Goal: Task Accomplishment & Management: Manage account settings

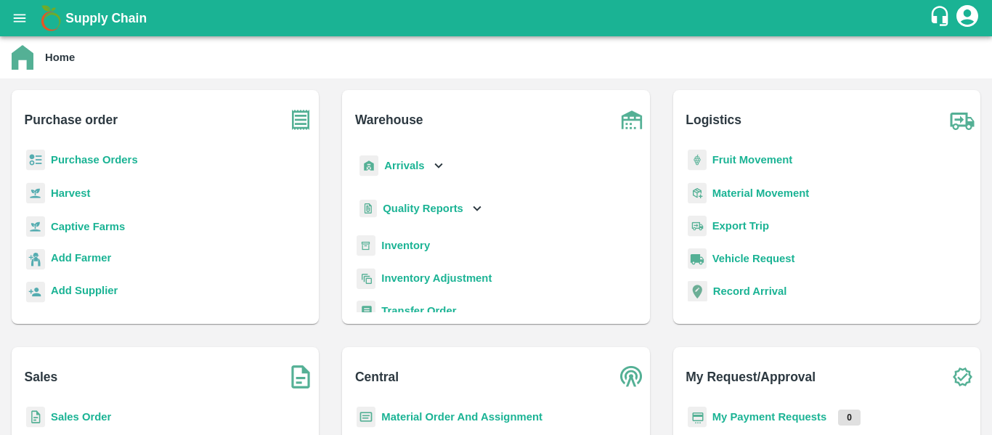
click at [80, 162] on b "Purchase Orders" at bounding box center [94, 160] width 87 height 12
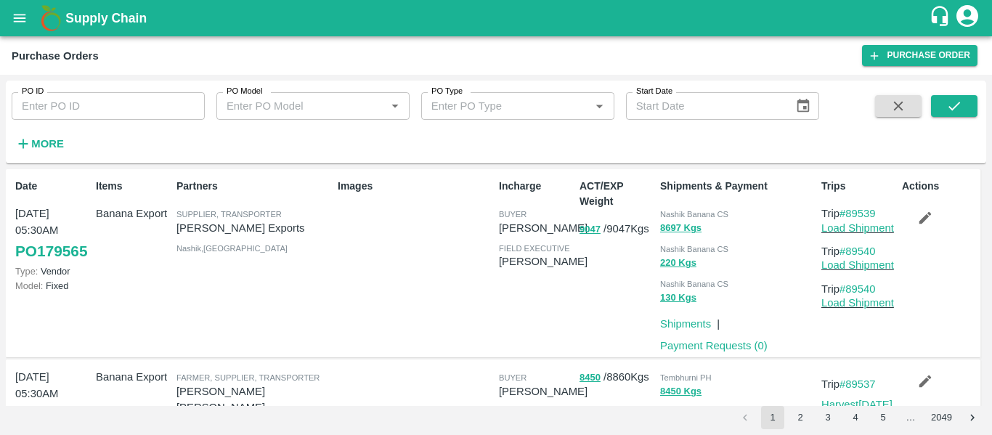
click at [72, 113] on input "PO ID" at bounding box center [108, 106] width 193 height 28
paste input "179442"
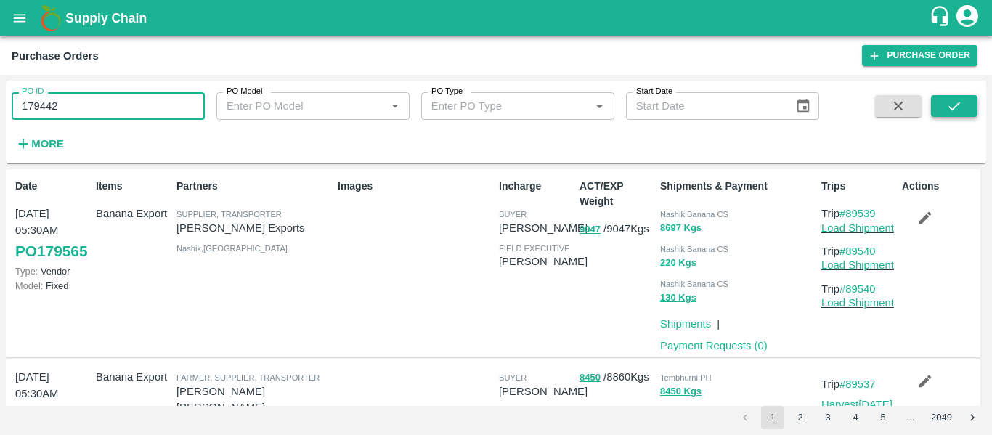
type input "179442"
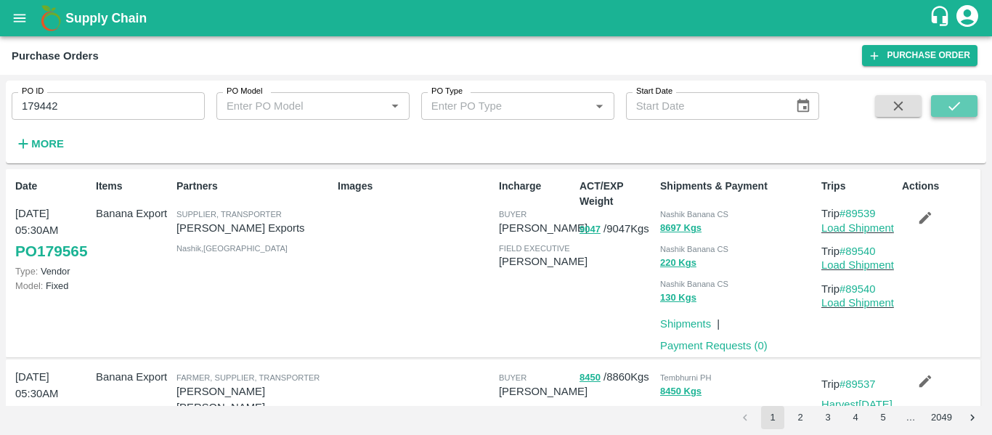
click at [961, 110] on icon "submit" at bounding box center [954, 106] width 16 height 16
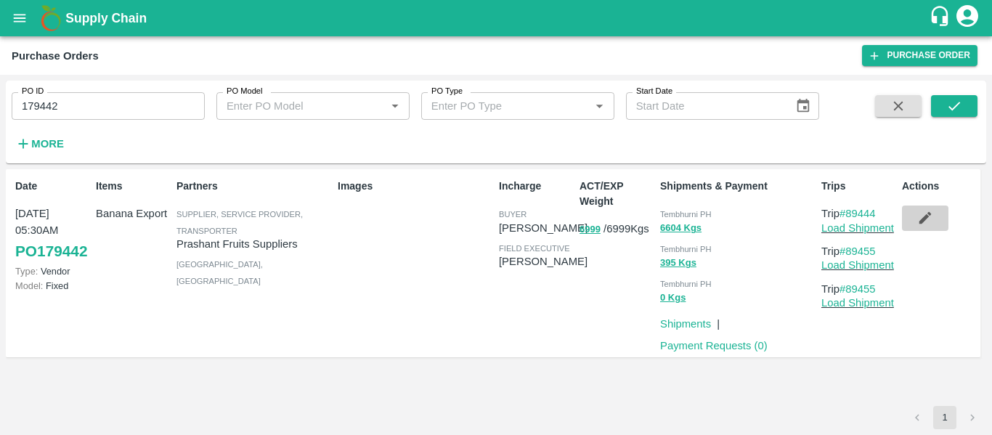
click at [915, 216] on button "button" at bounding box center [925, 217] width 46 height 25
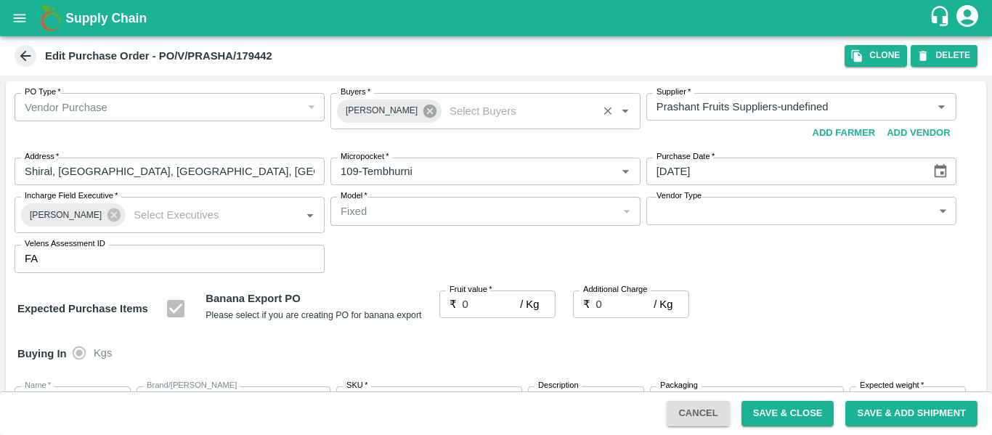
click at [423, 110] on icon at bounding box center [430, 111] width 16 height 16
click at [388, 112] on input "Buyers   *" at bounding box center [473, 106] width 277 height 19
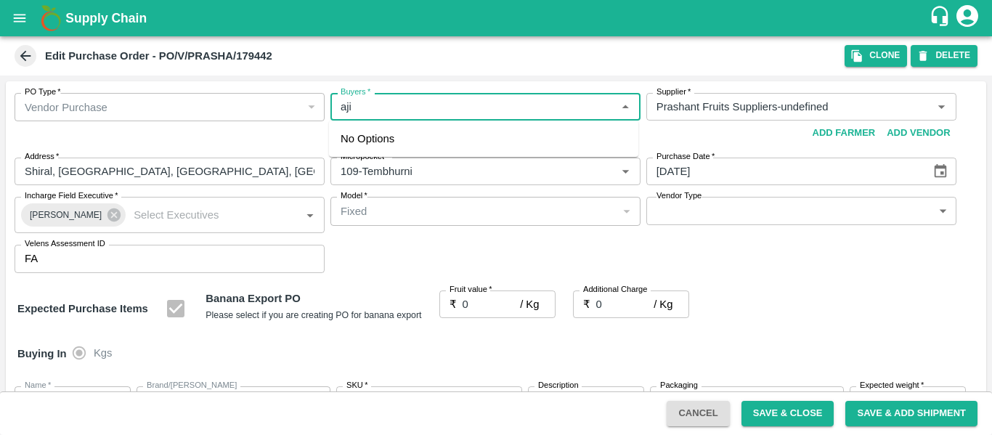
type input "ajit"
click at [396, 147] on div "Ajit Otari" at bounding box center [419, 145] width 89 height 16
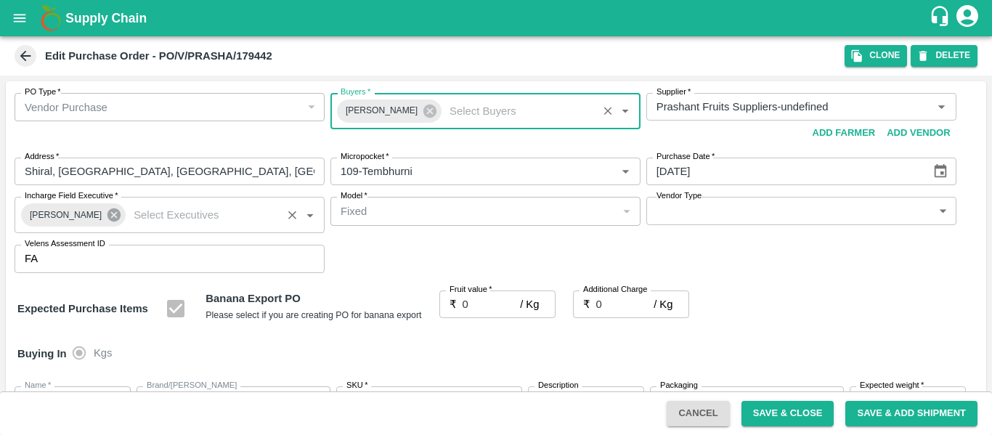
click at [106, 213] on icon at bounding box center [114, 215] width 16 height 16
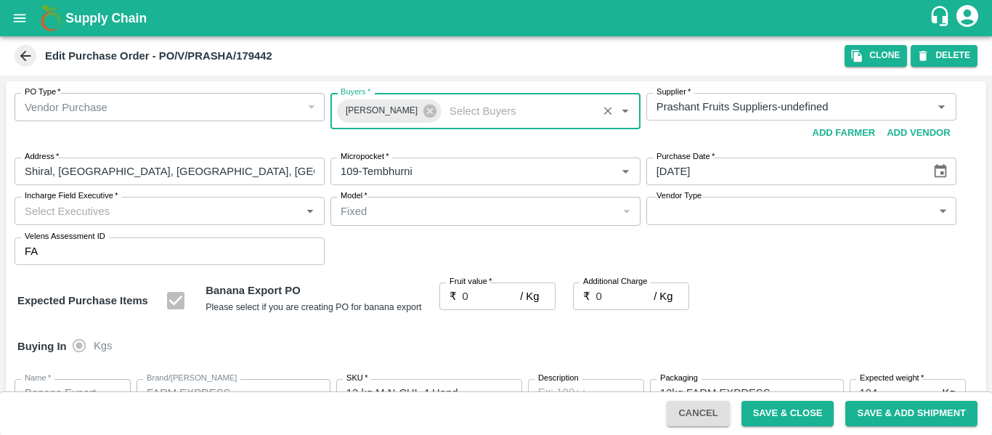
click at [85, 214] on input "Incharge Field Executive   *" at bounding box center [157, 210] width 277 height 19
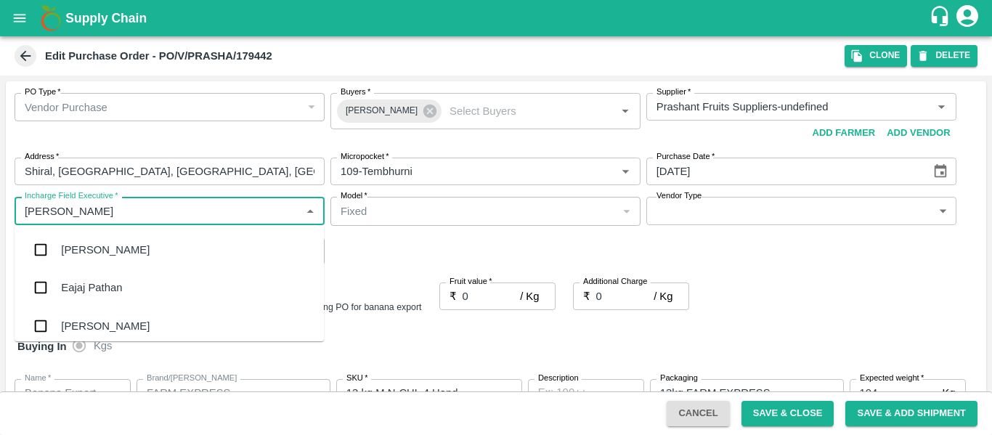
type input "jayd"
click at [91, 254] on div "jaydip Tale" at bounding box center [86, 250] width 51 height 16
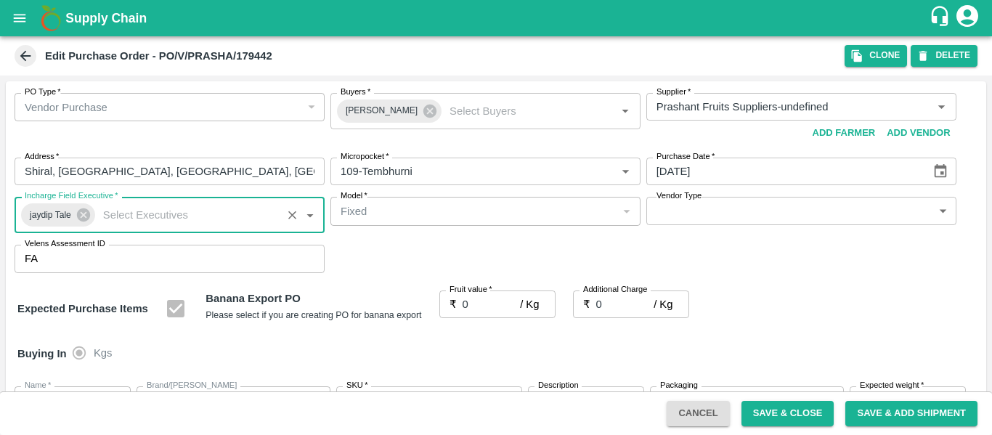
click at [489, 300] on input "0" at bounding box center [491, 304] width 58 height 28
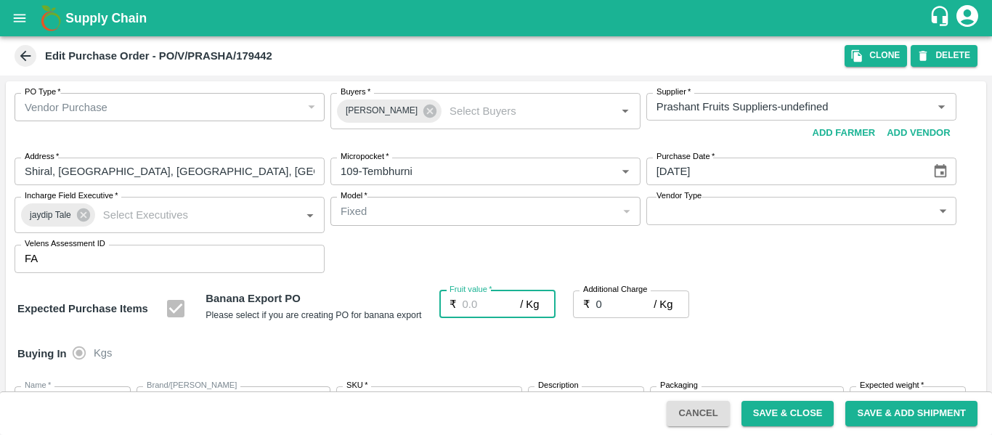
type input "2"
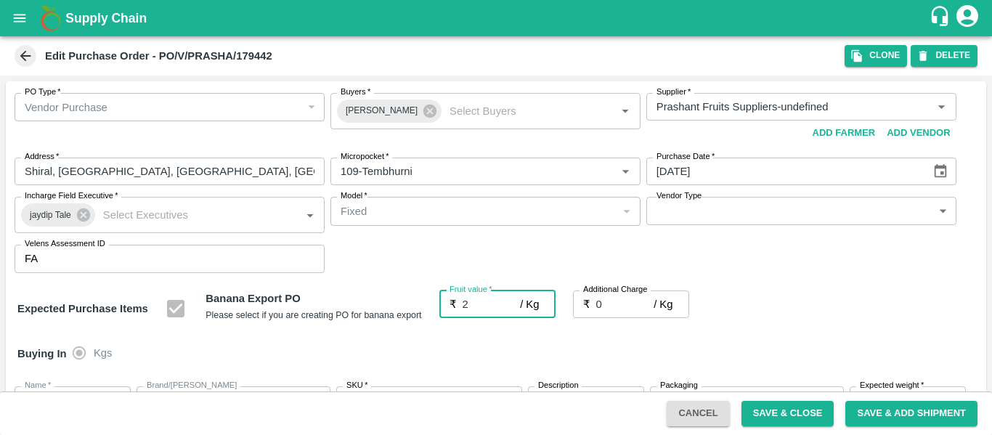
type input "2"
type input "21"
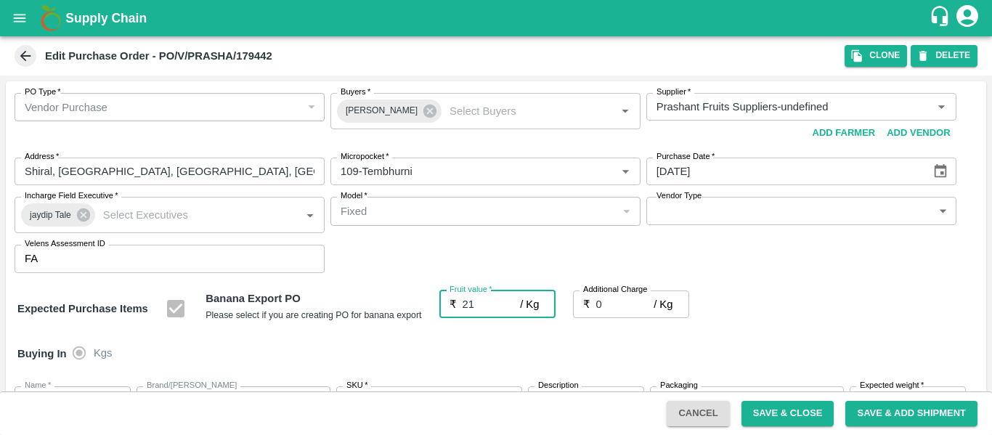
type input "21"
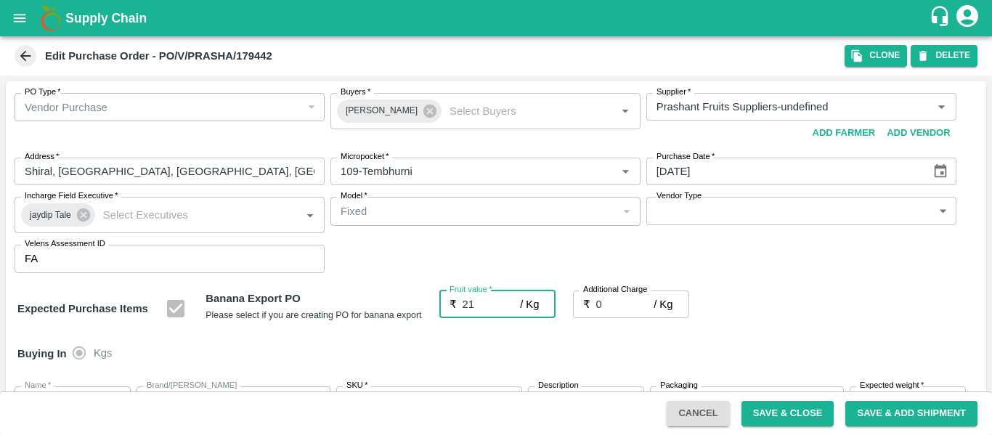
type input "21"
click at [605, 300] on input "0" at bounding box center [625, 304] width 58 height 28
type input "2"
type input "23"
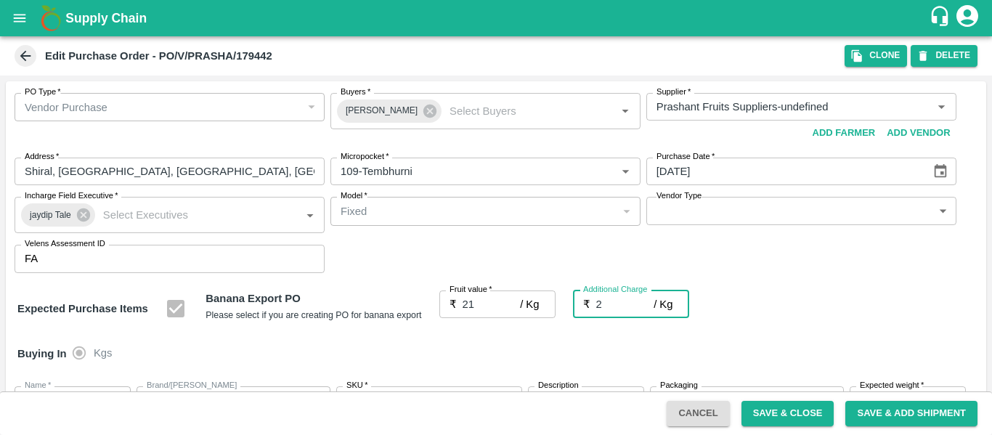
type input "23"
type input "2.7"
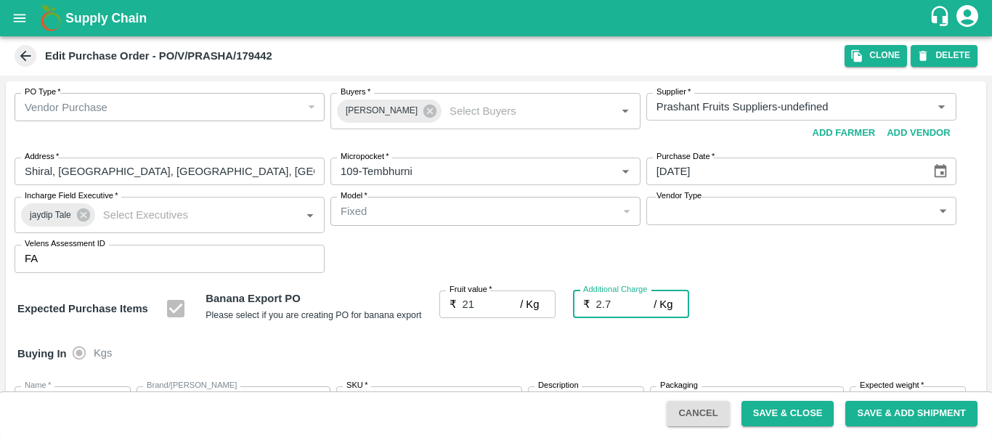
type input "23.7"
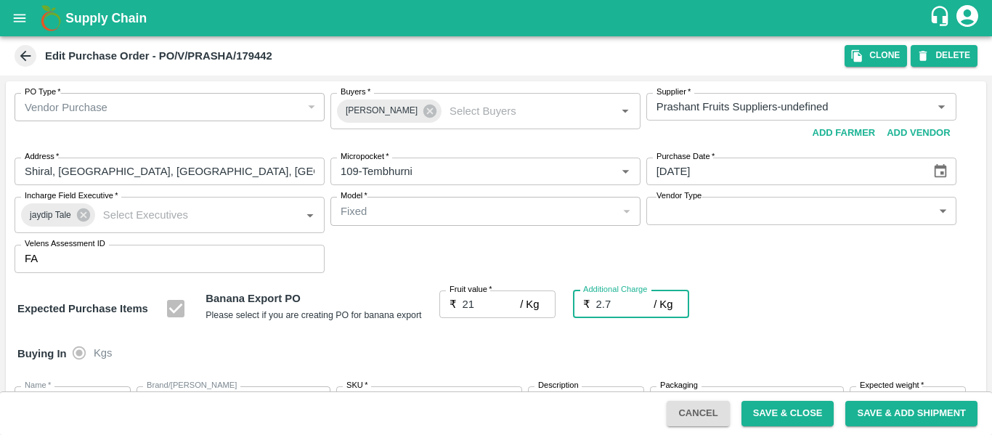
type input "2.75"
type input "23.75"
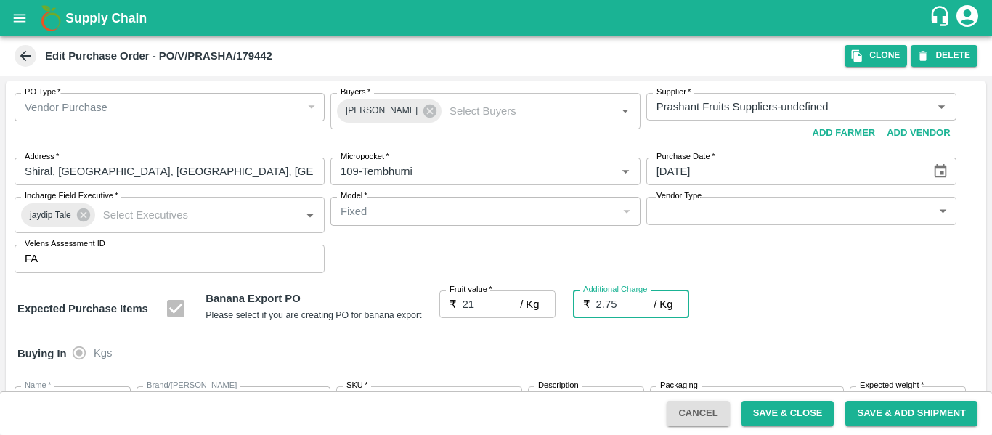
type input "23.75"
type input "2.75"
click at [849, 298] on div "Expected Purchase Items Banana Export PO Please select if you are creating PO f…" at bounding box center [495, 308] width 957 height 37
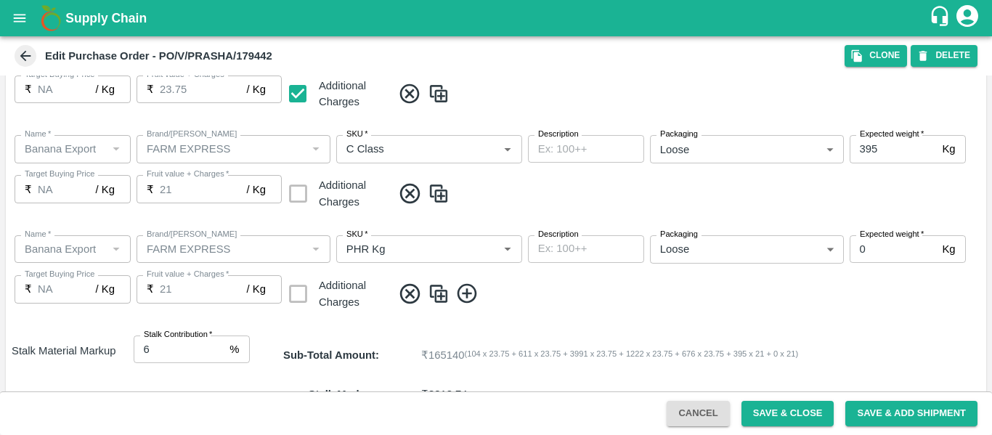
scroll to position [865, 0]
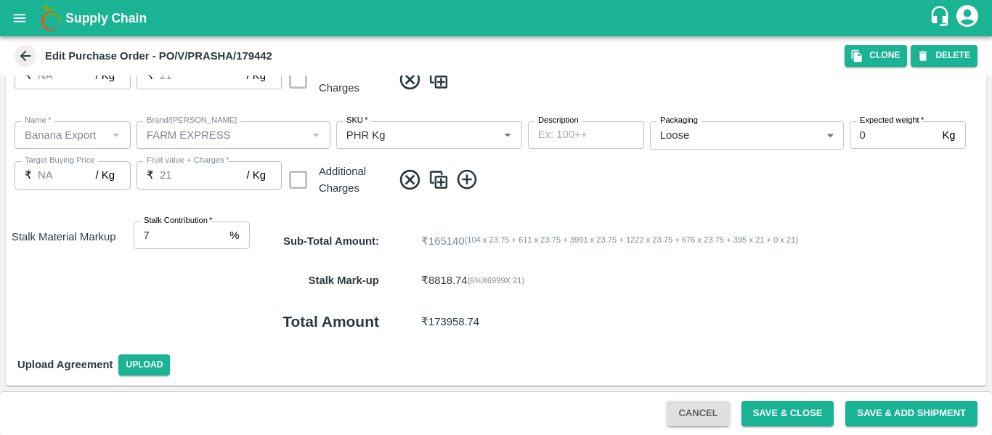
click at [215, 230] on input "7" at bounding box center [179, 235] width 91 height 28
type input "8"
click at [215, 230] on input "8" at bounding box center [179, 235] width 91 height 28
click at [809, 423] on button "Save & Close" at bounding box center [787, 413] width 93 height 25
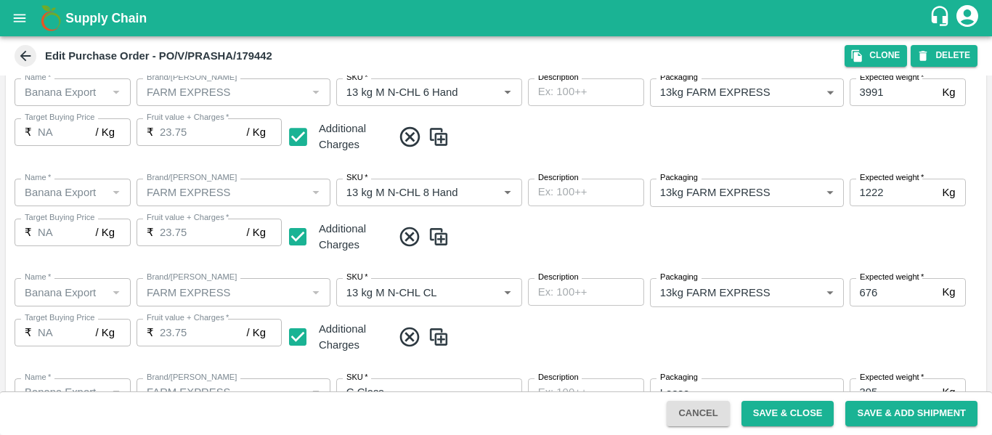
scroll to position [824, 0]
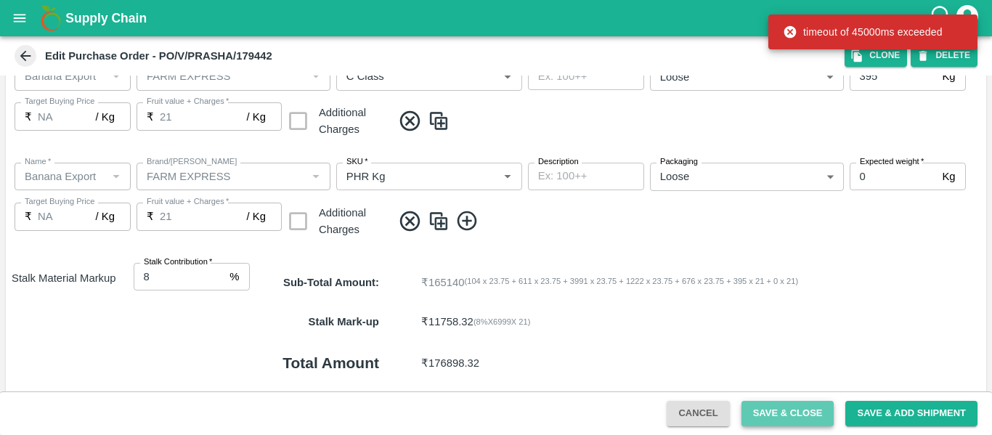
click at [765, 408] on button "Save & Close" at bounding box center [787, 413] width 93 height 25
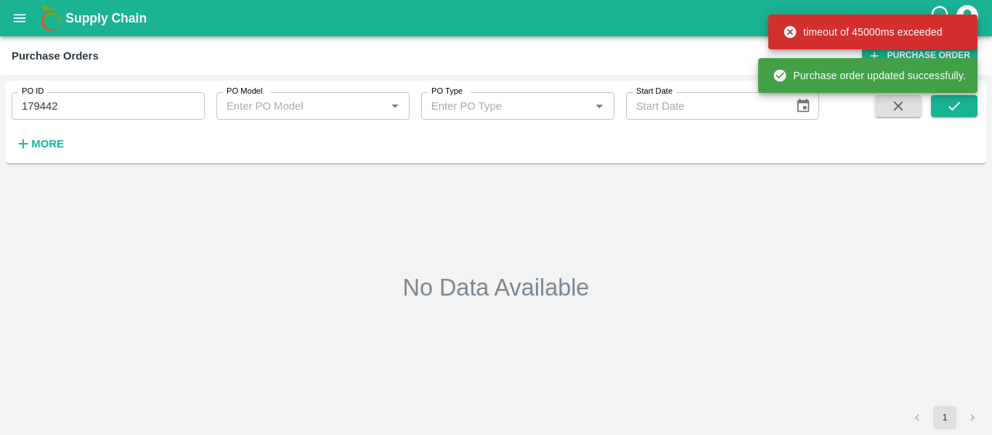
type input "179442"
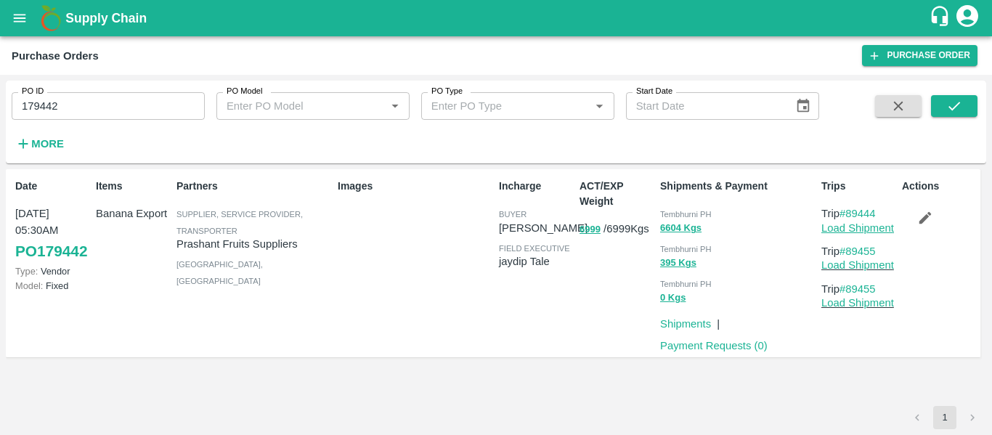
click at [844, 228] on link "Load Shipment" at bounding box center [857, 228] width 73 height 12
drag, startPoint x: 884, startPoint y: 211, endPoint x: 849, endPoint y: 216, distance: 35.8
click at [849, 216] on p "Trip #89444" at bounding box center [858, 213] width 75 height 16
copy link "89444"
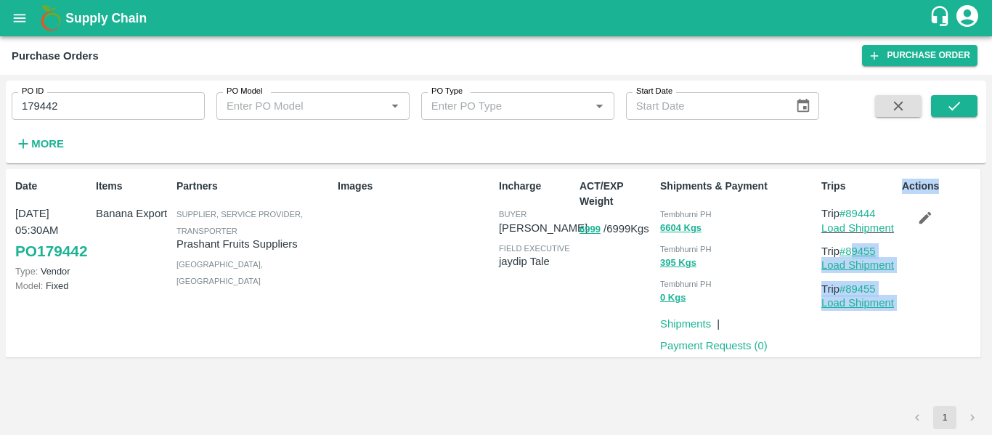
drag, startPoint x: 897, startPoint y: 249, endPoint x: 850, endPoint y: 252, distance: 46.6
click at [850, 252] on div "Date 04 Oct, 05:30AM PO 179442 Type: Vendor Model: Fixed Items Banana Export Pa…" at bounding box center [493, 263] width 974 height 189
click at [890, 250] on p "Trip #89455" at bounding box center [858, 251] width 75 height 16
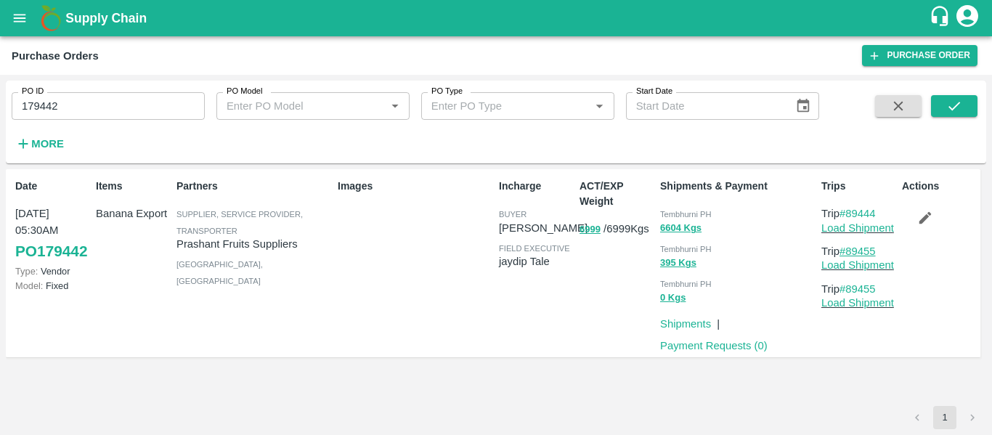
drag, startPoint x: 890, startPoint y: 250, endPoint x: 849, endPoint y: 250, distance: 41.4
click at [849, 250] on p "Trip #89455" at bounding box center [858, 251] width 75 height 16
copy link "89455"
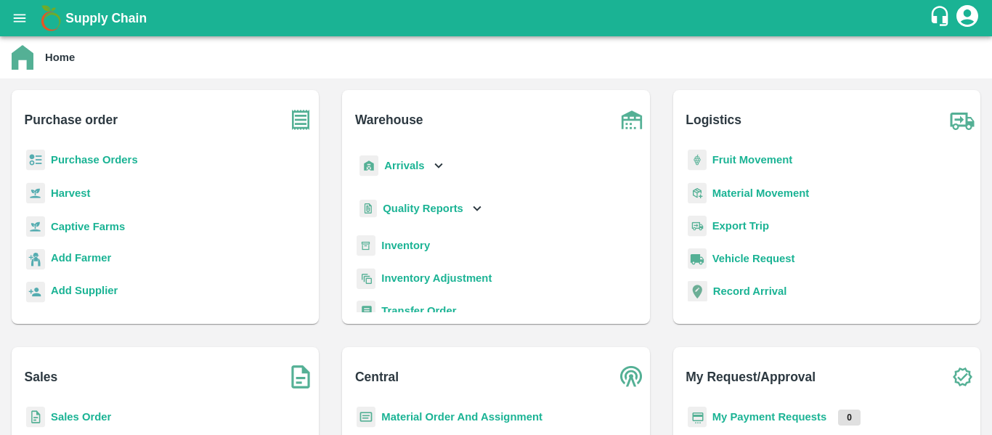
click at [761, 155] on b "Fruit Movement" at bounding box center [752, 160] width 81 height 12
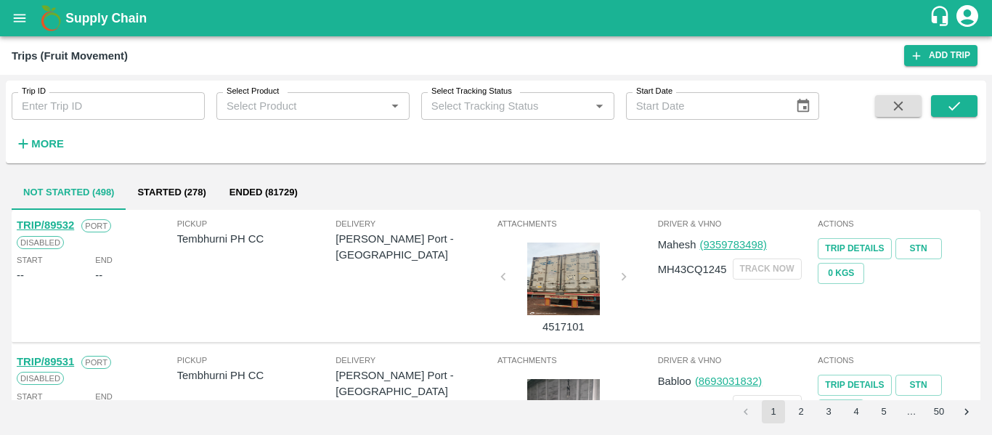
click at [98, 98] on input "Trip ID" at bounding box center [108, 106] width 193 height 28
paste input "89444"
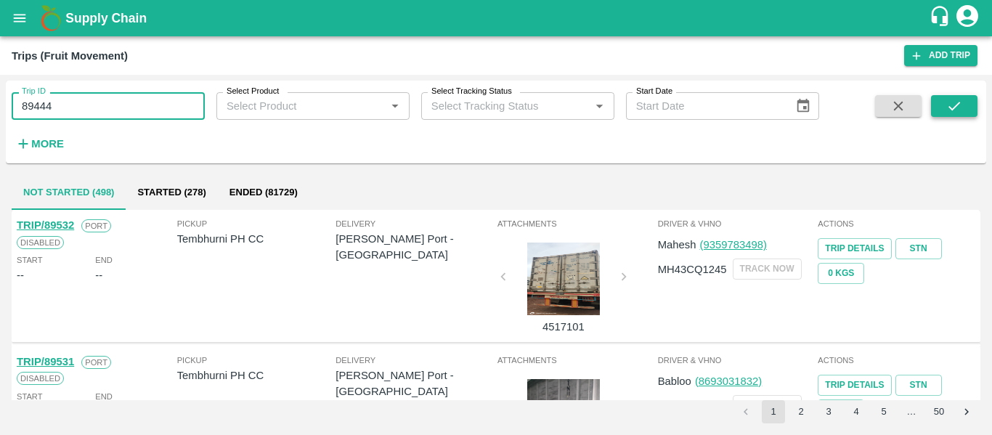
type input "89444"
click at [959, 97] on button "submit" at bounding box center [954, 106] width 46 height 22
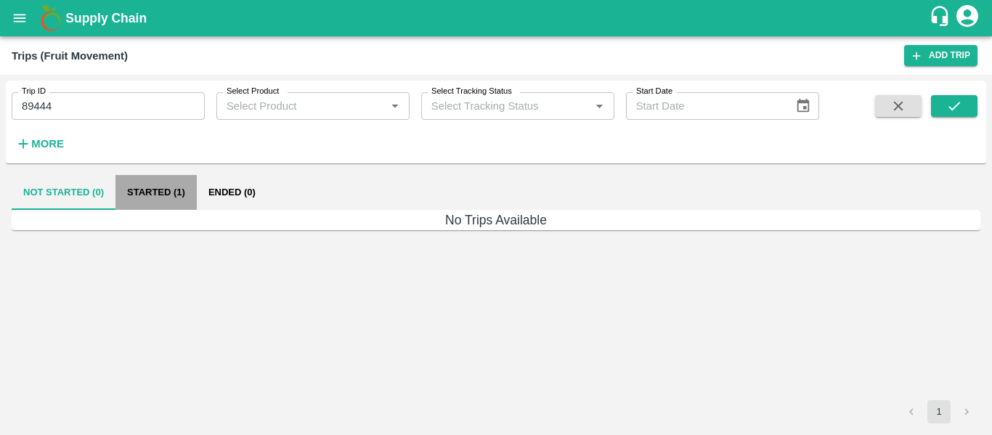
click at [160, 203] on button "Started (1)" at bounding box center [155, 192] width 81 height 35
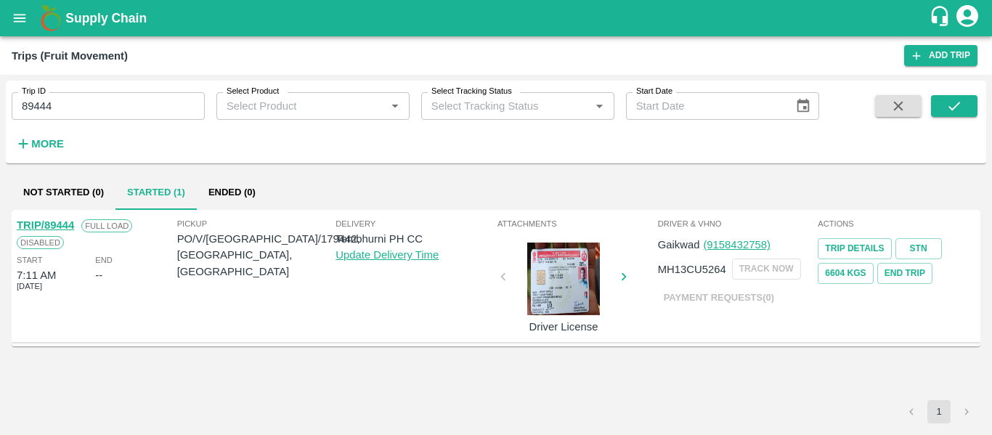
click at [57, 229] on link "TRIP/89444" at bounding box center [45, 225] width 57 height 12
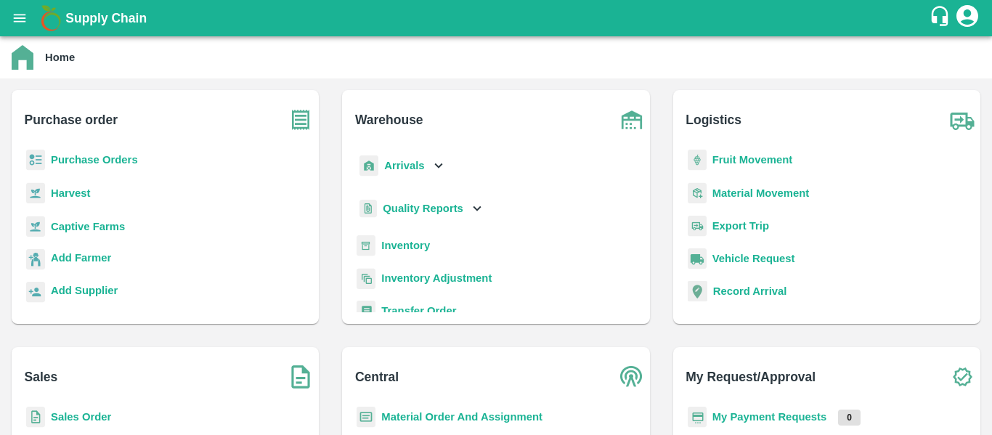
click at [388, 159] on p "Arrivals" at bounding box center [404, 166] width 40 height 16
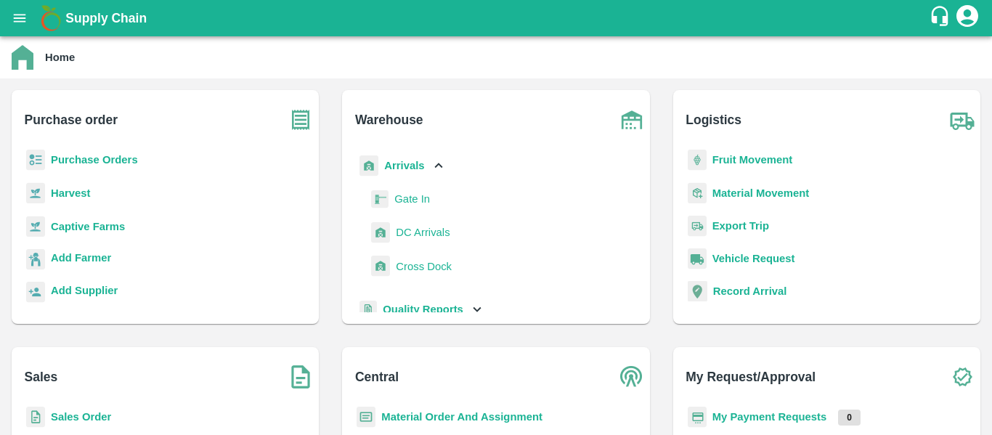
click at [415, 237] on span "DC Arrivals" at bounding box center [423, 232] width 54 height 16
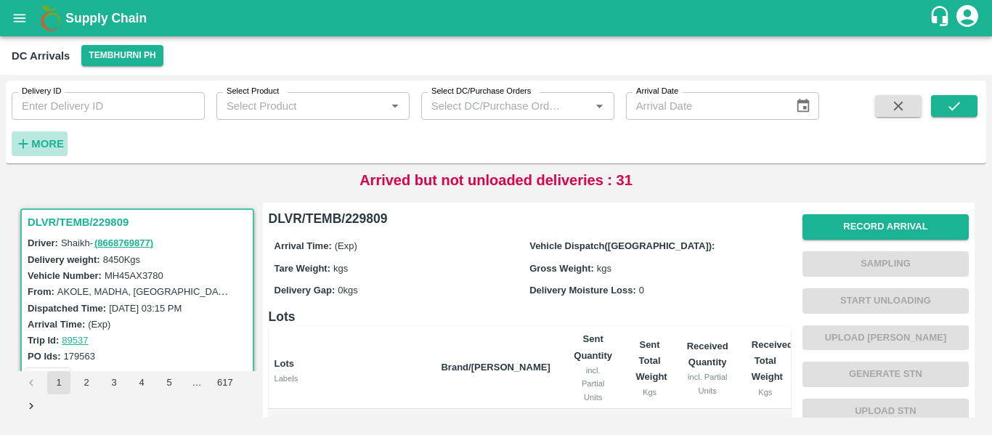
click at [49, 144] on strong "More" at bounding box center [47, 144] width 33 height 12
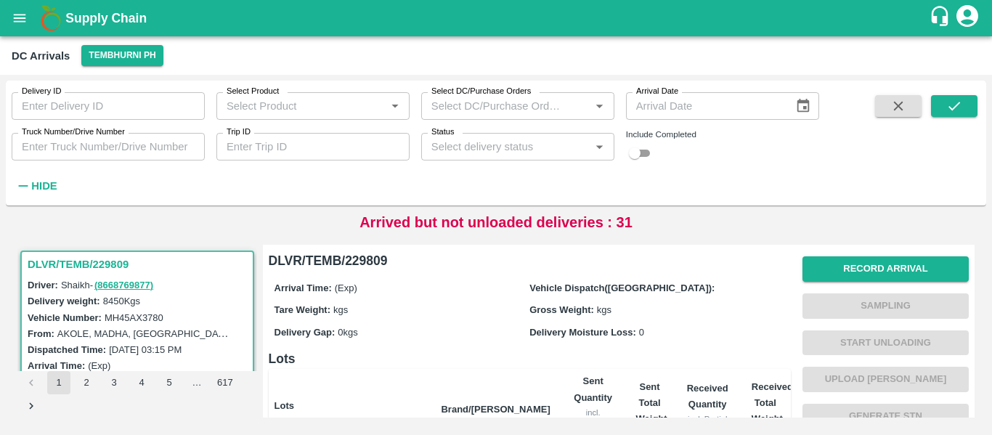
click at [255, 147] on input "Trip ID" at bounding box center [312, 147] width 193 height 28
paste input "89455"
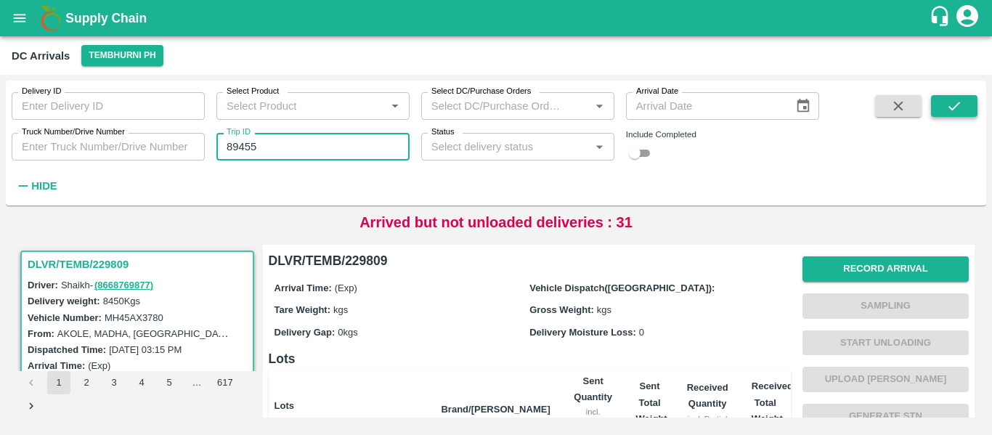
type input "89455"
click at [954, 113] on icon "submit" at bounding box center [954, 106] width 16 height 16
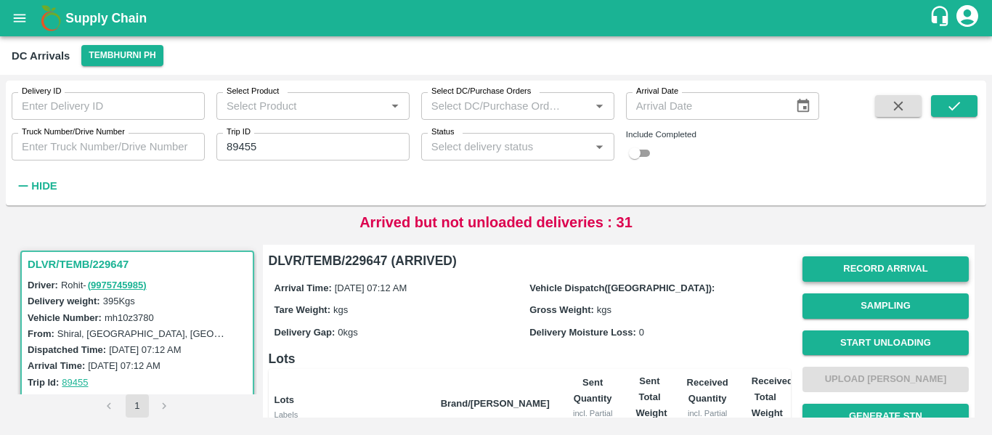
click at [846, 273] on button "Record Arrival" at bounding box center [885, 268] width 166 height 25
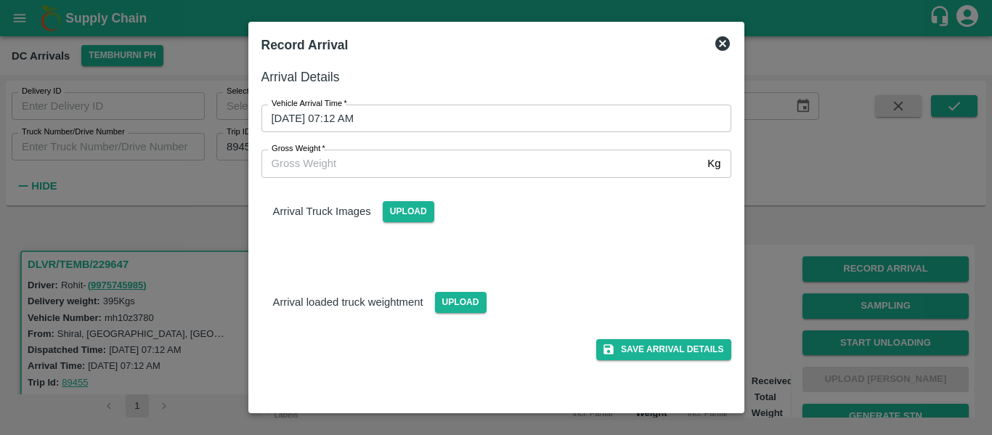
click at [391, 105] on input "05/10/2025 07:12 AM" at bounding box center [491, 119] width 460 height 28
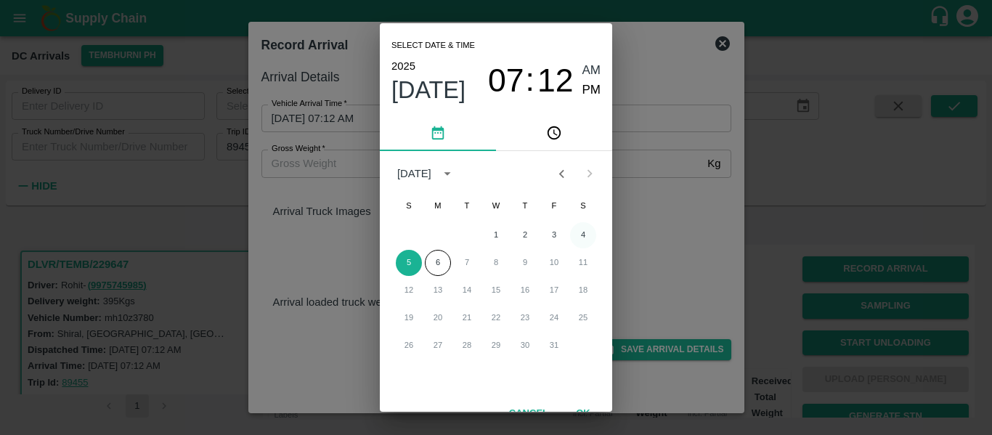
click at [576, 240] on button "4" at bounding box center [583, 235] width 26 height 26
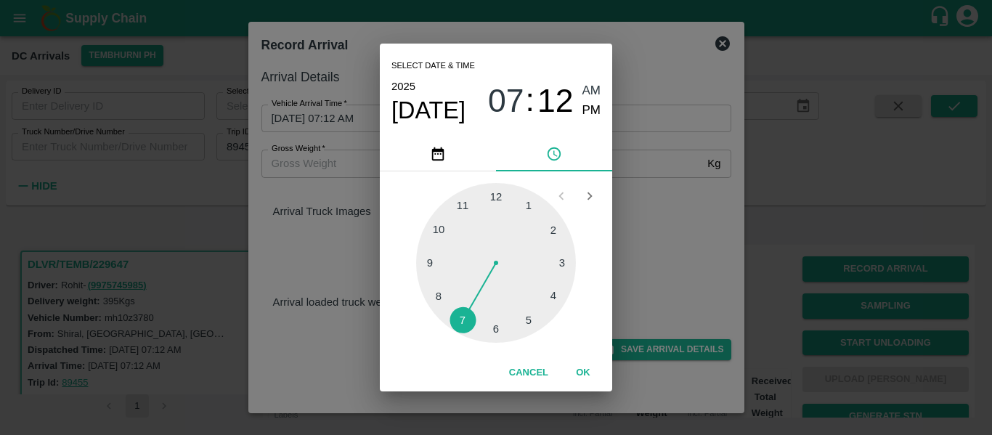
click at [523, 322] on div at bounding box center [496, 263] width 160 height 160
click at [527, 202] on div at bounding box center [496, 263] width 160 height 160
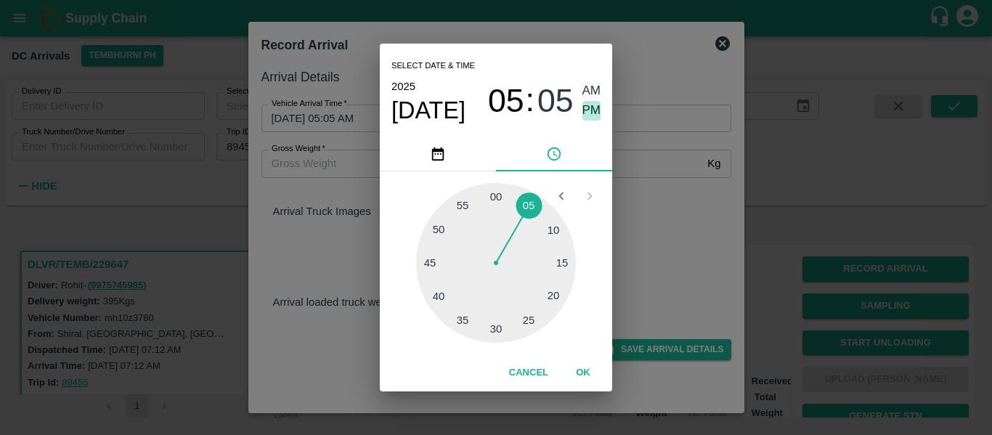
click at [587, 116] on span "PM" at bounding box center [591, 111] width 19 height 20
type input "04/10/2025 05:05 PM"
click at [576, 378] on button "OK" at bounding box center [583, 372] width 46 height 25
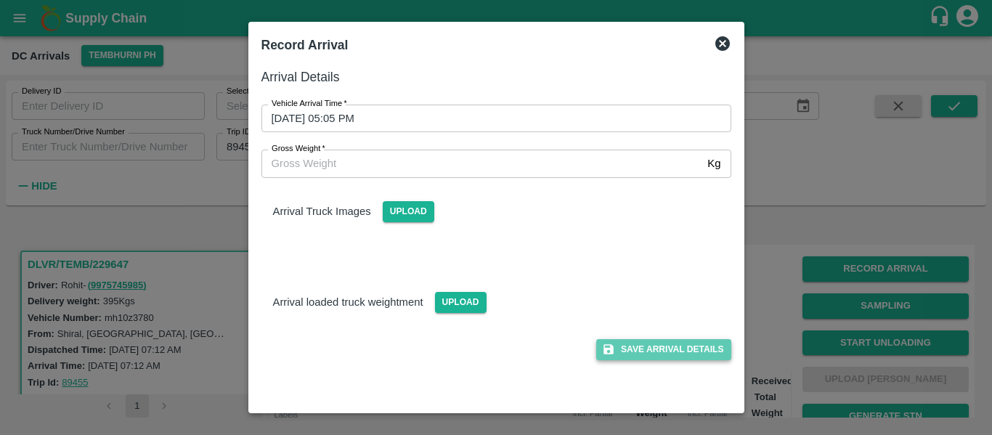
click at [629, 357] on button "Save Arrival Details" at bounding box center [663, 349] width 134 height 21
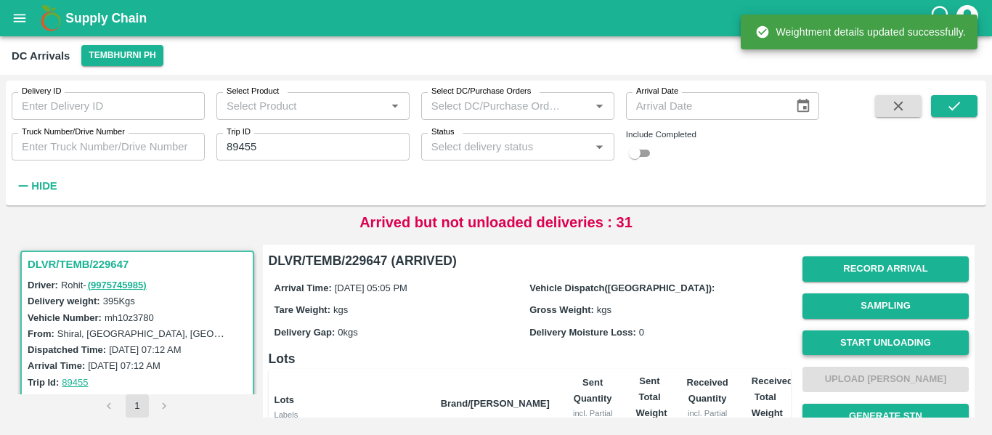
click at [867, 342] on button "Start Unloading" at bounding box center [885, 342] width 166 height 25
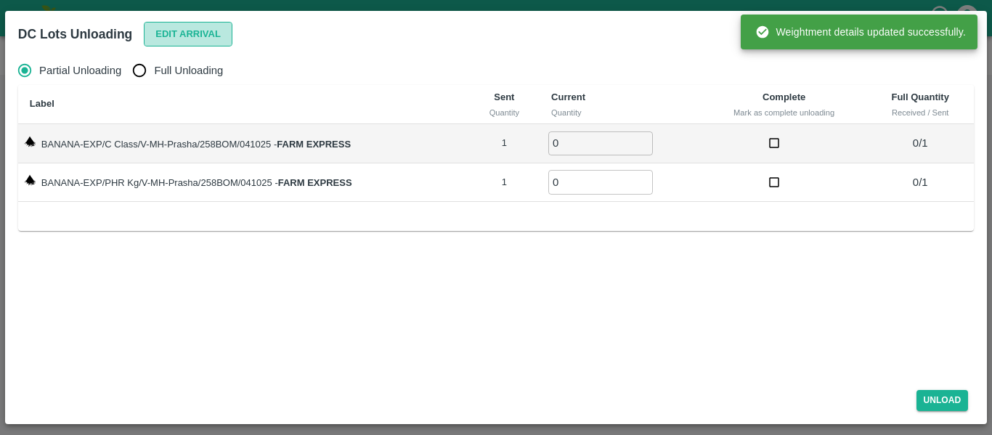
click at [181, 39] on button "Edit Arrival" at bounding box center [188, 34] width 89 height 25
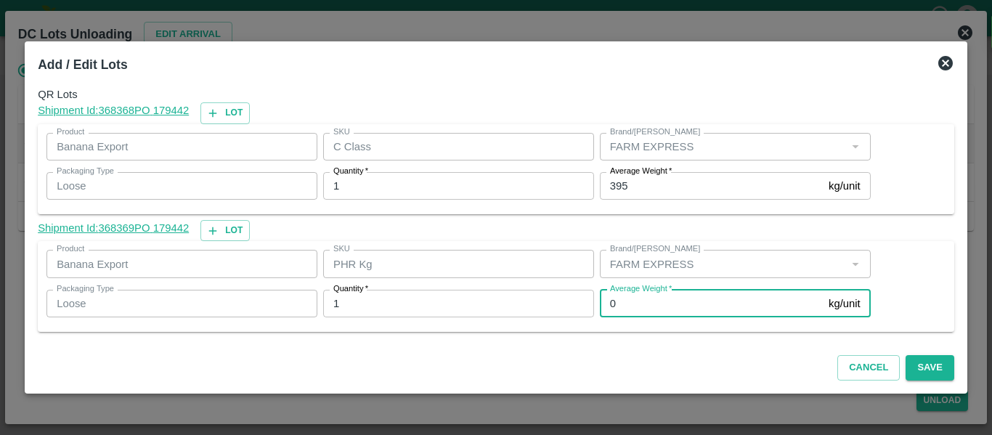
click at [634, 311] on input "0" at bounding box center [711, 304] width 223 height 28
type input "1"
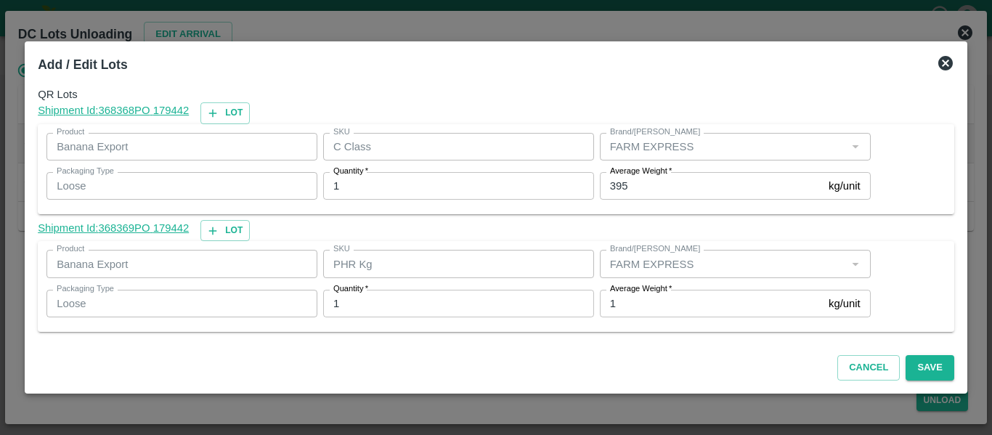
click at [645, 200] on div "Average Weight   * 395 kg/unit Average Weight" at bounding box center [732, 185] width 277 height 39
click at [648, 184] on input "395" at bounding box center [711, 186] width 223 height 28
type input "362"
click at [929, 370] on button "Save" at bounding box center [929, 367] width 48 height 25
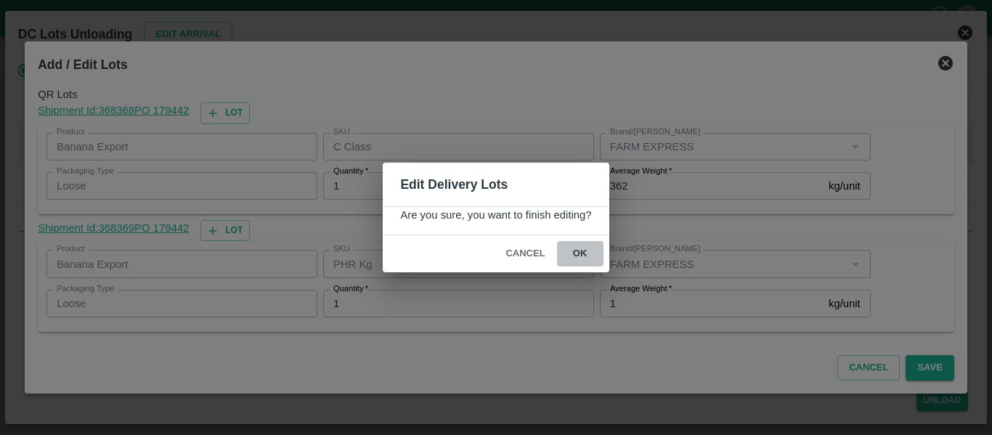
click at [586, 258] on button "ok" at bounding box center [580, 253] width 46 height 25
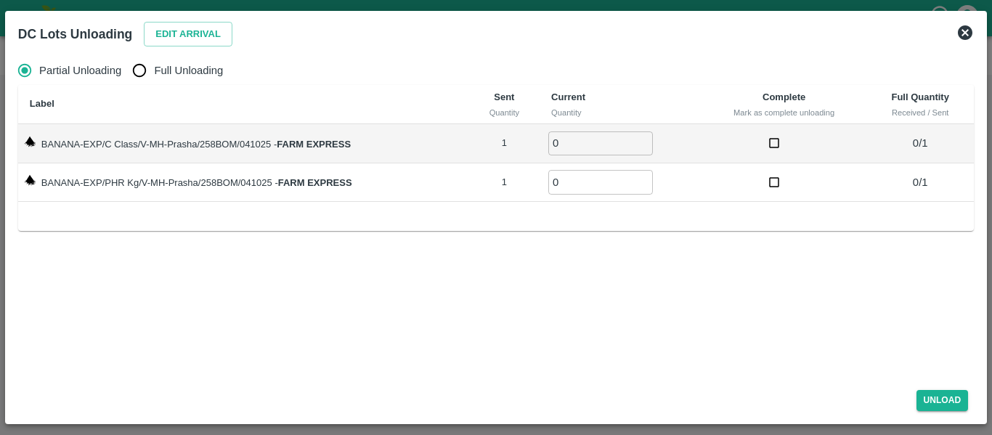
click at [163, 75] on span "Full Unloading" at bounding box center [188, 70] width 69 height 16
click at [154, 75] on input "Full Unloading" at bounding box center [139, 70] width 29 height 29
radio input "true"
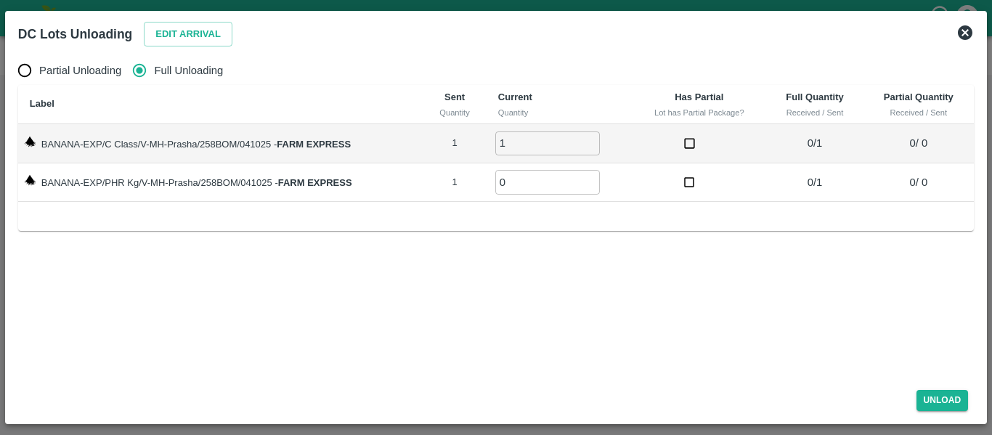
type input "1"
click at [592, 141] on input "1" at bounding box center [547, 143] width 105 height 24
type input "1"
click at [589, 178] on input "1" at bounding box center [547, 182] width 105 height 24
click at [927, 401] on button "Unload" at bounding box center [942, 400] width 52 height 21
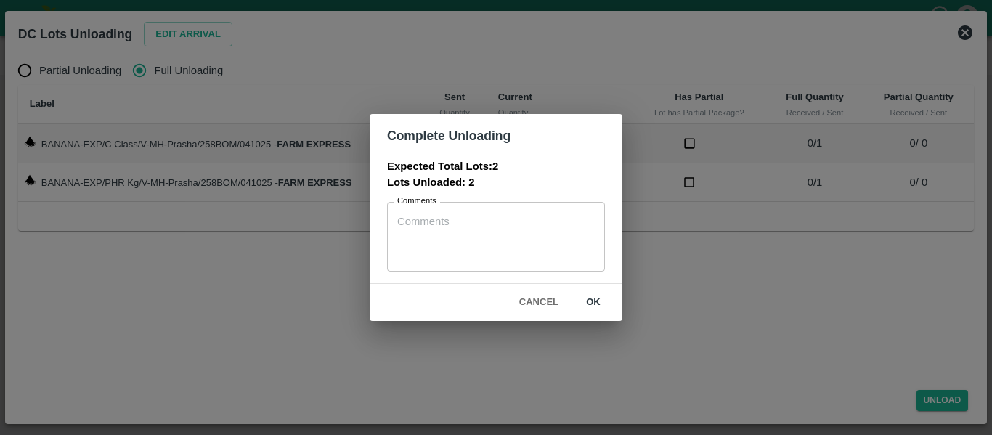
click at [587, 309] on button "ok" at bounding box center [593, 302] width 46 height 25
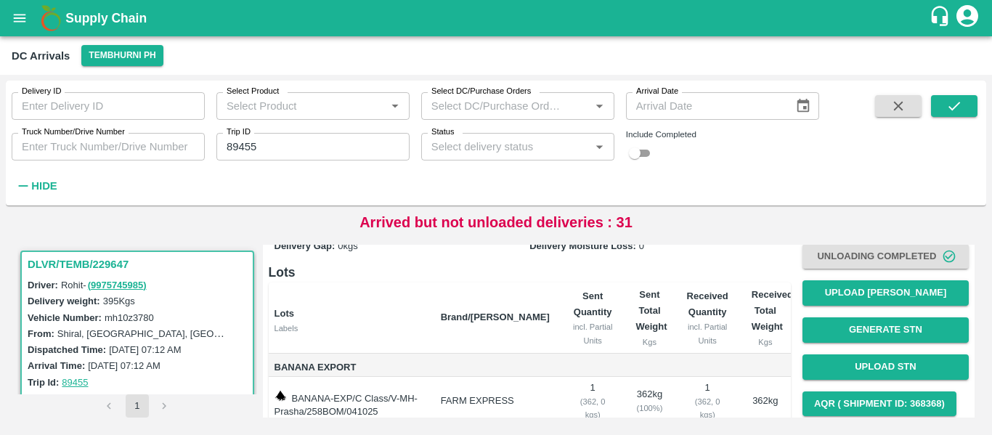
scroll to position [186, 0]
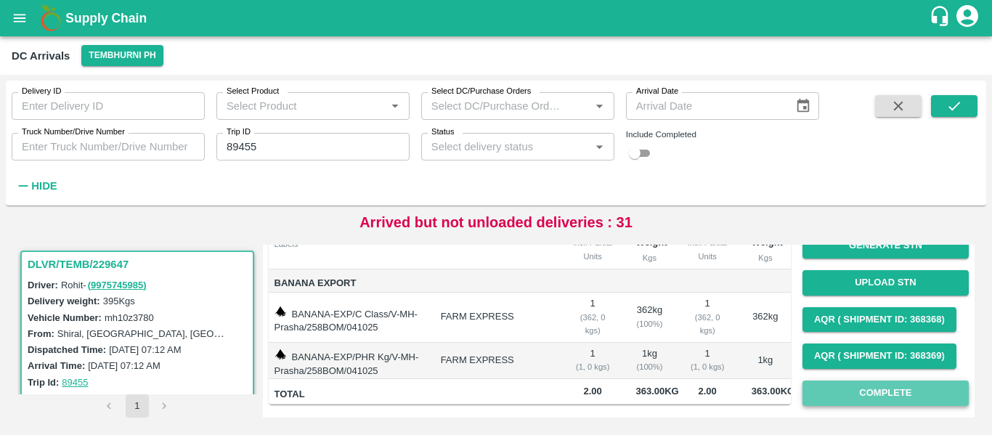
click at [817, 380] on button "Complete" at bounding box center [885, 392] width 166 height 25
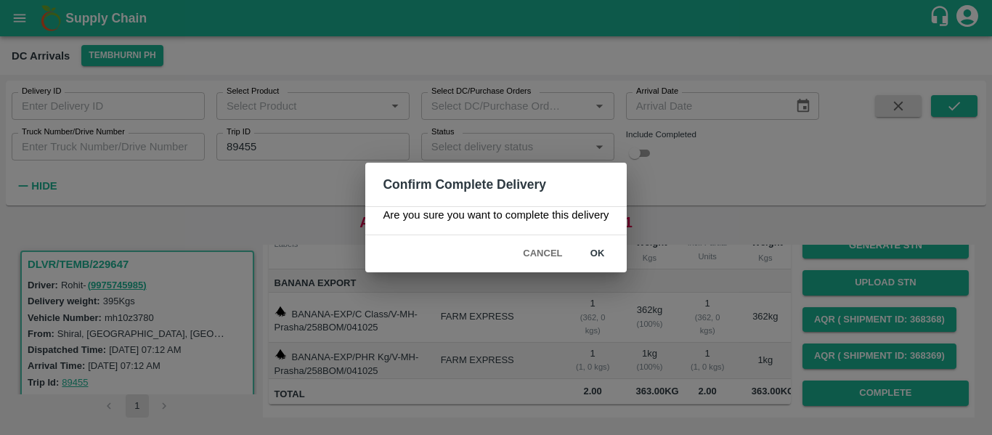
click at [597, 260] on button "ok" at bounding box center [597, 253] width 46 height 25
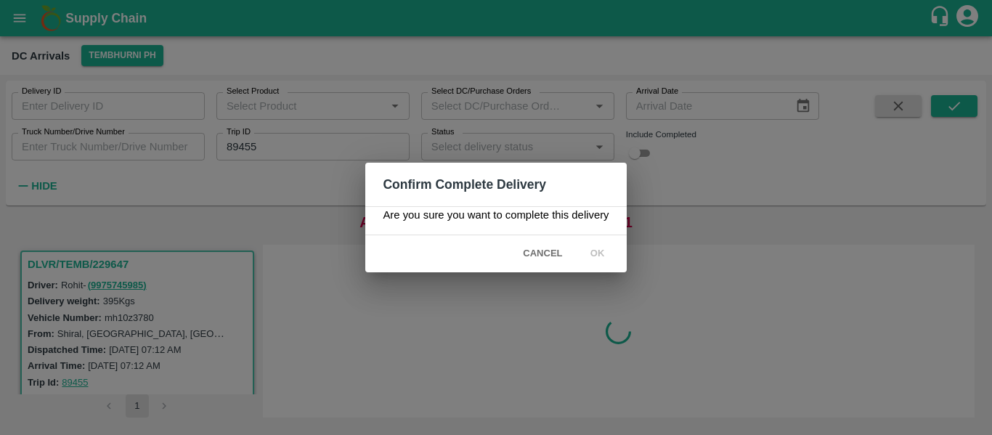
scroll to position [0, 0]
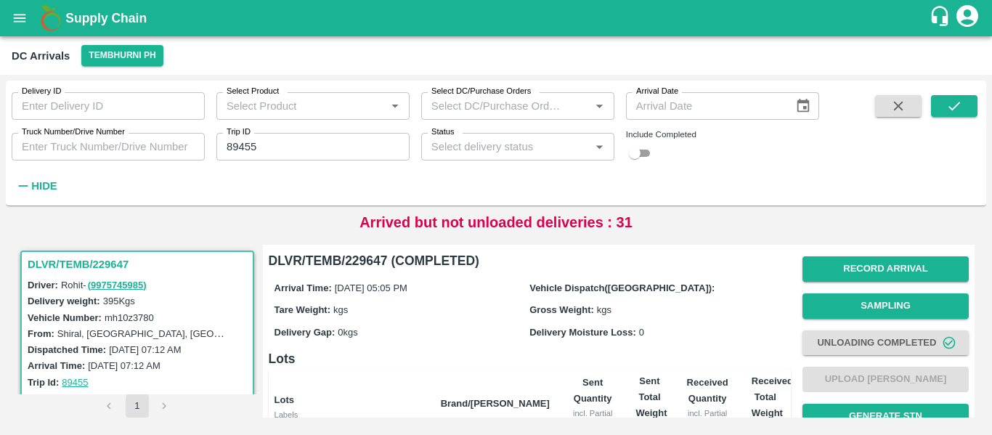
click at [286, 149] on input "89455" at bounding box center [312, 147] width 193 height 28
paste input "text"
type input "89436"
click at [943, 111] on button "submit" at bounding box center [954, 106] width 46 height 22
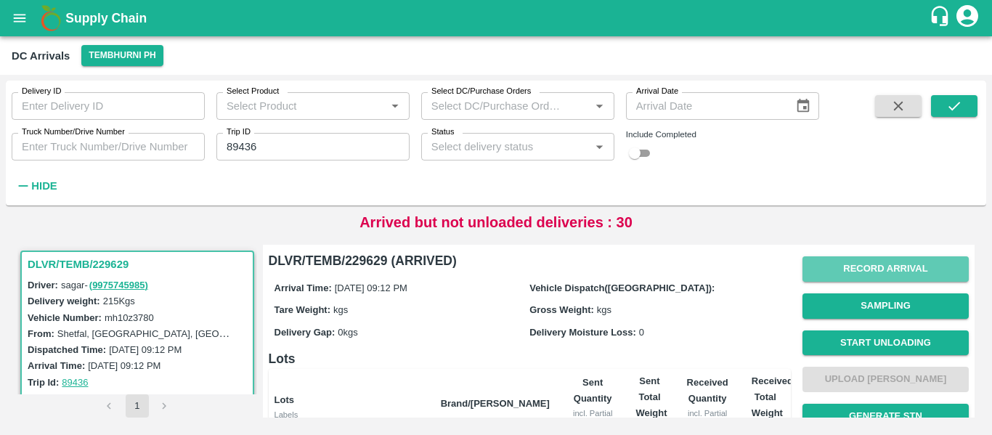
click at [874, 268] on button "Record Arrival" at bounding box center [885, 268] width 166 height 25
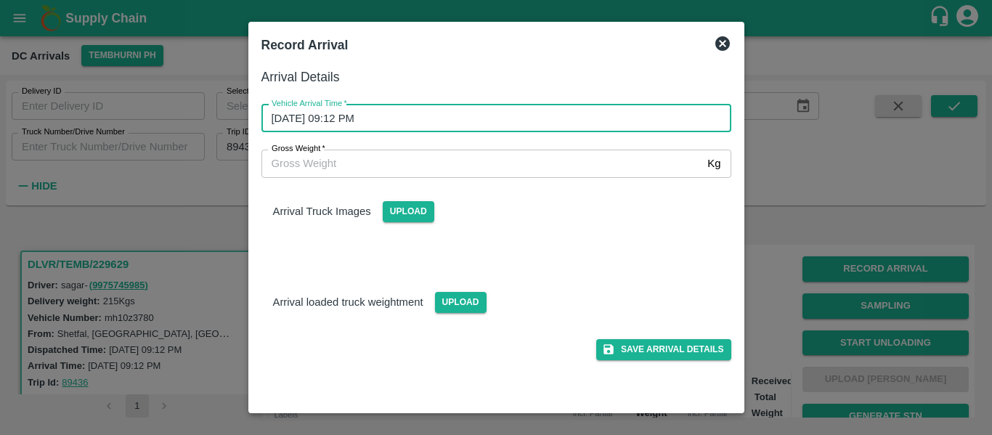
click at [409, 113] on input "04/10/2025 09:12 PM" at bounding box center [491, 119] width 460 height 28
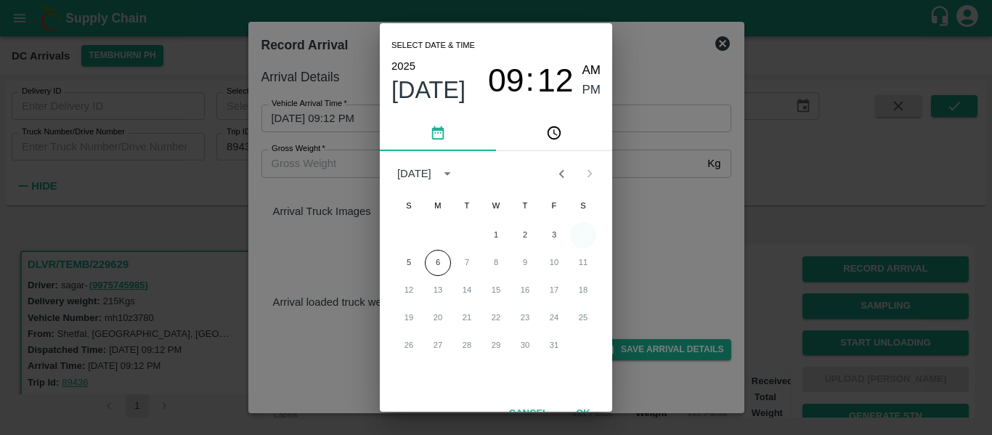
click at [574, 229] on button "4" at bounding box center [583, 235] width 26 height 26
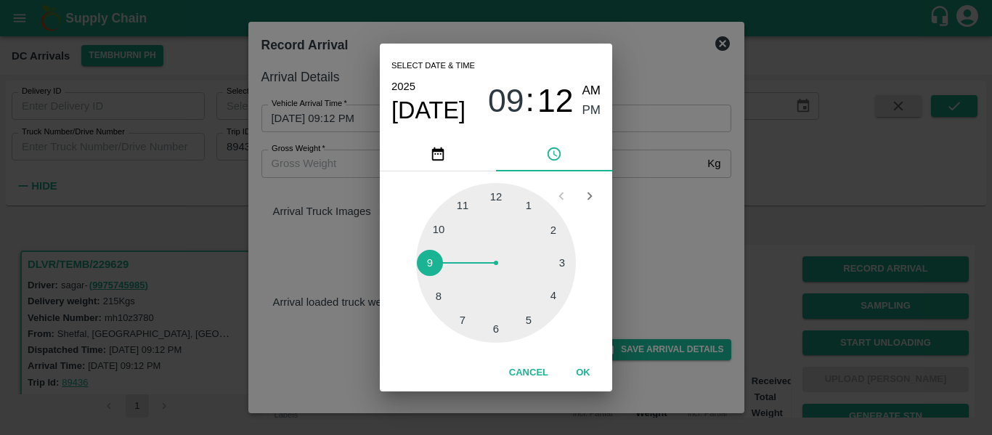
click at [521, 322] on div at bounding box center [496, 263] width 160 height 160
drag, startPoint x: 438, startPoint y: 242, endPoint x: 438, endPoint y: 232, distance: 9.5
click at [438, 240] on div at bounding box center [496, 263] width 160 height 160
type input "04/10/2025 05:49 PM"
click at [592, 108] on span "PM" at bounding box center [591, 111] width 19 height 20
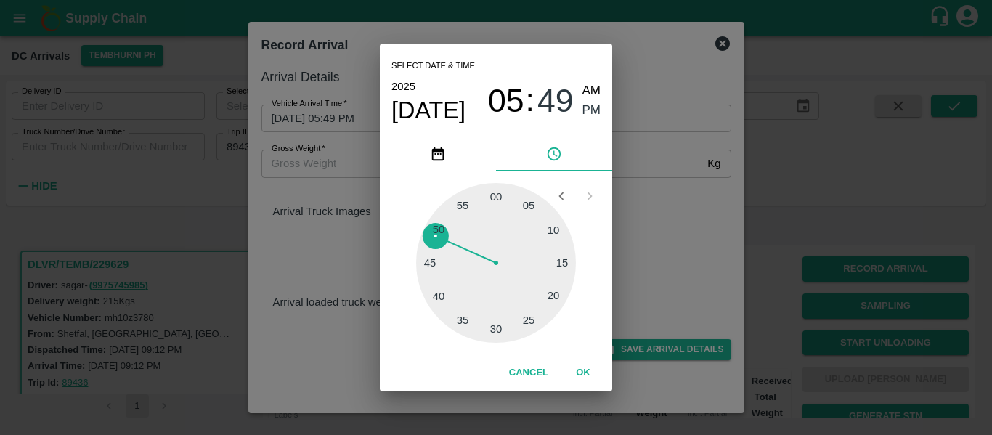
drag, startPoint x: 586, startPoint y: 370, endPoint x: 592, endPoint y: 367, distance: 7.5
click at [586, 370] on button "OK" at bounding box center [583, 372] width 46 height 25
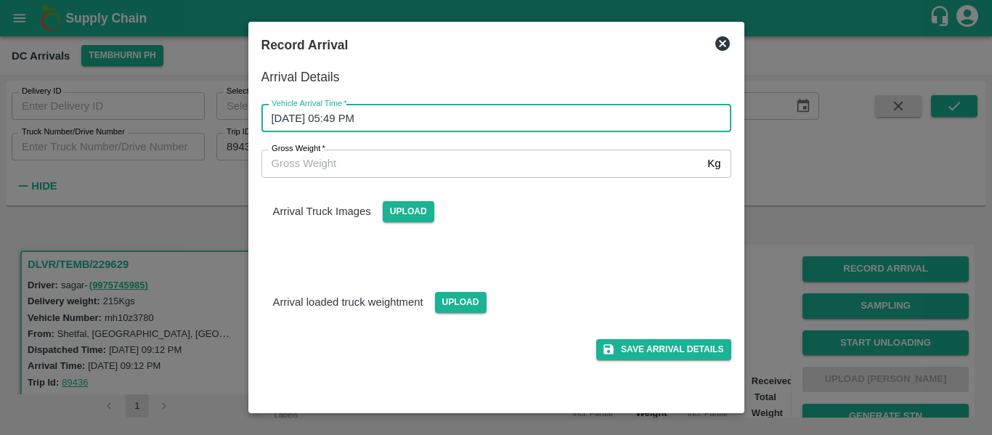
drag, startPoint x: 659, startPoint y: 352, endPoint x: 714, endPoint y: 323, distance: 62.4
click at [662, 348] on button "Save Arrival Details" at bounding box center [663, 349] width 134 height 21
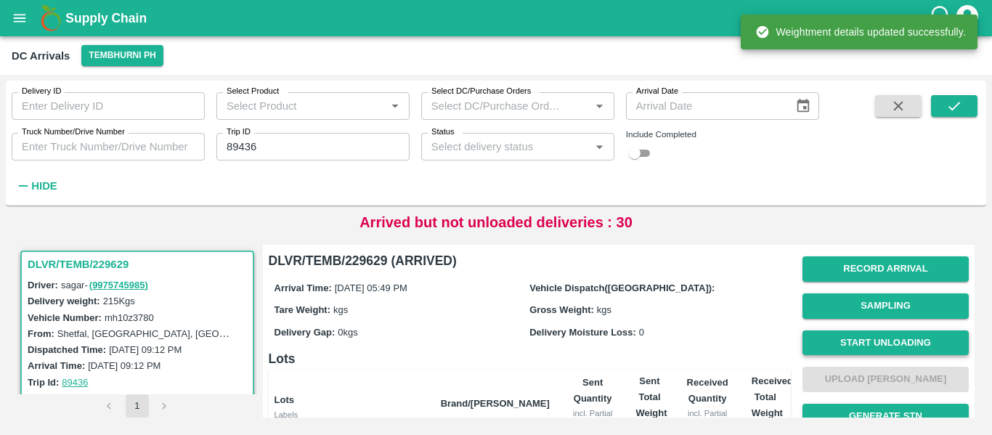
click at [885, 346] on button "Start Unloading" at bounding box center [885, 342] width 166 height 25
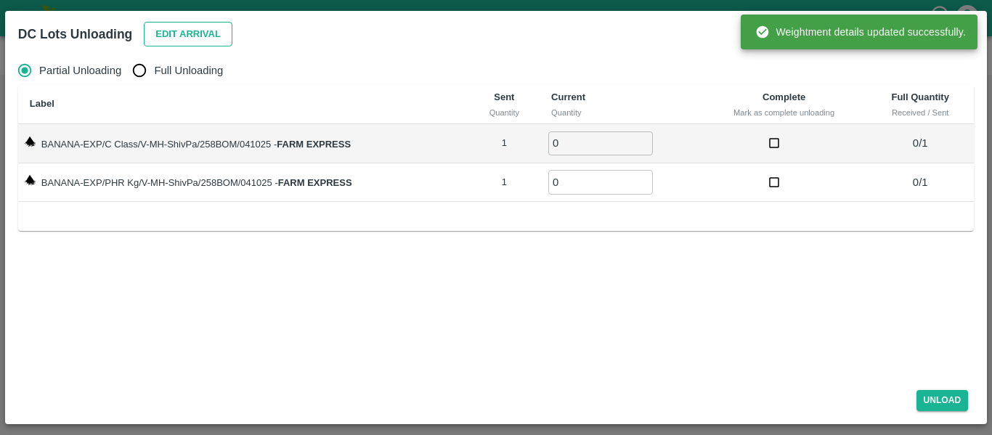
click at [194, 34] on button "Edit Arrival" at bounding box center [188, 34] width 89 height 25
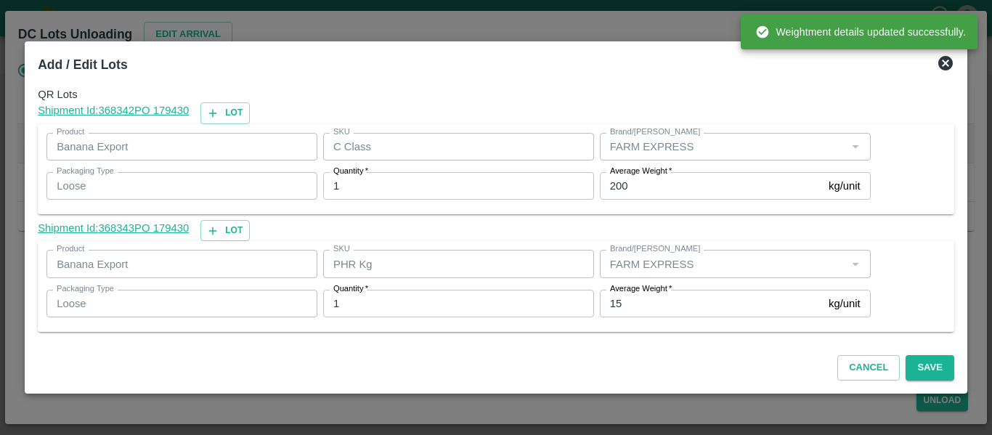
click at [659, 292] on label "Average Weight   *" at bounding box center [641, 289] width 62 height 12
click at [659, 292] on input "15" at bounding box center [711, 304] width 223 height 28
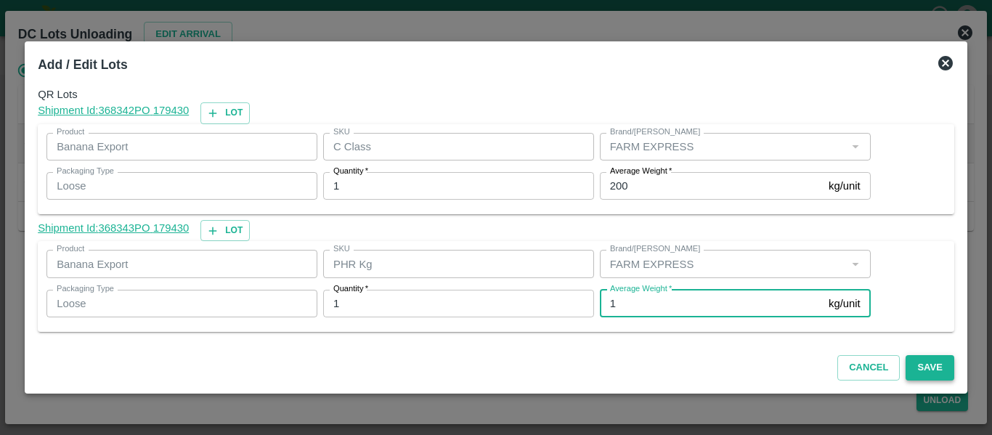
type input "1"
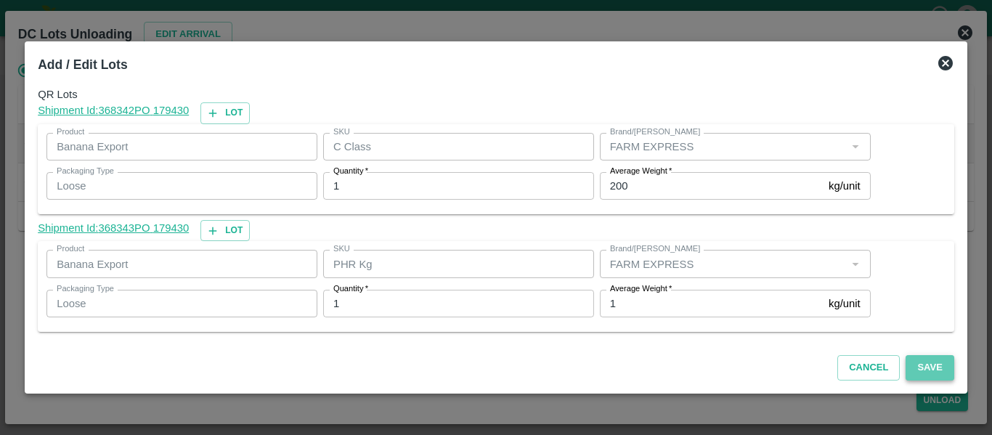
click at [922, 356] on button "Save" at bounding box center [929, 367] width 48 height 25
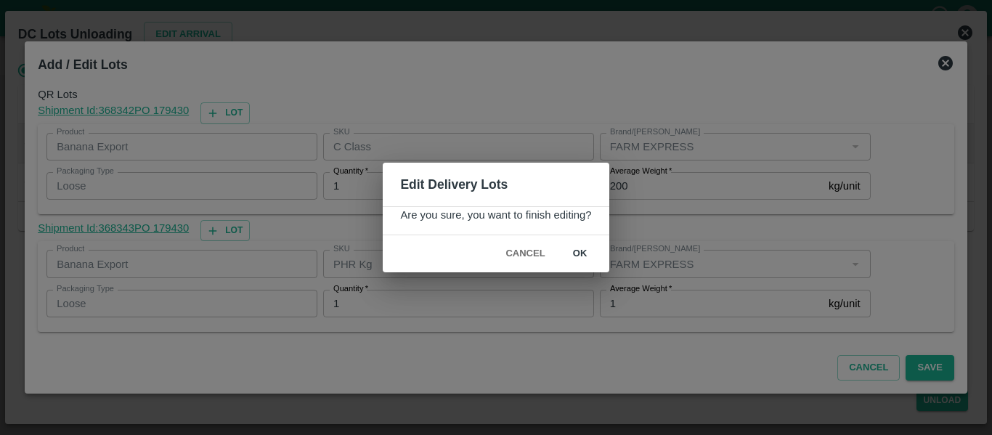
click at [584, 253] on button "ok" at bounding box center [580, 253] width 46 height 25
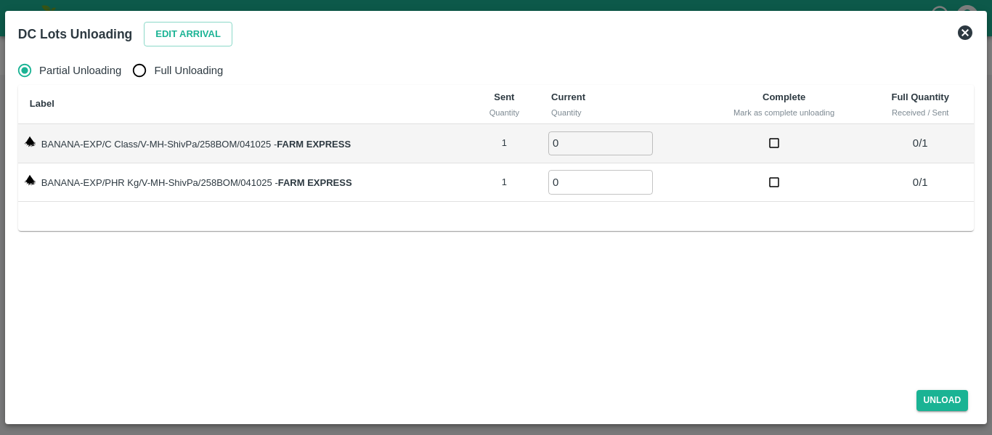
click at [147, 74] on input "Full Unloading" at bounding box center [139, 70] width 29 height 29
radio input "true"
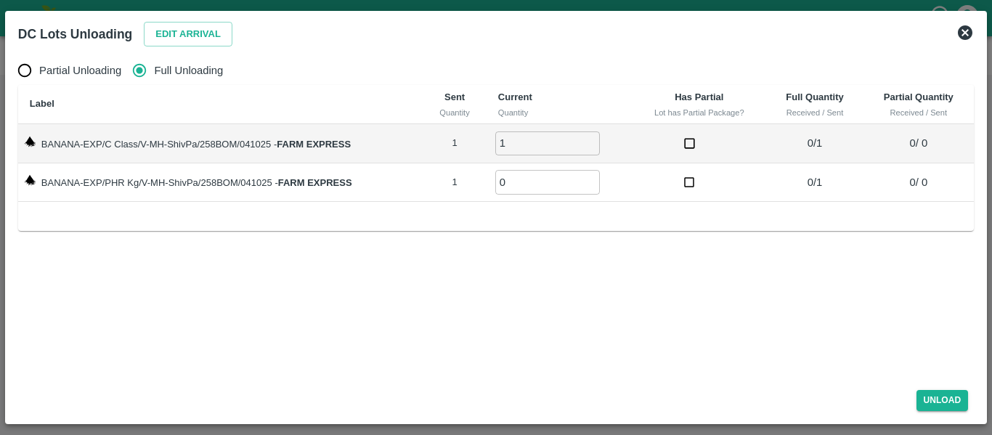
type input "1"
click at [592, 140] on input "1" at bounding box center [547, 143] width 105 height 24
type input "1"
click at [591, 176] on input "1" at bounding box center [547, 182] width 105 height 24
click at [939, 406] on button "Unload" at bounding box center [942, 400] width 52 height 21
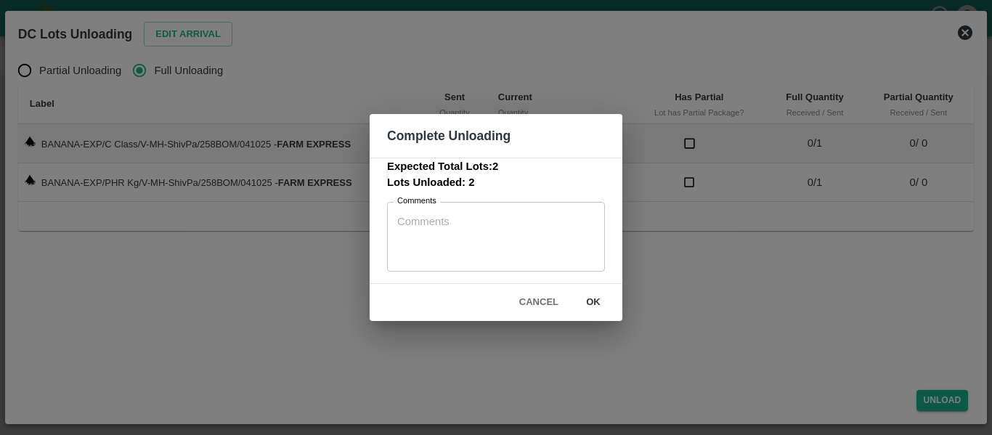
click at [597, 303] on button "ok" at bounding box center [593, 302] width 46 height 25
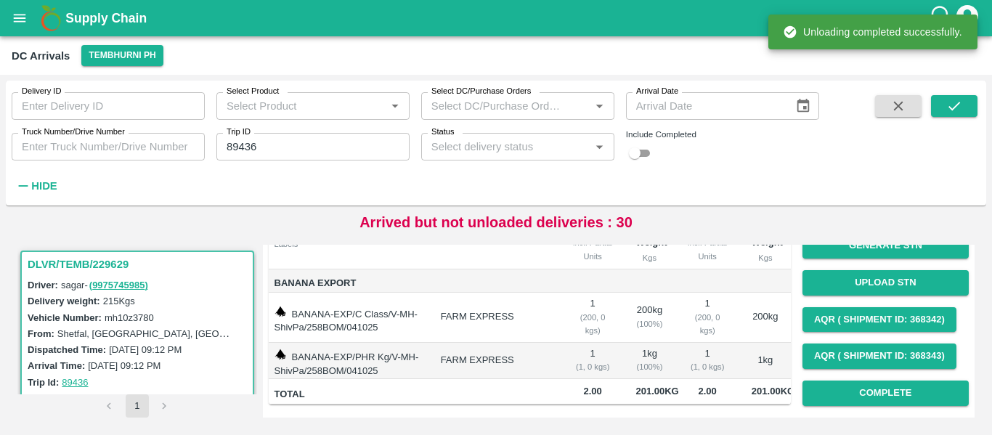
scroll to position [186, 0]
click at [846, 380] on button "Complete" at bounding box center [885, 392] width 166 height 25
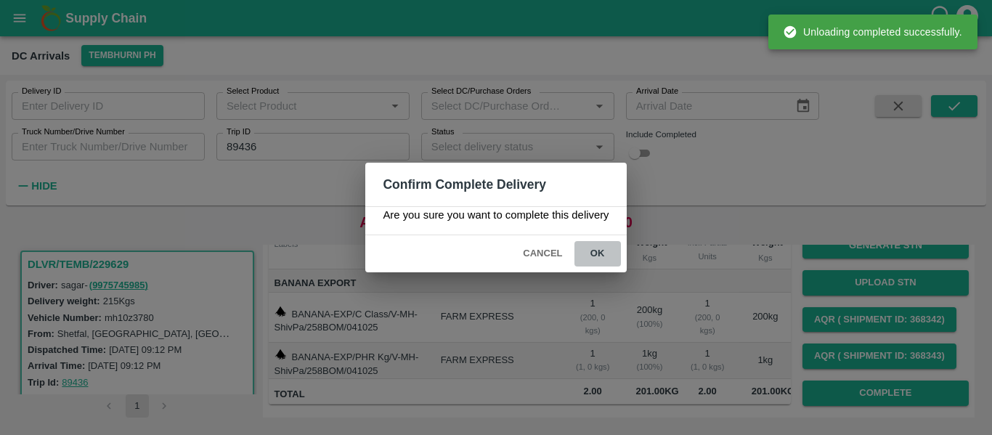
click at [596, 256] on button "ok" at bounding box center [597, 253] width 46 height 25
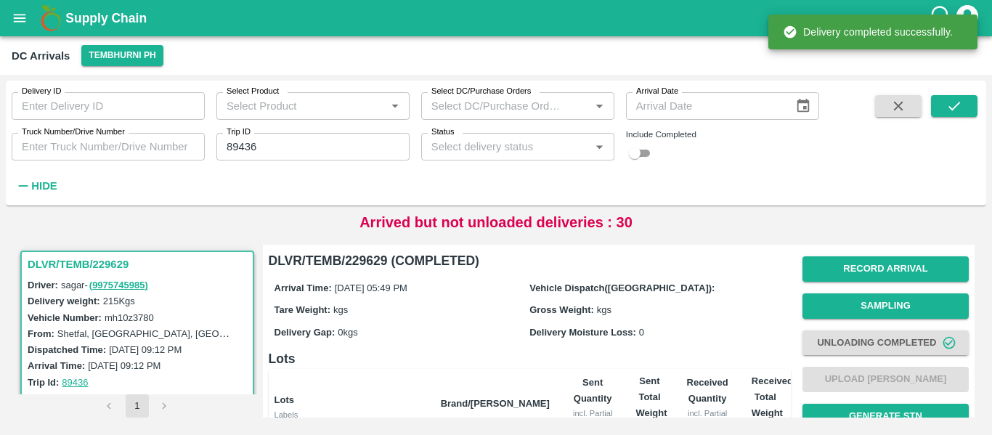
click at [293, 142] on input "89436" at bounding box center [312, 147] width 193 height 28
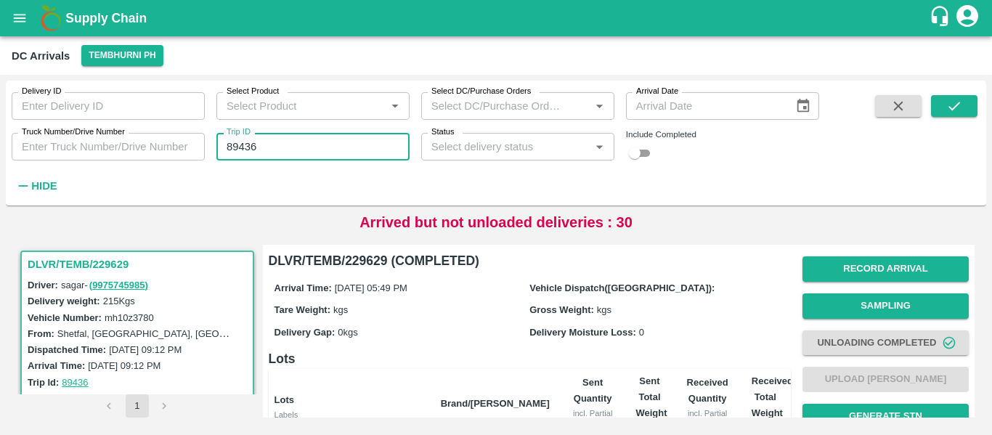
paste input "text"
type input "89438"
click at [955, 98] on icon "submit" at bounding box center [954, 106] width 16 height 16
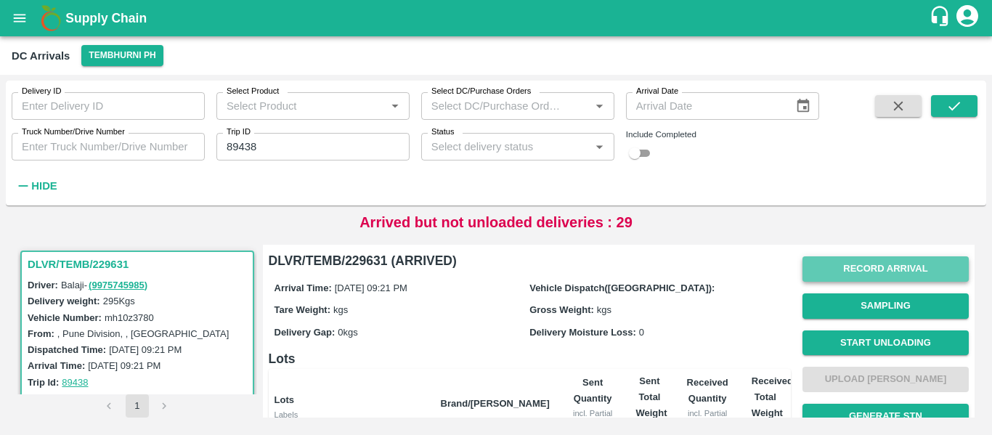
click at [820, 270] on button "Record Arrival" at bounding box center [885, 268] width 166 height 25
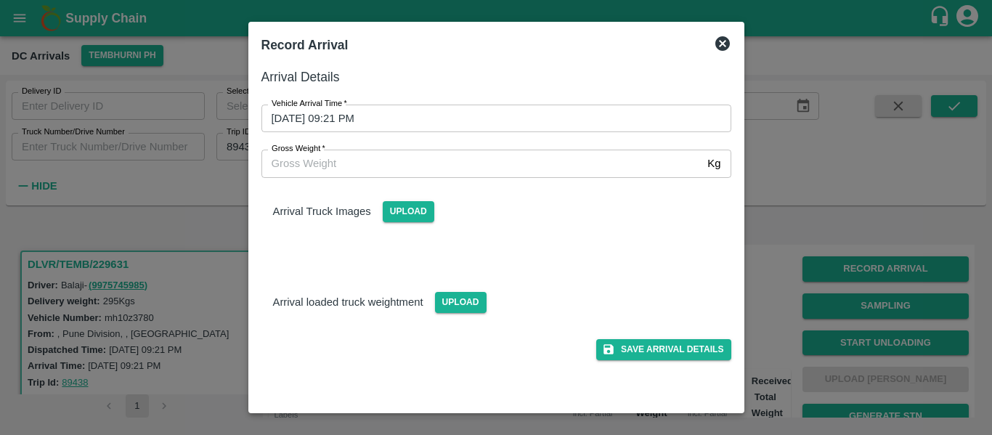
click at [494, 130] on input "04/10/2025 09:21 PM" at bounding box center [491, 119] width 460 height 28
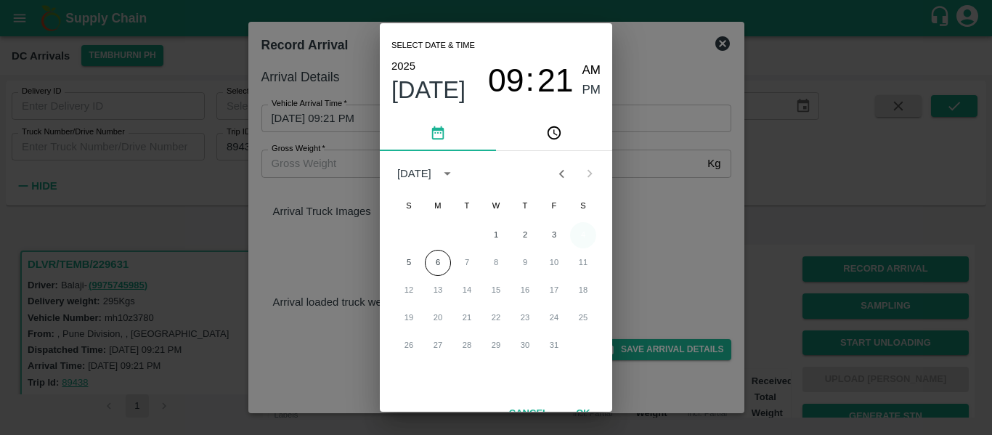
drag, startPoint x: 601, startPoint y: 235, endPoint x: 584, endPoint y: 237, distance: 16.8
click at [600, 235] on div "1 2 3 4" at bounding box center [496, 235] width 232 height 26
click at [582, 237] on button "4" at bounding box center [583, 235] width 26 height 26
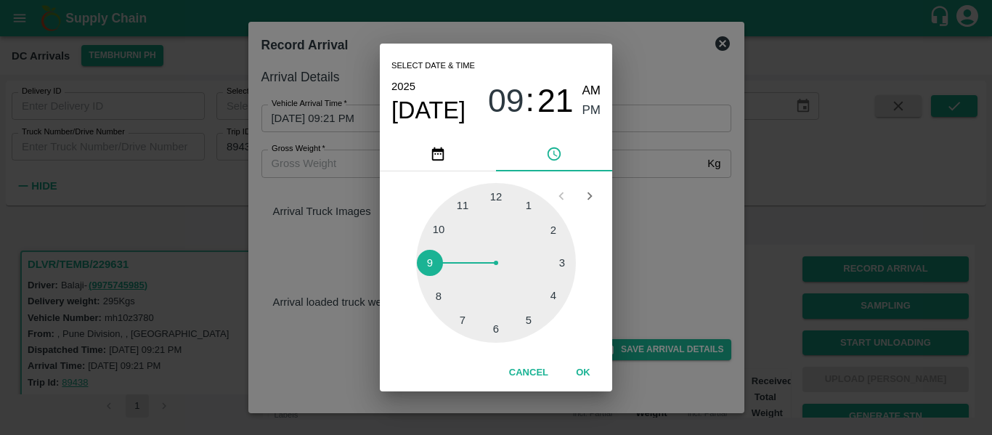
click at [557, 293] on div at bounding box center [496, 263] width 160 height 160
click at [446, 232] on div at bounding box center [496, 263] width 160 height 160
type input "04/10/2025 04:50 PM"
click at [589, 113] on span "PM" at bounding box center [591, 111] width 19 height 20
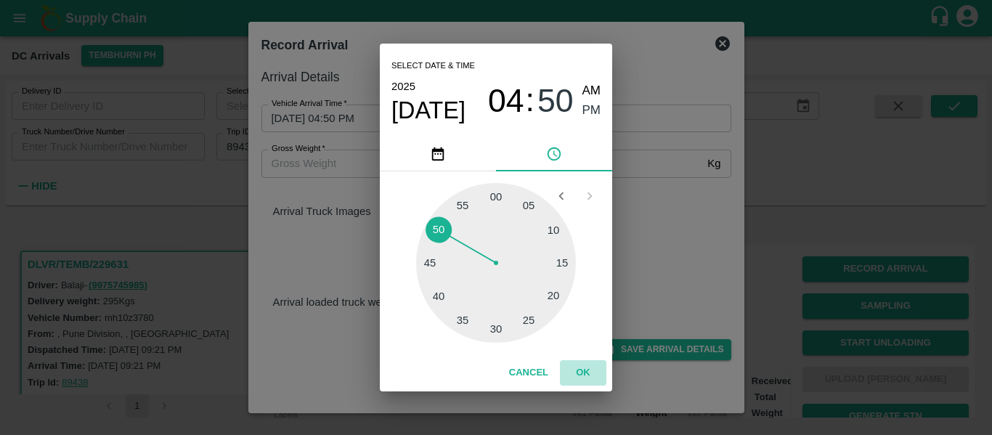
drag, startPoint x: 589, startPoint y: 378, endPoint x: 604, endPoint y: 376, distance: 14.6
click at [589, 377] on button "OK" at bounding box center [583, 372] width 46 height 25
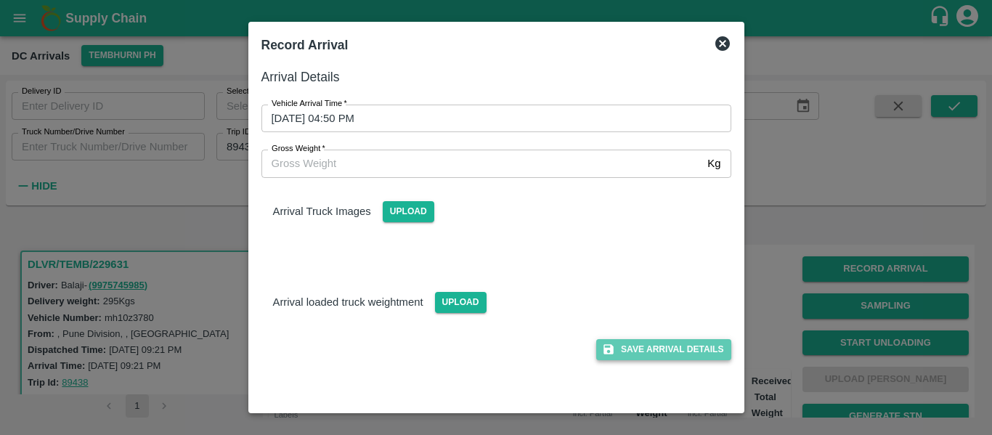
drag, startPoint x: 662, startPoint y: 357, endPoint x: 748, endPoint y: 354, distance: 85.7
click at [662, 354] on button "Save Arrival Details" at bounding box center [663, 349] width 134 height 21
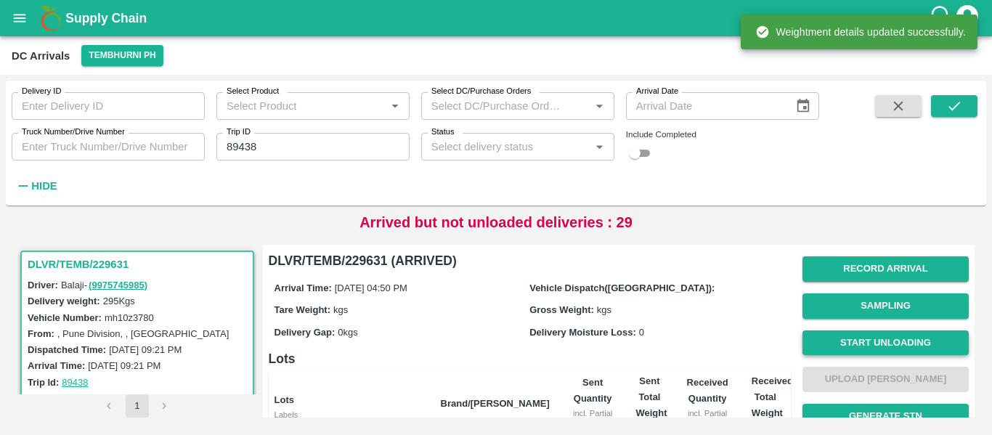
click at [872, 338] on button "Start Unloading" at bounding box center [885, 342] width 166 height 25
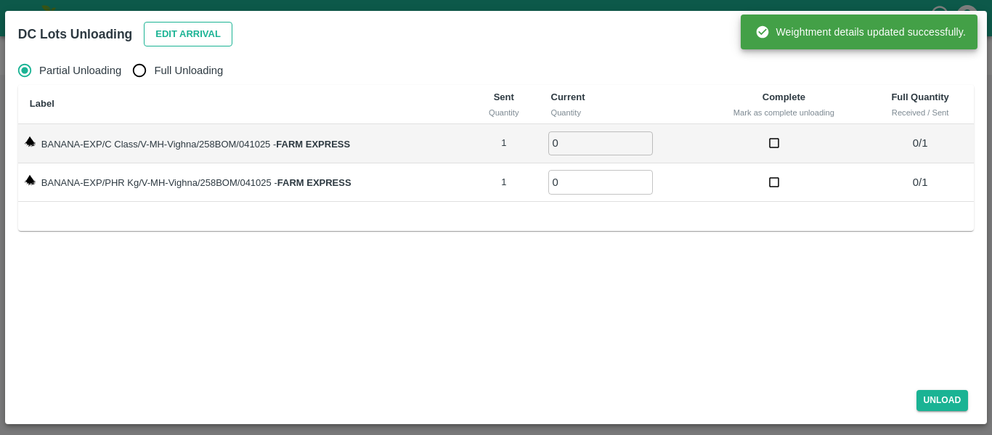
click at [187, 46] on button "Edit Arrival" at bounding box center [188, 34] width 89 height 25
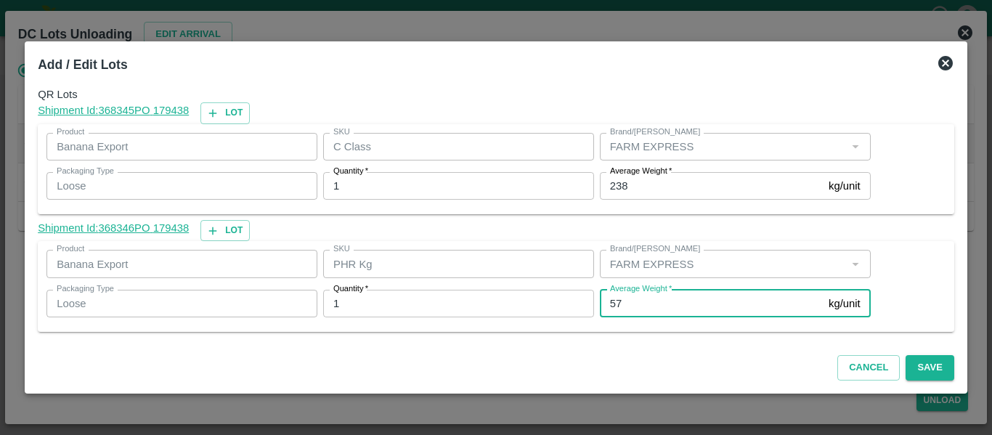
click at [642, 309] on input "57" at bounding box center [711, 304] width 223 height 28
type input "5"
type input "1"
click at [644, 203] on div "Average Weight   * 238 kg/unit Average Weight" at bounding box center [732, 185] width 277 height 39
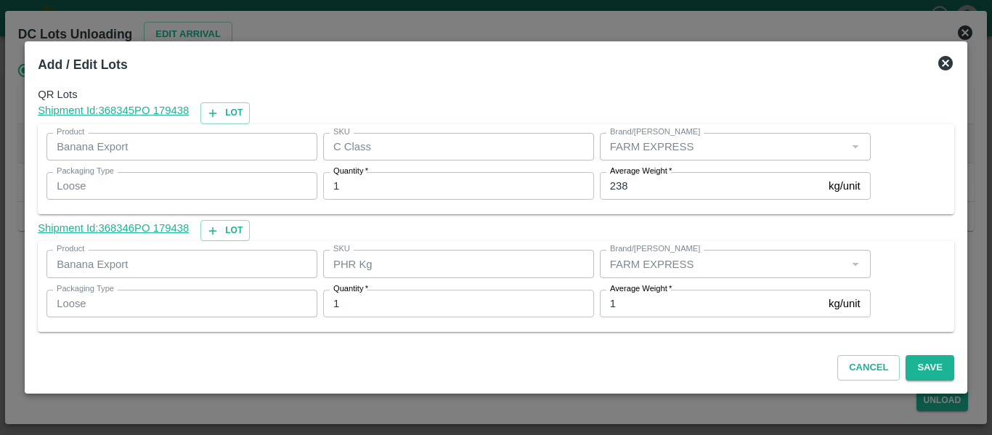
click at [646, 189] on input "238" at bounding box center [711, 186] width 223 height 28
type input "239"
click at [929, 372] on button "Save" at bounding box center [929, 367] width 48 height 25
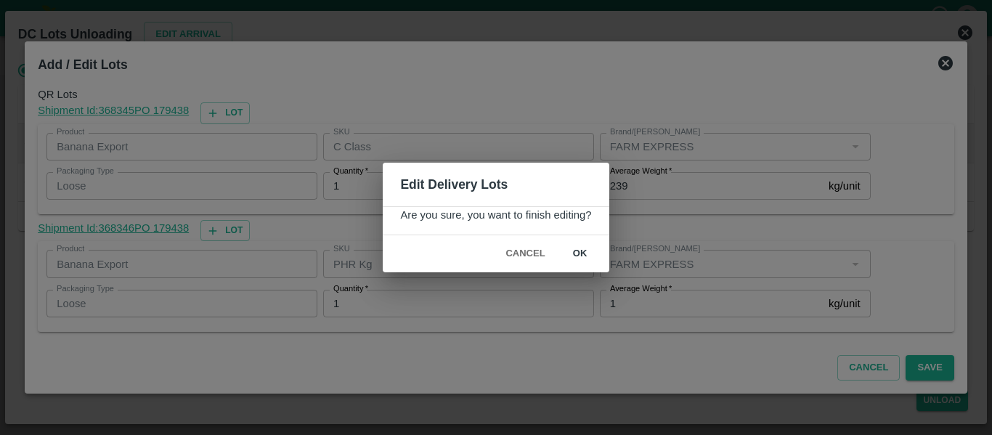
click at [574, 256] on button "ok" at bounding box center [580, 253] width 46 height 25
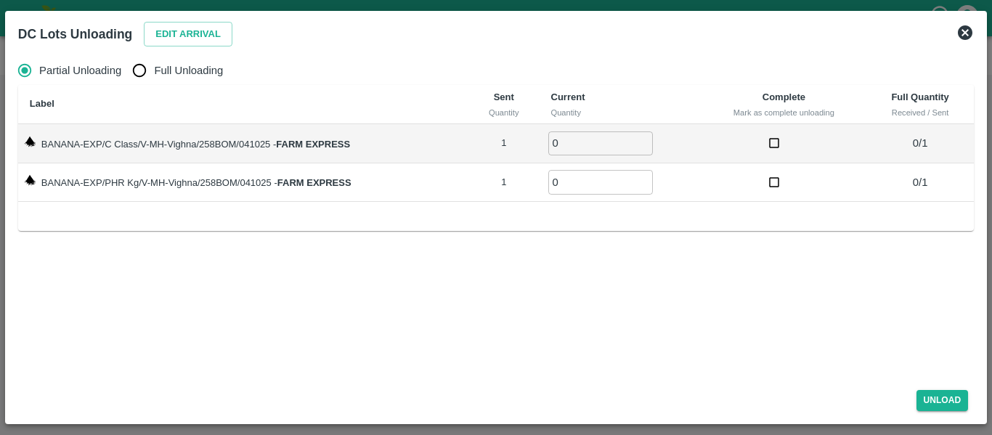
click at [160, 69] on span "Full Unloading" at bounding box center [188, 70] width 69 height 16
click at [154, 69] on input "Full Unloading" at bounding box center [139, 70] width 29 height 29
radio input "true"
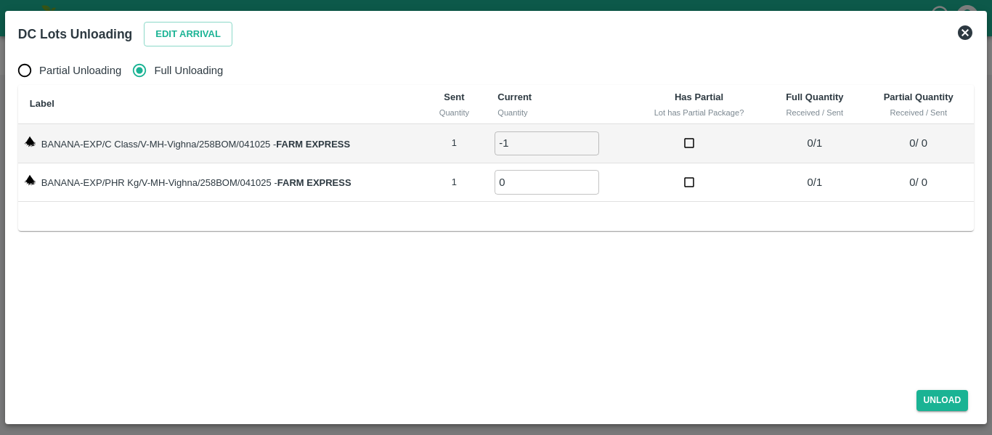
click at [589, 143] on input "-1" at bounding box center [546, 143] width 105 height 24
click at [589, 139] on input "0" at bounding box center [546, 143] width 105 height 24
type input "1"
click at [589, 139] on input "1" at bounding box center [546, 143] width 105 height 24
type input "1"
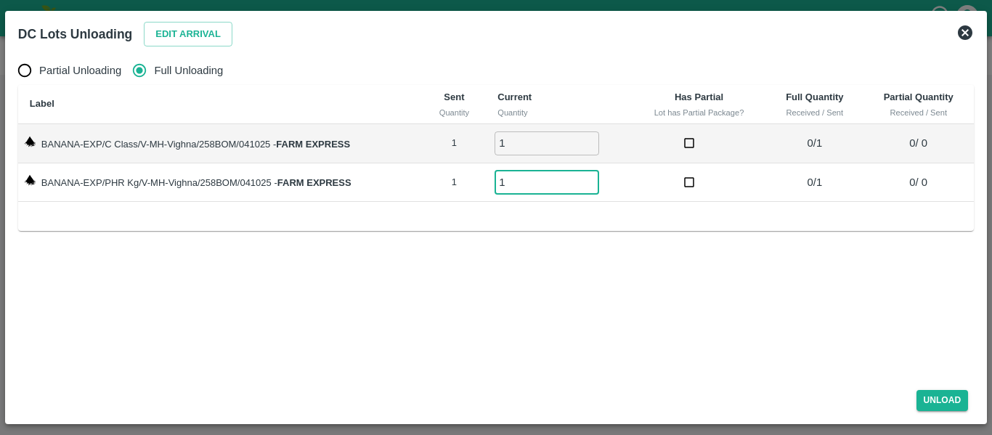
click at [591, 179] on input "1" at bounding box center [546, 182] width 105 height 24
click at [958, 403] on button "Unload" at bounding box center [942, 400] width 52 height 21
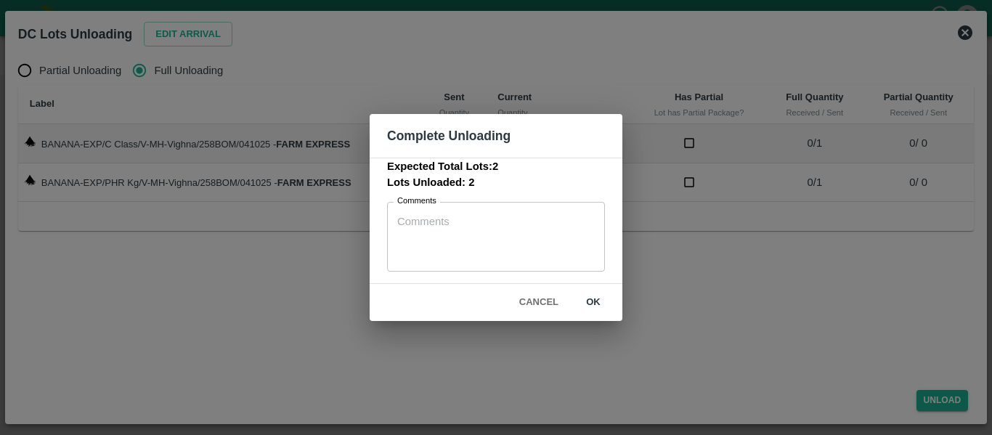
click at [589, 303] on button "ok" at bounding box center [593, 302] width 46 height 25
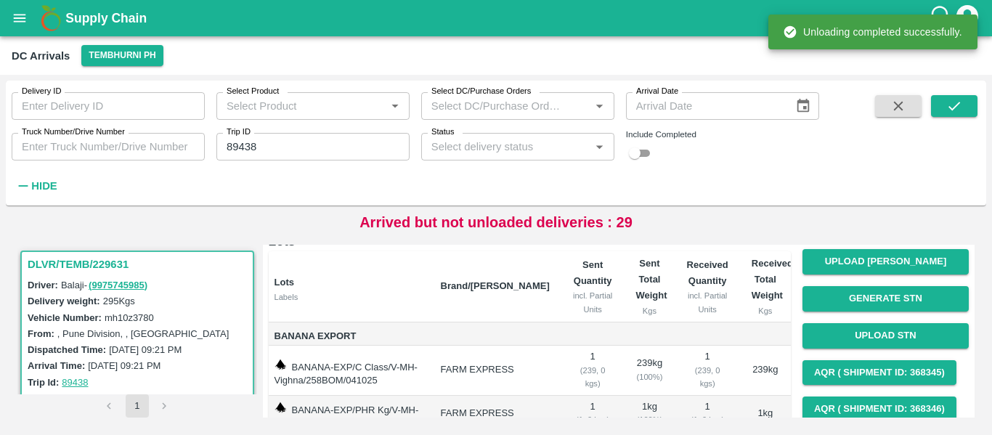
scroll to position [186, 0]
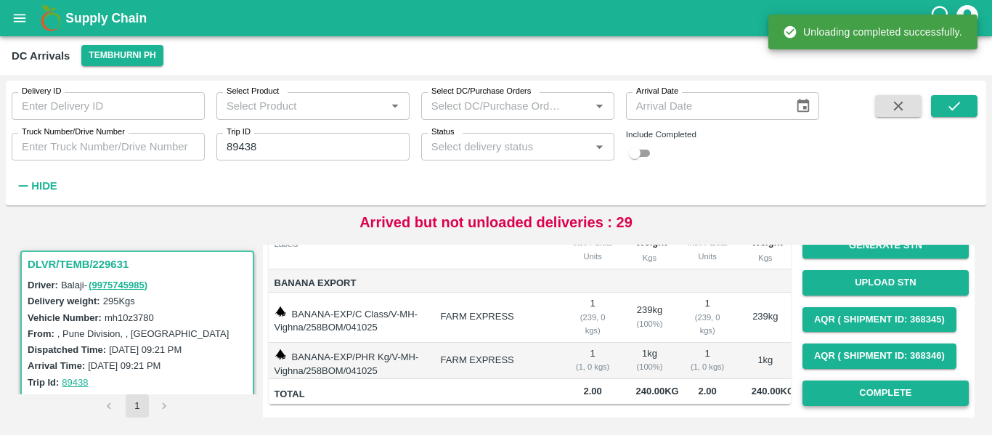
click at [892, 380] on button "Complete" at bounding box center [885, 392] width 166 height 25
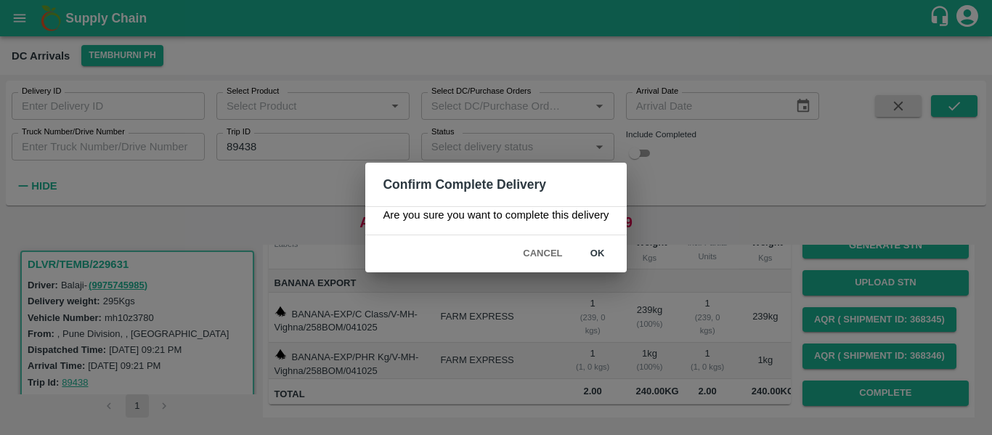
click at [605, 252] on button "ok" at bounding box center [597, 253] width 46 height 25
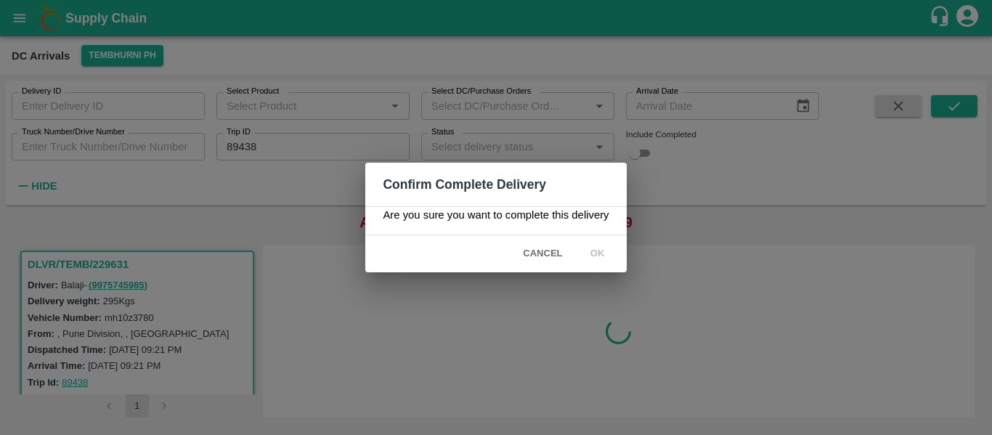
scroll to position [0, 0]
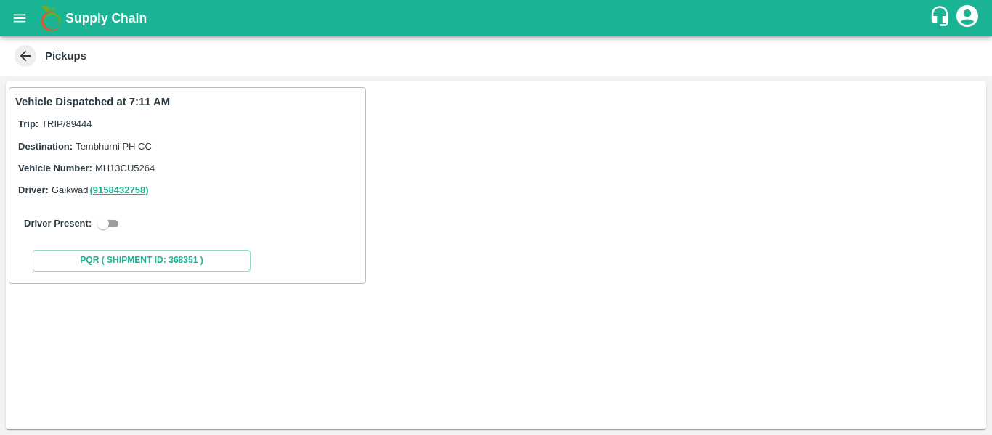
click at [119, 221] on input "checkbox" at bounding box center [103, 223] width 52 height 17
checkbox input "true"
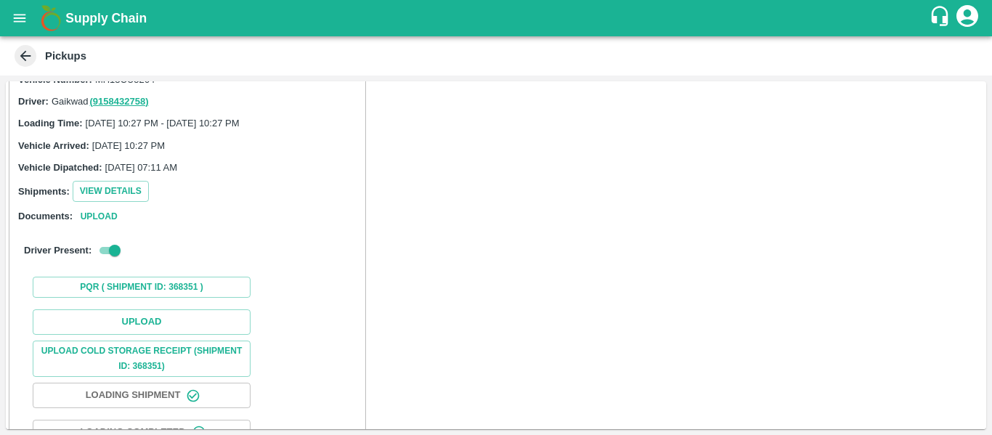
scroll to position [160, 0]
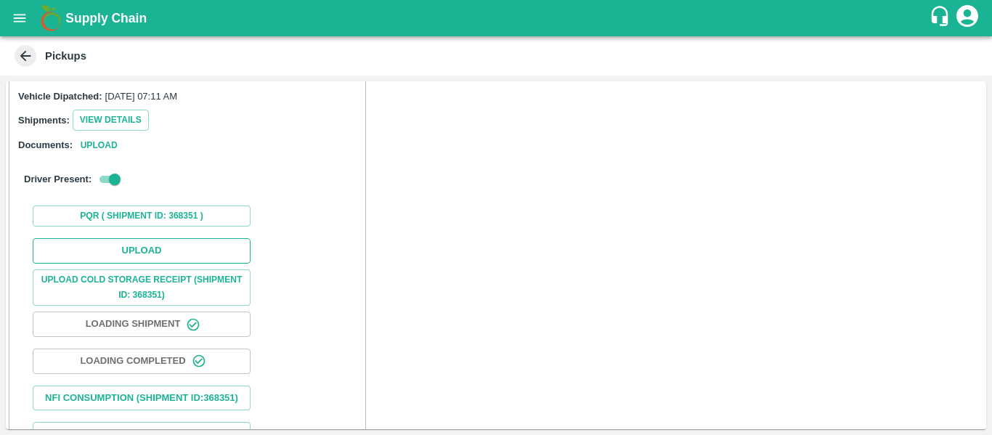
click at [148, 239] on button "Upload" at bounding box center [142, 250] width 218 height 25
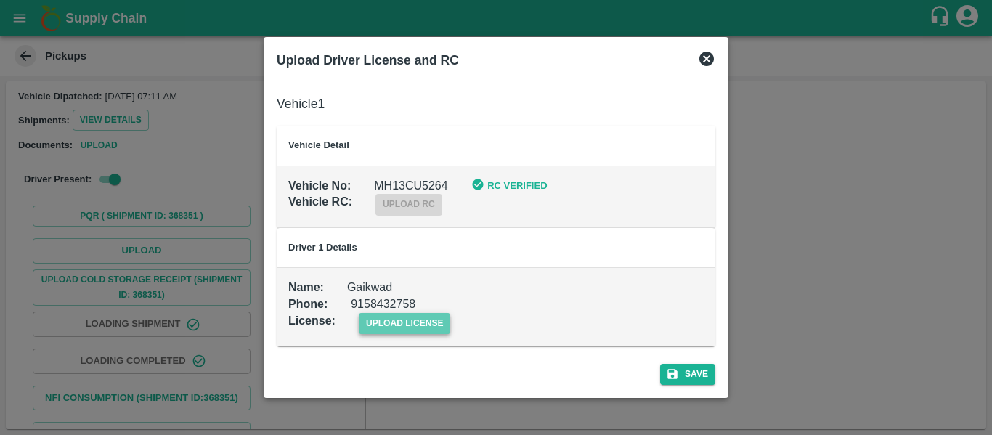
click at [383, 322] on span "upload license" at bounding box center [405, 323] width 92 height 21
click at [0, 0] on input "upload license" at bounding box center [0, 0] width 0 height 0
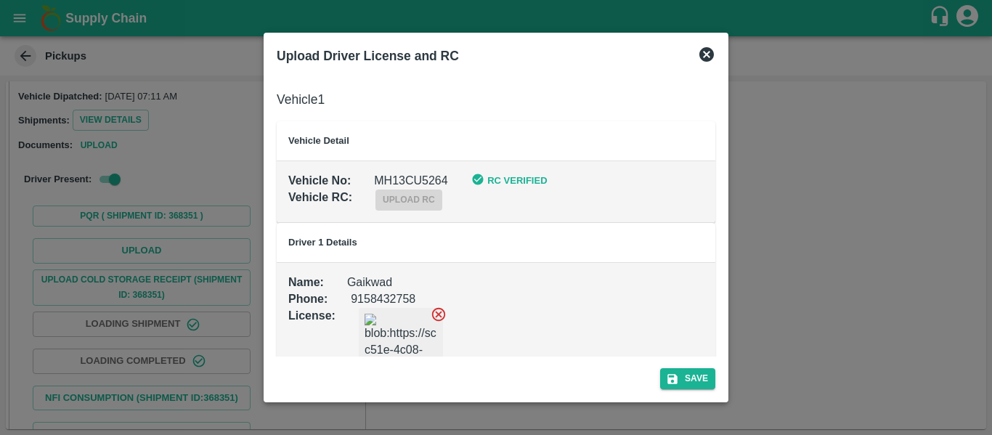
click at [708, 374] on button "Save" at bounding box center [687, 378] width 55 height 21
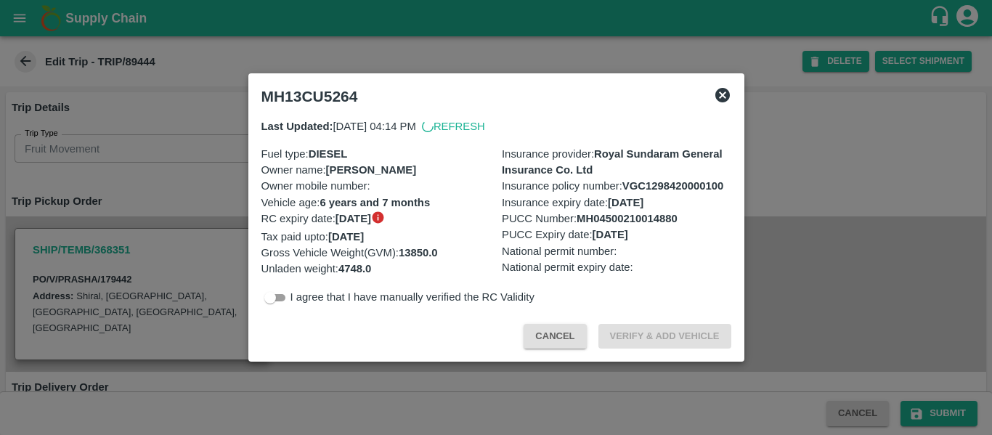
click at [203, 160] on div at bounding box center [496, 217] width 992 height 435
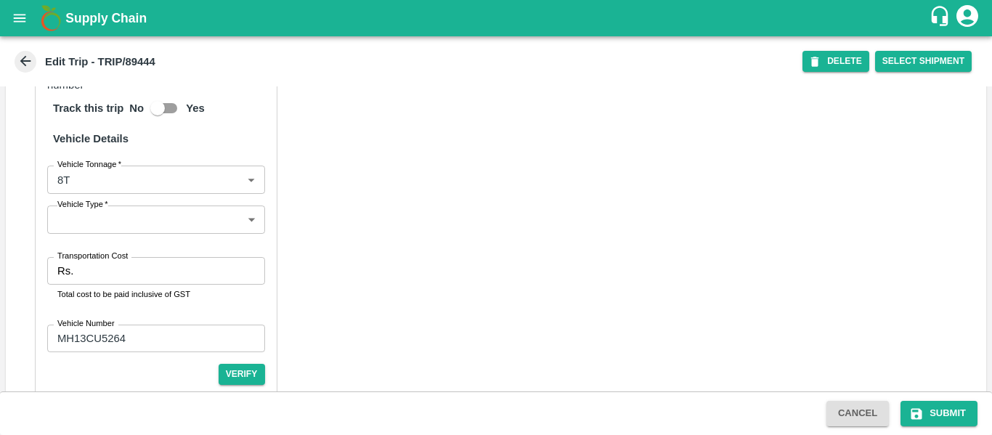
scroll to position [1117, 0]
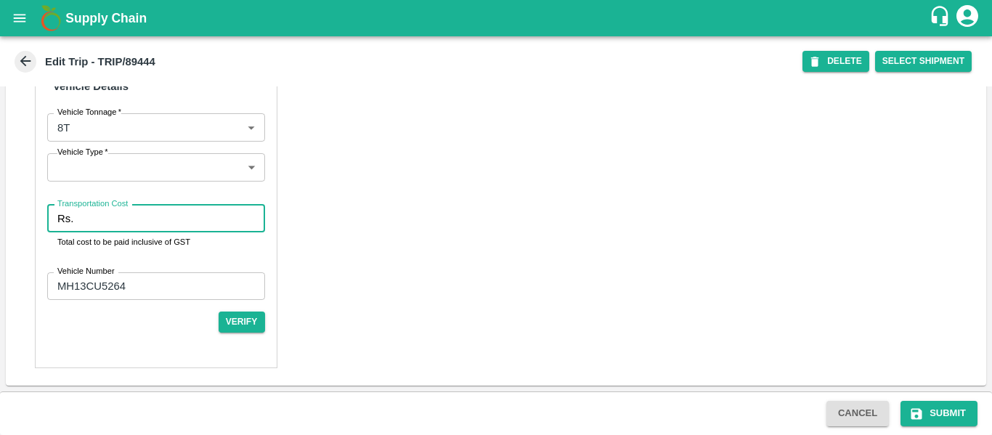
click at [126, 218] on input "Transportation Cost" at bounding box center [171, 219] width 185 height 28
type input "4500"
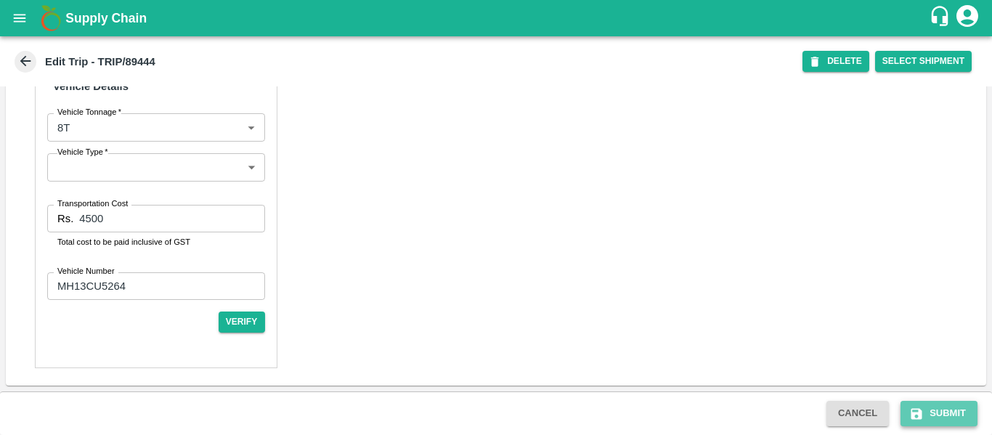
click at [948, 419] on button "Submit" at bounding box center [938, 413] width 77 height 25
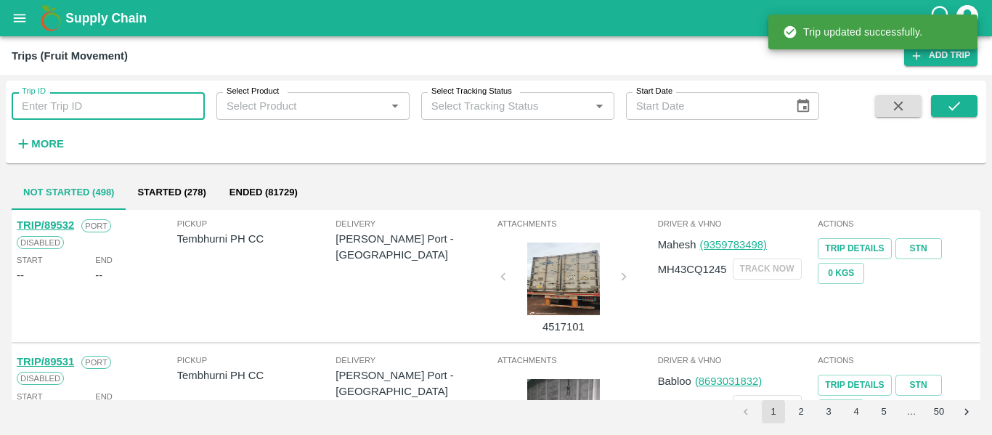
click at [115, 99] on input "Trip ID" at bounding box center [108, 106] width 193 height 28
paste input "89455"
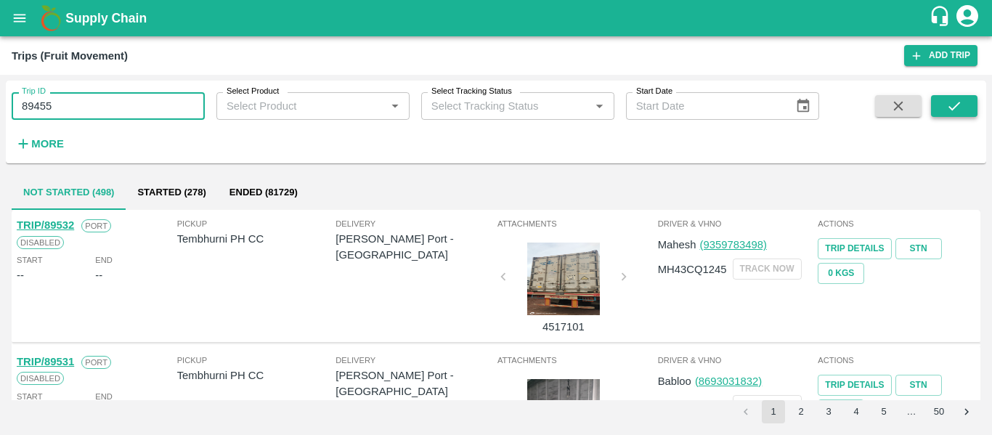
type input "89455"
click at [957, 99] on icon "submit" at bounding box center [954, 106] width 16 height 16
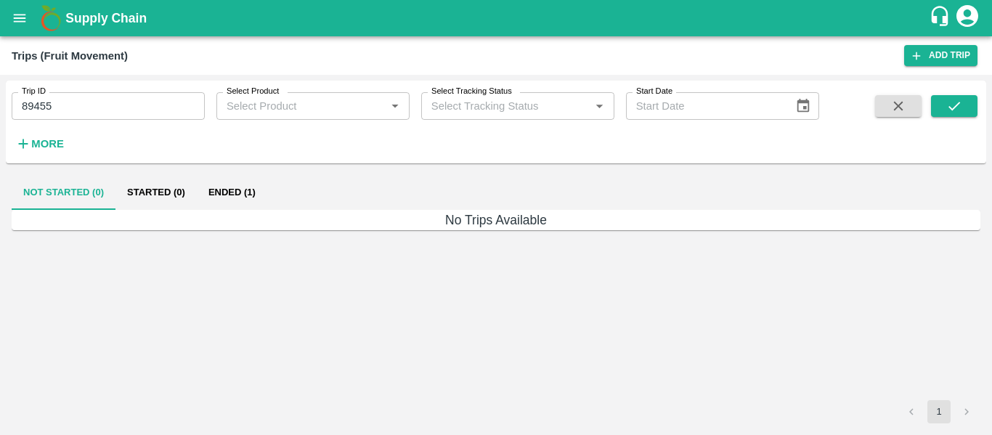
click at [200, 195] on button "Ended (1)" at bounding box center [232, 192] width 70 height 35
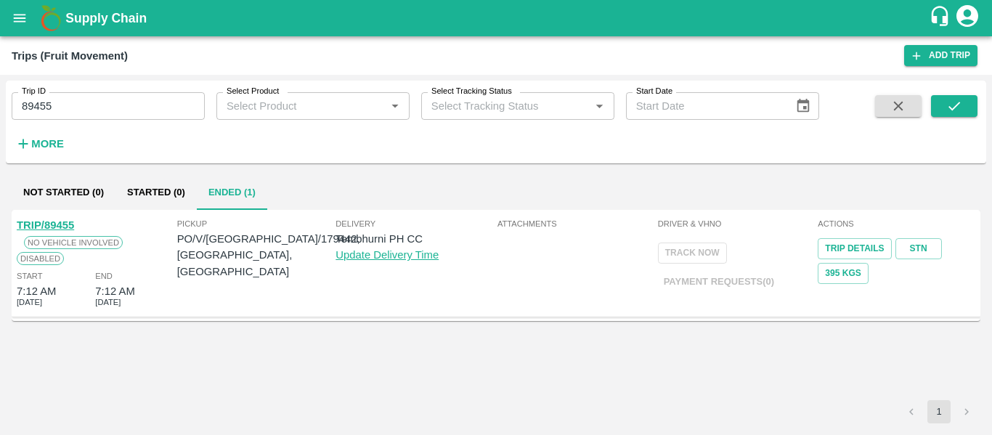
click at [62, 224] on link "TRIP/89455" at bounding box center [45, 225] width 57 height 12
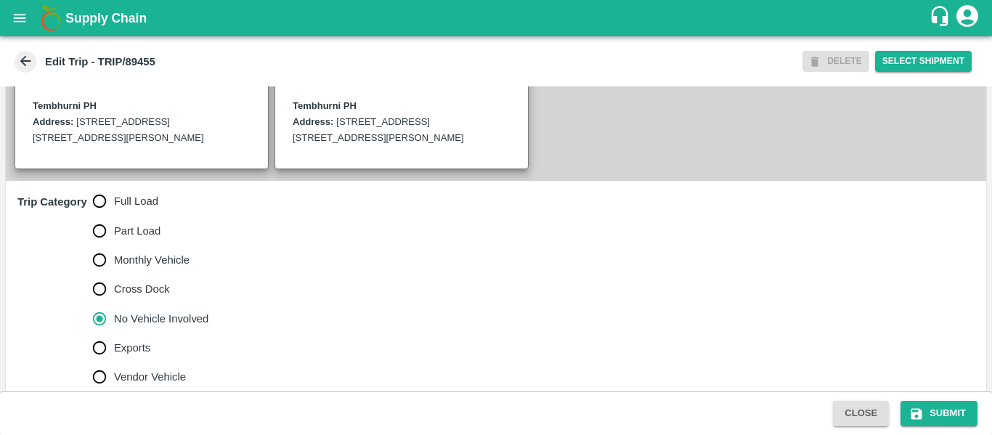
scroll to position [363, 0]
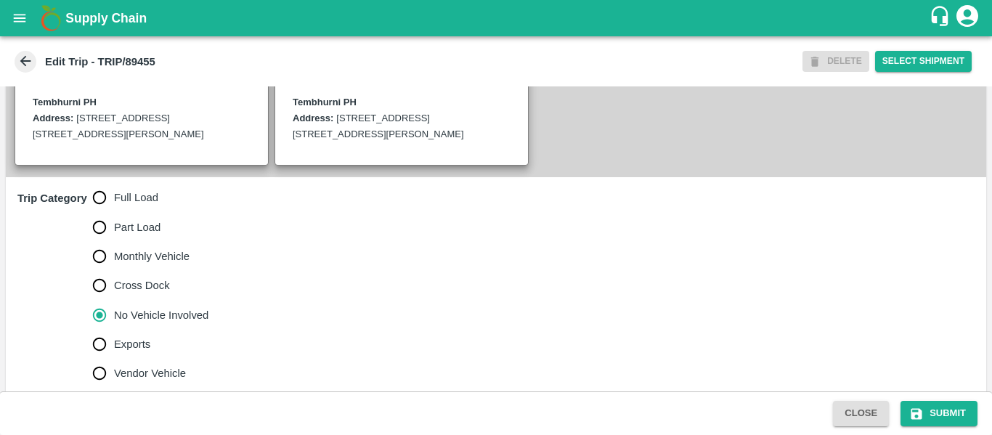
click at [161, 211] on label "Full Load" at bounding box center [147, 197] width 124 height 29
click at [114, 211] on input "Full Load" at bounding box center [99, 197] width 29 height 29
radio input "true"
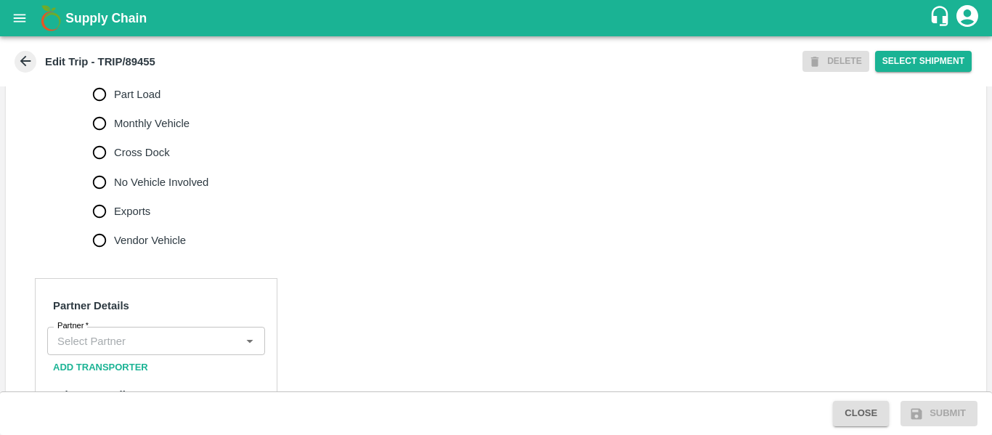
scroll to position [653, 0]
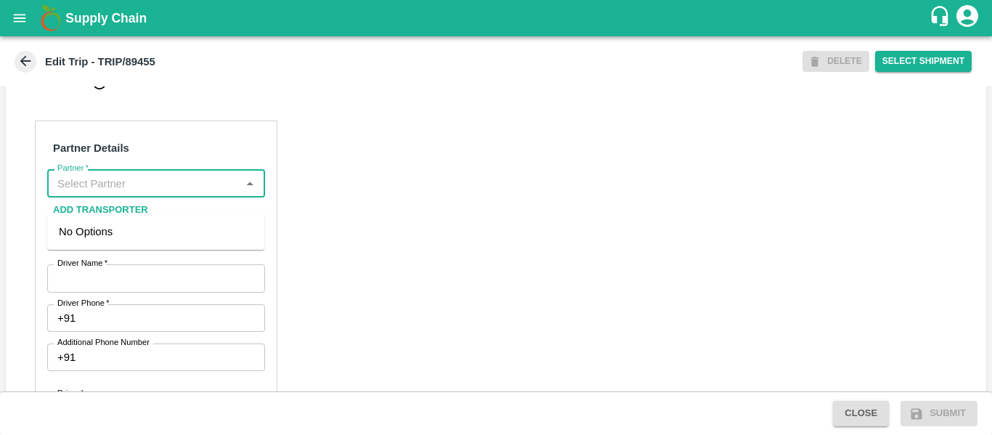
click at [135, 192] on input "Partner   *" at bounding box center [144, 183] width 185 height 19
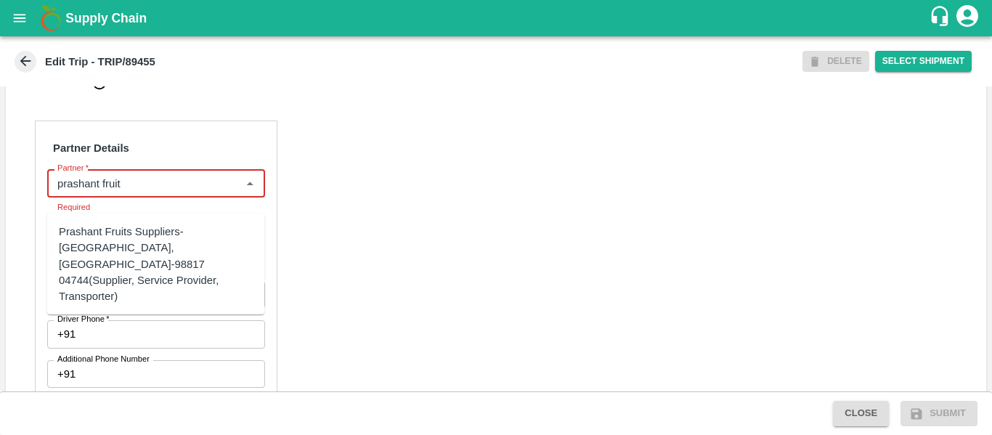
drag, startPoint x: 174, startPoint y: 244, endPoint x: 181, endPoint y: 249, distance: 8.9
click at [174, 244] on div "Prashant Fruits Suppliers-[GEOGRAPHIC_DATA], [GEOGRAPHIC_DATA]-98817 04744(Supp…" at bounding box center [156, 264] width 194 height 81
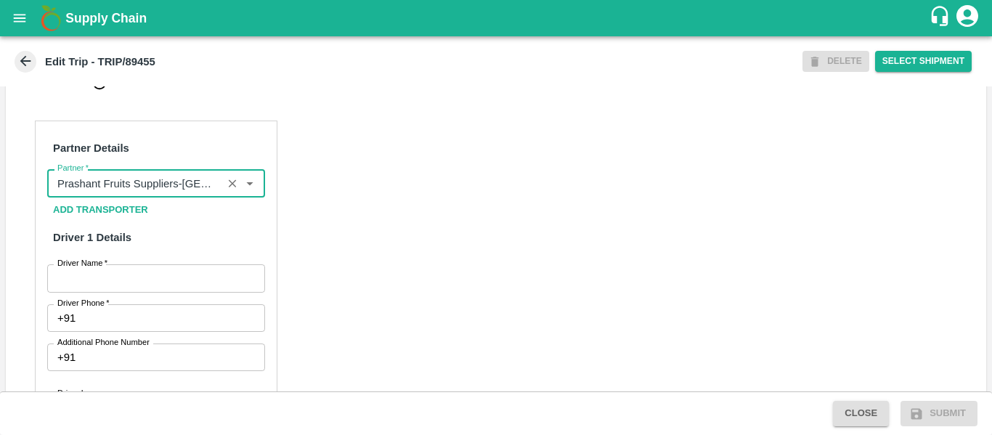
type input "Prashant Fruits Suppliers-[GEOGRAPHIC_DATA], [GEOGRAPHIC_DATA]-98817 04744(Supp…"
click at [158, 292] on input "Driver Name   *" at bounding box center [156, 278] width 218 height 28
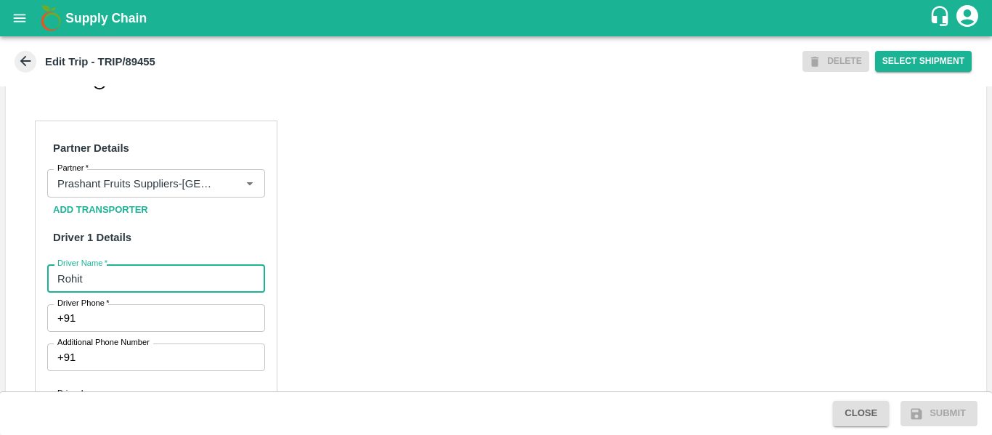
type input "Rohit"
click at [157, 332] on input "Driver Phone   *" at bounding box center [172, 318] width 183 height 28
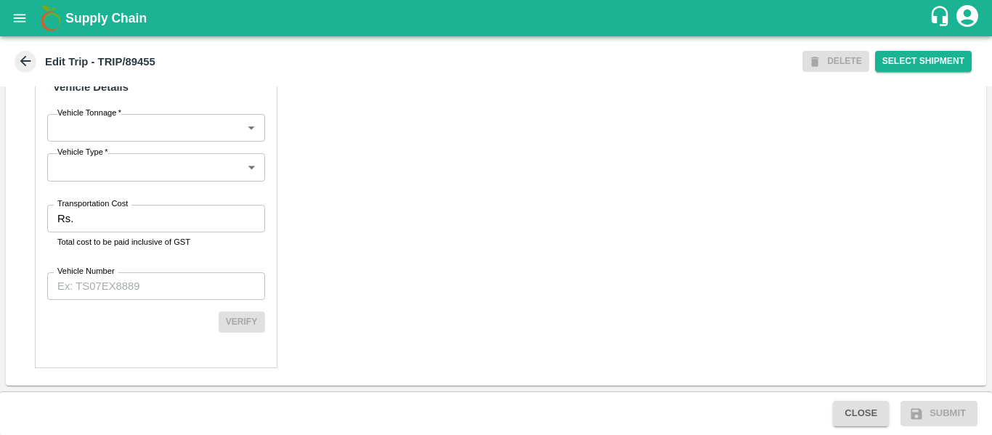
scroll to position [1116, 0]
type input "9975745985"
click at [97, 221] on input "Transportation Cost" at bounding box center [171, 219] width 185 height 28
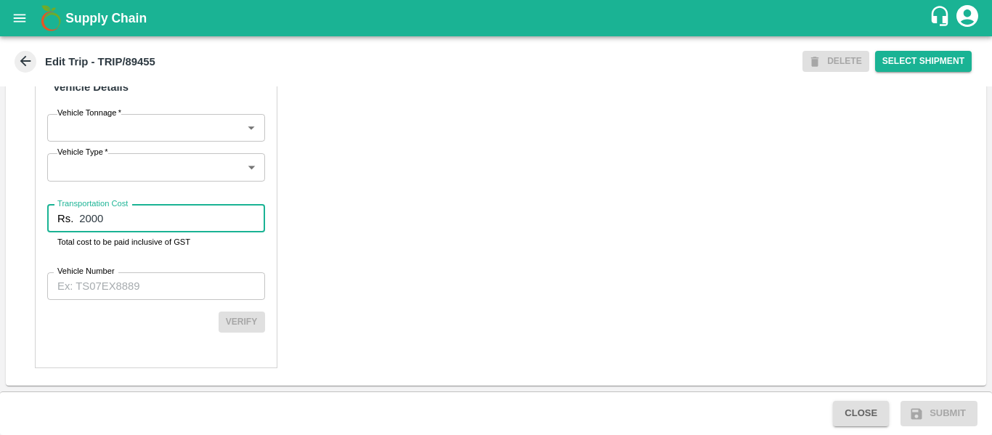
type input "2000"
click at [146, 287] on input "Vehicle Number" at bounding box center [156, 286] width 218 height 28
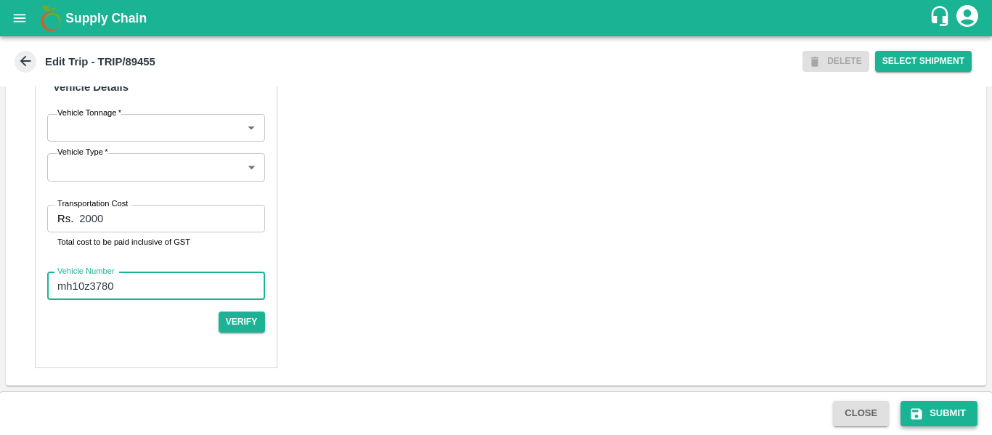
type input "mh10z3780"
click at [938, 401] on button "Submit" at bounding box center [938, 413] width 77 height 25
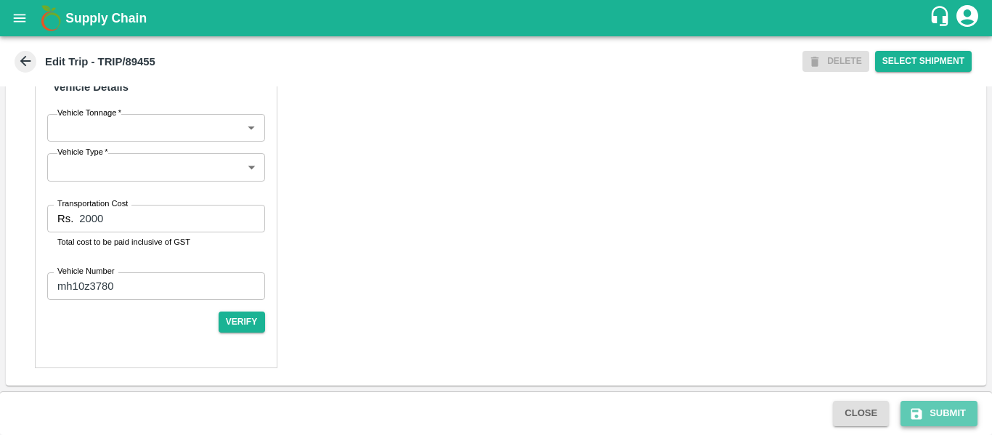
click at [953, 417] on button "Submit" at bounding box center [938, 413] width 77 height 25
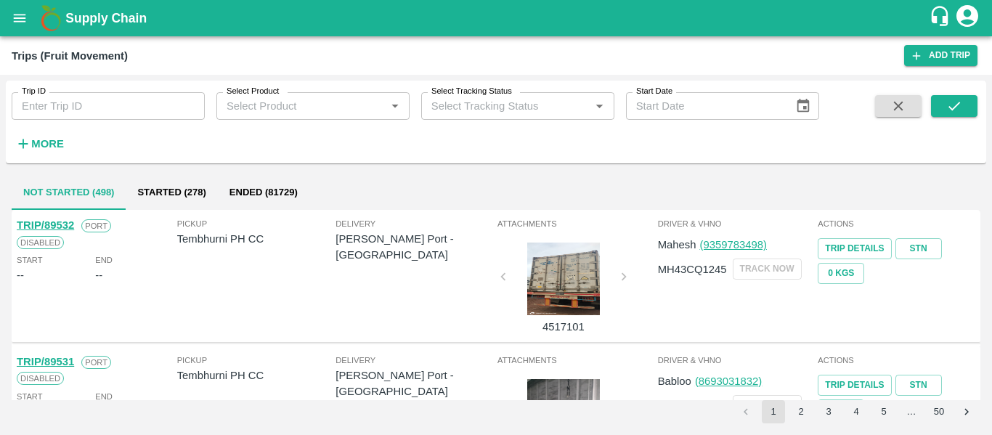
click at [76, 115] on input "Trip ID" at bounding box center [108, 106] width 193 height 28
paste input "89455"
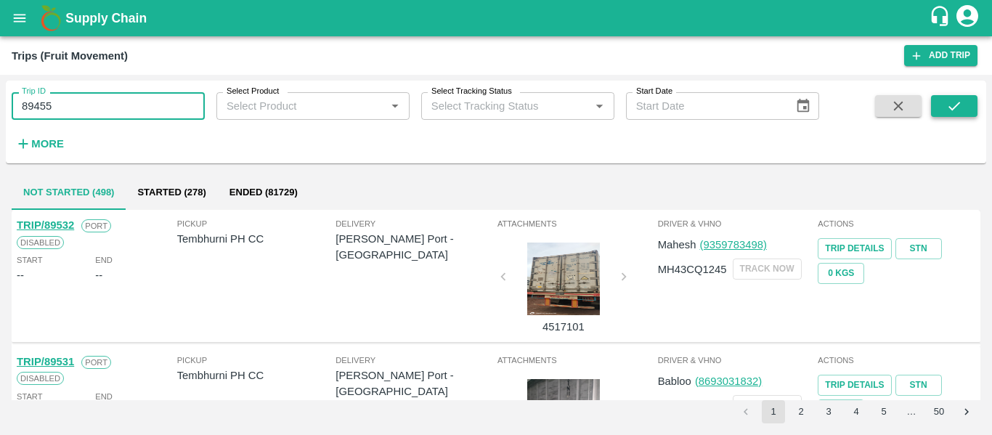
type input "89455"
click at [952, 97] on button "submit" at bounding box center [954, 106] width 46 height 22
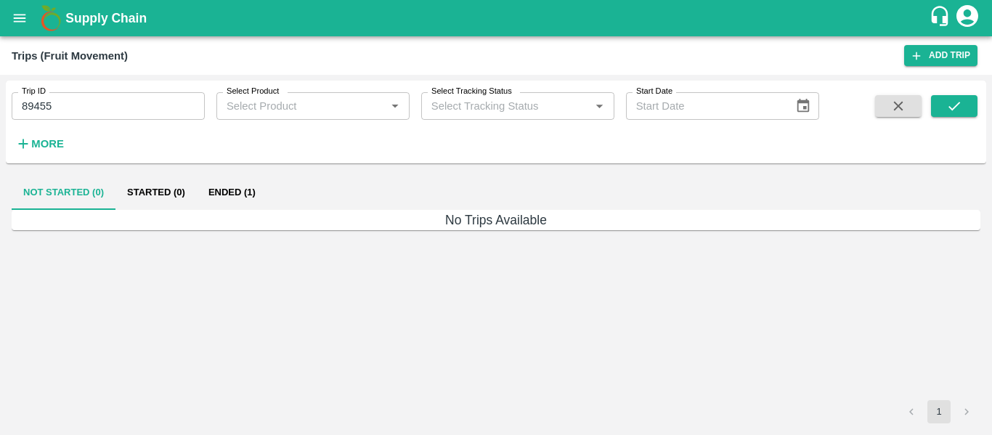
click at [242, 189] on button "Ended (1)" at bounding box center [232, 192] width 70 height 35
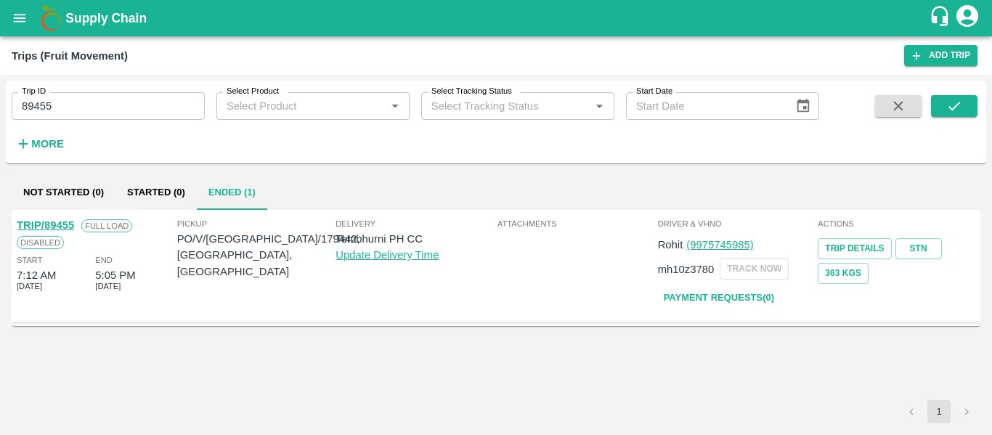
click at [44, 220] on link "TRIP/89455" at bounding box center [45, 225] width 57 height 12
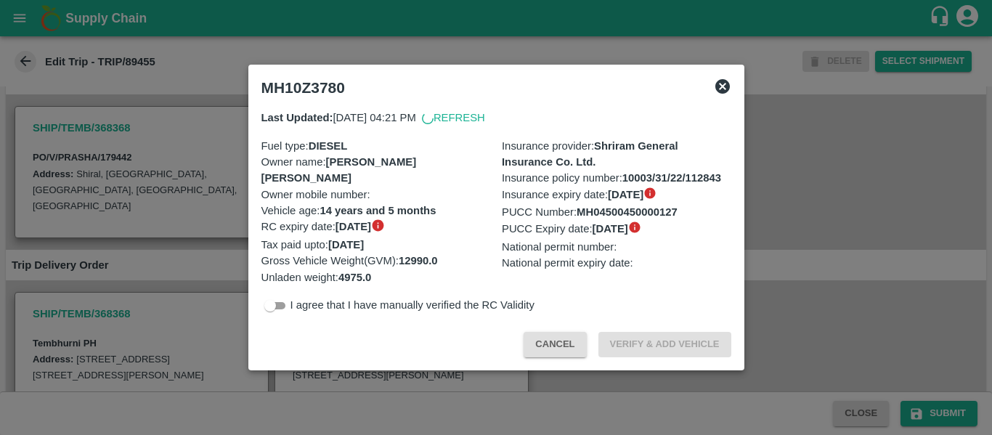
scroll to position [363, 0]
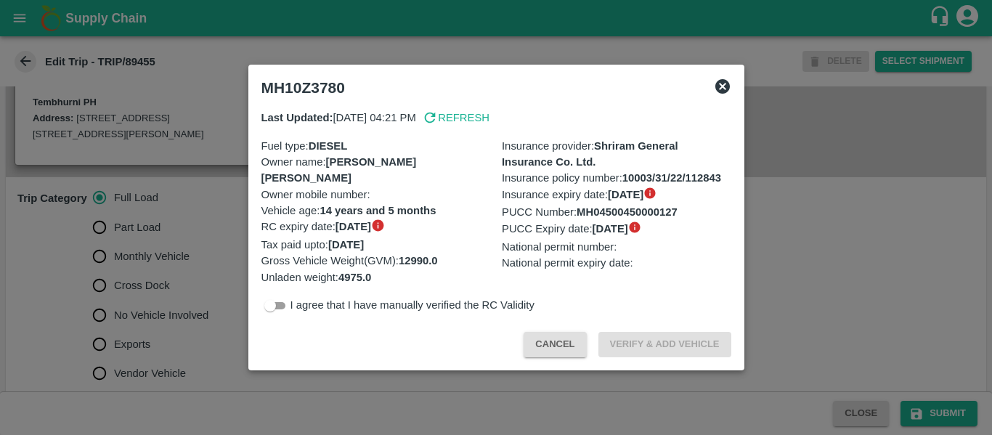
click at [195, 247] on div at bounding box center [496, 217] width 992 height 435
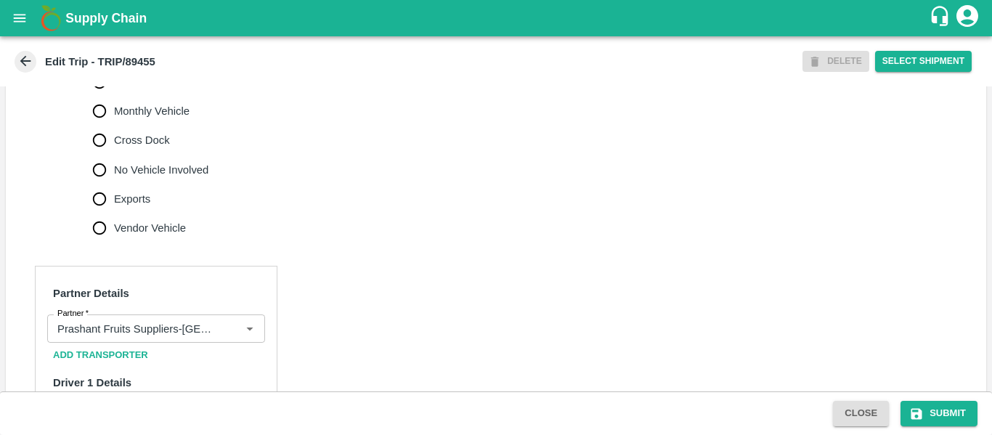
click at [159, 178] on span "No Vehicle Involved" at bounding box center [161, 170] width 94 height 16
click at [114, 184] on input "No Vehicle Involved" at bounding box center [99, 169] width 29 height 29
radio input "true"
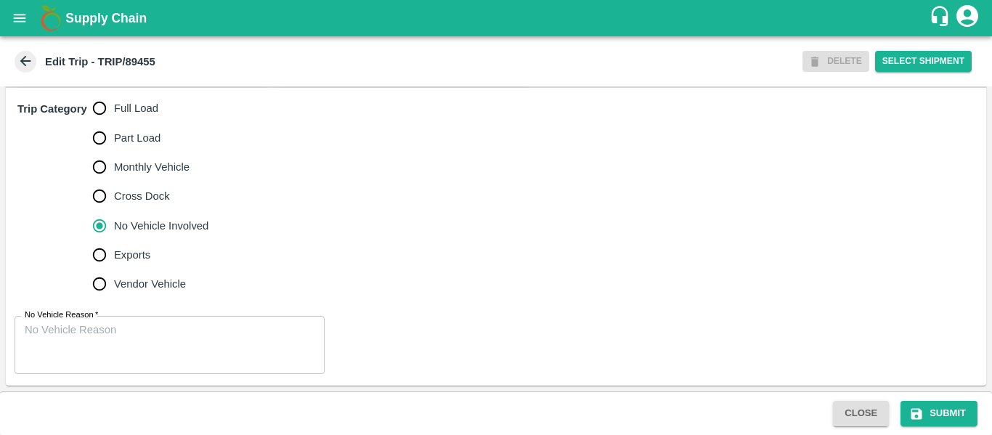
scroll to position [469, 0]
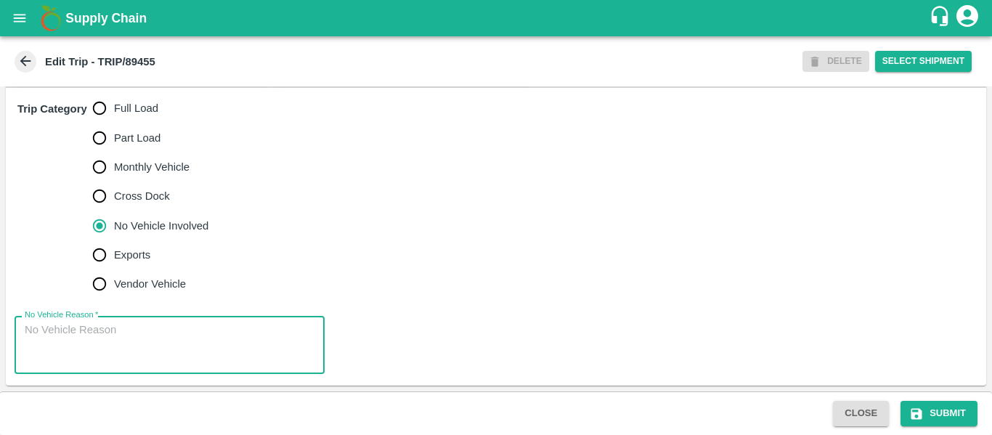
click at [160, 342] on textarea "No Vehicle Reason   *" at bounding box center [170, 345] width 290 height 46
type textarea "Field Dump"
click at [930, 417] on button "Submit" at bounding box center [938, 413] width 77 height 25
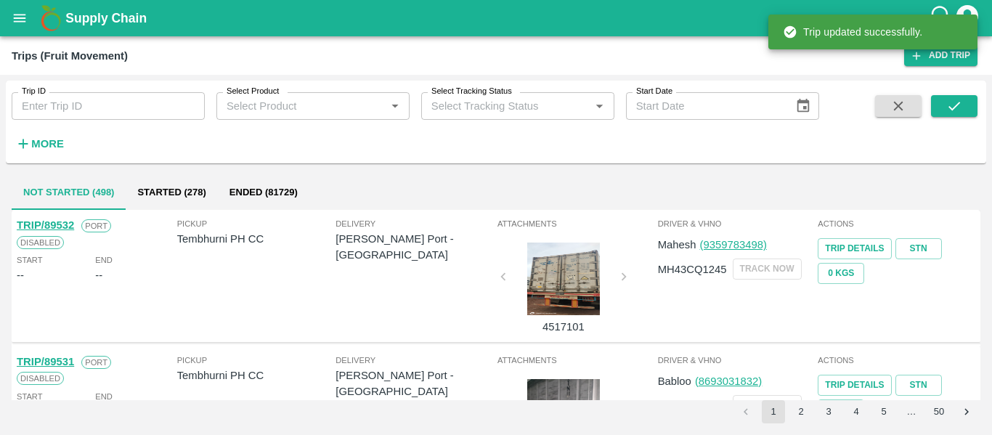
click at [127, 106] on input "Trip ID" at bounding box center [108, 106] width 193 height 28
paste input "89435"
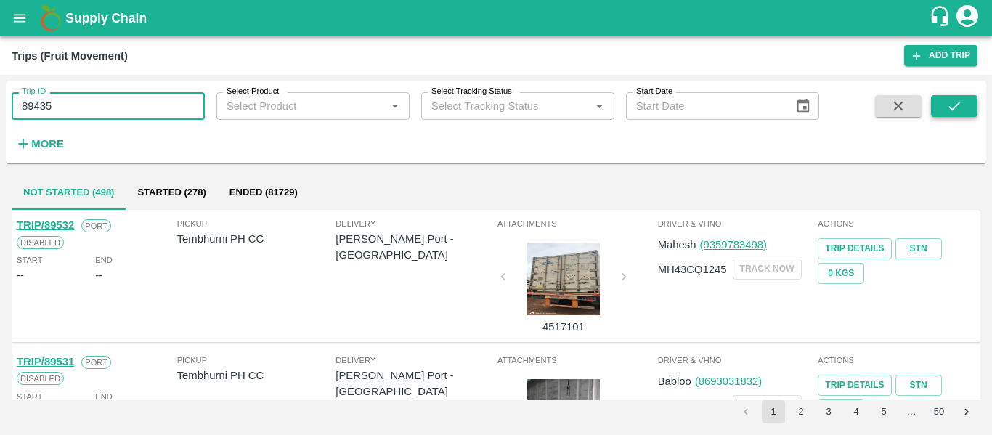
type input "89435"
click at [971, 107] on button "submit" at bounding box center [954, 106] width 46 height 22
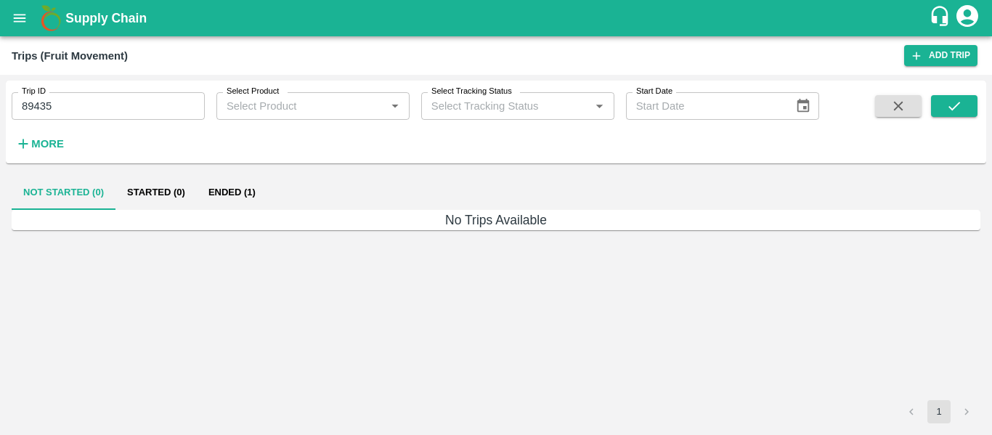
click at [251, 187] on button "Ended (1)" at bounding box center [232, 192] width 70 height 35
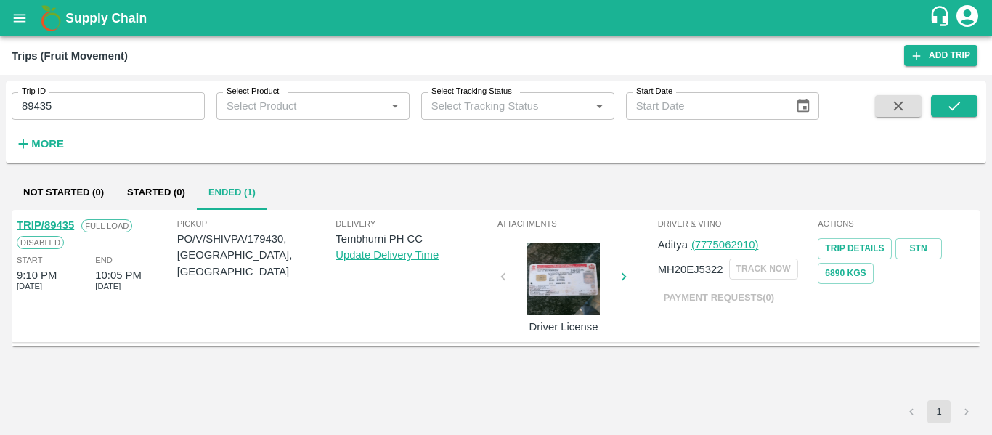
click at [58, 220] on link "TRIP/89435" at bounding box center [45, 225] width 57 height 12
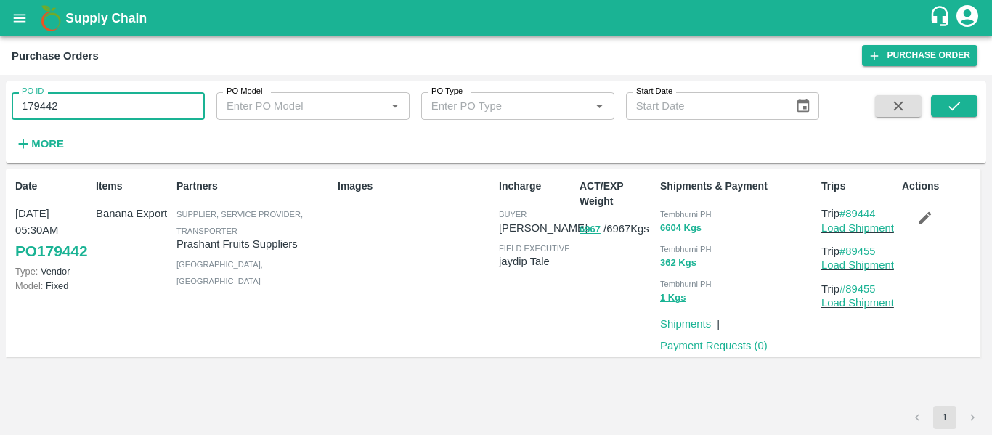
click at [91, 111] on input "179442" at bounding box center [108, 106] width 193 height 28
paste input "text"
type input "179430"
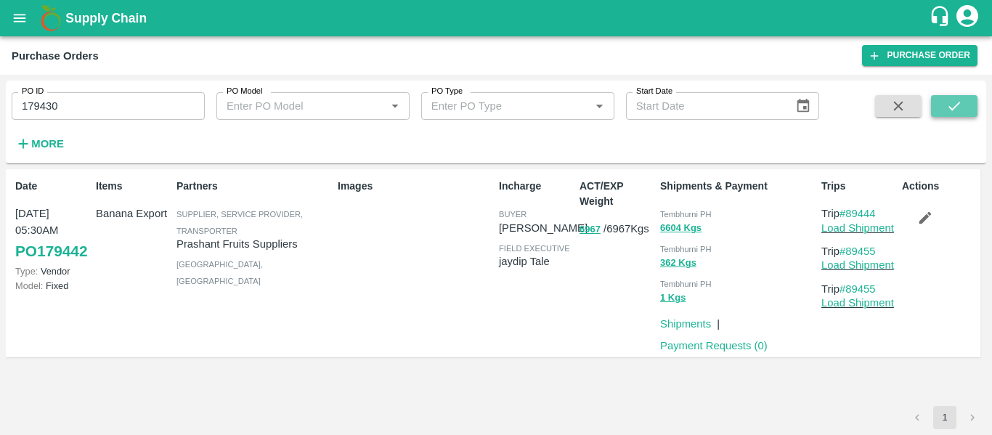
click at [964, 104] on button "submit" at bounding box center [954, 106] width 46 height 22
drag, startPoint x: 923, startPoint y: 220, endPoint x: 210, endPoint y: 2, distance: 745.4
click at [923, 220] on icon "button" at bounding box center [925, 218] width 12 height 12
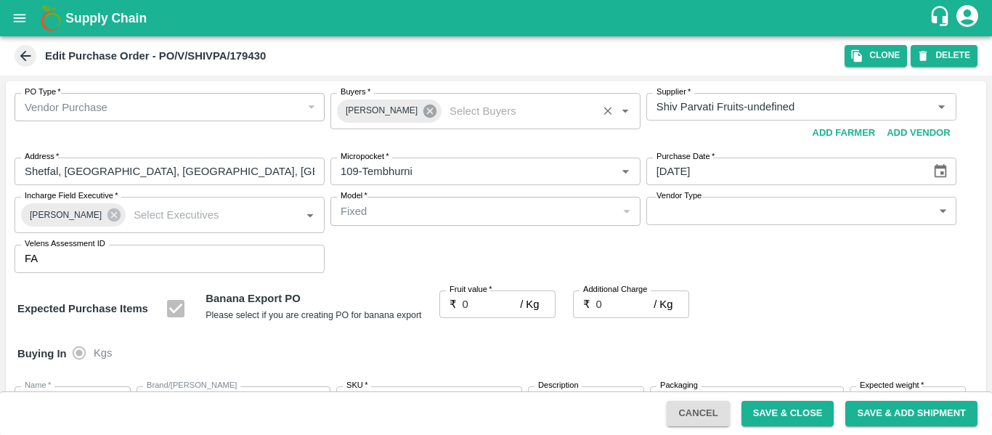
click at [423, 114] on icon at bounding box center [429, 111] width 13 height 13
click at [361, 118] on div "Buyers   *" at bounding box center [485, 107] width 310 height 28
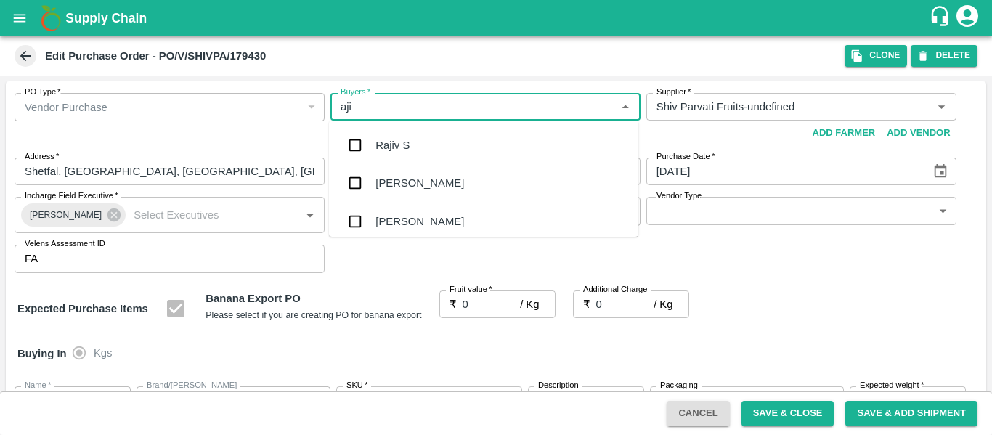
type input "ajit"
click at [406, 136] on div "[PERSON_NAME]" at bounding box center [483, 145] width 309 height 38
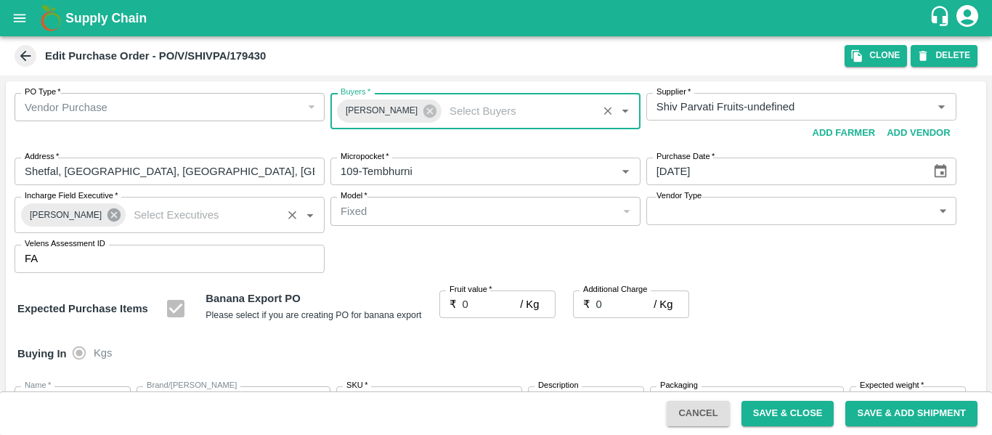
click at [107, 211] on icon at bounding box center [113, 214] width 13 height 13
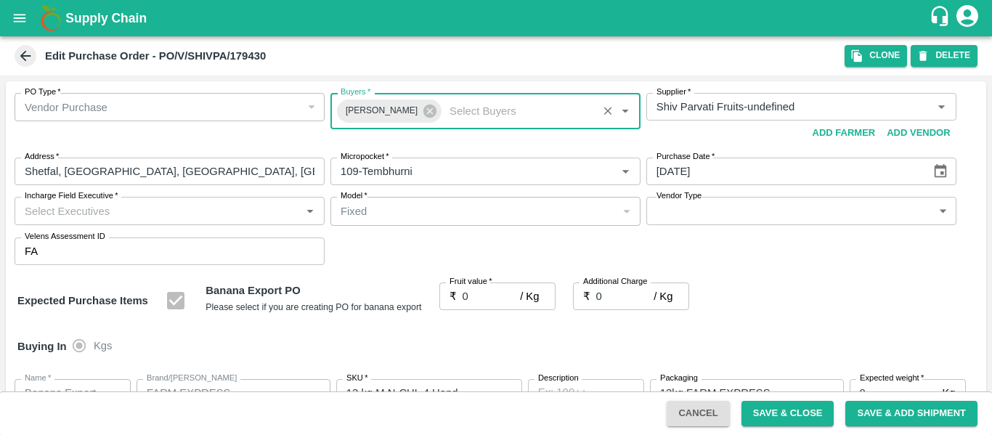
click at [107, 211] on input "Incharge Field Executive   *" at bounding box center [157, 210] width 277 height 19
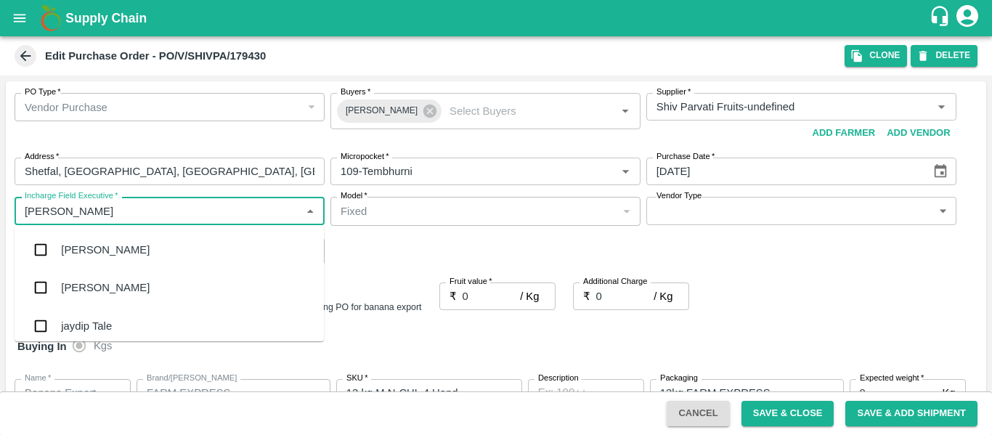
type input "jayd"
click at [100, 233] on div "jaydip Tale" at bounding box center [169, 250] width 309 height 38
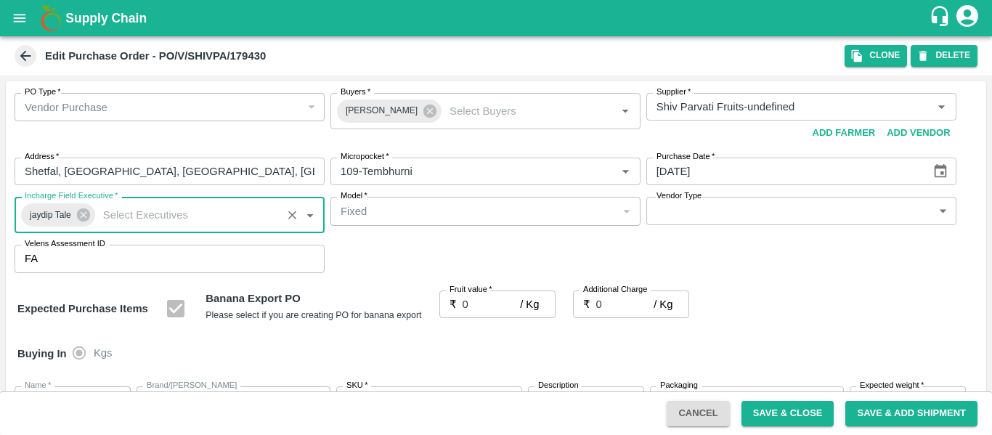
click at [468, 304] on input "0" at bounding box center [491, 304] width 58 height 28
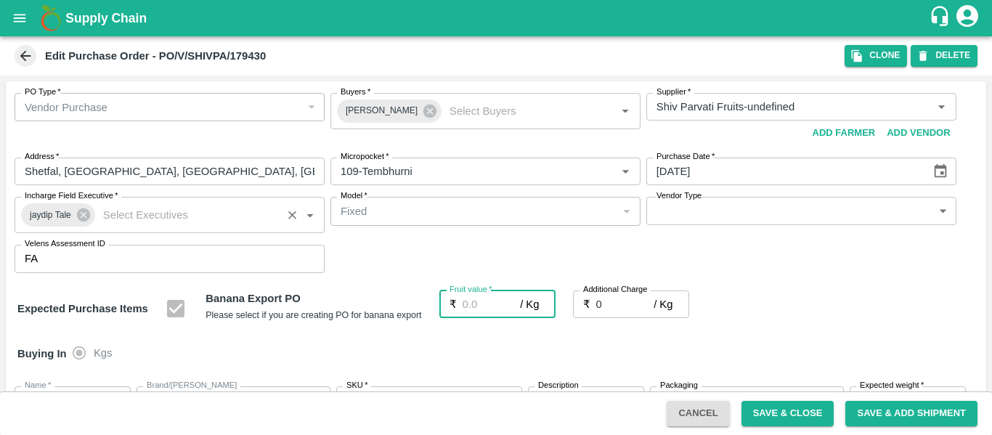
type input "2"
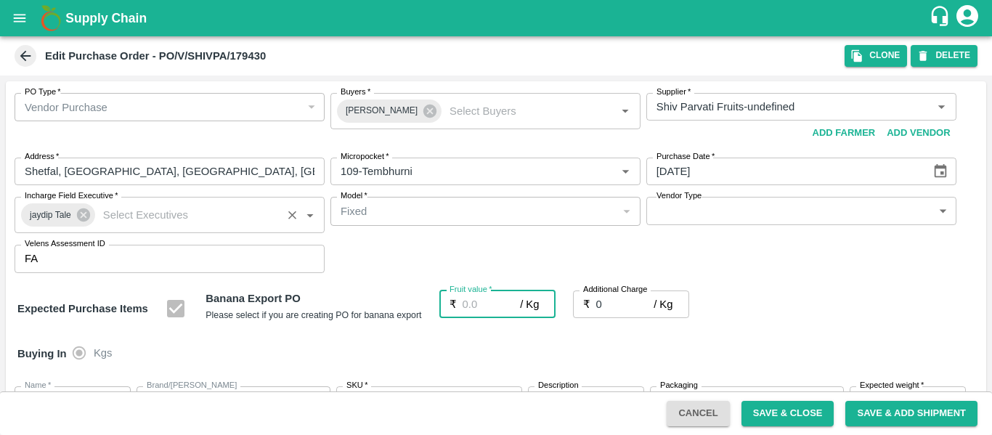
type input "2"
type input "21"
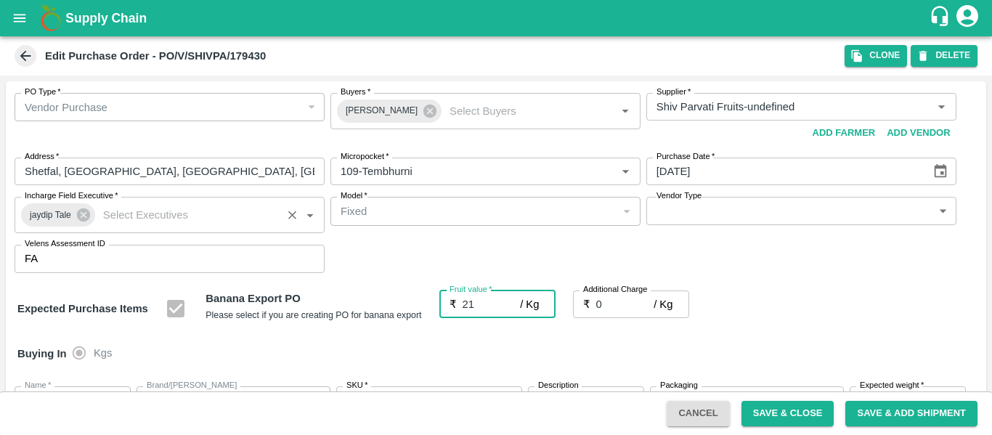
type input "21"
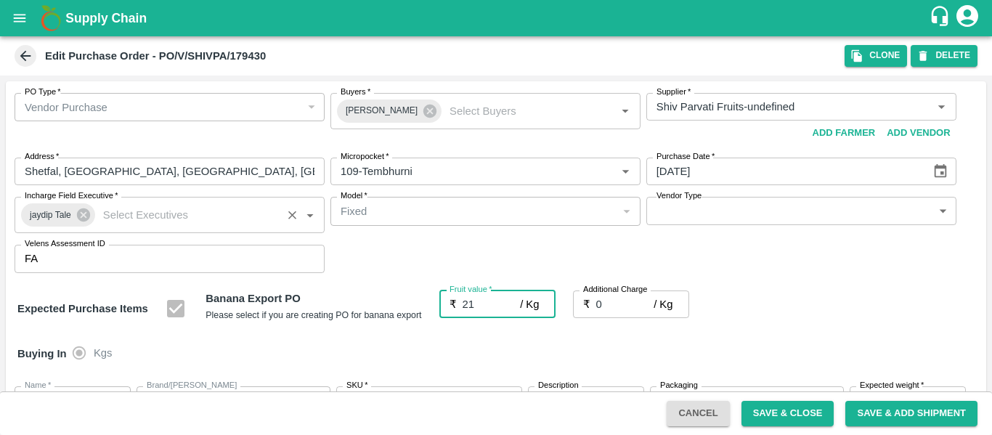
type input "21"
click at [616, 304] on input "0" at bounding box center [625, 304] width 58 height 28
type input "2"
type input "23"
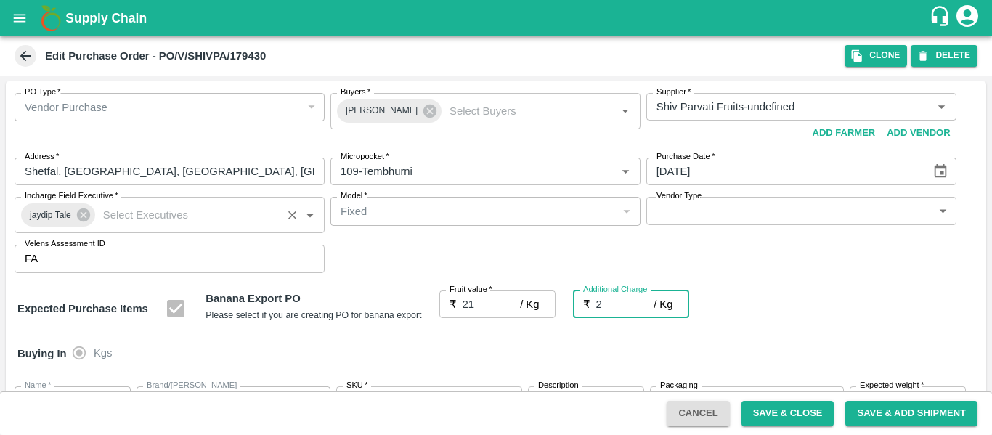
type input "23"
type input "2.7"
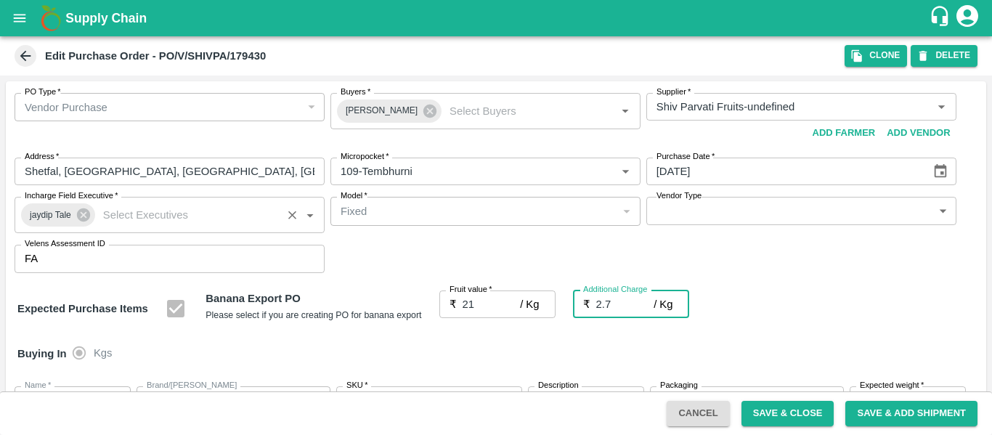
type input "23.7"
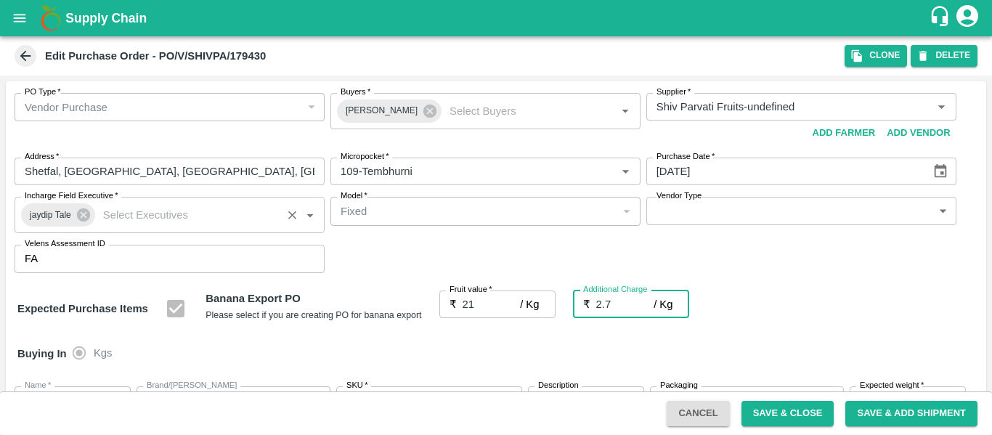
type input "2.75"
type input "23.75"
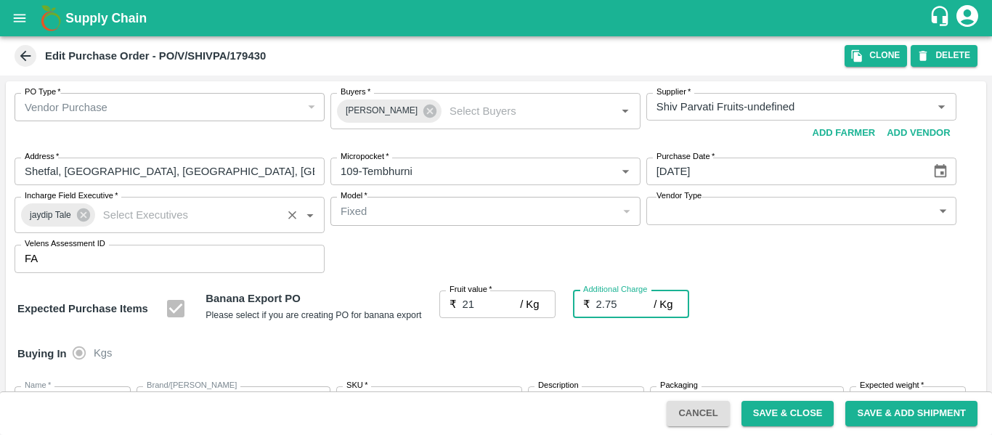
type input "23.75"
type input "2.75"
click at [799, 291] on div "Expected Purchase Items Banana Export PO Please select if you are creating PO f…" at bounding box center [495, 308] width 957 height 37
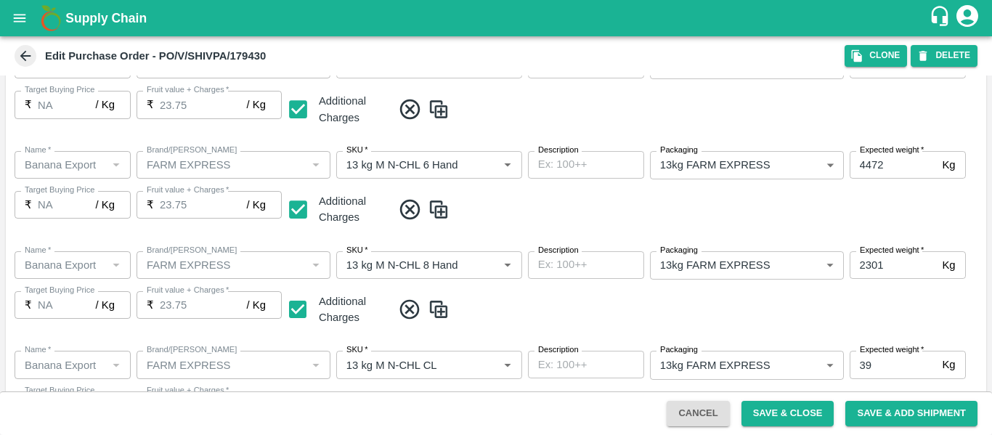
scroll to position [824, 0]
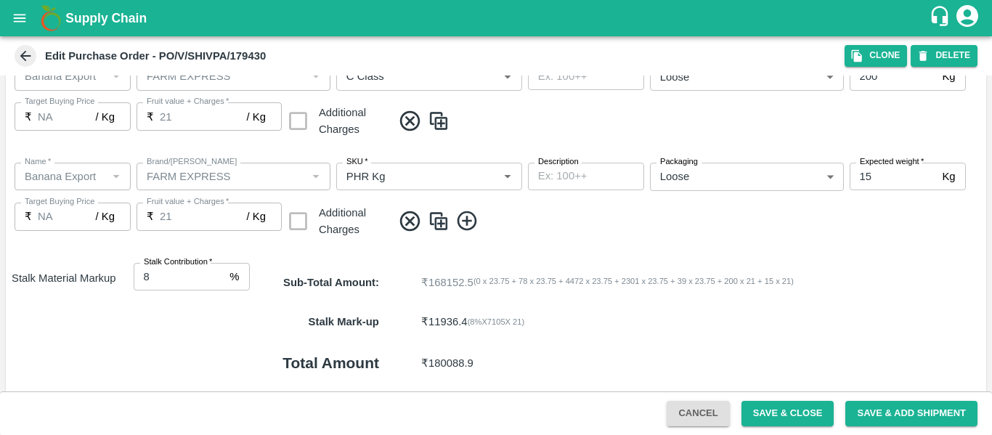
click at [774, 400] on div "Cancel Save & Close Save & Add Shipment" at bounding box center [496, 413] width 992 height 44
click at [772, 417] on button "Save & Close" at bounding box center [787, 413] width 93 height 25
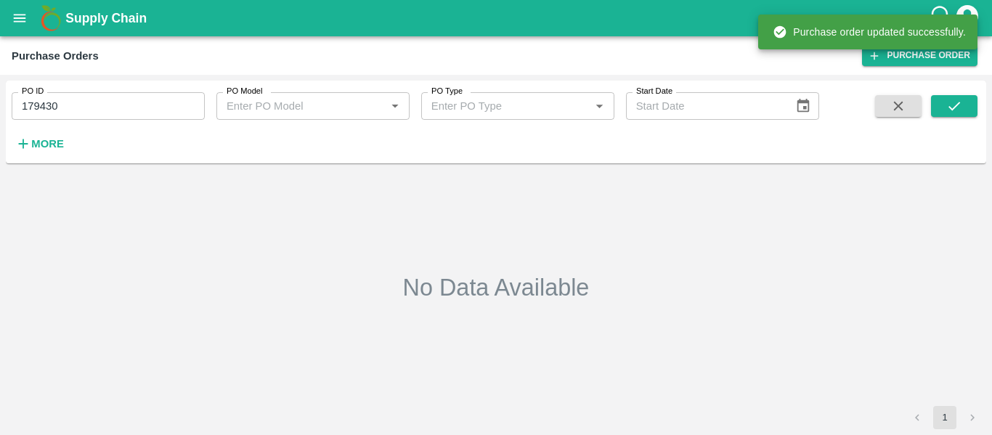
type input "179430"
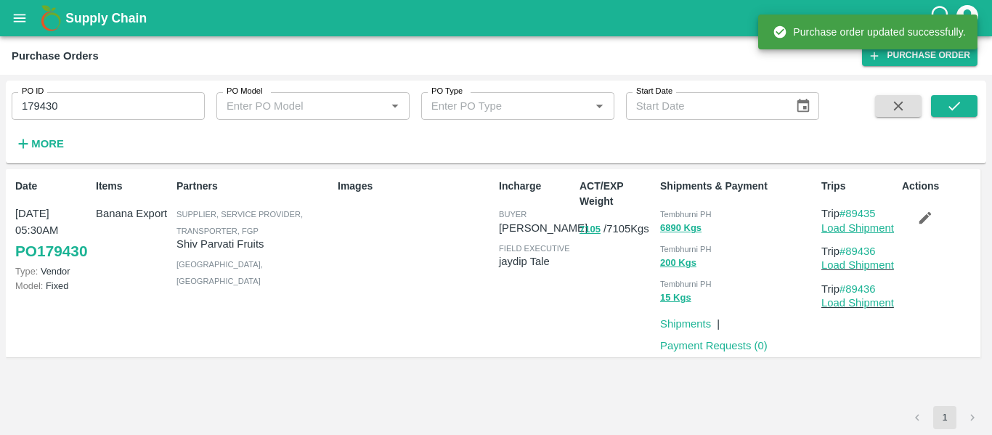
click at [856, 225] on link "Load Shipment" at bounding box center [857, 228] width 73 height 12
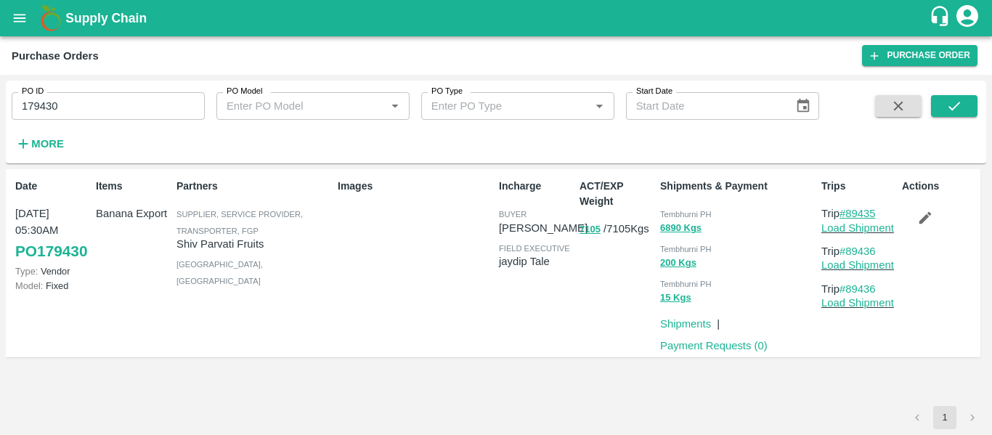
drag, startPoint x: 889, startPoint y: 213, endPoint x: 846, endPoint y: 216, distance: 42.9
click at [846, 216] on p "Trip #89435" at bounding box center [858, 213] width 75 height 16
copy link "89435"
drag, startPoint x: 887, startPoint y: 253, endPoint x: 849, endPoint y: 254, distance: 37.8
click at [849, 254] on p "Trip #89436" at bounding box center [858, 251] width 75 height 16
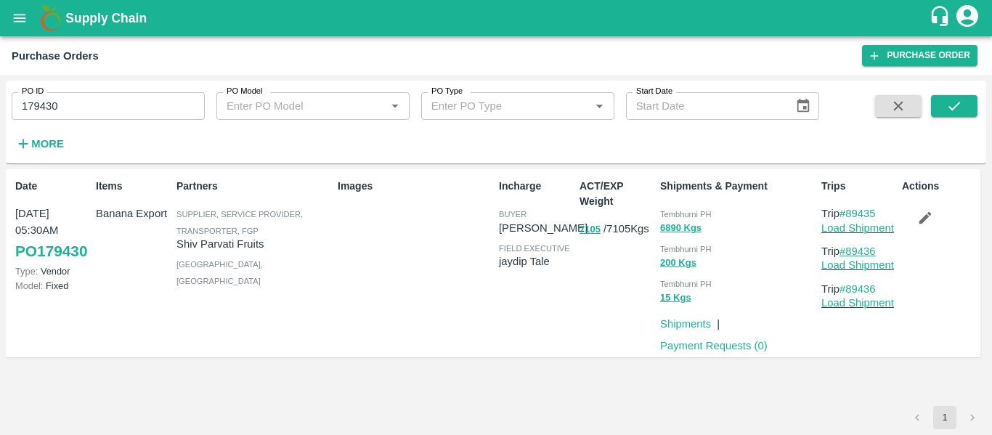
copy link "89436"
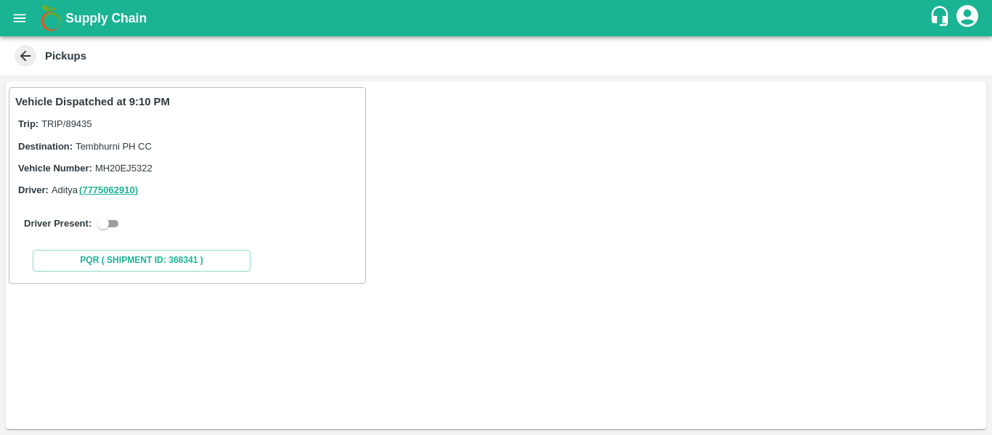
click at [107, 229] on input "checkbox" at bounding box center [103, 223] width 52 height 17
checkbox input "true"
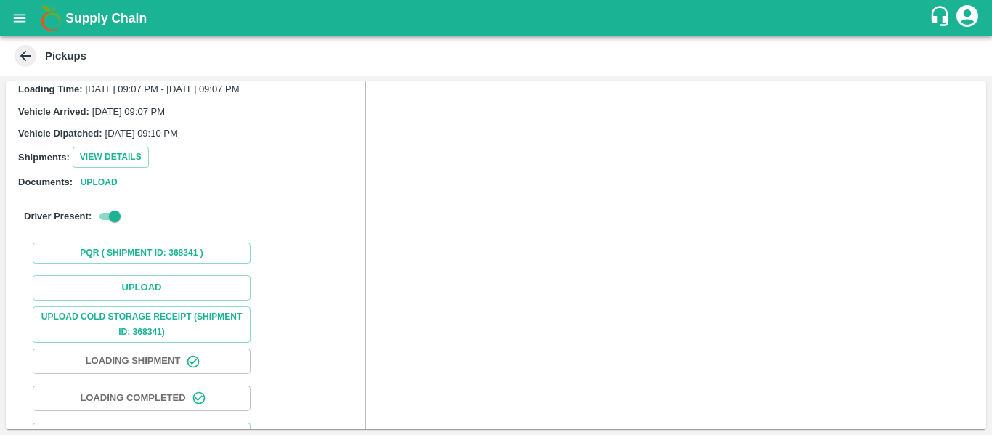
scroll to position [213, 0]
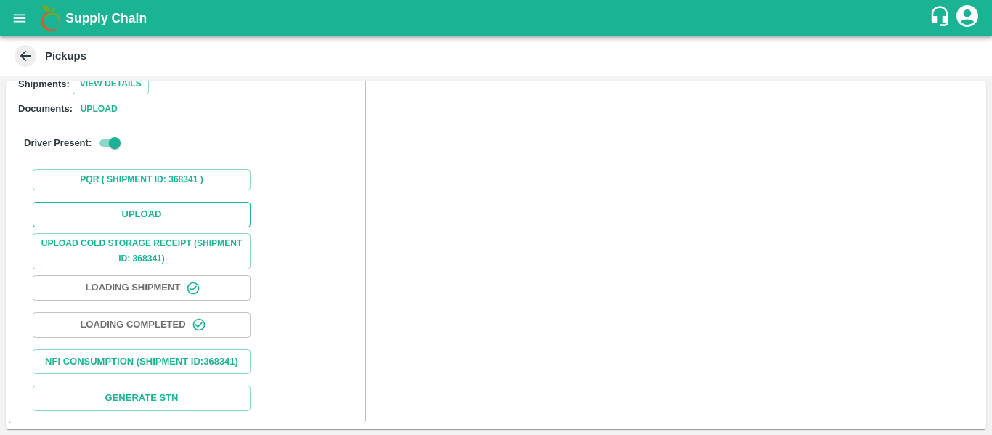
click at [154, 210] on div "Upload Upload Cold Storage Receipt (SHIPMENT ID: 368341) Loading Shipment Loadi…" at bounding box center [187, 306] width 344 height 221
click at [153, 208] on button "Upload" at bounding box center [142, 214] width 218 height 25
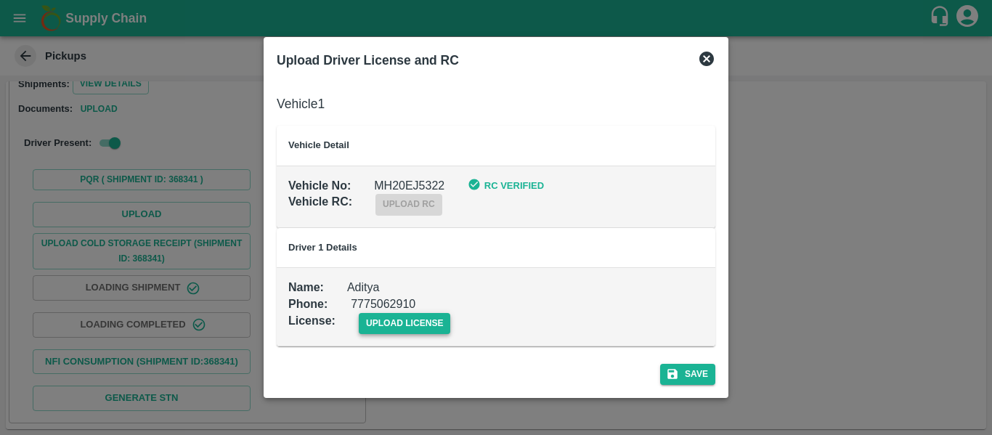
click at [383, 323] on span "upload license" at bounding box center [405, 323] width 92 height 21
click at [0, 0] on input "upload license" at bounding box center [0, 0] width 0 height 0
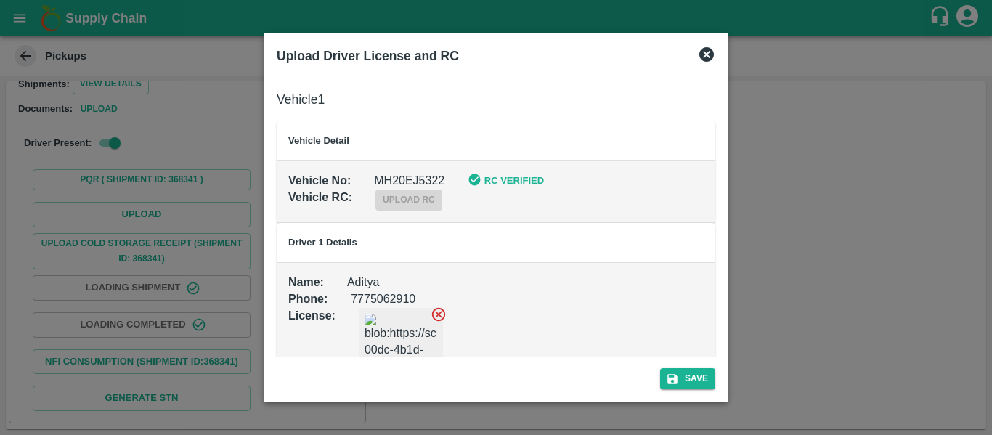
click at [678, 365] on div "Save" at bounding box center [496, 375] width 450 height 38
click at [678, 372] on icon "submit" at bounding box center [672, 378] width 13 height 13
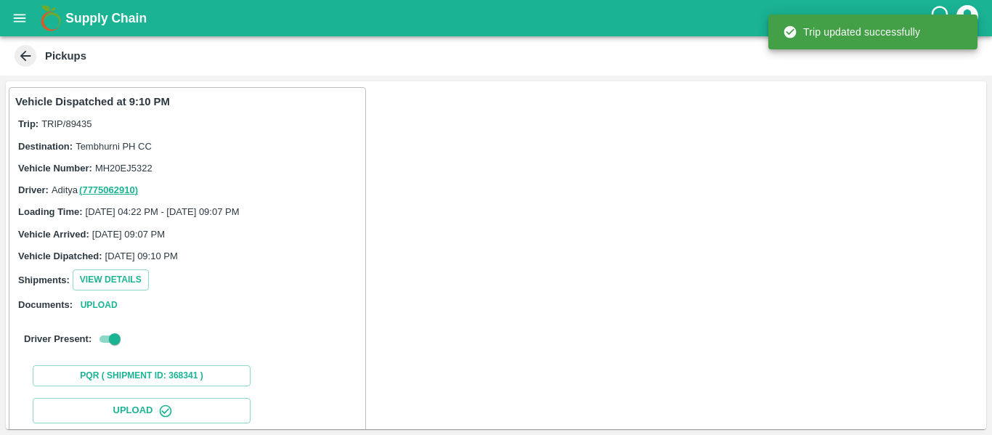
scroll to position [250, 0]
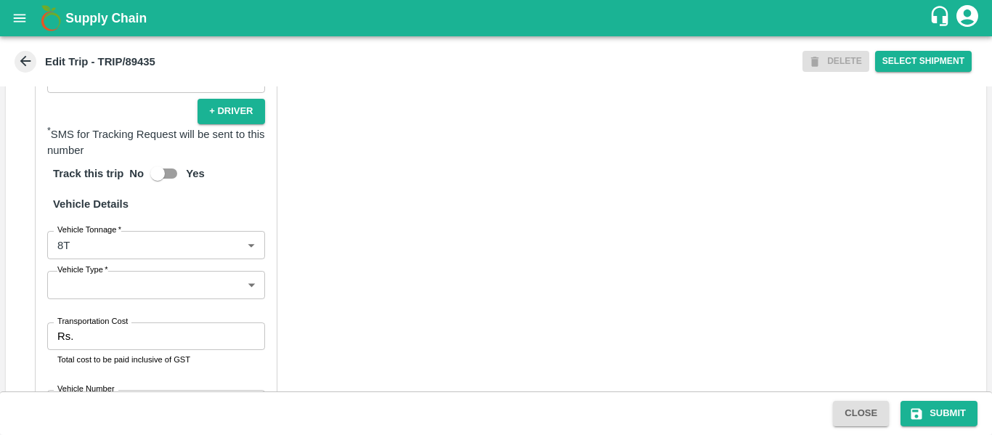
scroll to position [1117, 0]
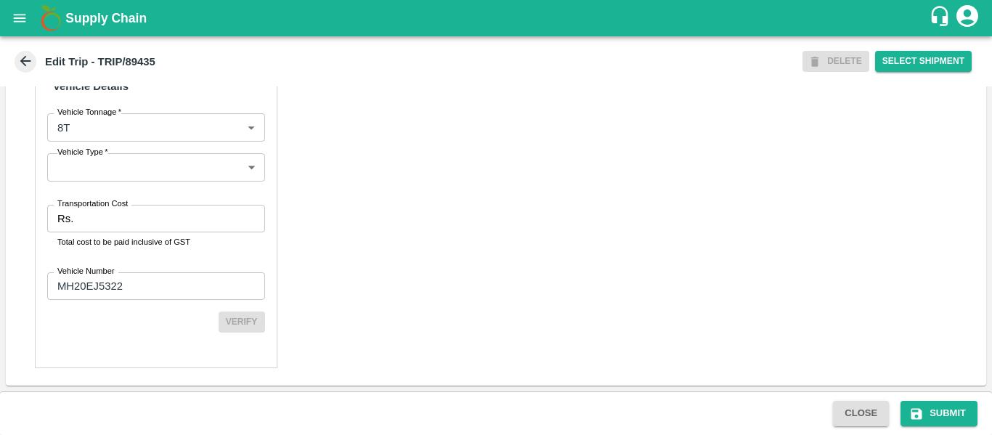
click at [107, 222] on input "Transportation Cost" at bounding box center [171, 219] width 185 height 28
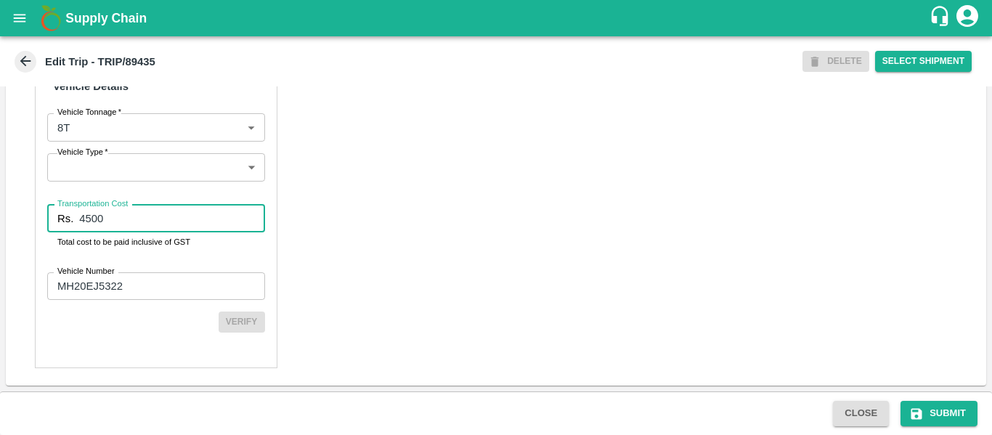
scroll to position [1113, 0]
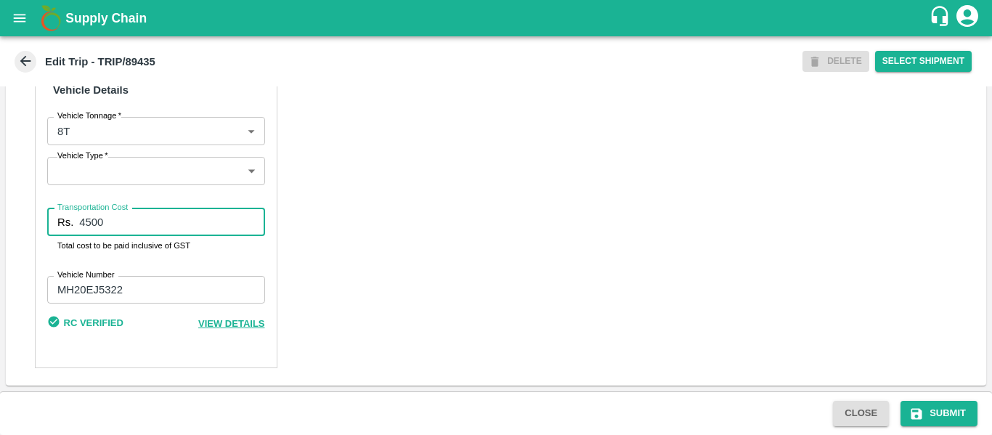
type input "4500"
click at [921, 430] on div "Close Submit" at bounding box center [496, 413] width 992 height 44
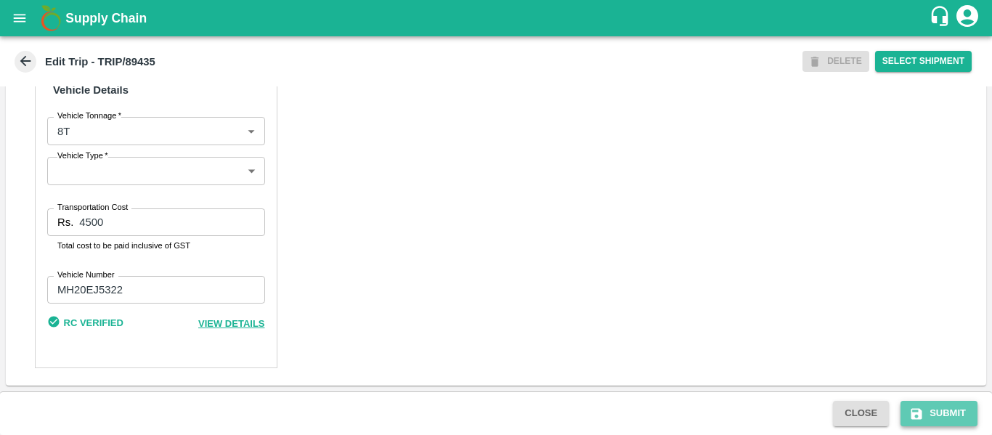
drag, startPoint x: 921, startPoint y: 425, endPoint x: 951, endPoint y: 413, distance: 32.9
click at [921, 421] on button "Submit" at bounding box center [938, 413] width 77 height 25
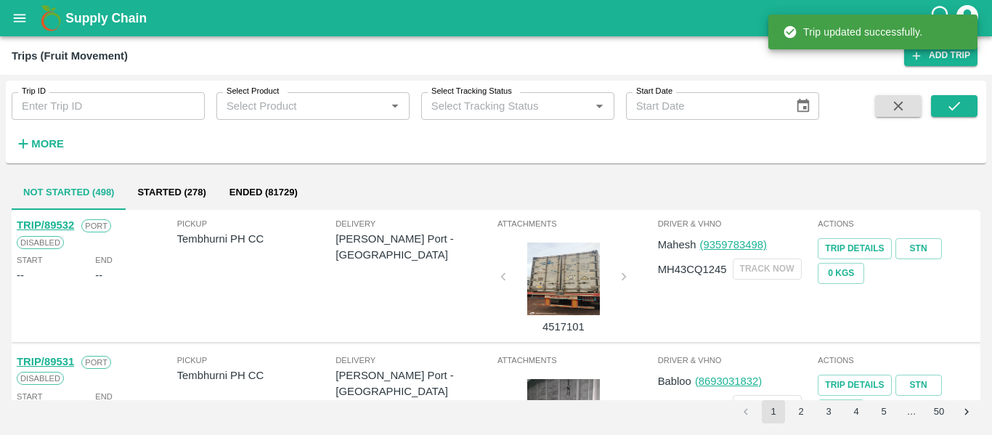
click at [117, 112] on input "Trip ID" at bounding box center [108, 106] width 193 height 28
paste input "89436"
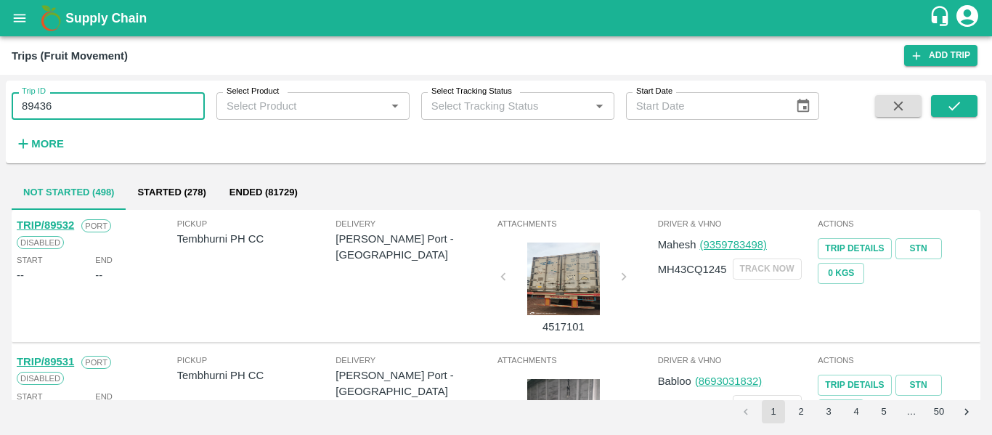
type input "89436"
click at [986, 103] on div "Trip ID 89436 Trip ID Select Product Select Product   * Select Tracking Status …" at bounding box center [496, 255] width 992 height 360
click at [962, 107] on icon "submit" at bounding box center [954, 106] width 16 height 16
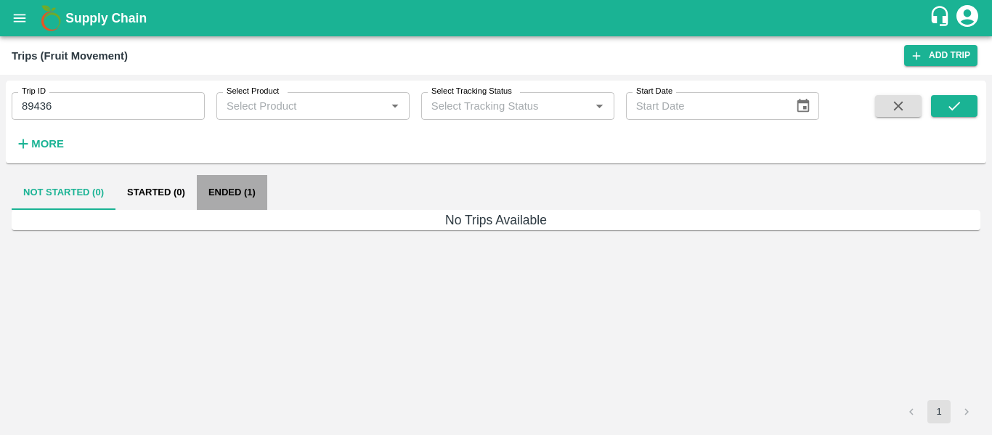
click at [211, 188] on button "Ended (1)" at bounding box center [232, 192] width 70 height 35
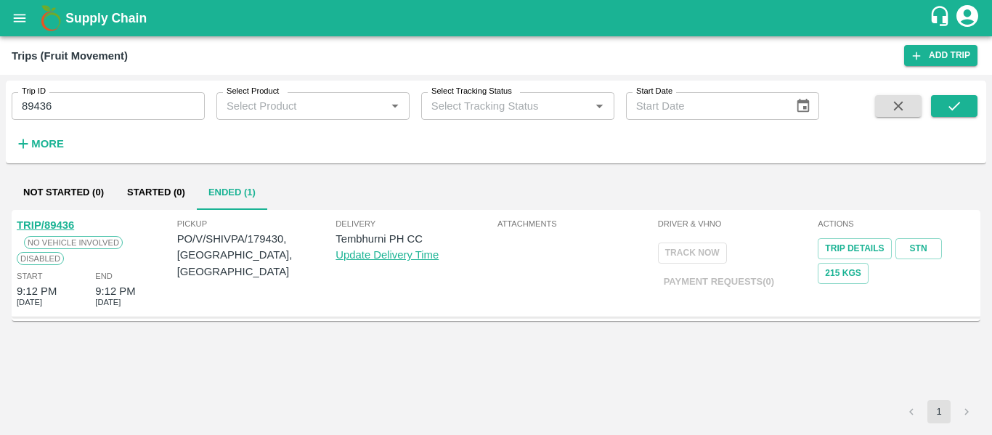
click at [33, 225] on link "TRIP/89436" at bounding box center [45, 225] width 57 height 12
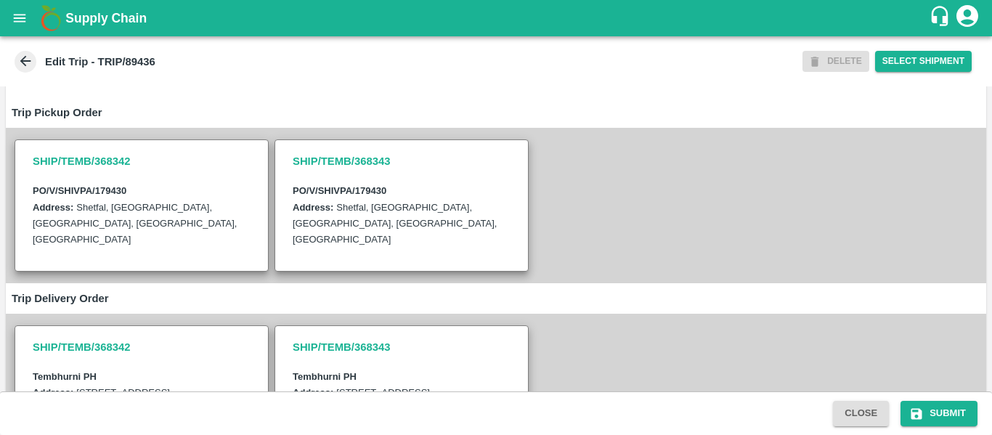
scroll to position [436, 0]
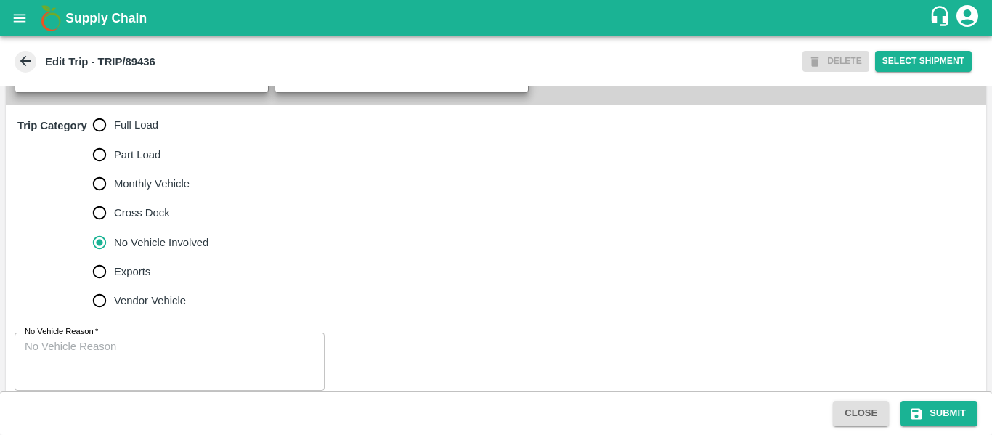
click at [140, 133] on span "Full Load" at bounding box center [136, 125] width 44 height 16
click at [114, 139] on input "Full Load" at bounding box center [99, 124] width 29 height 29
radio input "true"
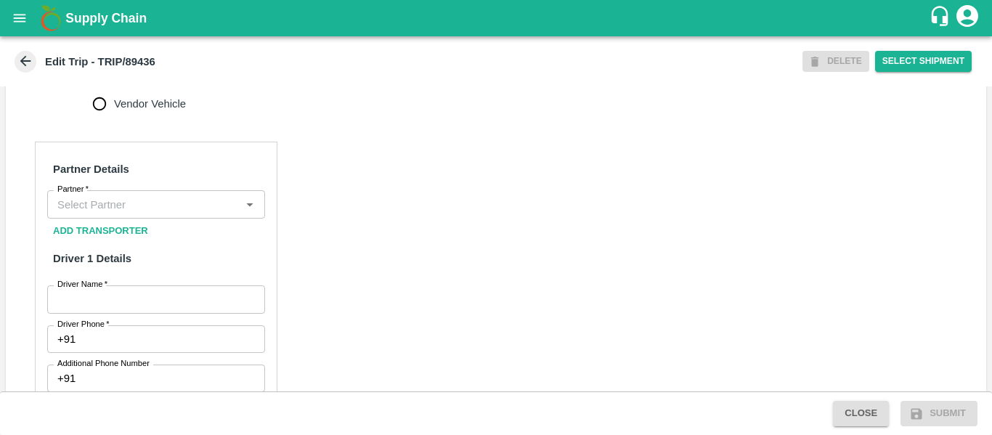
scroll to position [653, 0]
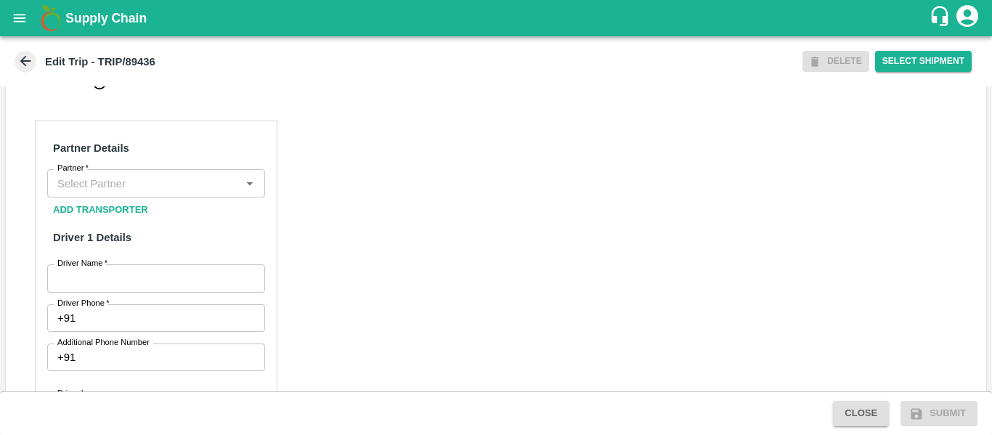
click at [94, 192] on input "Partner   *" at bounding box center [144, 183] width 185 height 19
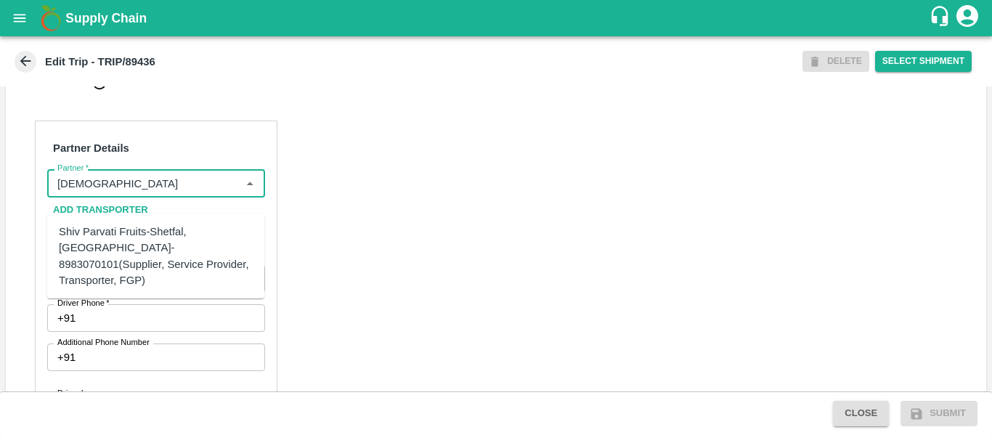
click at [118, 234] on div "Shiv Parvati Fruits-Shetfal, Solapur- 8983070101(Supplier, Service Provider, Tr…" at bounding box center [156, 256] width 194 height 65
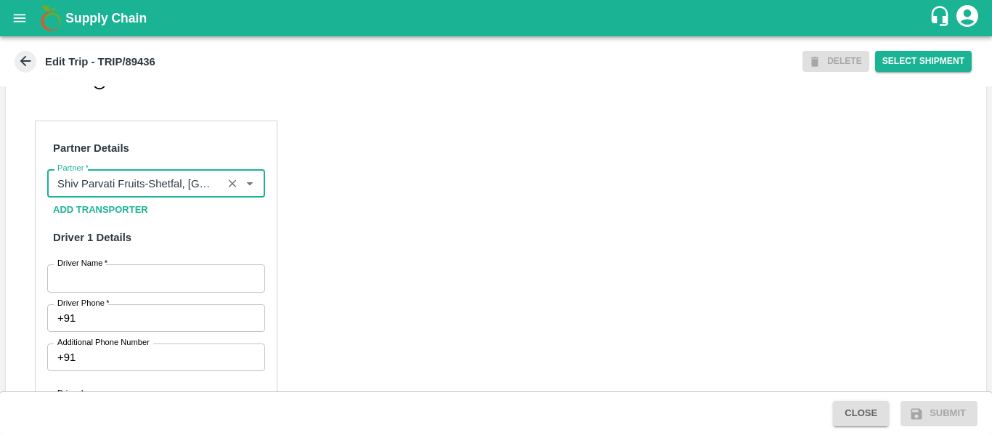
type input "Shiv Parvati Fruits-Shetfal, Solapur- 8983070101(Supplier, Service Provider, Tr…"
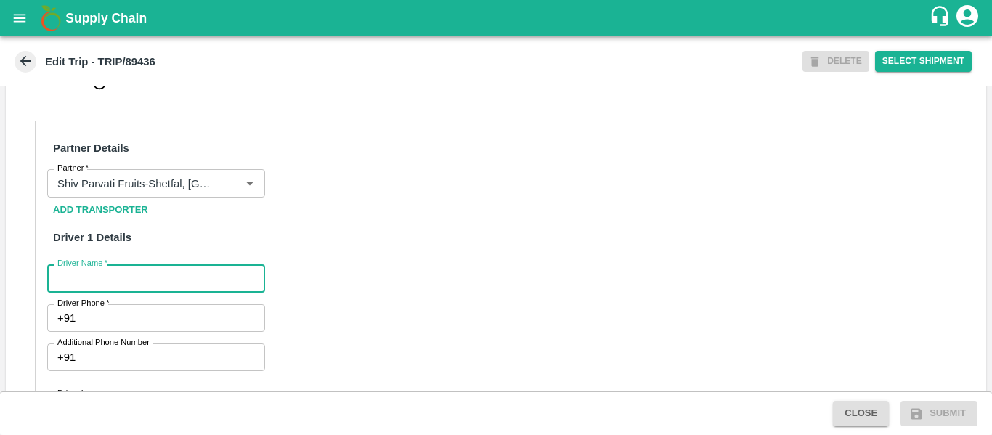
click at [146, 283] on input "Driver Name   *" at bounding box center [156, 278] width 218 height 28
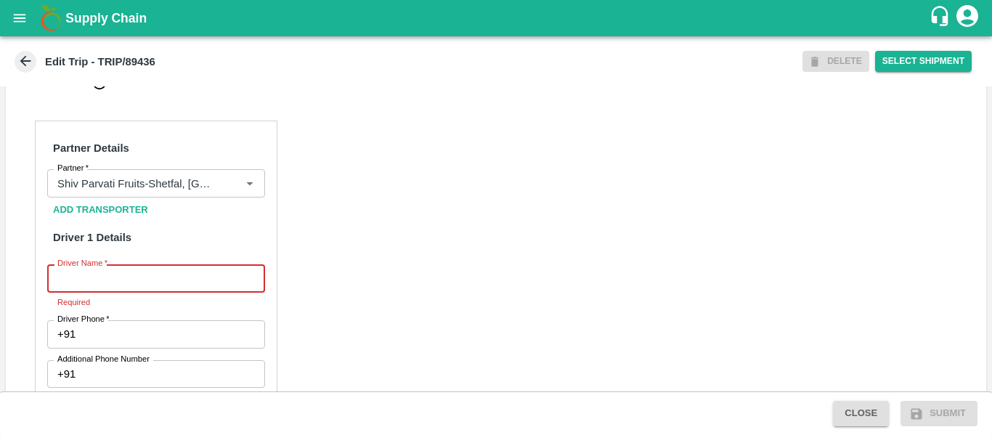
click at [142, 292] on input "Driver Name   *" at bounding box center [156, 278] width 218 height 28
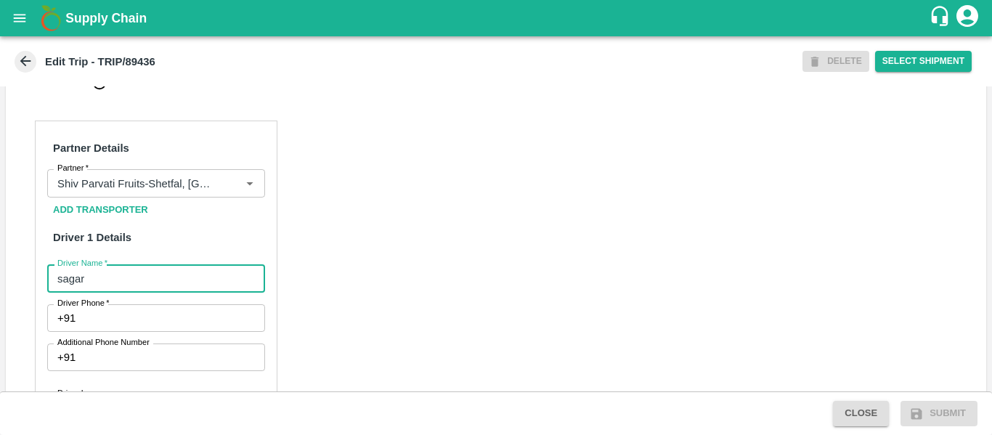
type input "sagar"
click at [139, 332] on input "Driver Phone   *" at bounding box center [172, 318] width 183 height 28
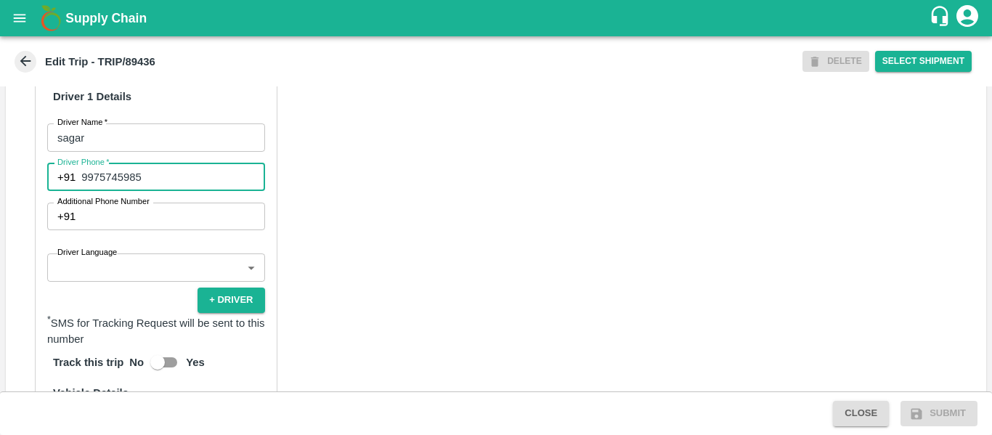
scroll to position [1016, 0]
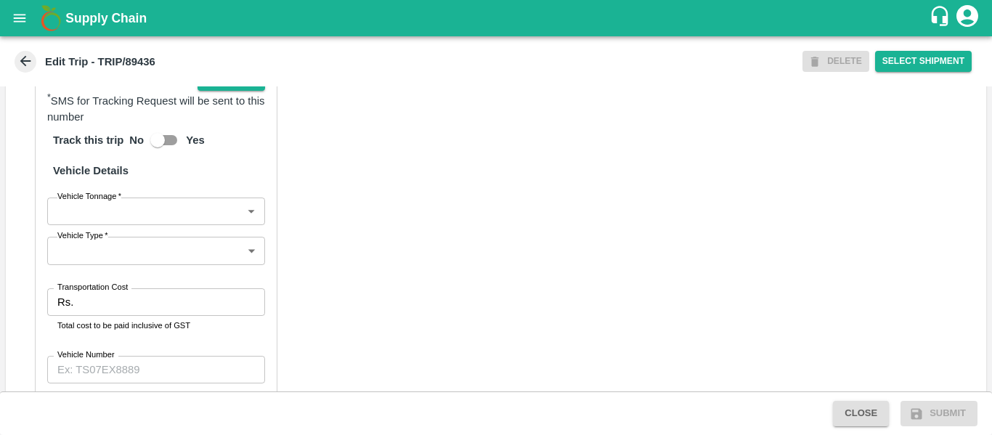
type input "9975745985"
click at [131, 316] on input "Transportation Cost" at bounding box center [171, 302] width 185 height 28
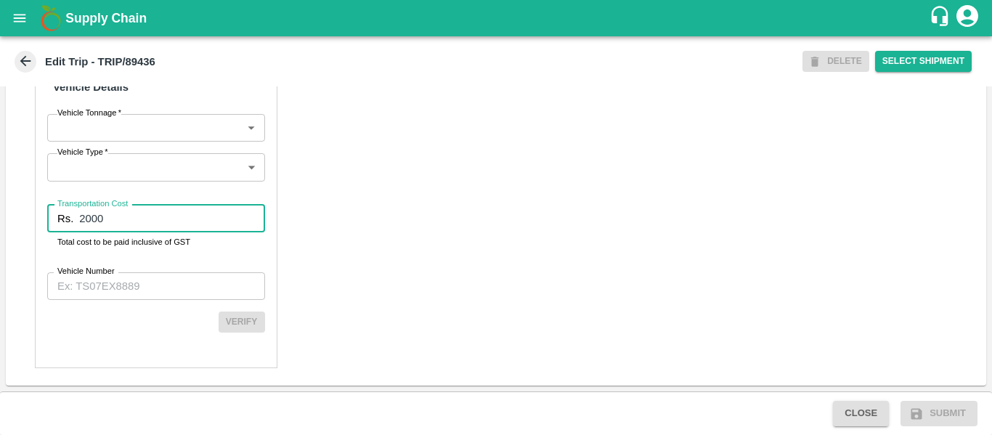
scroll to position [1116, 0]
type input "2000"
click at [174, 275] on input "Vehicle Number" at bounding box center [156, 286] width 218 height 28
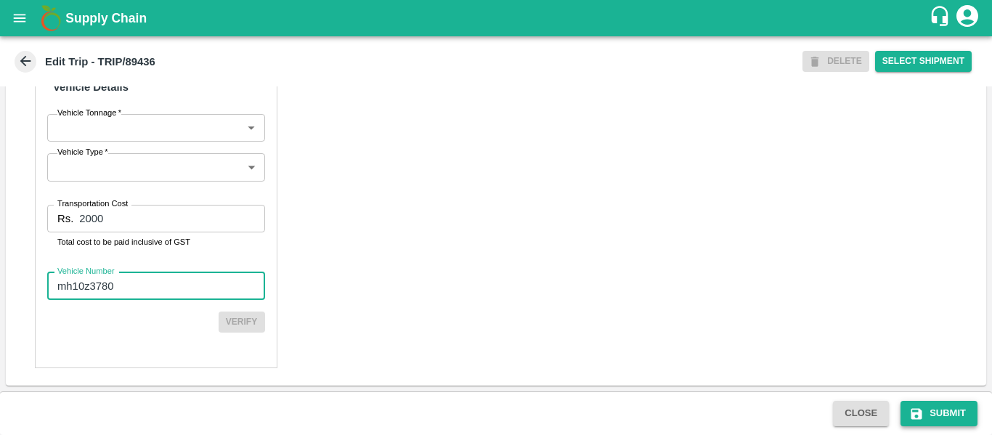
type input "mh10z3780"
click at [914, 417] on icon "submit" at bounding box center [916, 413] width 11 height 11
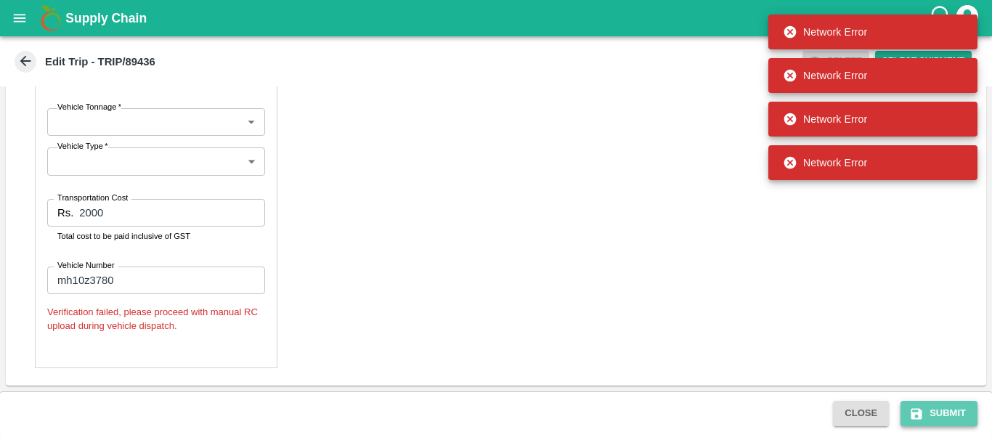
click at [940, 412] on button "Submit" at bounding box center [938, 413] width 77 height 25
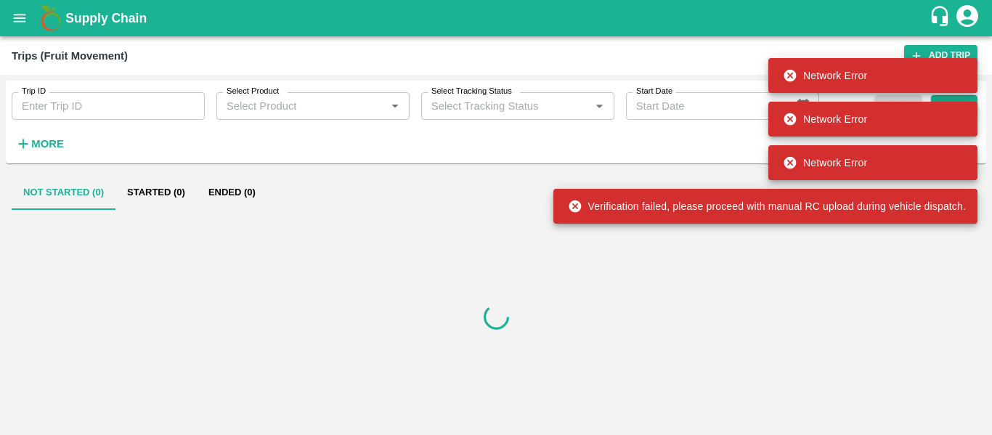
click at [940, 412] on div at bounding box center [496, 316] width 968 height 213
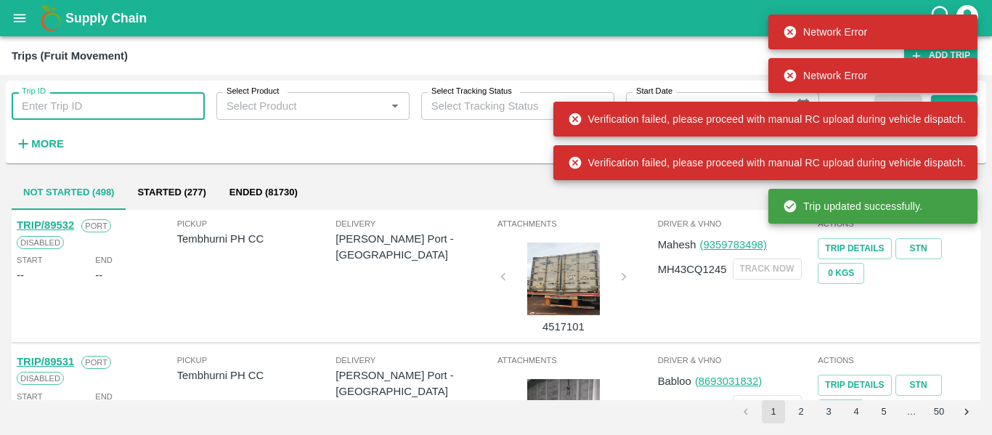
click at [139, 109] on input "Trip ID" at bounding box center [108, 106] width 193 height 28
paste input "89436"
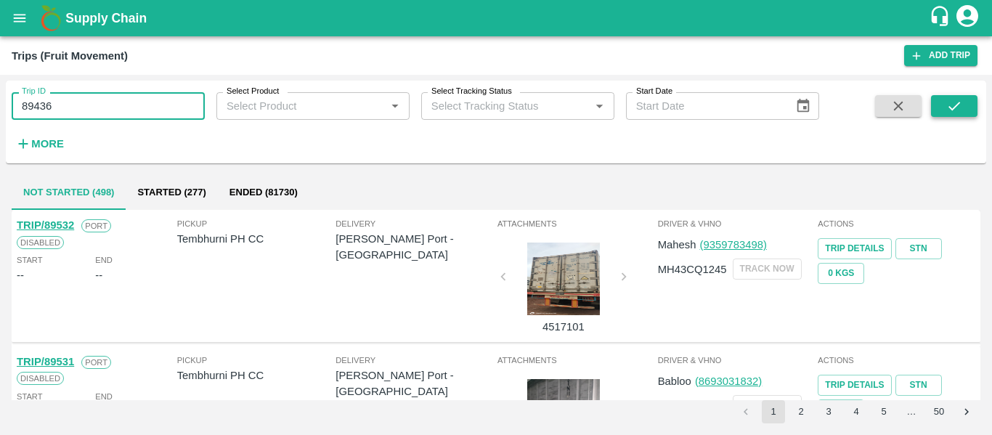
type input "89436"
click at [960, 100] on icon "submit" at bounding box center [954, 106] width 16 height 16
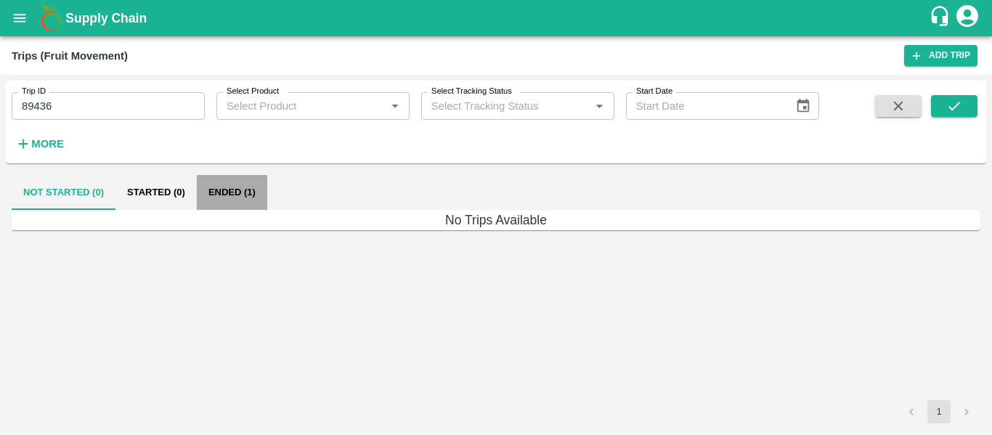
click at [246, 200] on button "Ended (1)" at bounding box center [232, 192] width 70 height 35
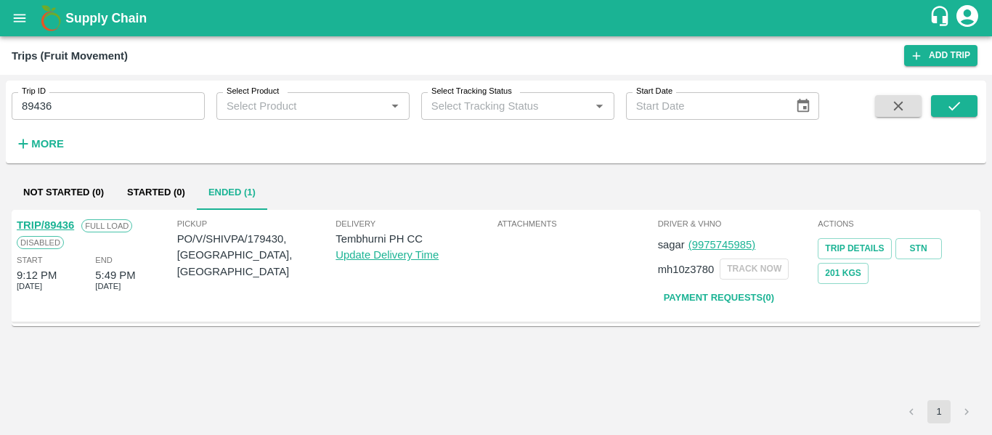
click at [63, 227] on link "TRIP/89436" at bounding box center [45, 225] width 57 height 12
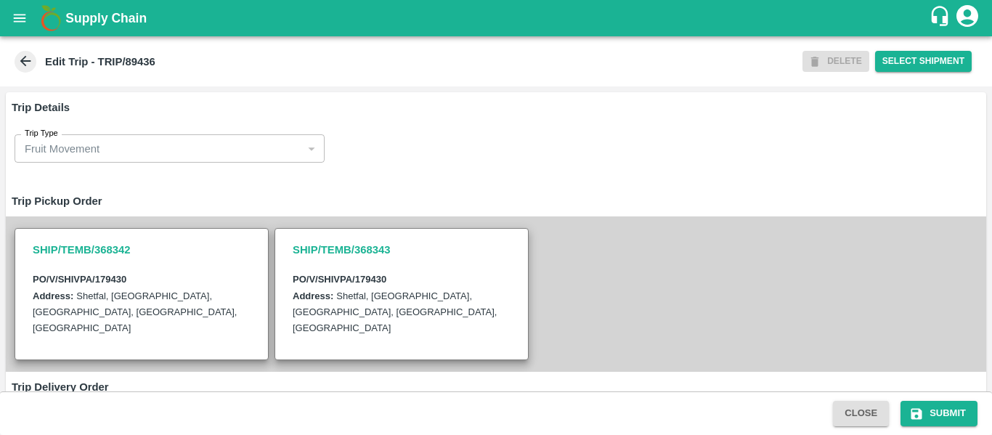
scroll to position [436, 0]
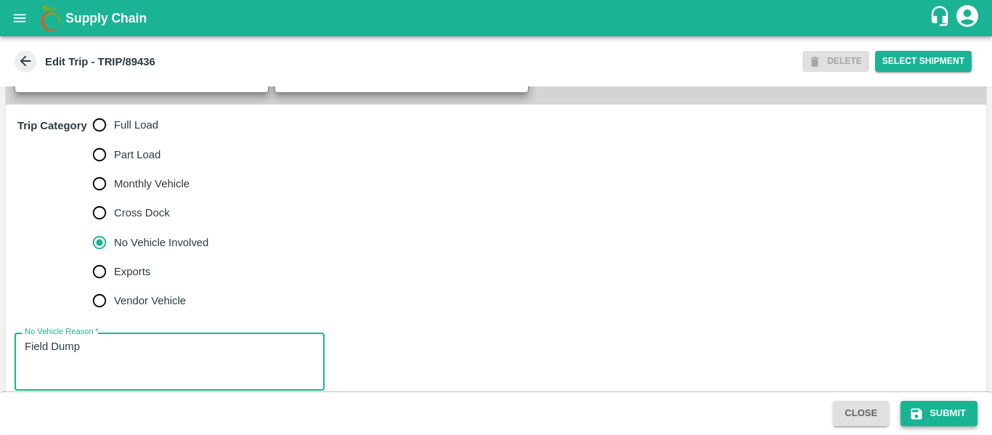
type textarea "Field Dump"
click at [957, 420] on button "Submit" at bounding box center [938, 413] width 77 height 25
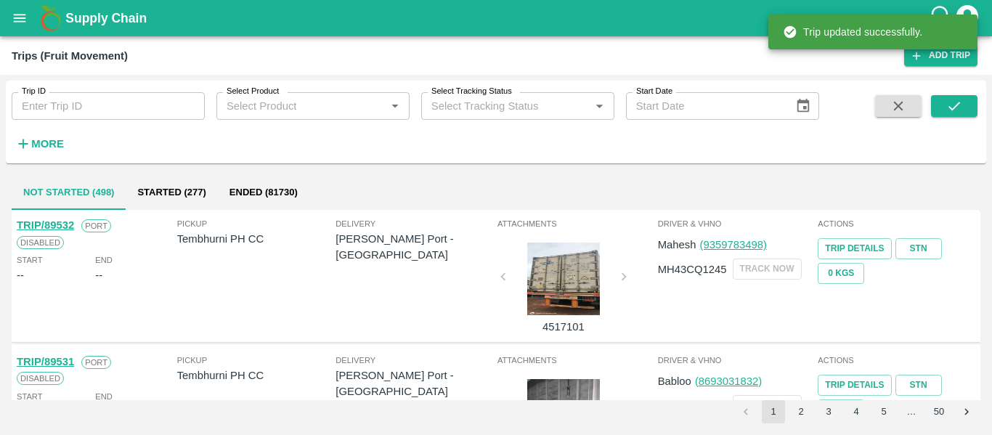
click at [102, 104] on input "Trip ID" at bounding box center [108, 106] width 193 height 28
paste input "89424"
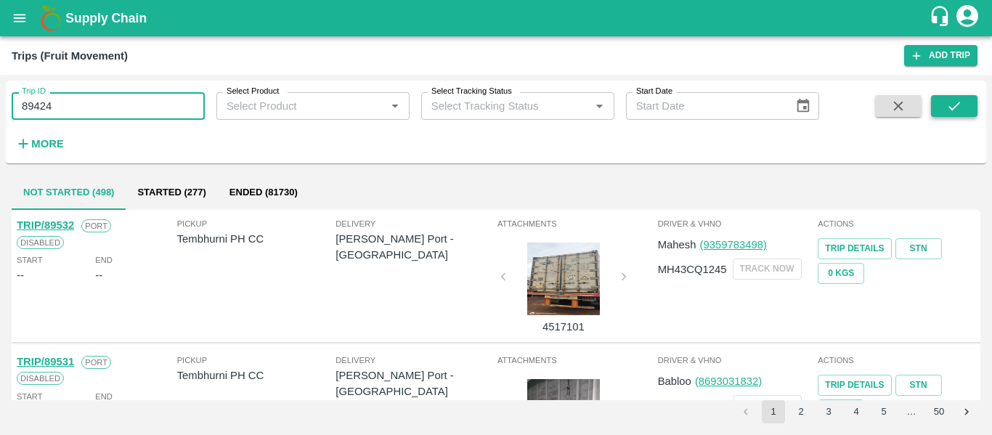
type input "89424"
drag, startPoint x: 947, startPoint y: 110, endPoint x: 967, endPoint y: 121, distance: 22.1
click at [947, 110] on icon "submit" at bounding box center [954, 106] width 16 height 16
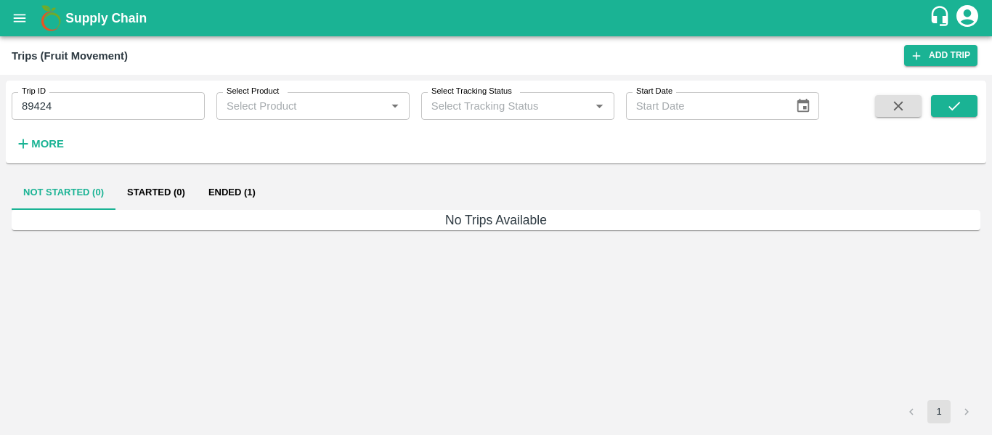
click at [235, 195] on button "Ended (1)" at bounding box center [232, 192] width 70 height 35
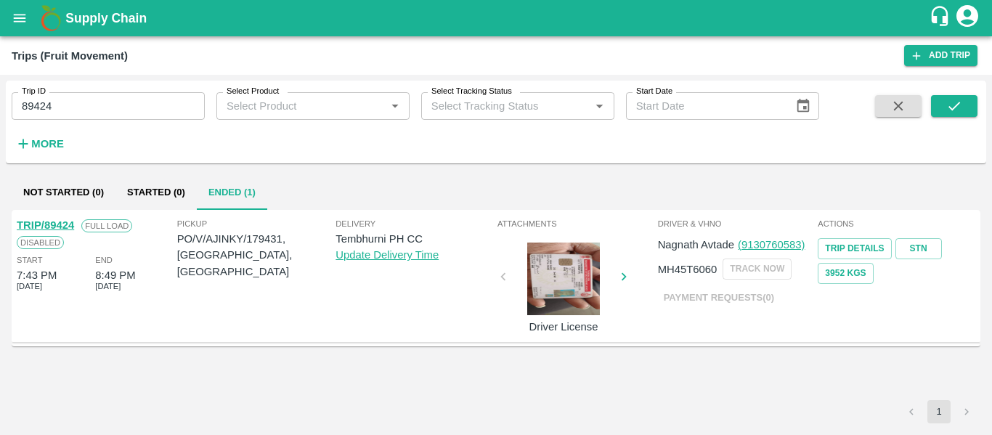
click at [54, 227] on link "TRIP/89424" at bounding box center [45, 225] width 57 height 12
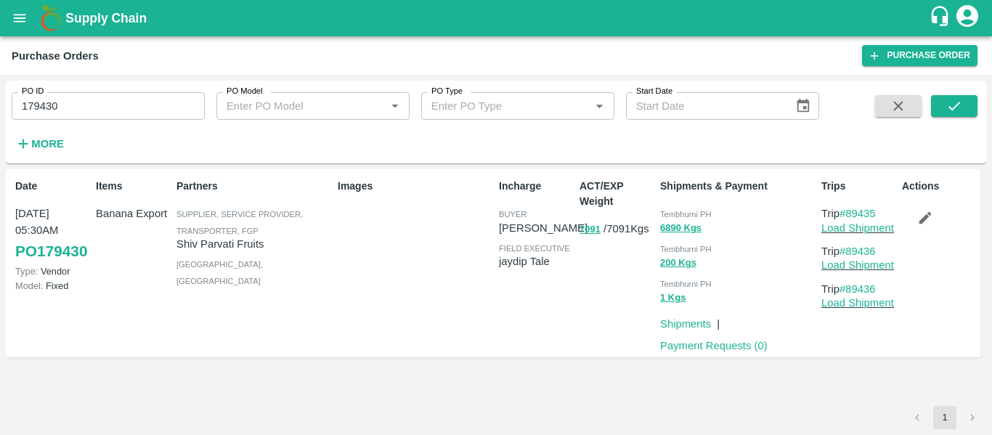
click at [52, 111] on input "179430" at bounding box center [108, 106] width 193 height 28
paste input "text"
type input "179431"
click at [946, 107] on icon "submit" at bounding box center [954, 106] width 16 height 16
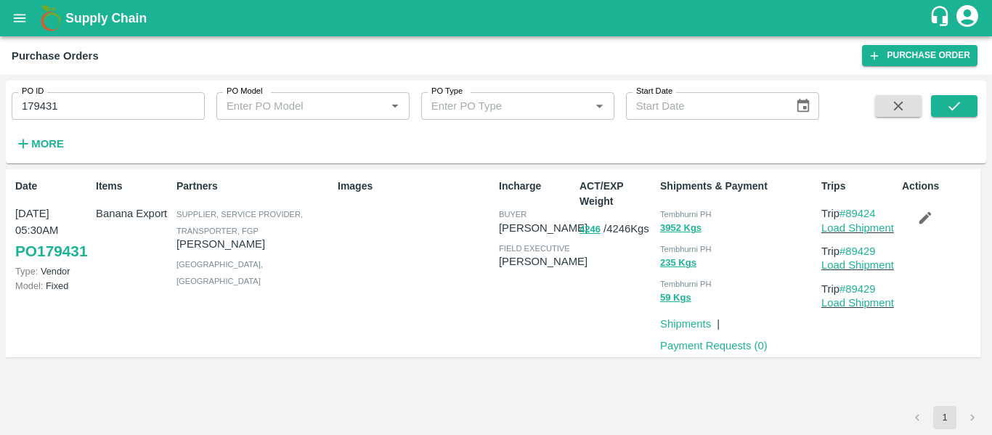
drag, startPoint x: 923, startPoint y: 216, endPoint x: 0, endPoint y: 22, distance: 943.7
click at [923, 216] on icon "button" at bounding box center [925, 218] width 16 height 16
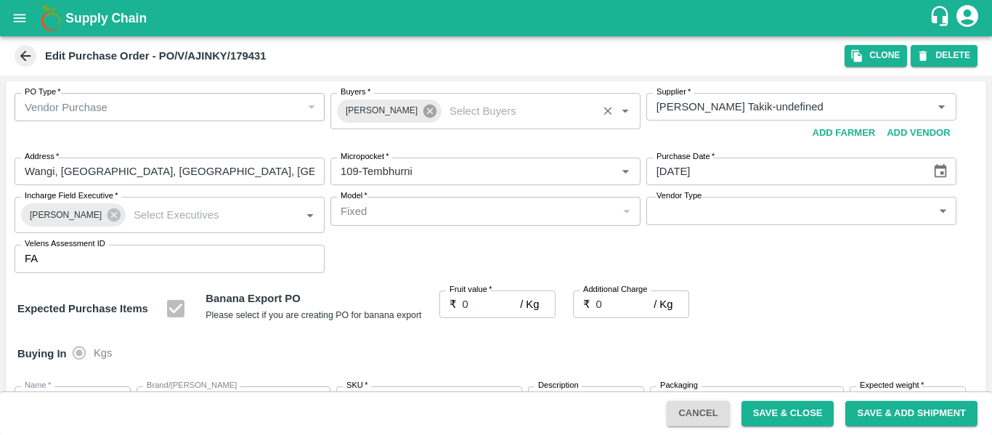
click at [423, 114] on icon at bounding box center [429, 111] width 13 height 13
click at [400, 112] on input "Buyers   *" at bounding box center [473, 106] width 277 height 19
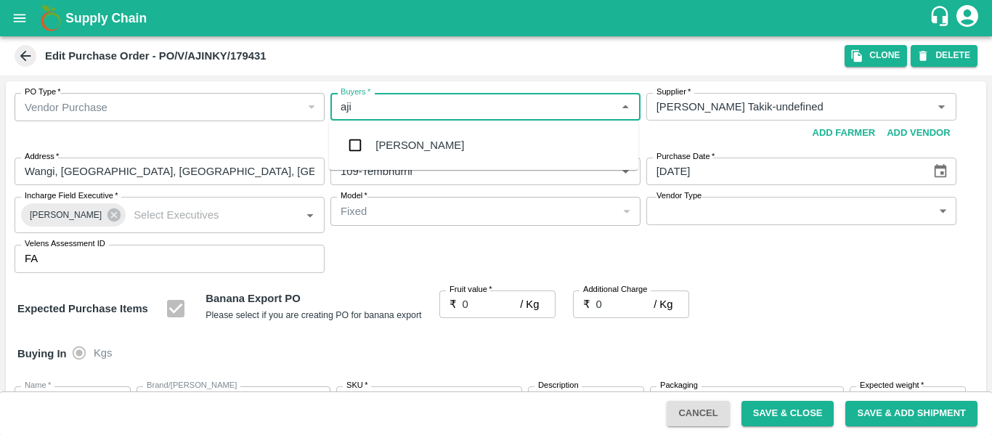
type input "ajit"
click at [410, 147] on div "Ajit Otari" at bounding box center [419, 145] width 89 height 16
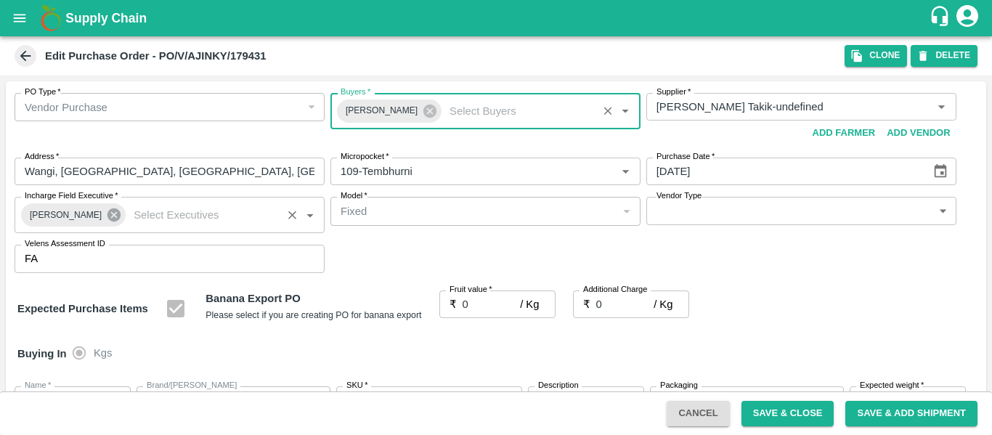
click at [107, 221] on icon at bounding box center [113, 214] width 13 height 13
click at [128, 219] on input "Incharge Field Executive   *" at bounding box center [203, 214] width 150 height 19
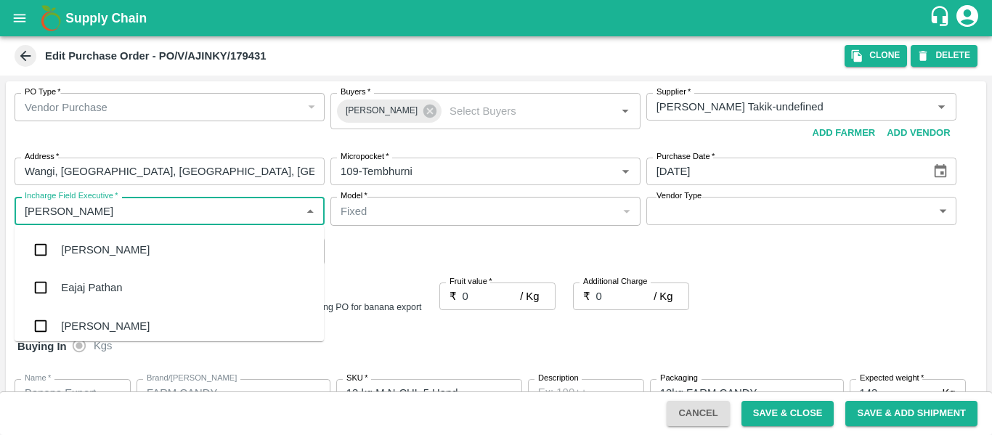
type input "jayd"
click at [74, 248] on div "jaydip Tale" at bounding box center [86, 250] width 51 height 16
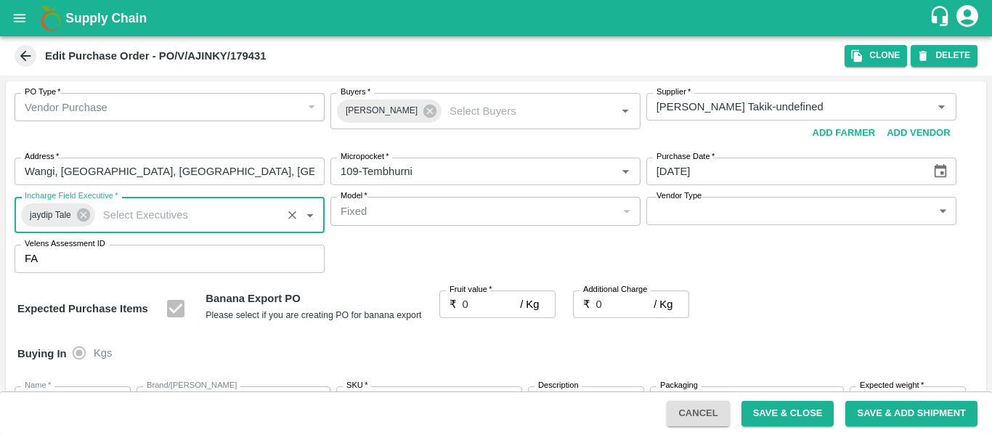
click at [475, 308] on input "0" at bounding box center [491, 304] width 58 height 28
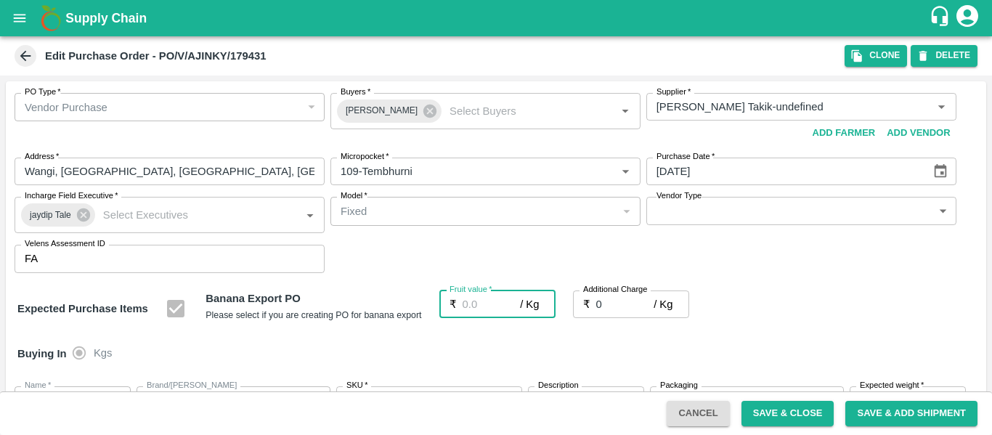
type input "2"
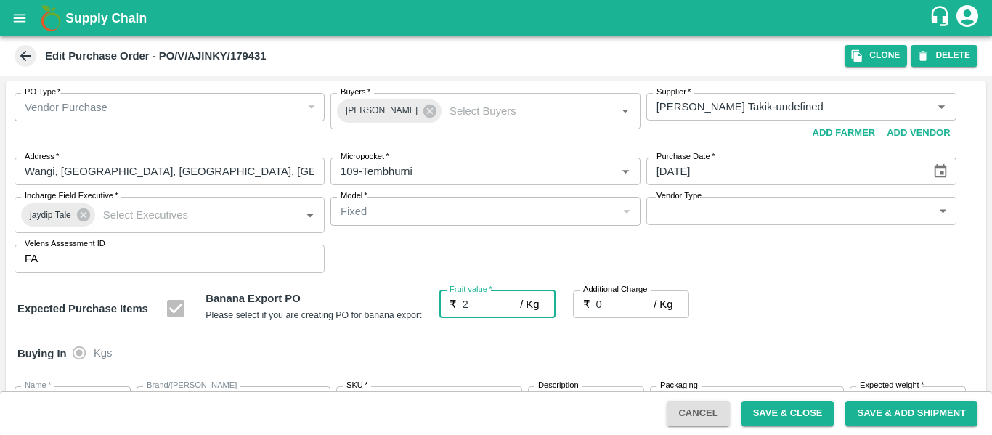
type input "2"
type input "21"
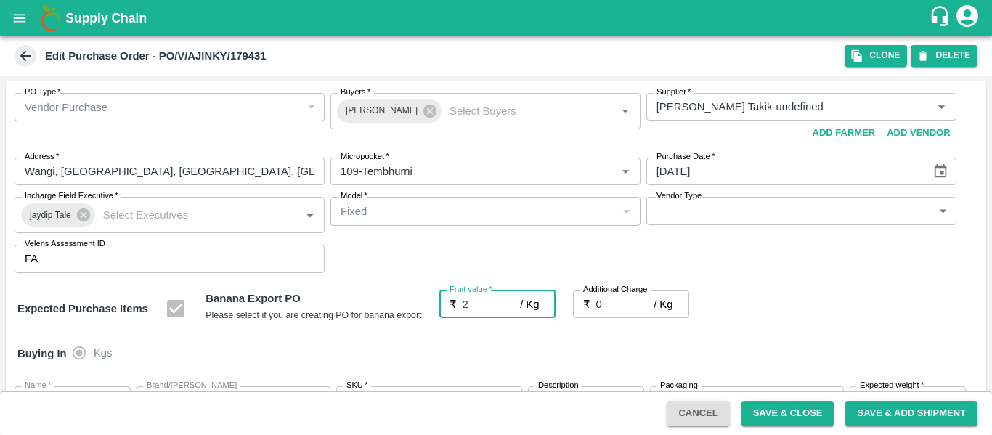
type input "21"
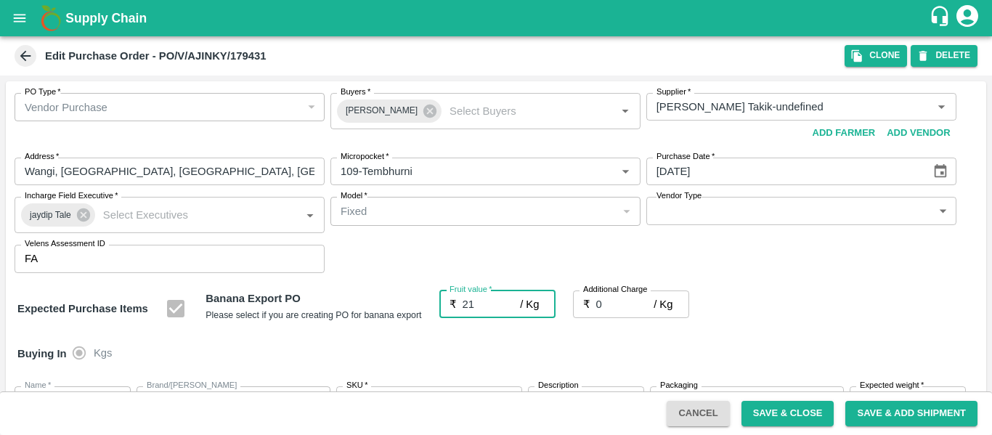
click at [619, 302] on input "0" at bounding box center [625, 304] width 58 height 28
type input "2"
type input "23"
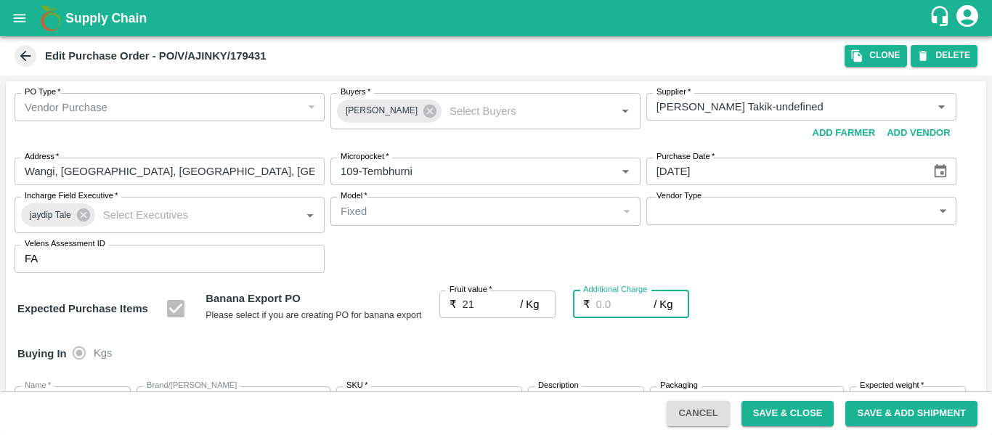
type input "23"
type input "2.7"
type input "23.7"
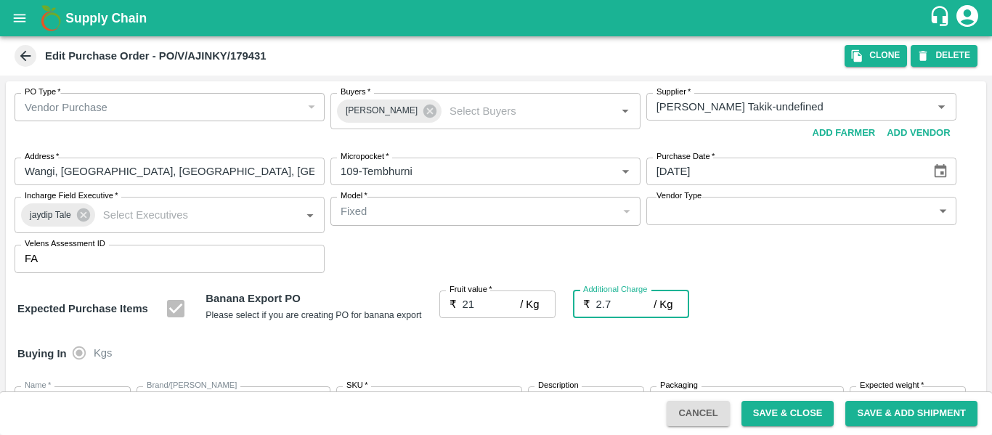
type input "23.7"
type input "2.75"
type input "23.75"
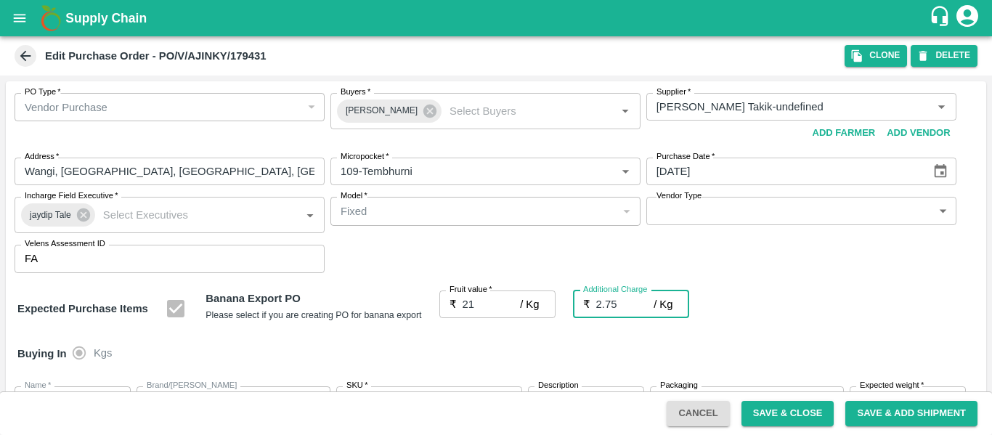
type input "23.75"
type input "2.75"
drag, startPoint x: 727, startPoint y: 304, endPoint x: 750, endPoint y: 317, distance: 25.7
click at [727, 303] on div "Expected Purchase Items Banana Export PO Please select if you are creating PO f…" at bounding box center [495, 308] width 957 height 37
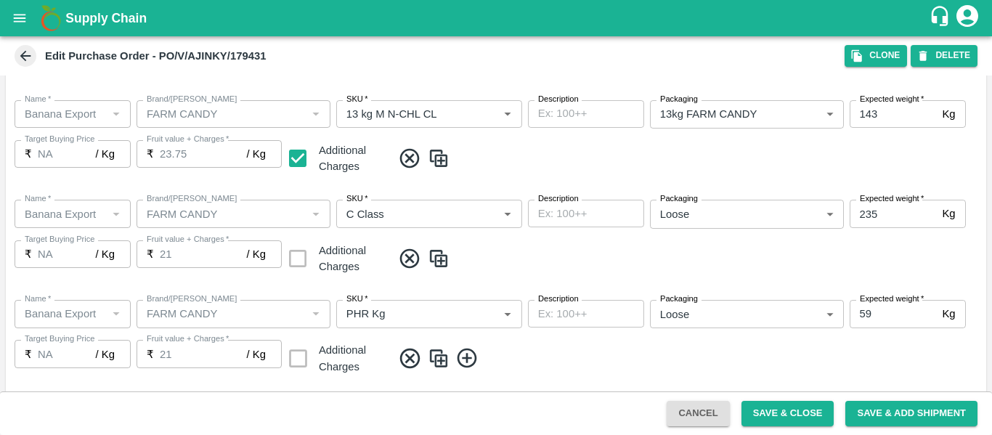
scroll to position [766, 0]
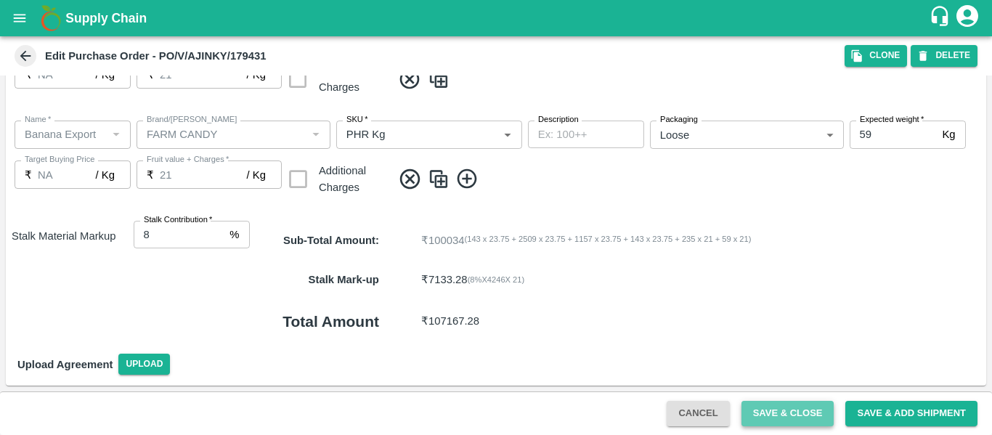
click at [769, 401] on button "Save & Close" at bounding box center [787, 413] width 93 height 25
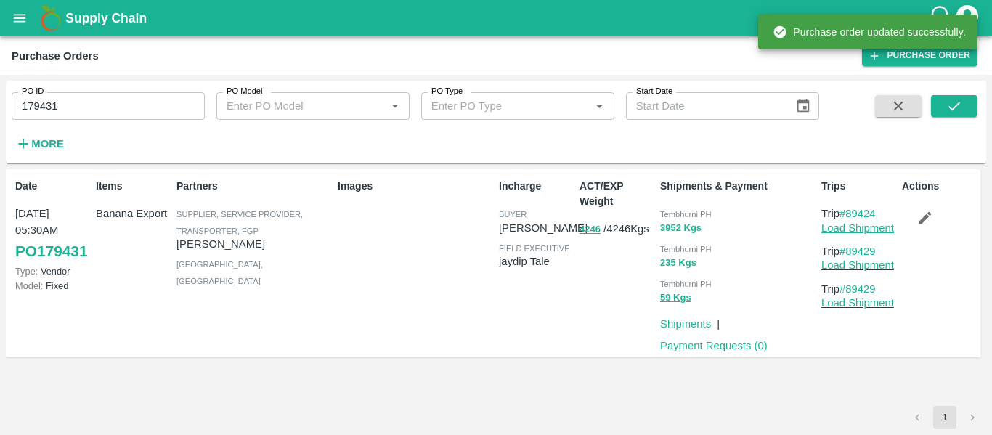
click at [845, 231] on link "Load Shipment" at bounding box center [857, 228] width 73 height 12
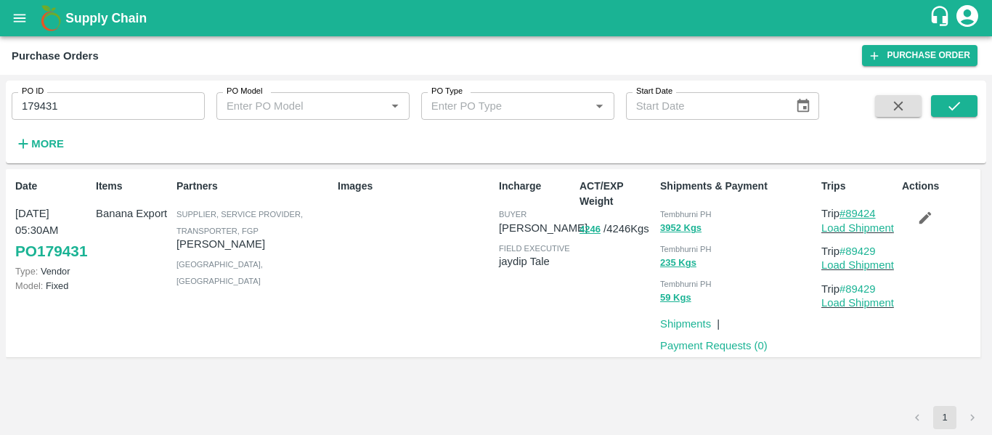
drag, startPoint x: 888, startPoint y: 210, endPoint x: 849, endPoint y: 214, distance: 39.4
click at [849, 214] on p "Trip #89424" at bounding box center [858, 213] width 75 height 16
copy link "89424"
click at [98, 107] on input "179431" at bounding box center [108, 106] width 193 height 28
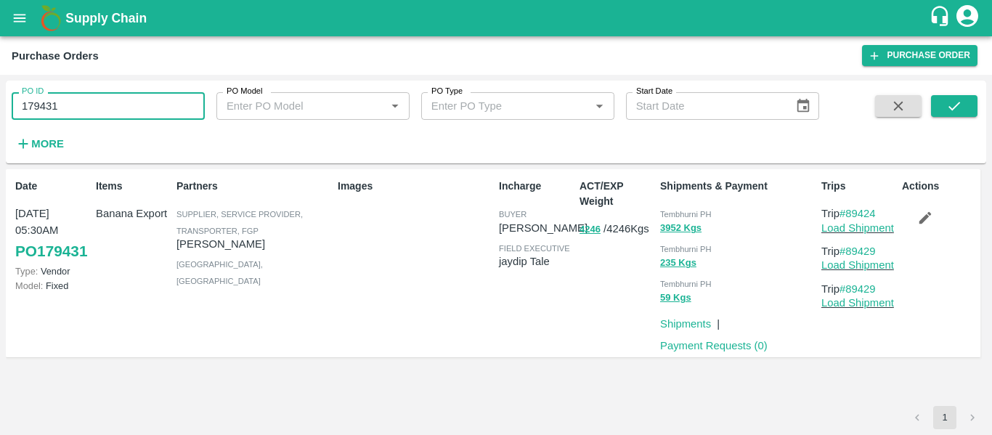
paste input "text"
type input "179438"
click at [956, 99] on icon "submit" at bounding box center [954, 106] width 16 height 16
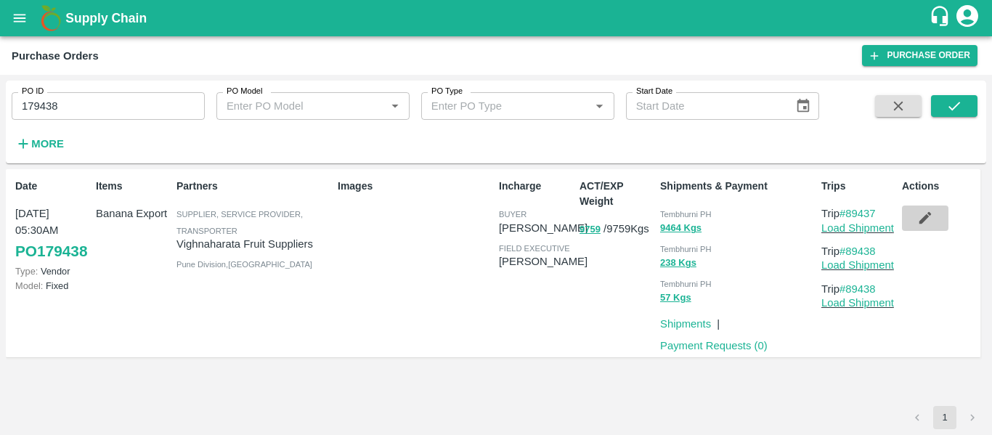
click at [915, 215] on button "button" at bounding box center [925, 217] width 46 height 25
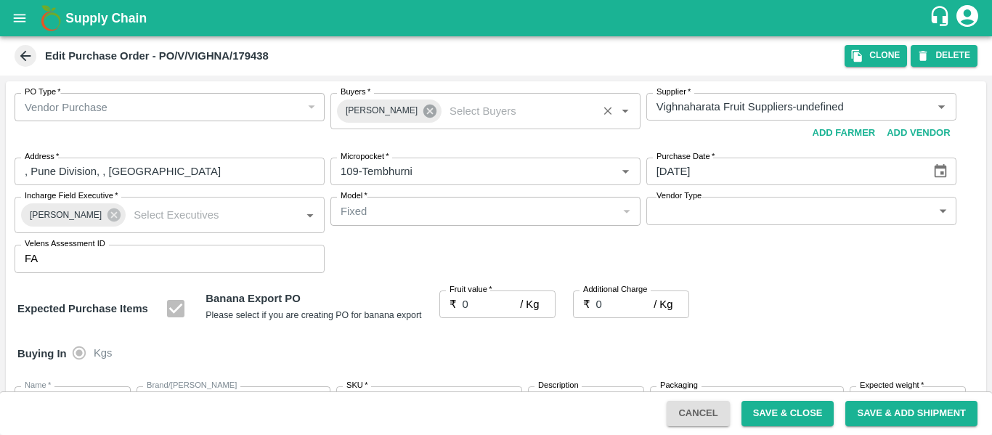
click at [423, 113] on icon at bounding box center [430, 111] width 16 height 16
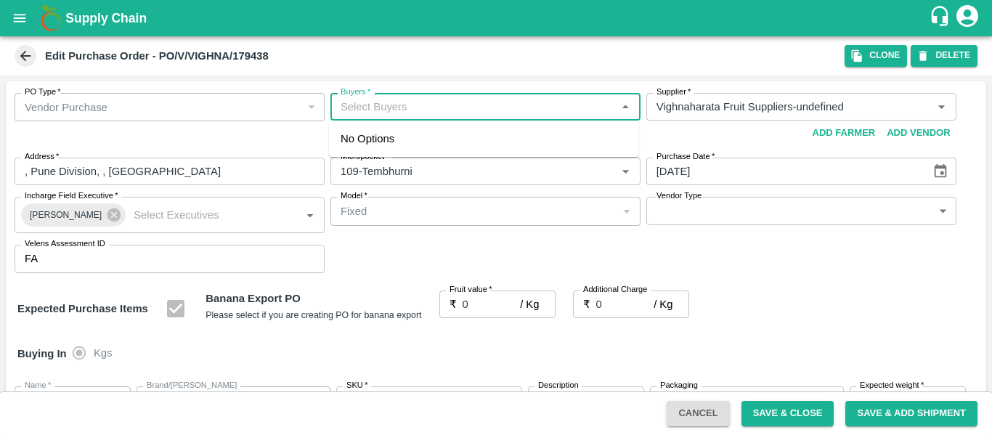
click at [386, 110] on input "Buyers   *" at bounding box center [473, 106] width 277 height 19
type input "ajit"
click at [393, 144] on div "Ajit Otari" at bounding box center [419, 145] width 89 height 16
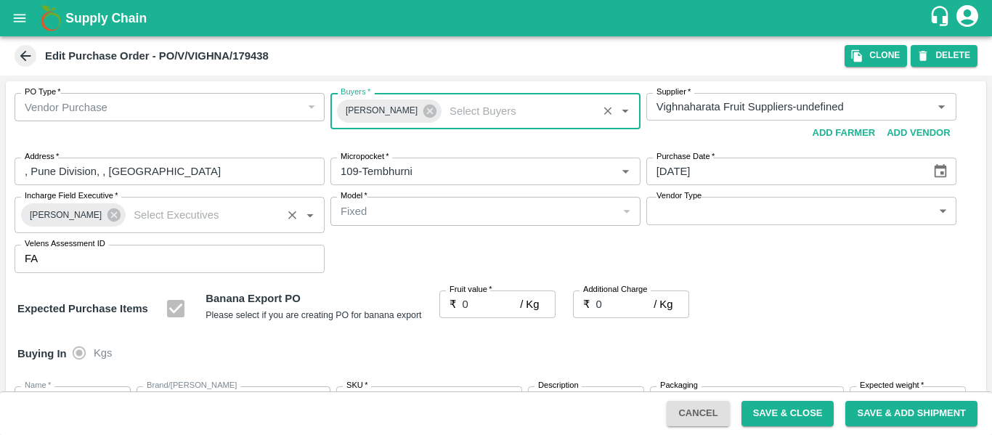
click at [107, 217] on icon at bounding box center [113, 214] width 13 height 13
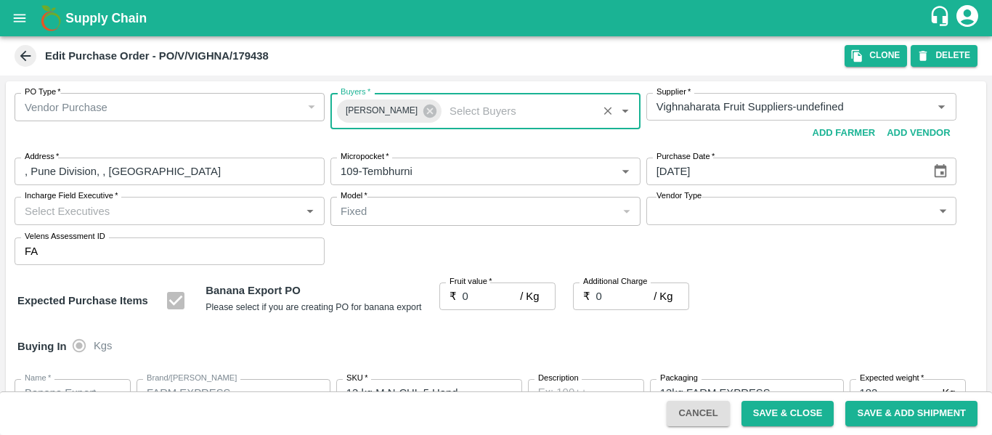
click at [72, 217] on div "Incharge Field Executive   *" at bounding box center [170, 211] width 310 height 28
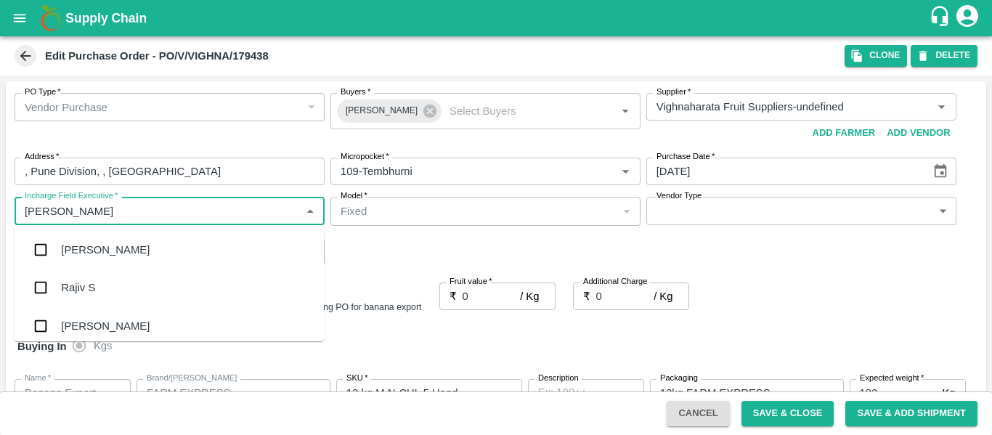
type input "jayd"
click at [78, 234] on div "jaydip Tale" at bounding box center [169, 250] width 309 height 38
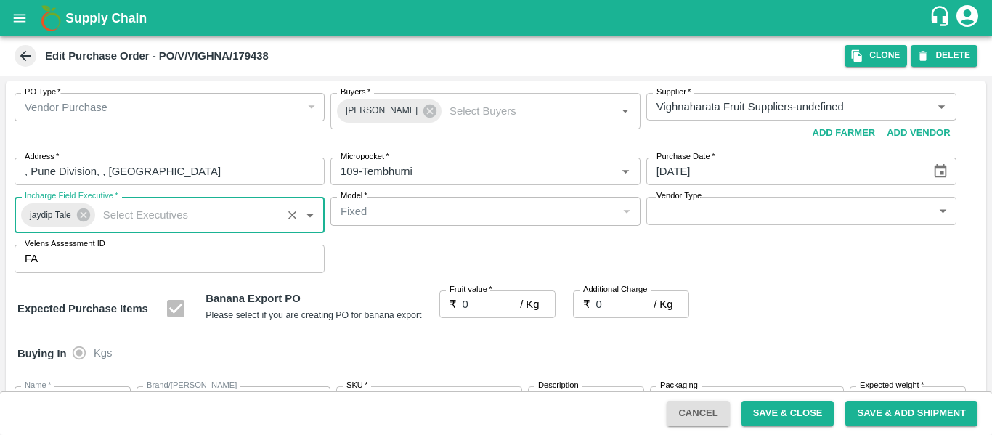
click at [465, 314] on input "0" at bounding box center [491, 304] width 58 height 28
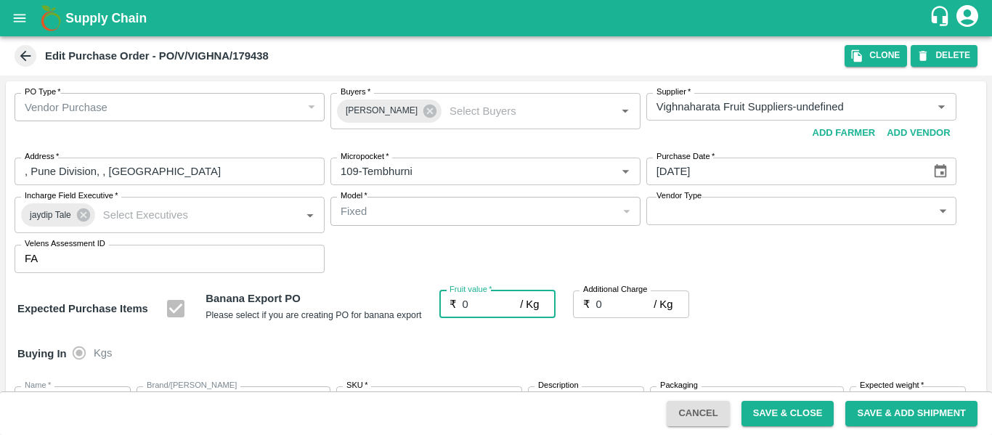
type input "2"
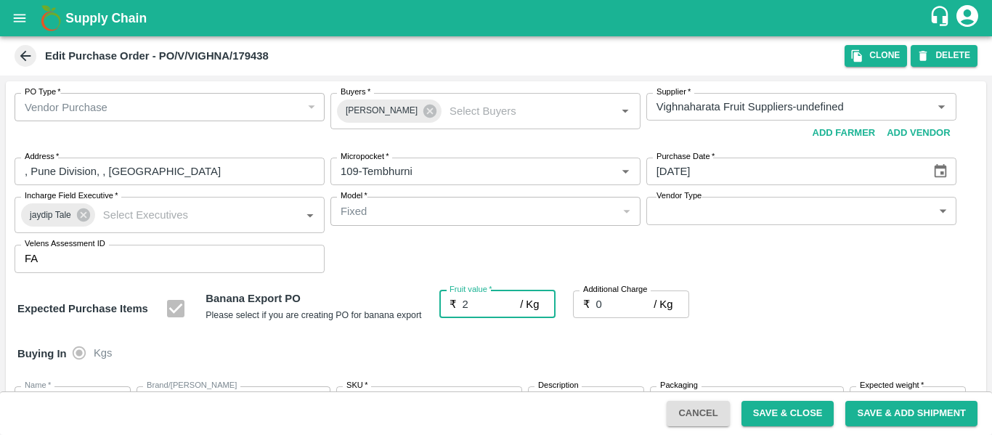
type input "2"
type input "21"
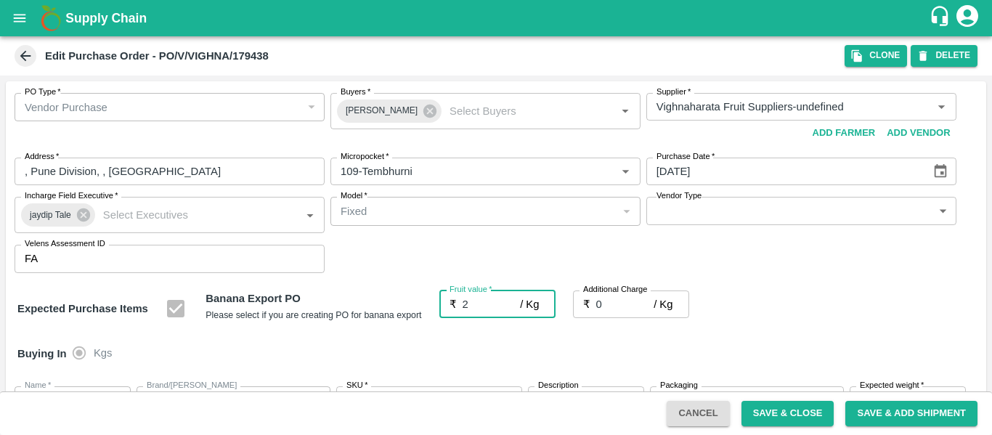
type input "21"
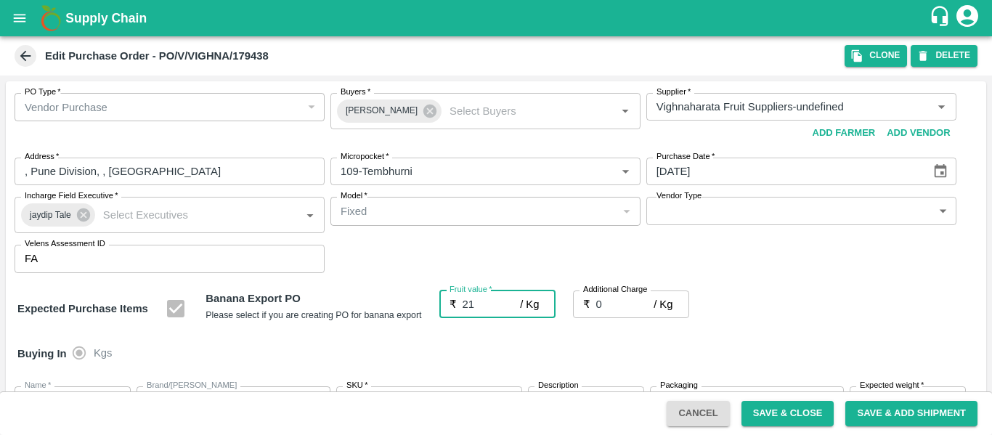
click at [618, 290] on label "Additional Charge" at bounding box center [615, 290] width 65 height 12
click at [618, 290] on input "0" at bounding box center [625, 304] width 58 height 28
type input "2"
type input "23"
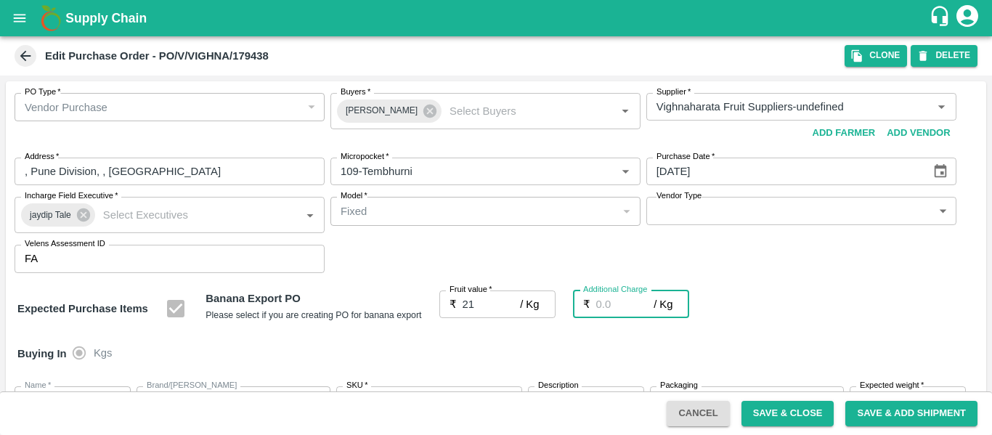
type input "23"
type input "2.7"
type input "23.7"
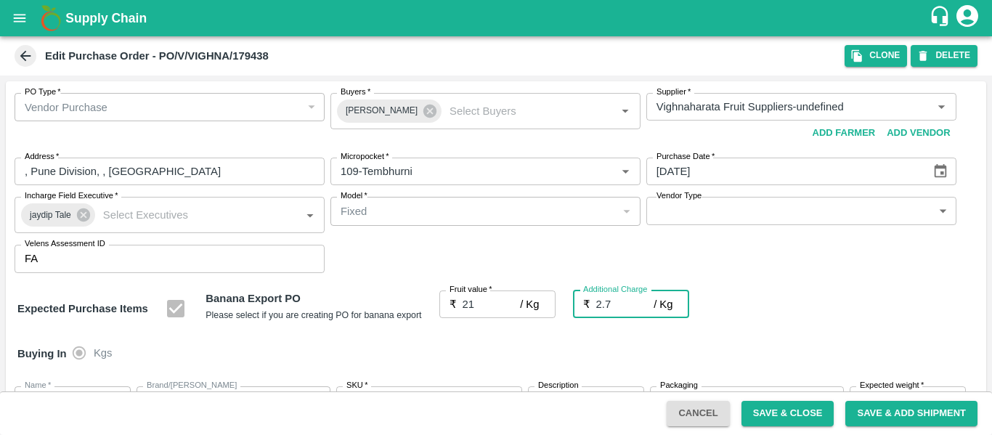
type input "23.7"
type input "2.75"
type input "23.75"
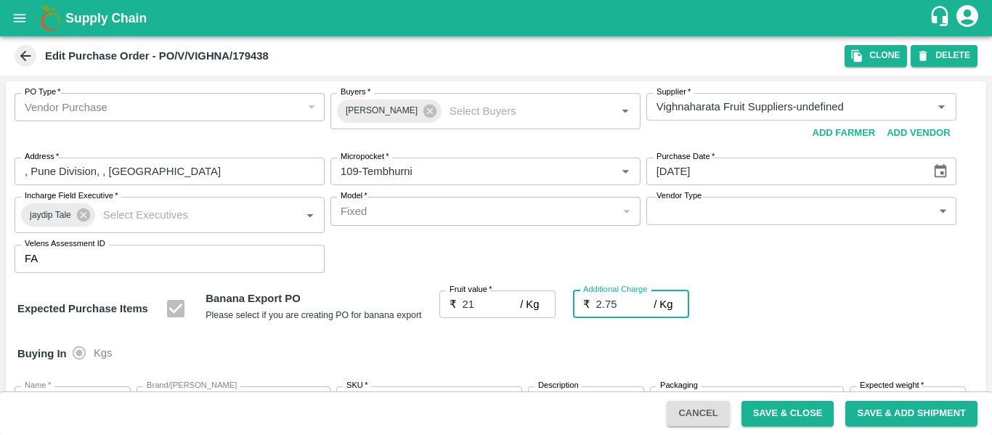
type input "23.75"
type input "2.75"
click at [746, 322] on div "Expected Purchase Items Banana Export PO Please select if you are creating PO f…" at bounding box center [495, 308] width 957 height 37
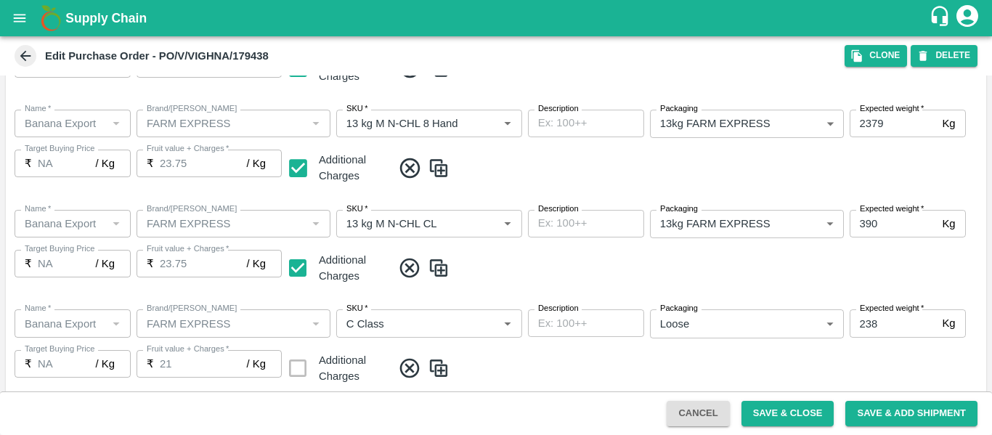
scroll to position [766, 0]
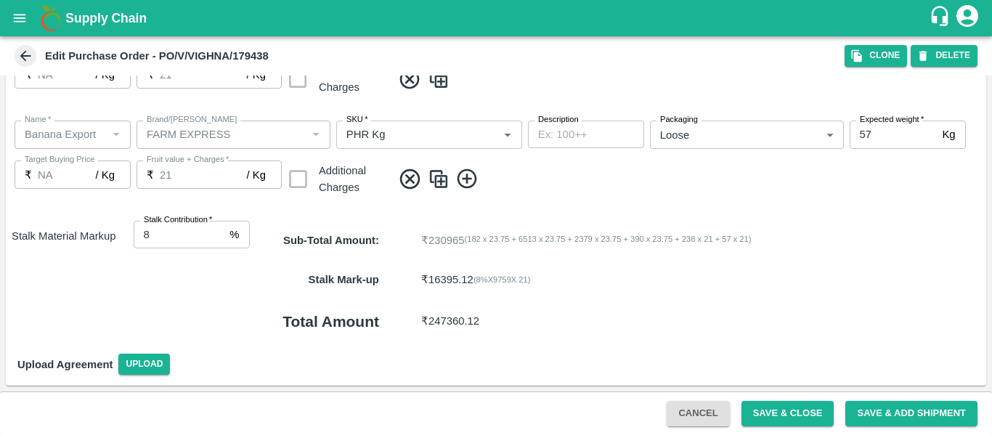
drag, startPoint x: 777, startPoint y: 411, endPoint x: 833, endPoint y: 370, distance: 69.7
click at [778, 408] on button "Save & Close" at bounding box center [787, 413] width 93 height 25
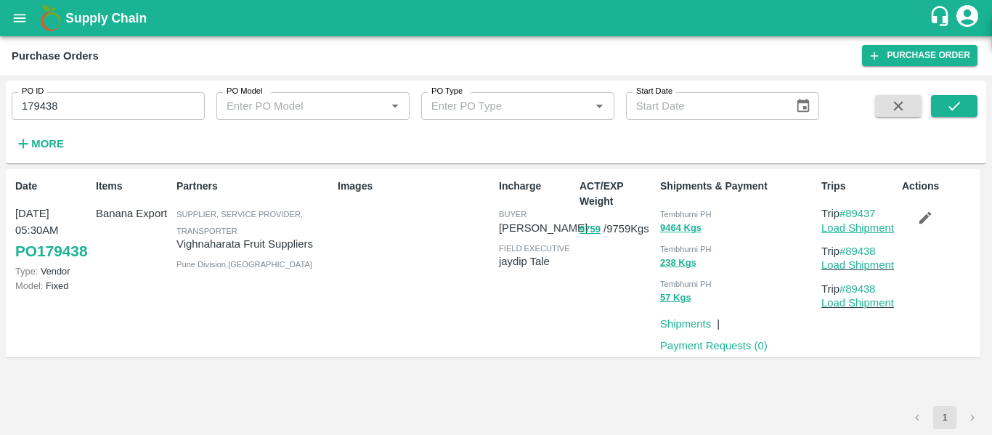
click at [828, 231] on link "Load Shipment" at bounding box center [857, 228] width 73 height 12
drag, startPoint x: 883, startPoint y: 213, endPoint x: 849, endPoint y: 214, distance: 33.4
click at [849, 214] on p "Trip #89437" at bounding box center [858, 213] width 75 height 16
copy link "89437"
drag, startPoint x: 886, startPoint y: 252, endPoint x: 849, endPoint y: 250, distance: 37.1
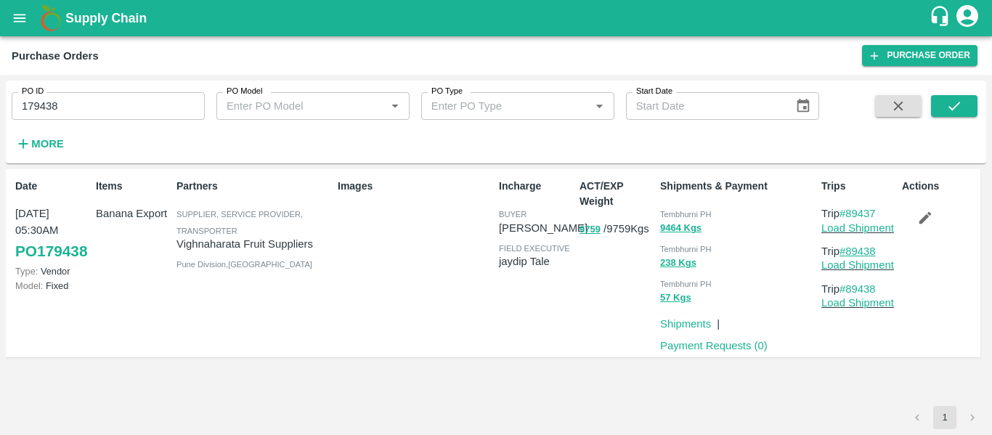
click at [849, 250] on p "Trip #89438" at bounding box center [858, 251] width 75 height 16
copy link "89438"
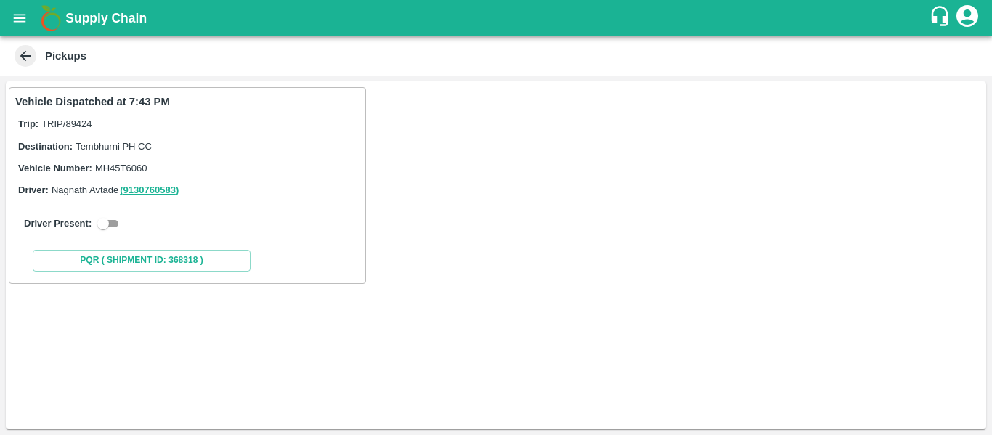
click at [115, 221] on input "checkbox" at bounding box center [103, 223] width 52 height 17
checkbox input "true"
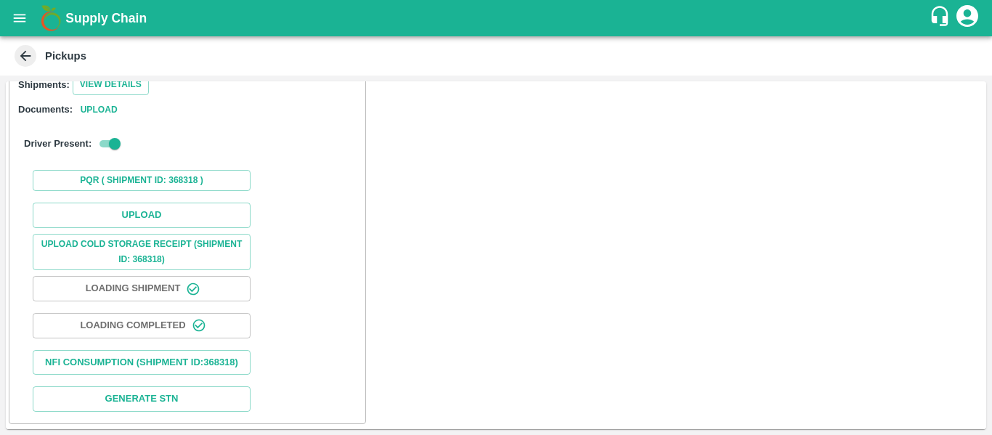
scroll to position [213, 0]
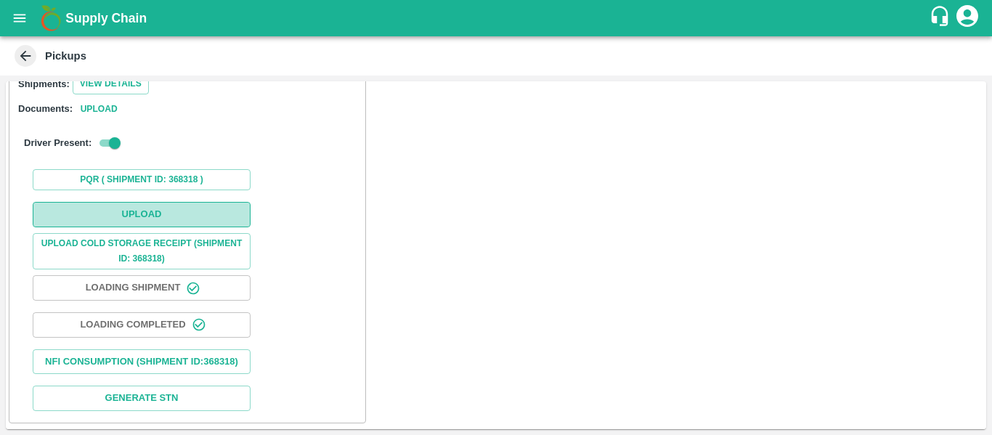
click at [119, 202] on button "Upload" at bounding box center [142, 214] width 218 height 25
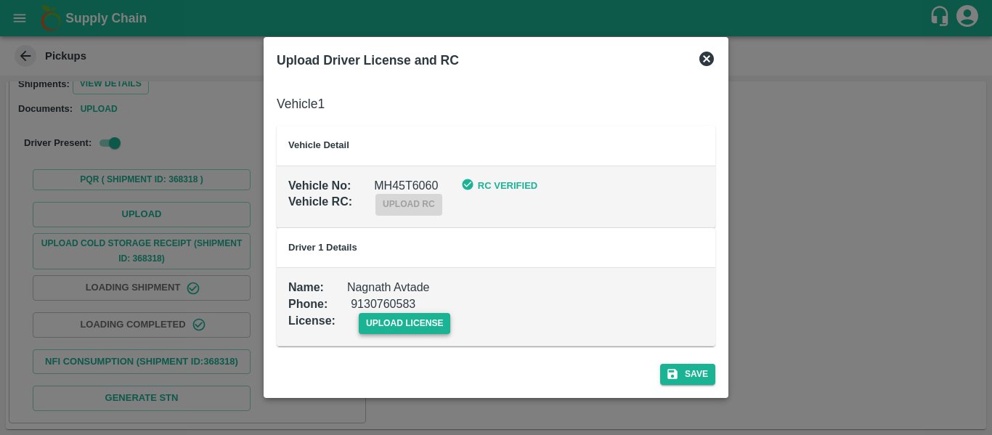
click at [372, 323] on span "upload license" at bounding box center [405, 323] width 92 height 21
click at [0, 0] on input "upload license" at bounding box center [0, 0] width 0 height 0
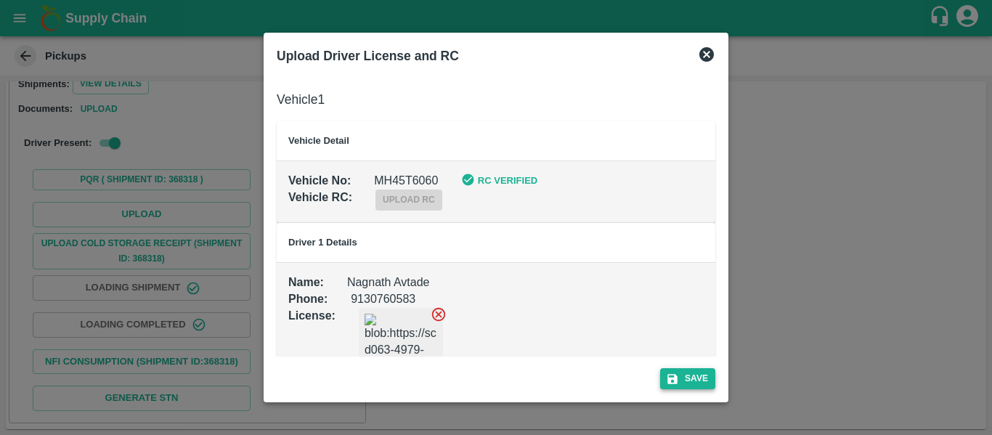
click at [696, 371] on button "Save" at bounding box center [687, 378] width 55 height 21
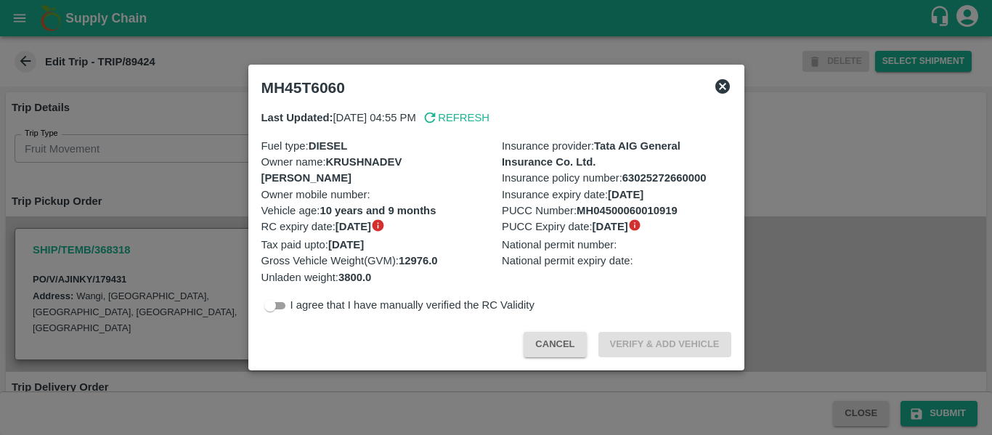
click at [176, 200] on div at bounding box center [496, 217] width 992 height 435
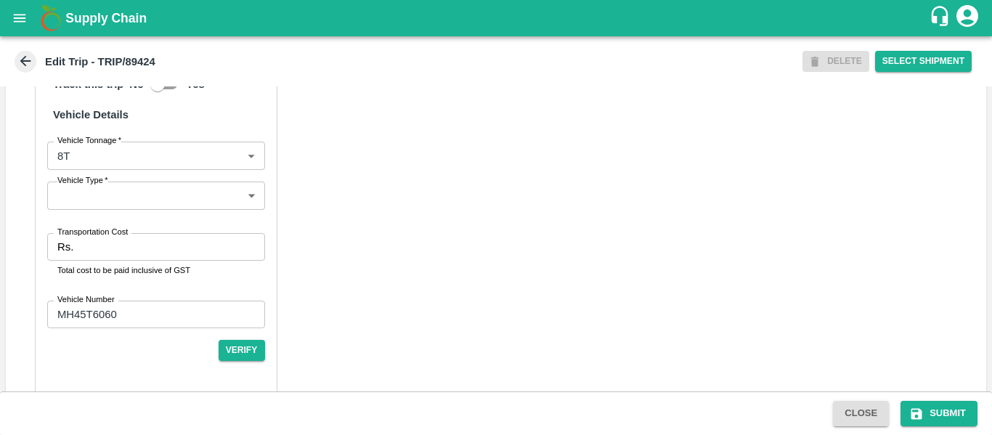
scroll to position [1117, 0]
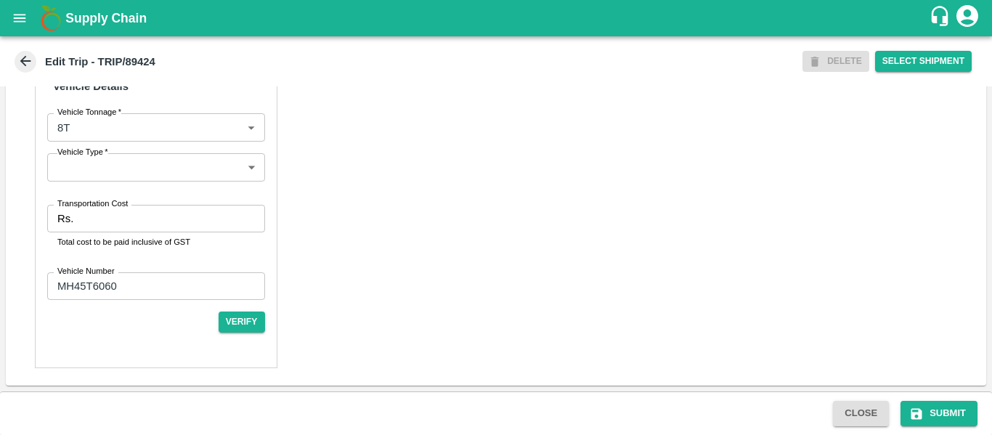
click at [84, 213] on input "Transportation Cost" at bounding box center [171, 219] width 185 height 28
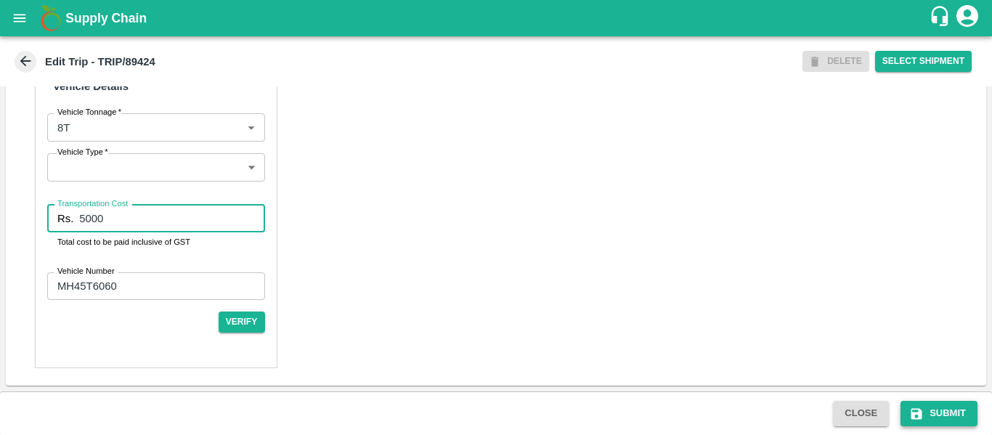
type input "5000"
drag, startPoint x: 946, startPoint y: 412, endPoint x: 948, endPoint y: 404, distance: 7.6
click at [946, 405] on button "Submit" at bounding box center [938, 413] width 77 height 25
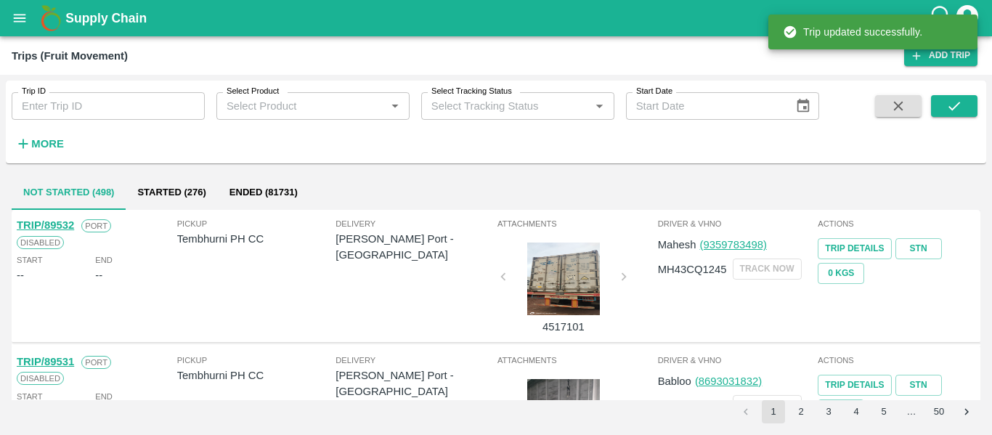
click at [97, 112] on input "Trip ID" at bounding box center [108, 106] width 193 height 28
paste input "89437"
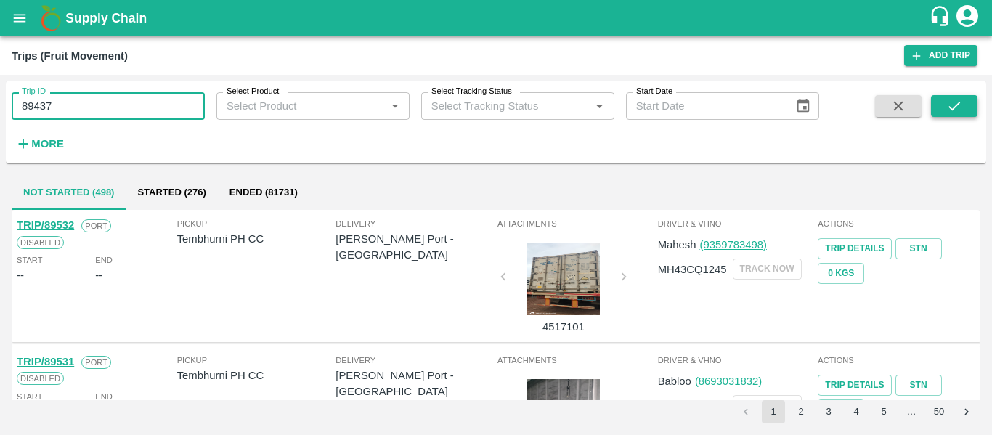
type input "89437"
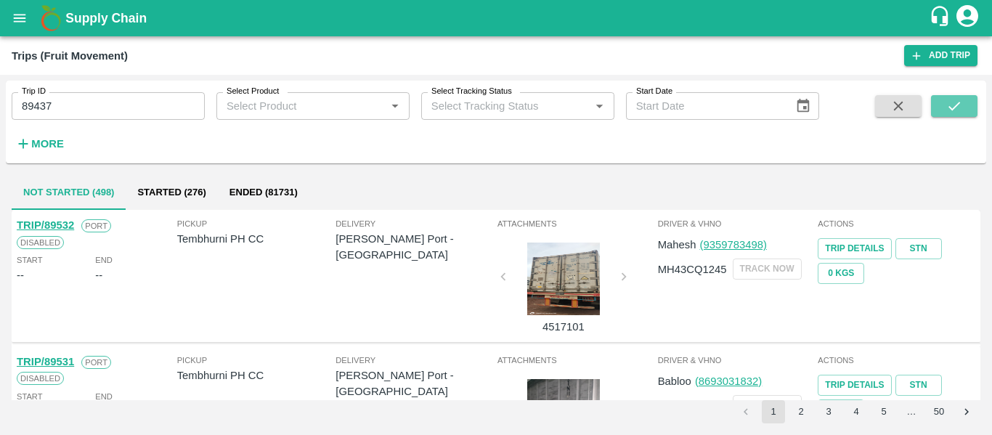
drag, startPoint x: 962, startPoint y: 107, endPoint x: 918, endPoint y: 163, distance: 70.7
click at [962, 109] on icon "submit" at bounding box center [954, 106] width 16 height 16
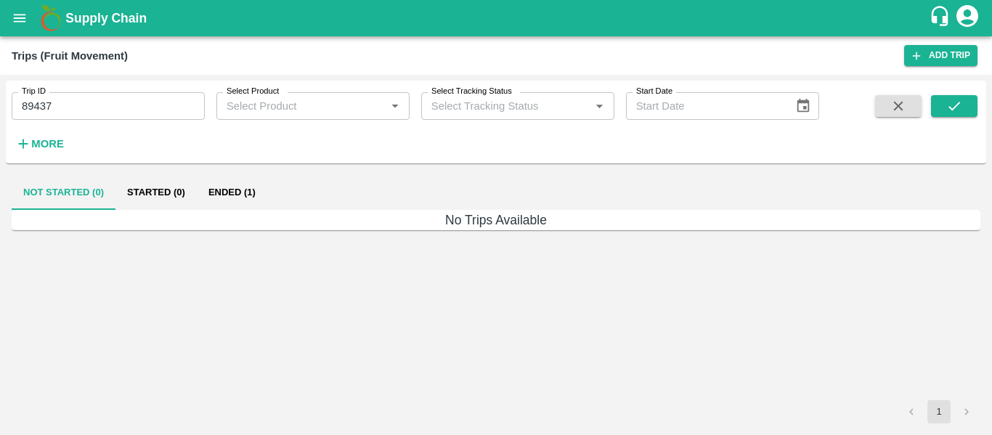
click at [224, 199] on button "Ended (1)" at bounding box center [232, 192] width 70 height 35
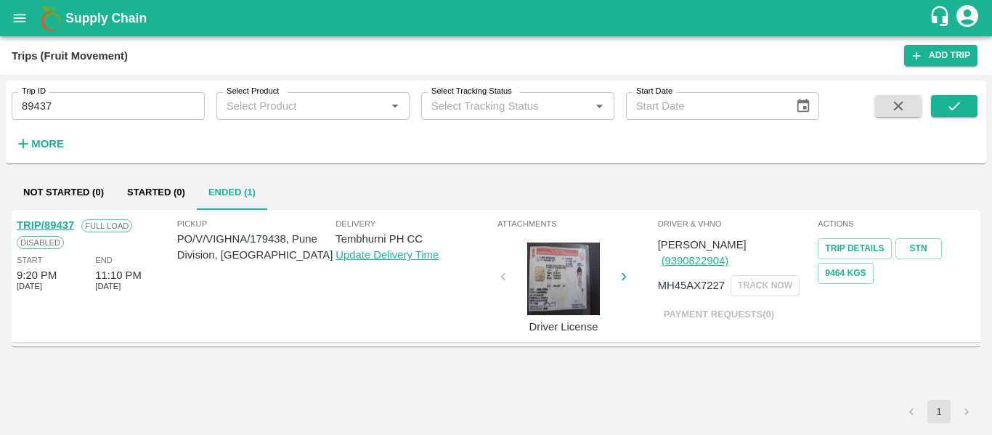
click at [66, 227] on link "TRIP/89437" at bounding box center [45, 225] width 57 height 12
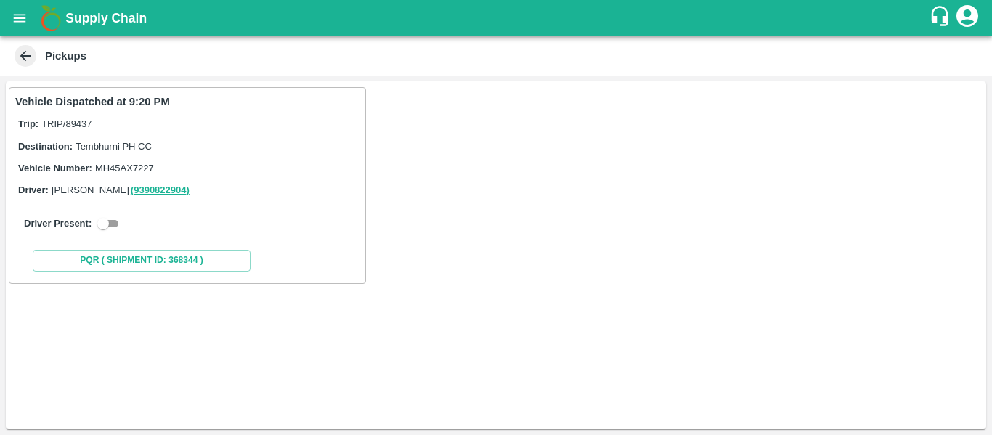
click at [123, 227] on input "checkbox" at bounding box center [103, 223] width 52 height 17
checkbox input "true"
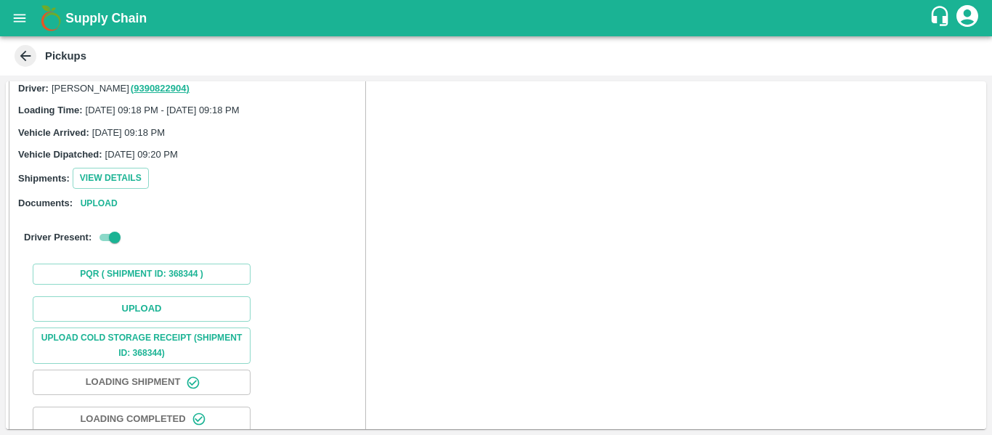
scroll to position [160, 0]
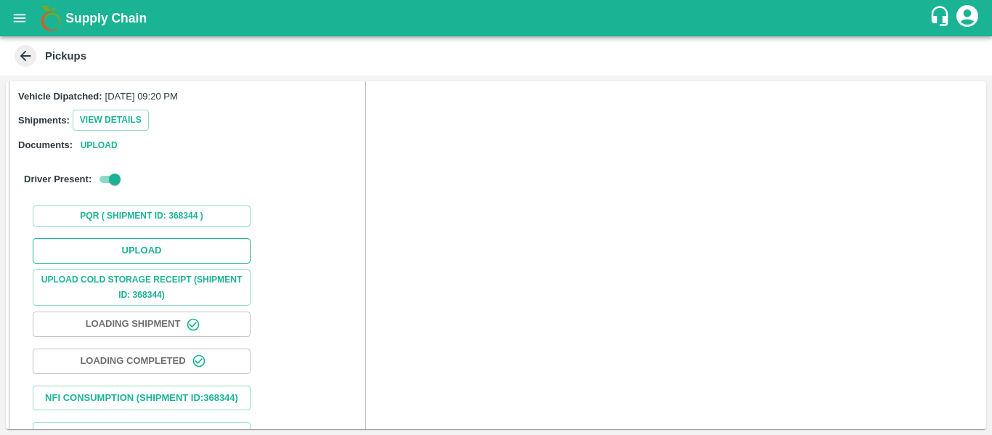
click at [151, 248] on button "Upload" at bounding box center [142, 250] width 218 height 25
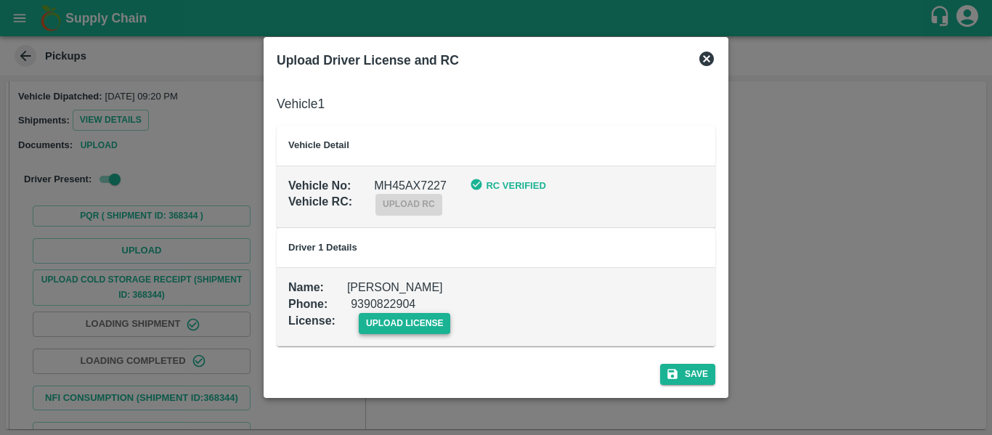
click at [374, 311] on div "upload license" at bounding box center [392, 312] width 115 height 44
click at [377, 330] on span "upload license" at bounding box center [405, 323] width 92 height 21
click at [0, 0] on input "upload license" at bounding box center [0, 0] width 0 height 0
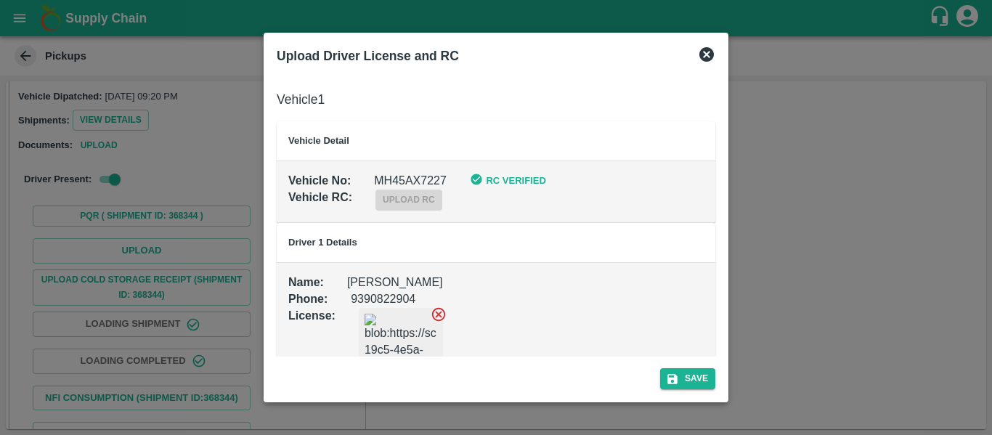
click at [717, 367] on div "Save" at bounding box center [496, 375] width 450 height 38
click at [702, 375] on button "Save" at bounding box center [687, 378] width 55 height 21
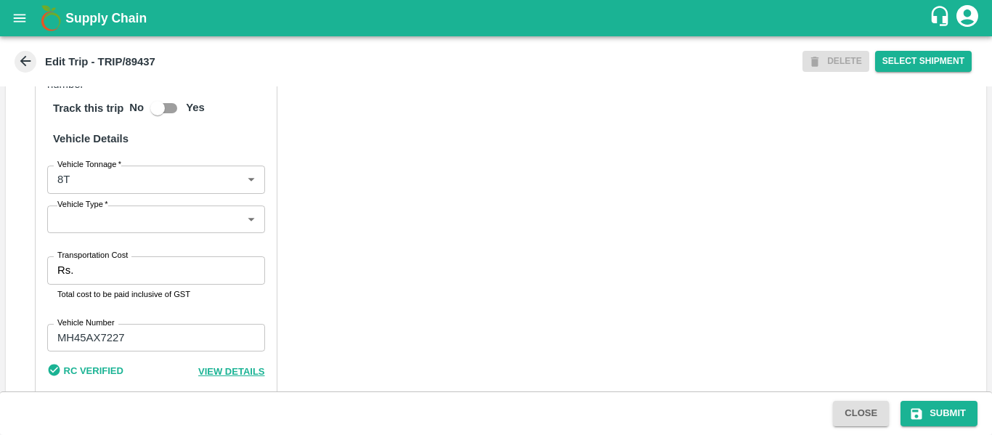
scroll to position [1097, 0]
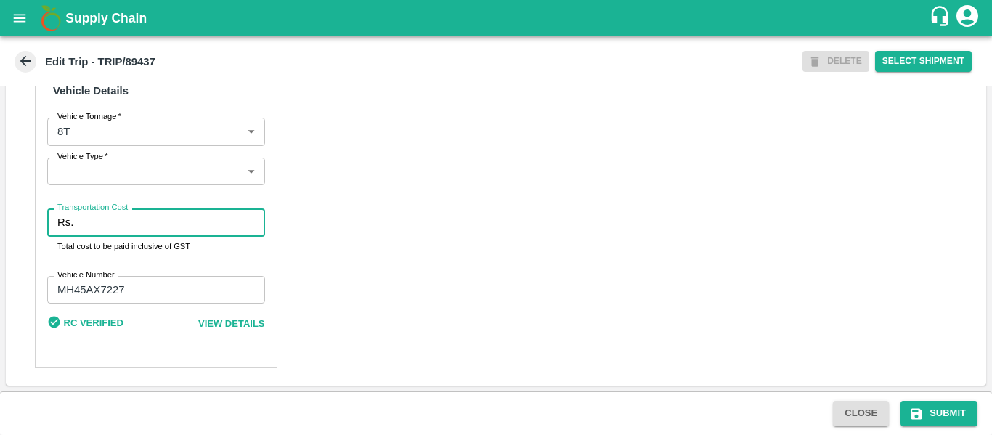
click at [104, 233] on input "Transportation Cost" at bounding box center [171, 222] width 185 height 28
type input "5000"
click at [926, 409] on button "Submit" at bounding box center [938, 413] width 77 height 25
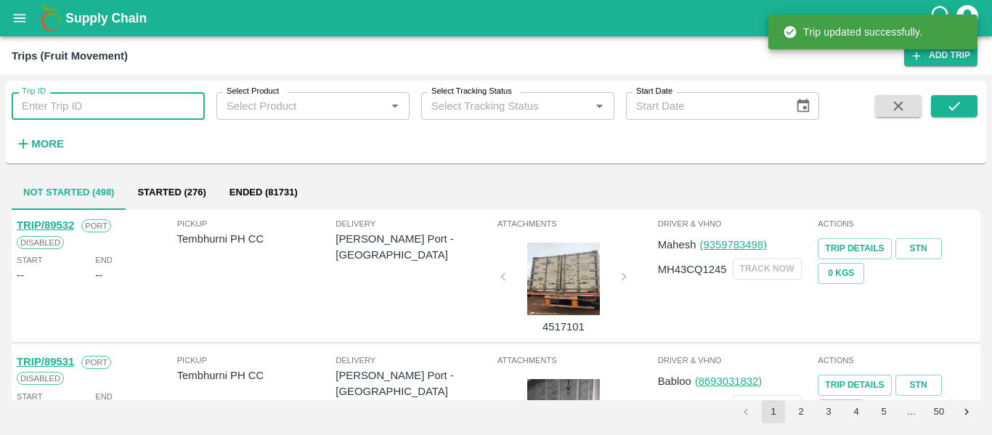
click at [70, 107] on input "Trip ID" at bounding box center [108, 106] width 193 height 28
paste input "89438"
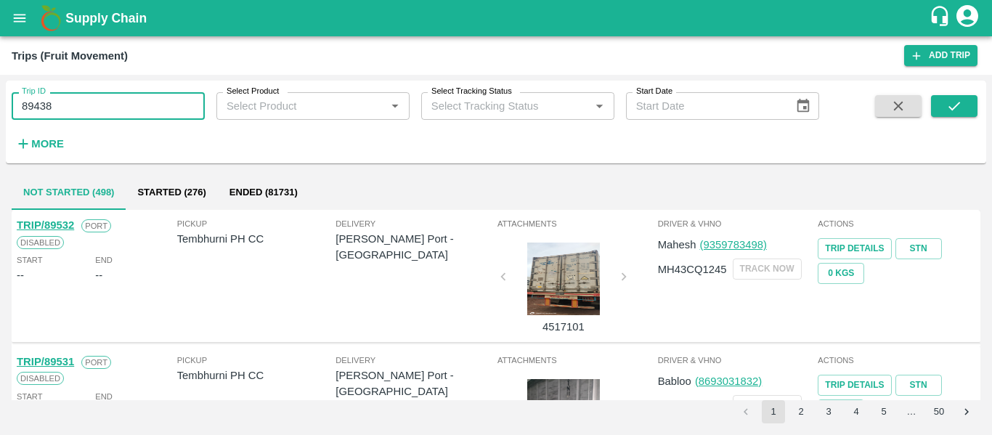
type input "89438"
click at [939, 118] on span at bounding box center [954, 125] width 46 height 60
click at [952, 105] on icon "submit" at bounding box center [954, 106] width 16 height 16
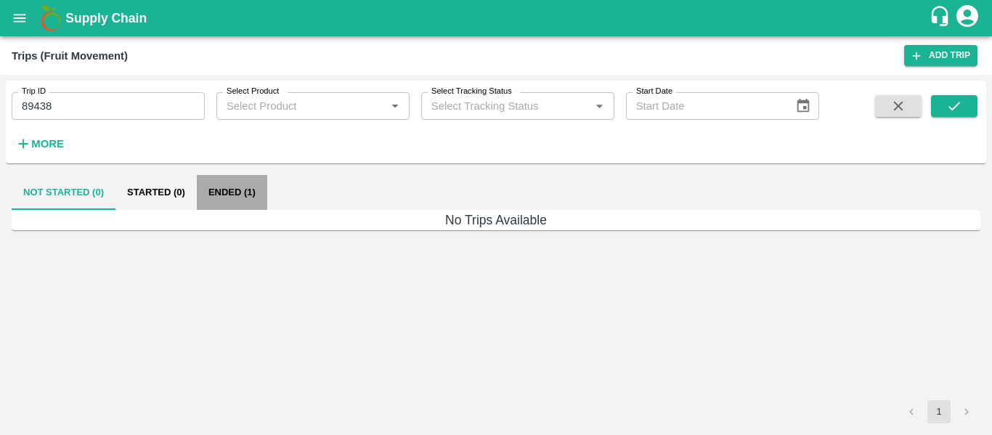
drag, startPoint x: 239, startPoint y: 195, endPoint x: 250, endPoint y: 205, distance: 14.9
click at [239, 195] on button "Ended (1)" at bounding box center [232, 192] width 70 height 35
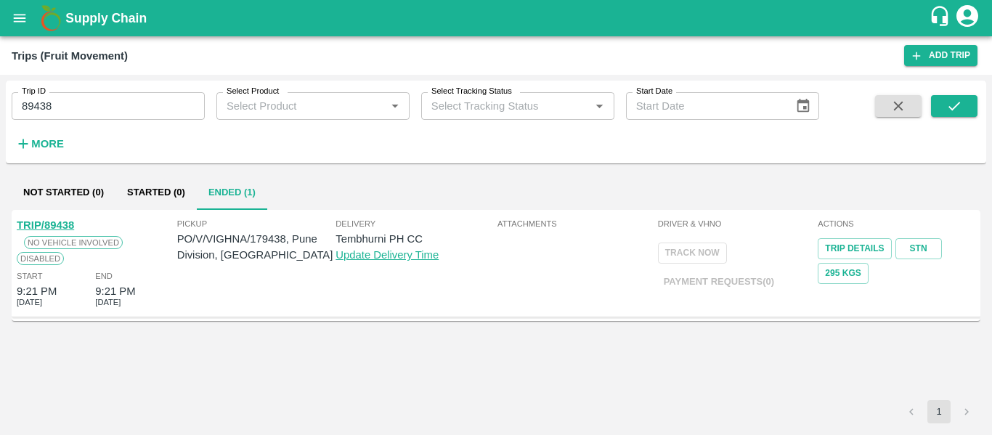
click at [42, 221] on link "TRIP/89438" at bounding box center [45, 225] width 57 height 12
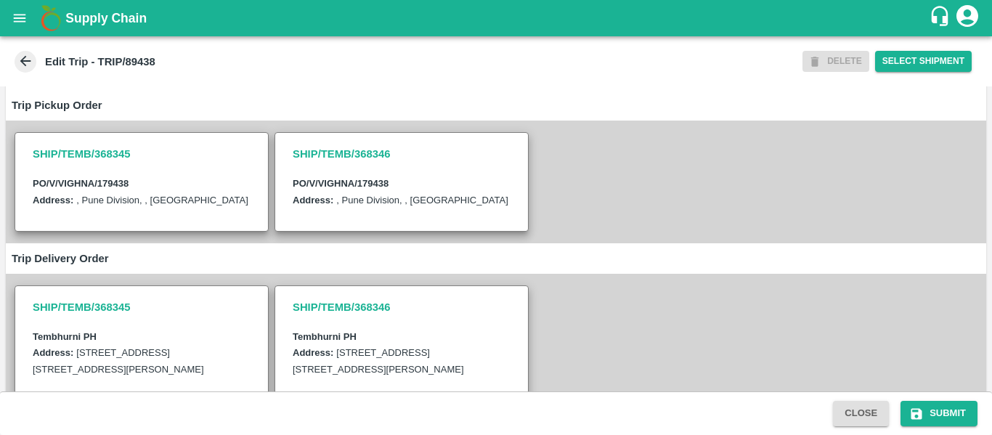
scroll to position [436, 0]
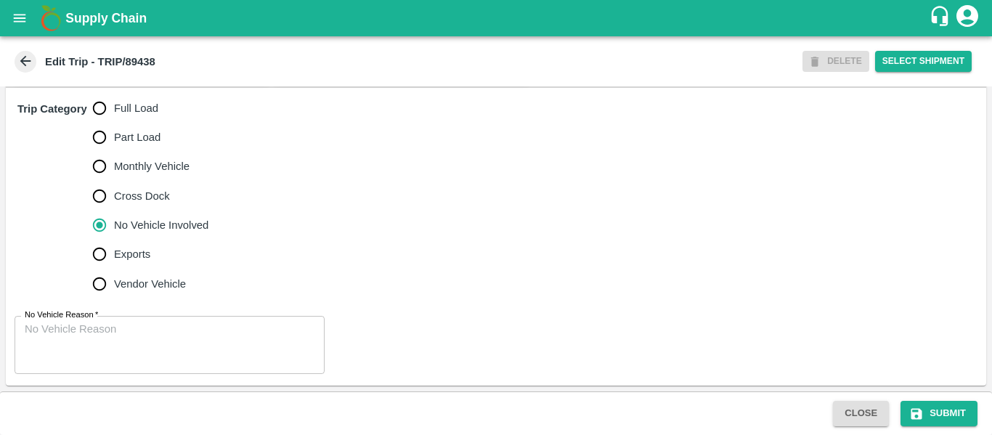
click at [140, 116] on span "Full Load" at bounding box center [136, 108] width 44 height 16
click at [114, 123] on input "Full Load" at bounding box center [99, 108] width 29 height 29
radio input "true"
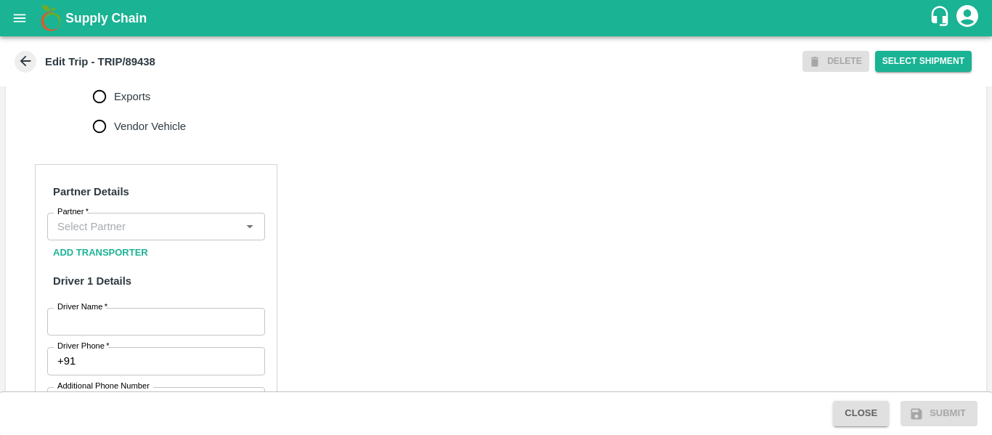
scroll to position [581, 0]
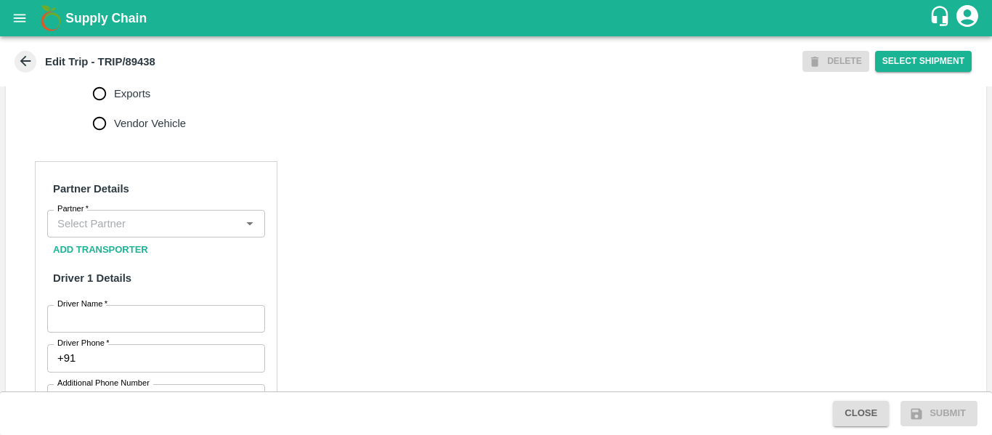
click at [181, 237] on div "Partner" at bounding box center [156, 224] width 218 height 28
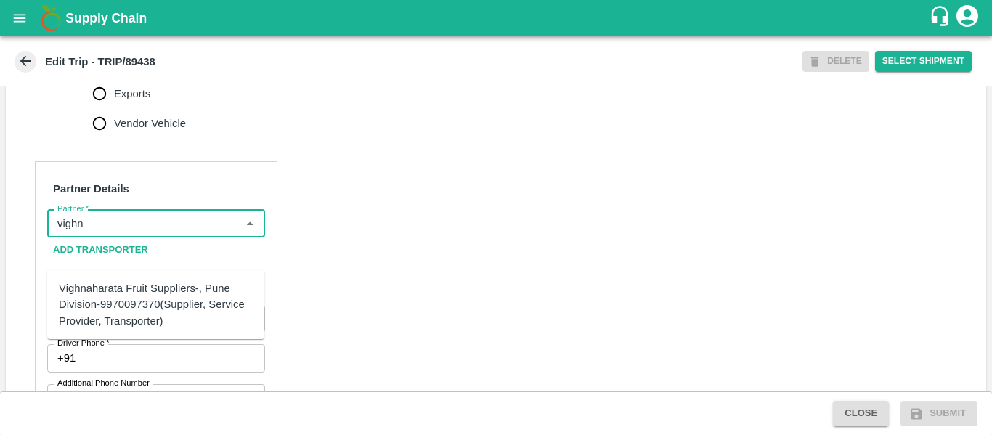
click at [121, 303] on div "Vighnaharata Fruit Suppliers-, Pune Division-9970097370(Supplier, Service Provi…" at bounding box center [156, 304] width 194 height 49
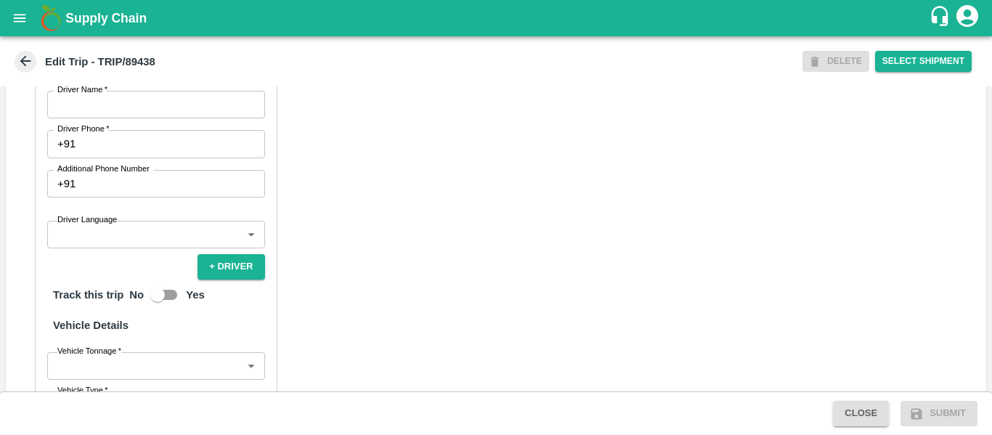
scroll to position [799, 0]
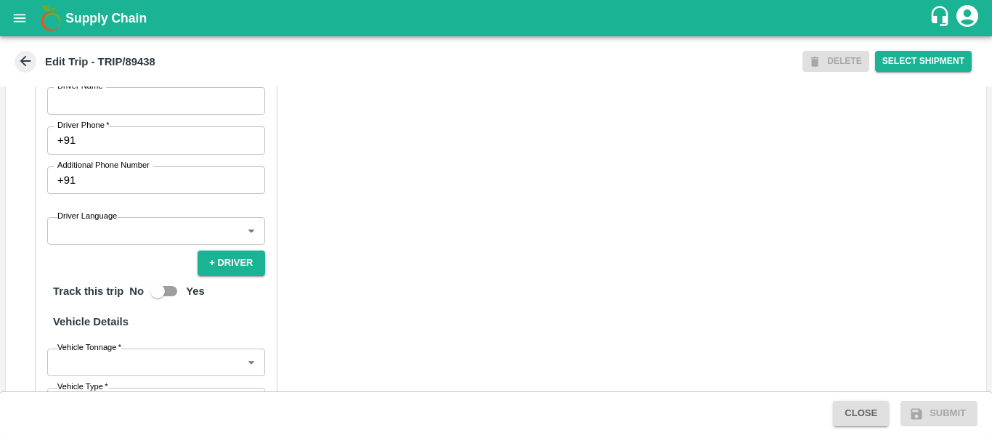
type input "Vighnaharata Fruit Suppliers-, Pune Division-9970097370(Supplier, Service Provi…"
click at [83, 92] on label "Driver Name   *" at bounding box center [82, 87] width 50 height 12
click at [83, 114] on input "Driver Name   *" at bounding box center [156, 101] width 218 height 28
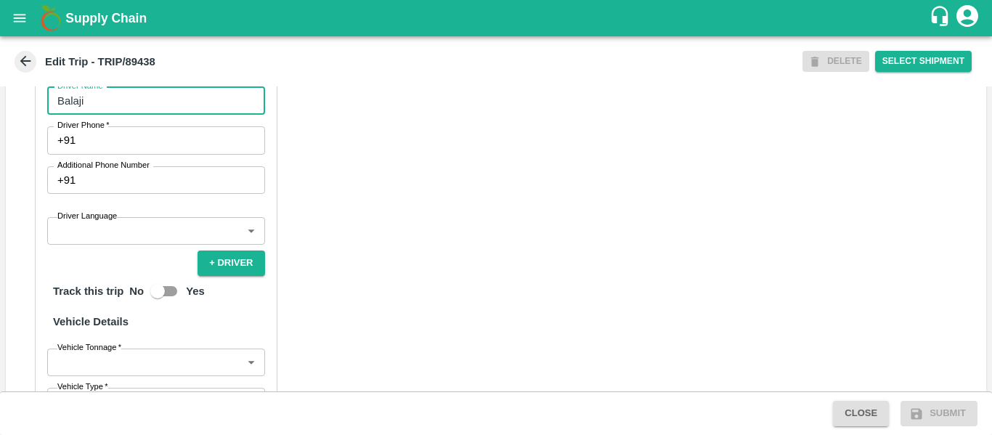
type input "Balaji"
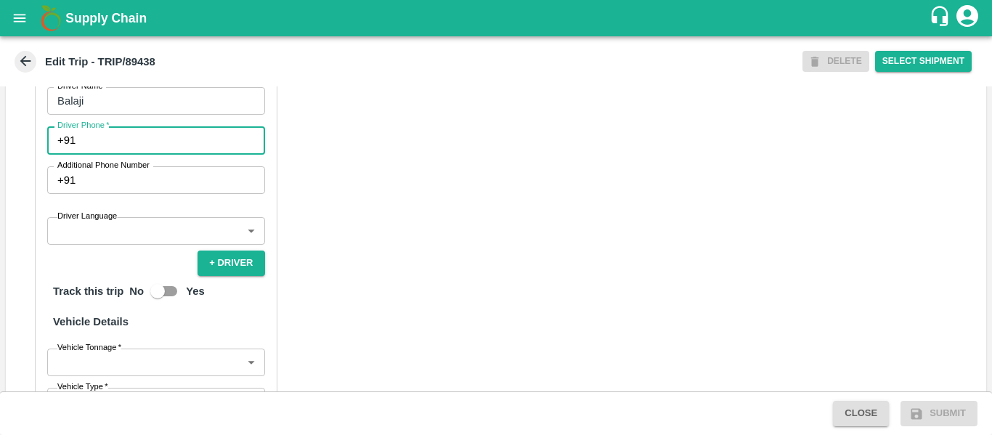
click at [105, 154] on input "Driver Phone   *" at bounding box center [172, 140] width 183 height 28
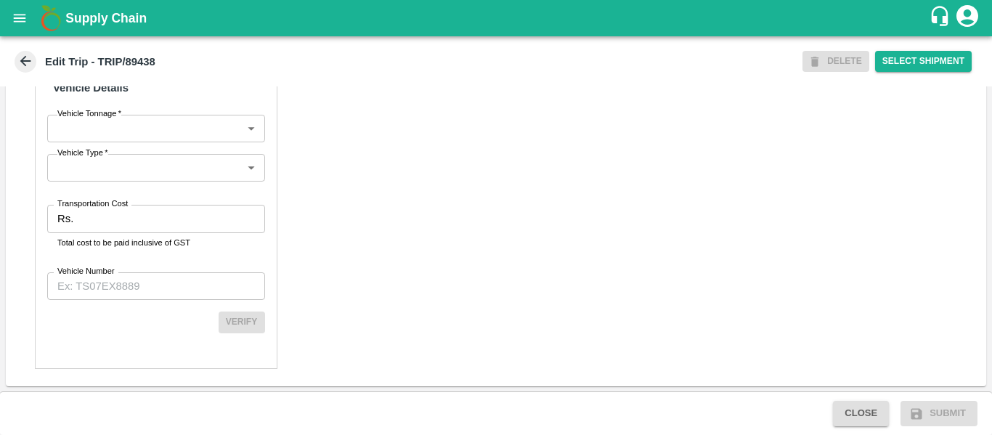
scroll to position [1100, 0]
type input "9975745985"
click at [98, 209] on label "Transportation Cost" at bounding box center [92, 204] width 70 height 12
click at [98, 209] on input "Transportation Cost" at bounding box center [171, 219] width 185 height 28
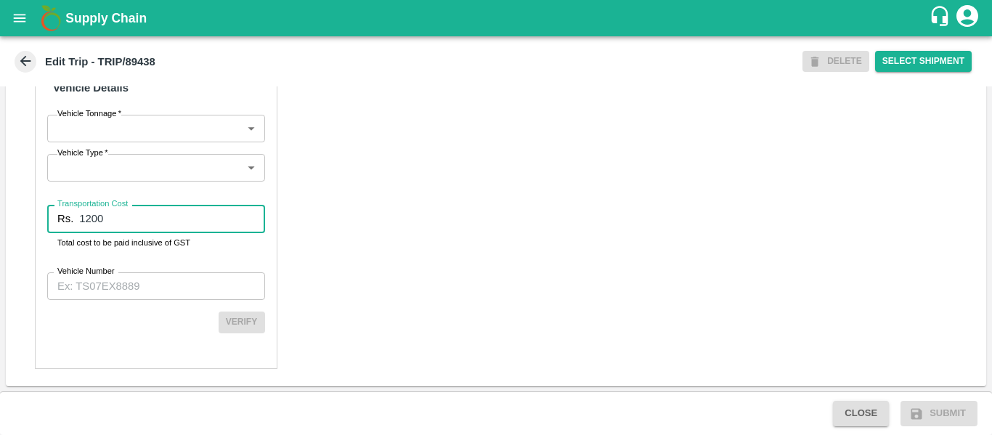
type input "1200"
click at [109, 277] on label "Vehicle Number" at bounding box center [85, 272] width 57 height 12
click at [109, 277] on input "Vehicle Number" at bounding box center [156, 286] width 218 height 28
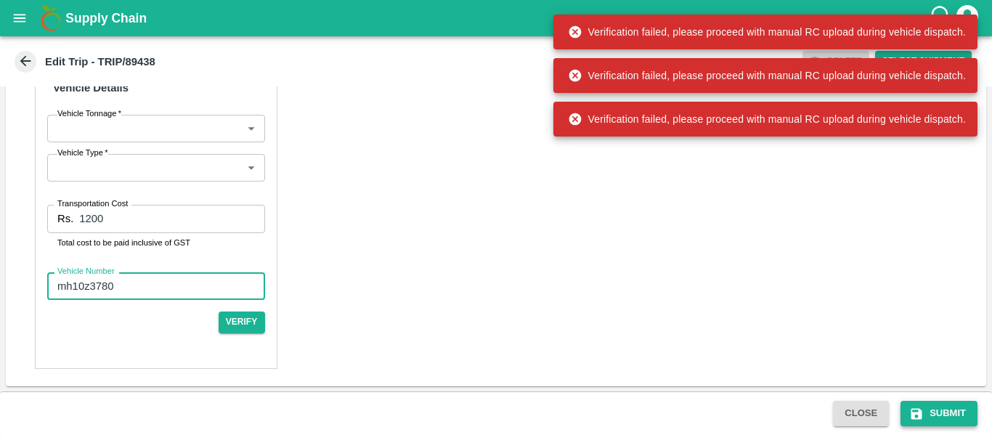
type input "mh10z3780"
click at [945, 425] on button "Submit" at bounding box center [938, 413] width 77 height 25
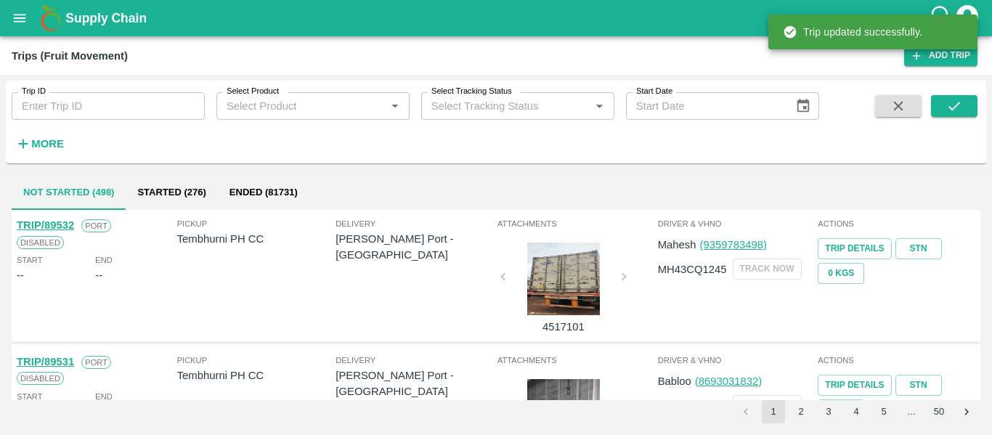
click at [68, 114] on input "Trip ID" at bounding box center [108, 106] width 193 height 28
paste input "89438"
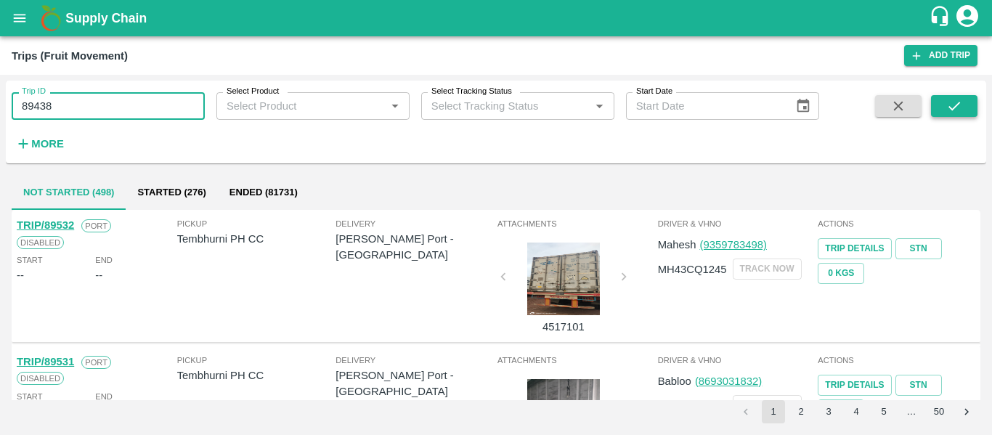
type input "89438"
click at [946, 108] on icon "submit" at bounding box center [954, 106] width 16 height 16
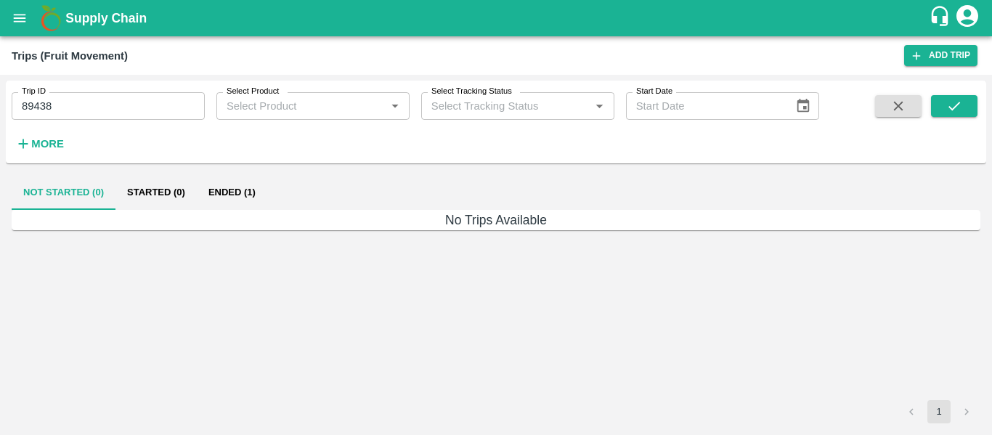
click at [246, 196] on button "Ended (1)" at bounding box center [232, 192] width 70 height 35
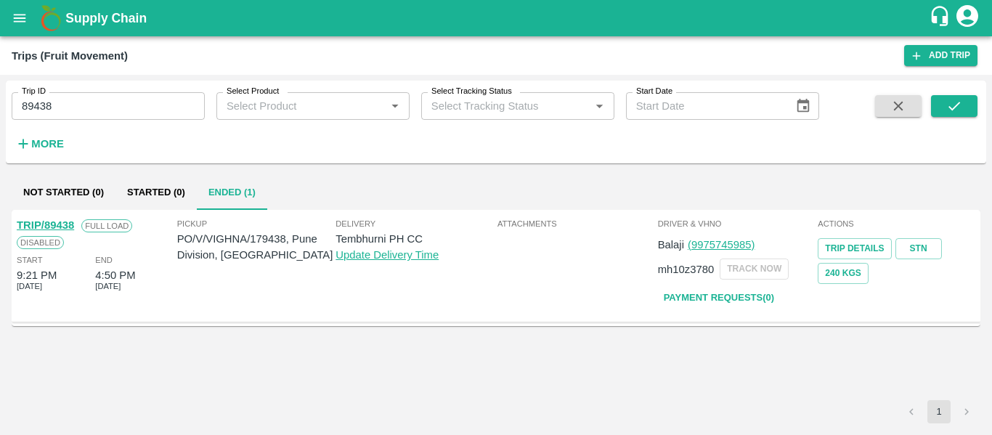
click at [27, 224] on link "TRIP/89438" at bounding box center [45, 225] width 57 height 12
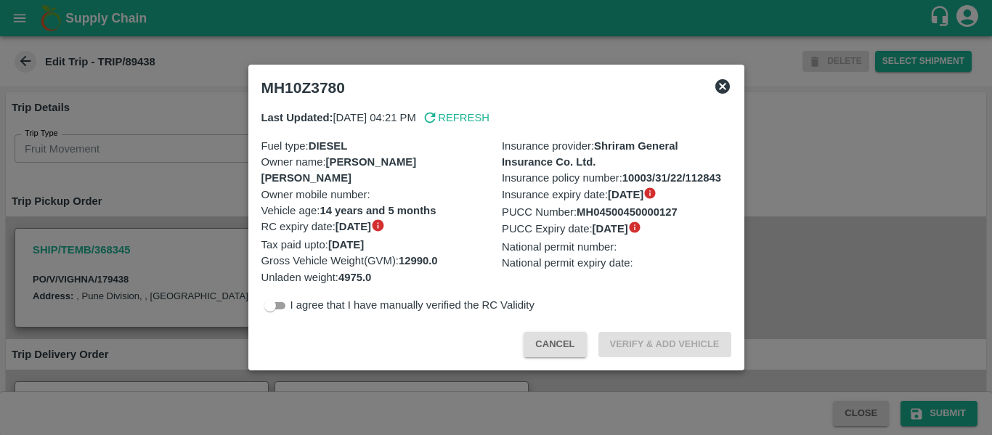
click at [172, 197] on div at bounding box center [496, 217] width 992 height 435
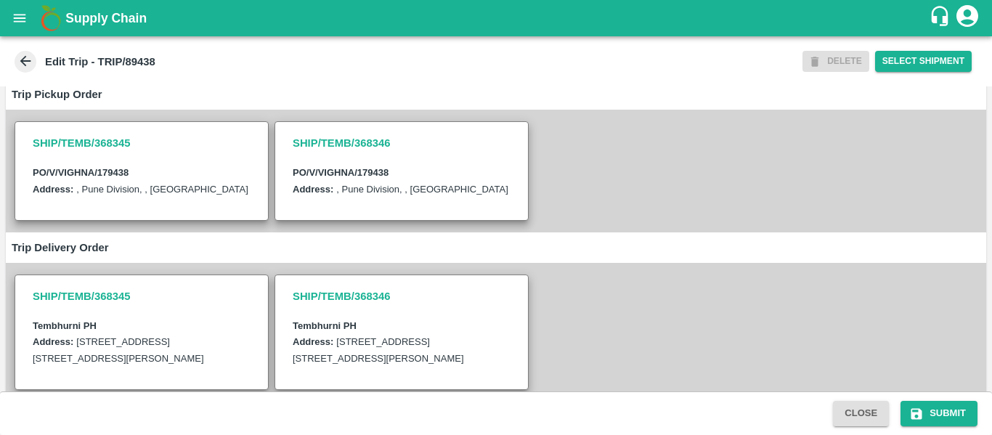
scroll to position [436, 0]
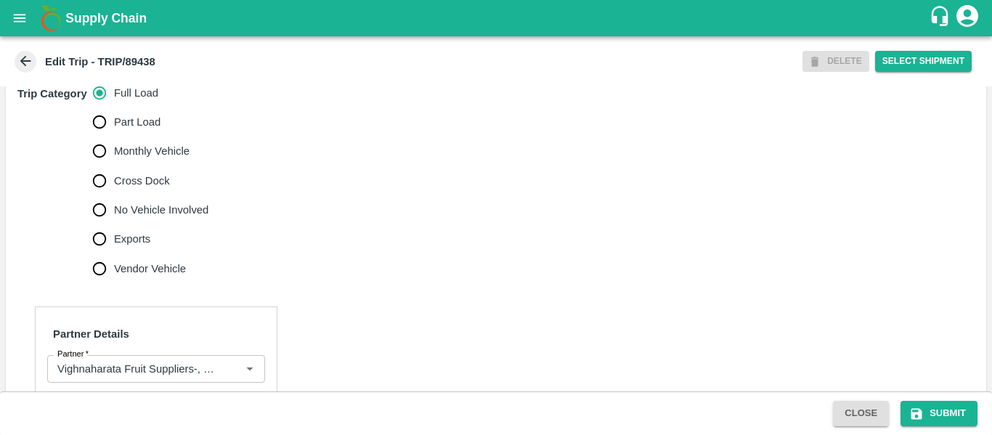
click at [164, 218] on span "No Vehicle Involved" at bounding box center [161, 210] width 94 height 16
click at [114, 224] on input "No Vehicle Involved" at bounding box center [99, 209] width 29 height 29
radio input "true"
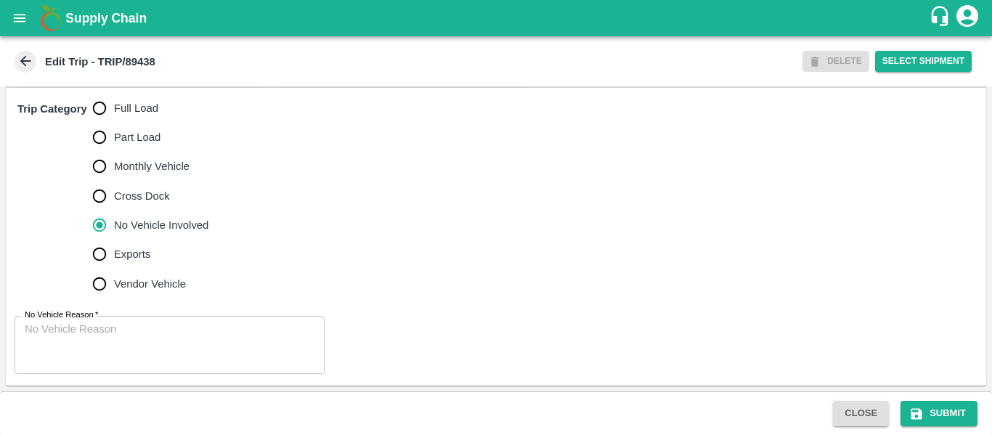
click at [134, 333] on div "No Vehicle Reason   * x No Vehicle Reason" at bounding box center [496, 344] width 980 height 81
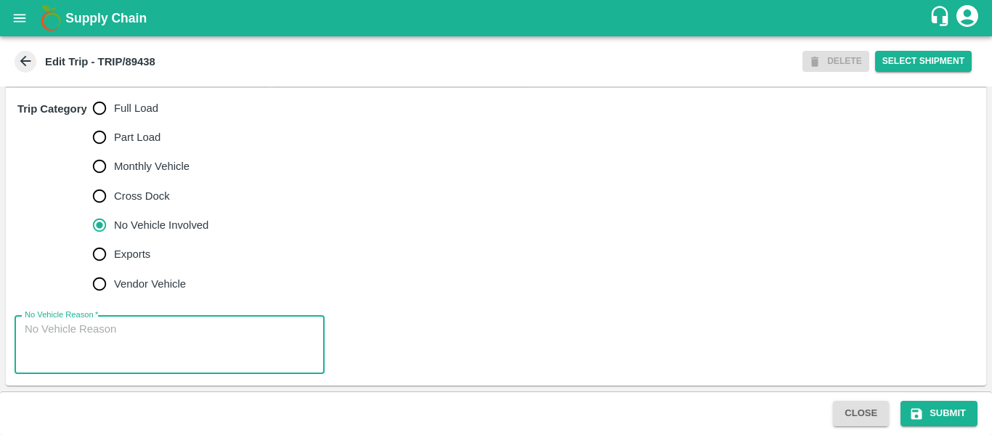
click at [133, 338] on textarea "No Vehicle Reason   *" at bounding box center [170, 345] width 290 height 46
type textarea "Field DUmp"
click at [907, 425] on button "Submit" at bounding box center [938, 413] width 77 height 25
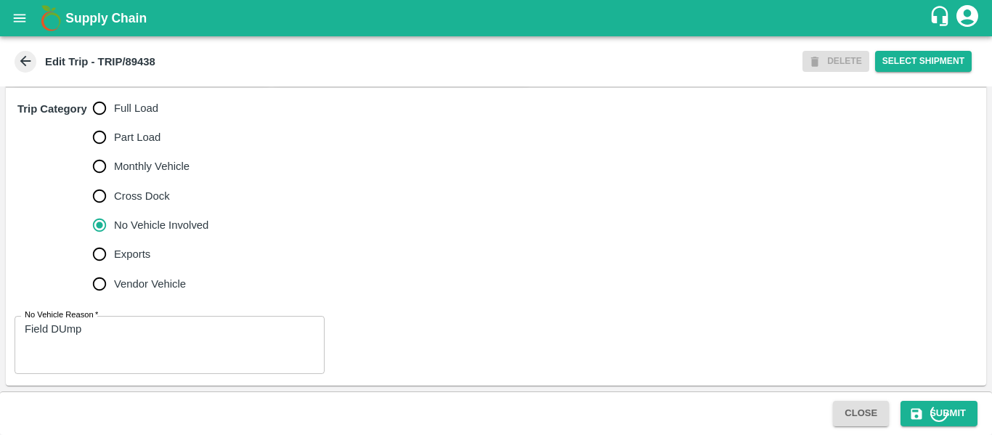
click at [942, 412] on icon at bounding box center [939, 413] width 22 height 22
click at [942, 412] on icon at bounding box center [939, 412] width 21 height 21
click at [942, 412] on icon at bounding box center [939, 412] width 23 height 23
click at [942, 412] on icon at bounding box center [938, 413] width 19 height 19
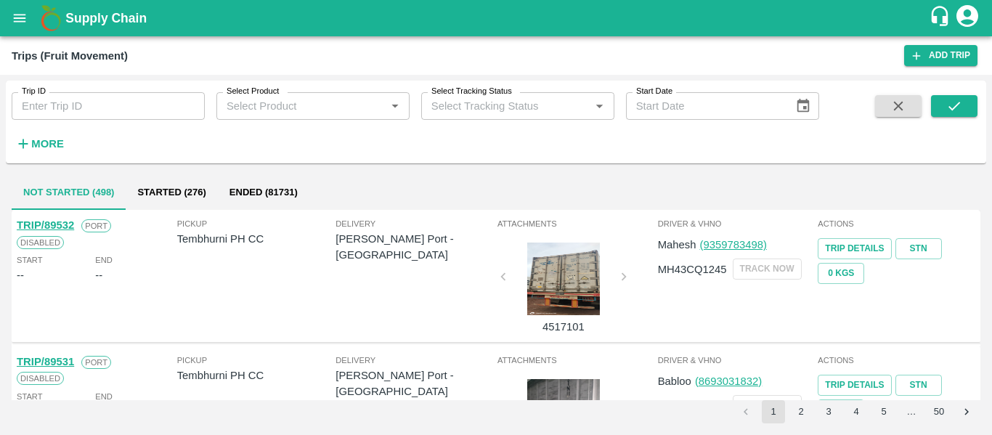
click at [81, 99] on input "Trip ID" at bounding box center [108, 106] width 193 height 28
paste input "89439"
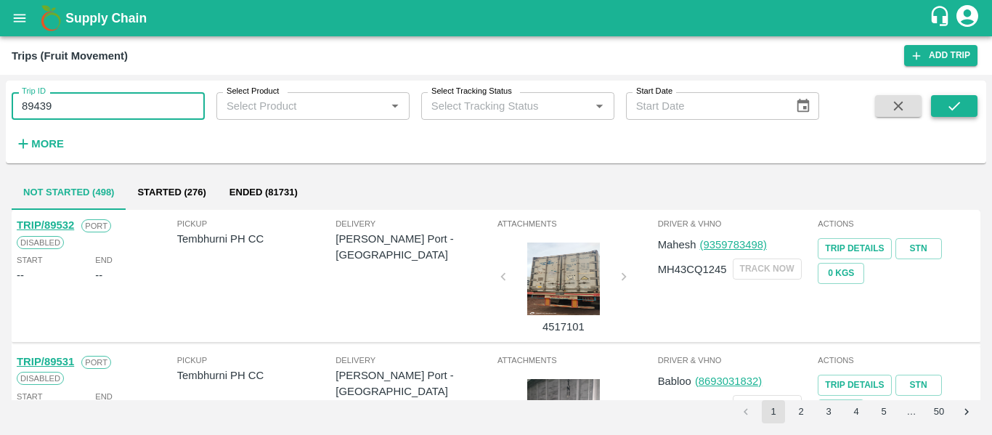
type input "89439"
click at [948, 116] on button "submit" at bounding box center [954, 106] width 46 height 22
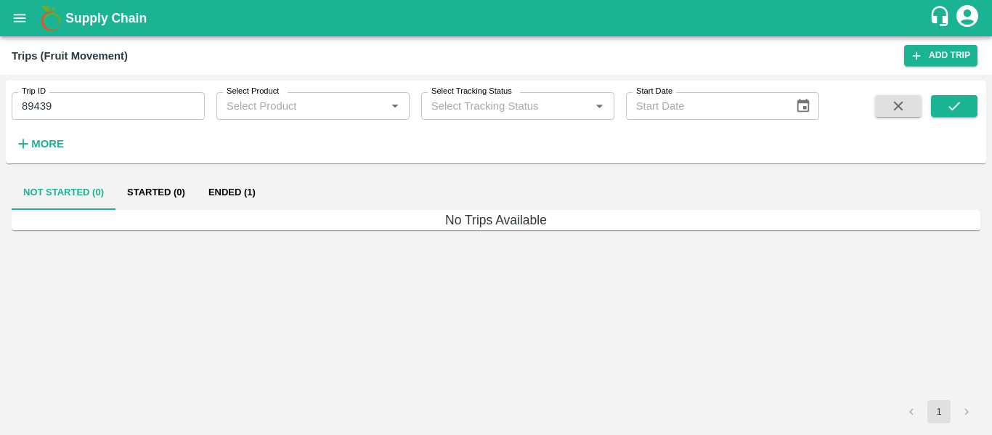
click at [227, 183] on button "Ended (1)" at bounding box center [232, 192] width 70 height 35
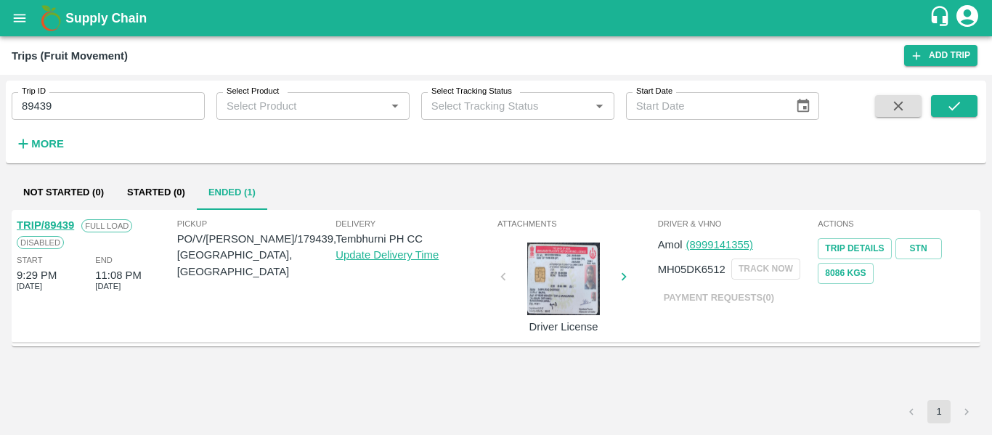
click at [54, 226] on link "TRIP/89439" at bounding box center [45, 225] width 57 height 12
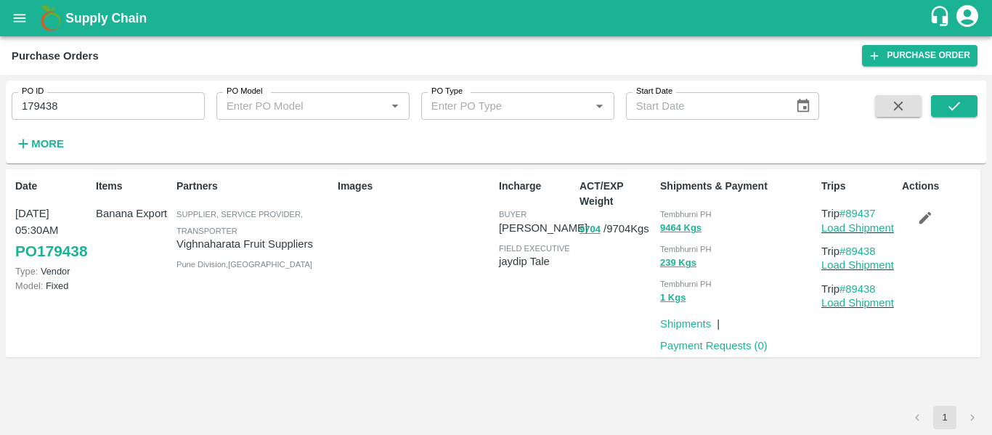
click at [86, 107] on input "179438" at bounding box center [108, 106] width 193 height 28
paste input "text"
type input "179439"
click at [958, 104] on icon "submit" at bounding box center [954, 106] width 12 height 9
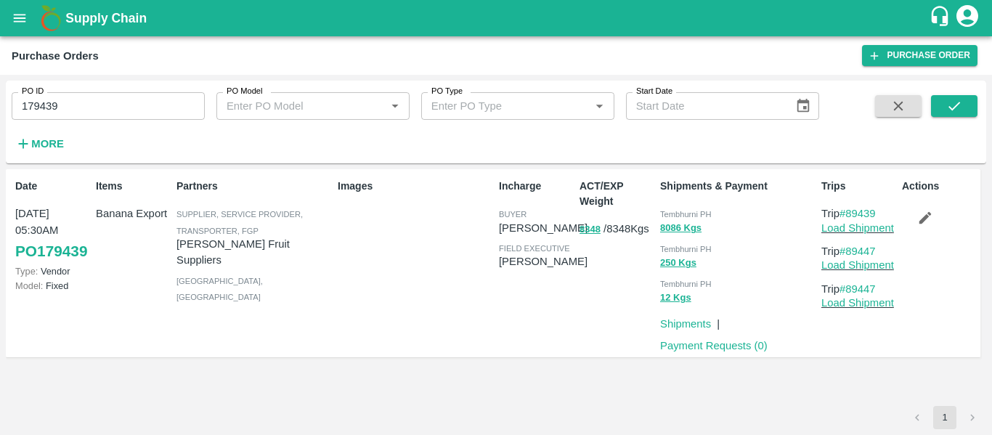
click at [932, 219] on icon "button" at bounding box center [925, 218] width 16 height 16
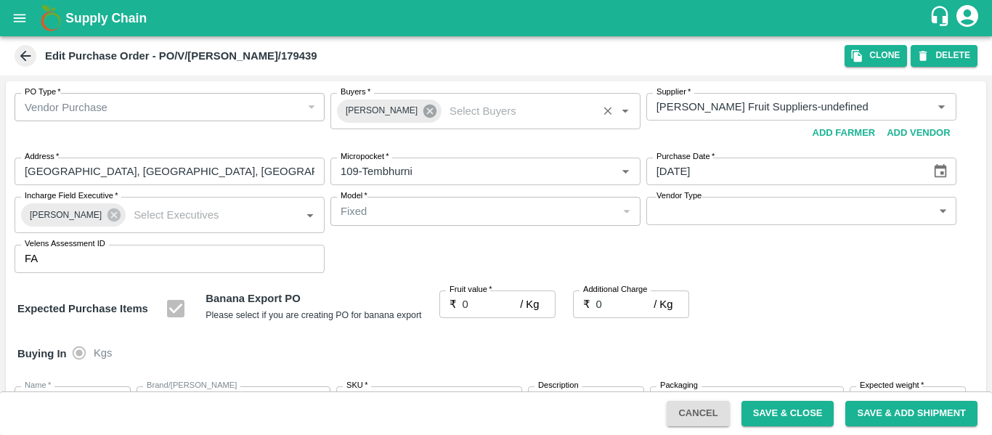
click at [423, 116] on icon at bounding box center [429, 111] width 13 height 13
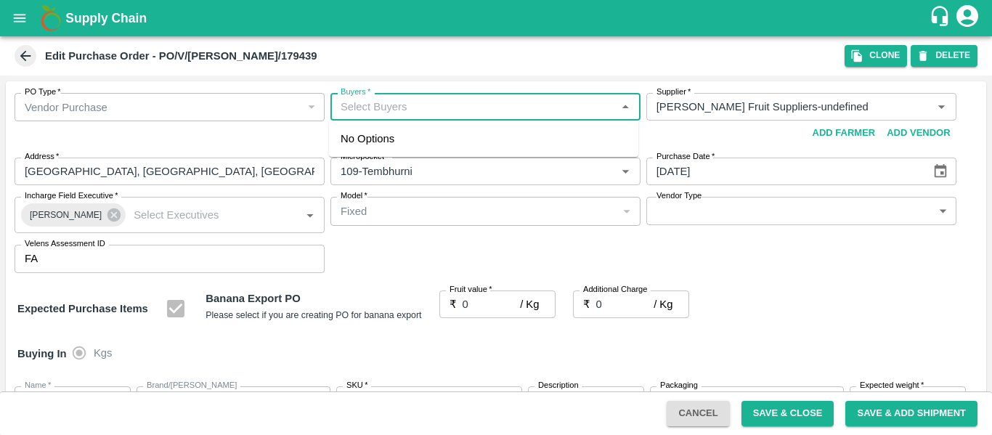
click at [391, 114] on input "Buyers   *" at bounding box center [473, 106] width 277 height 19
type input "ajit"
click at [383, 148] on div "Ajit Otari" at bounding box center [419, 145] width 89 height 16
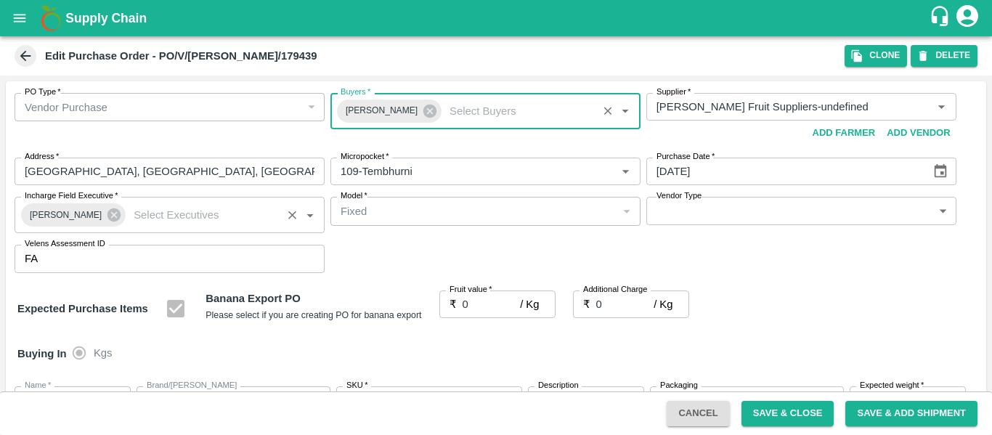
click at [107, 220] on icon at bounding box center [113, 214] width 13 height 13
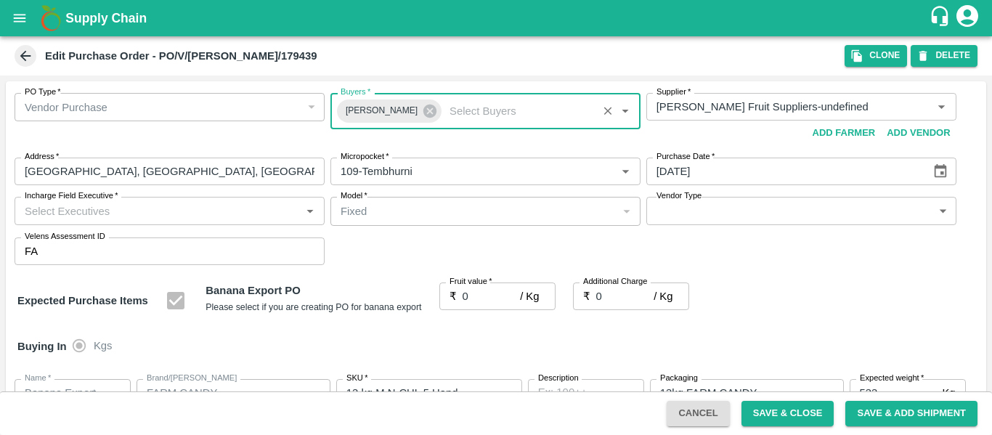
click at [64, 209] on input "Incharge Field Executive   *" at bounding box center [157, 210] width 277 height 19
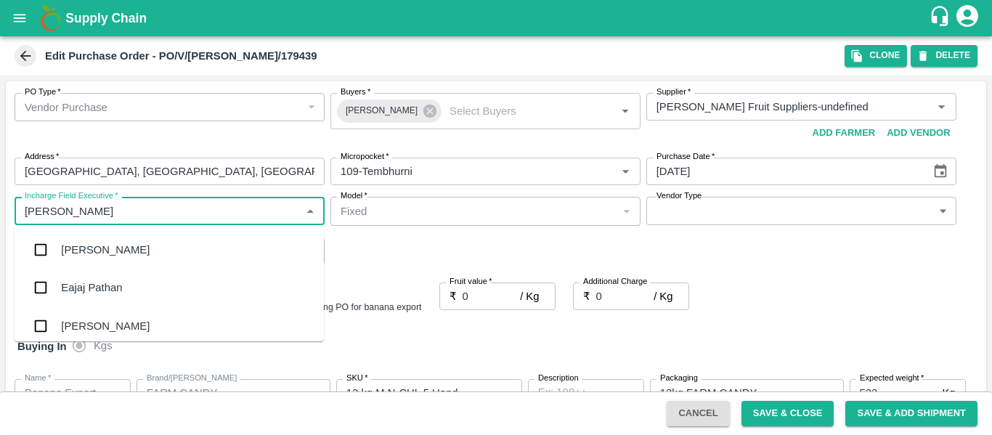
type input "jayd"
click at [59, 258] on div "jaydip Tale" at bounding box center [169, 250] width 309 height 38
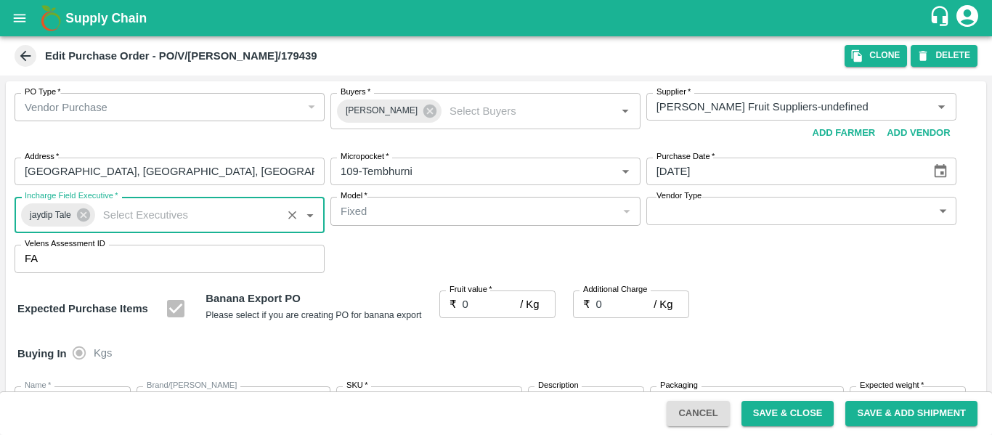
click at [482, 306] on input "0" at bounding box center [491, 304] width 58 height 28
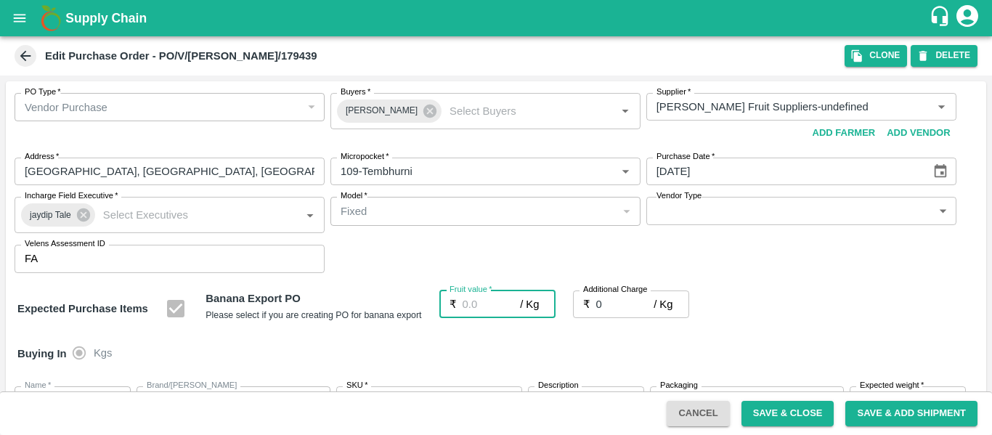
type input "2"
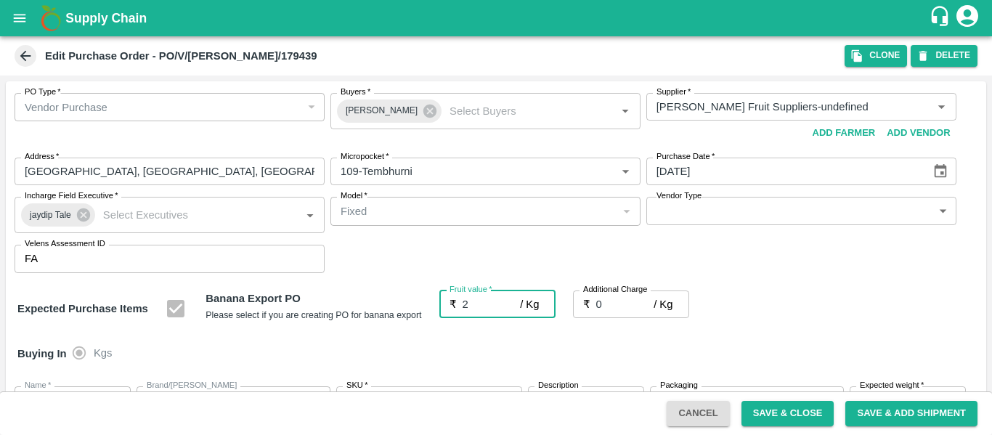
type input "2"
type input "21"
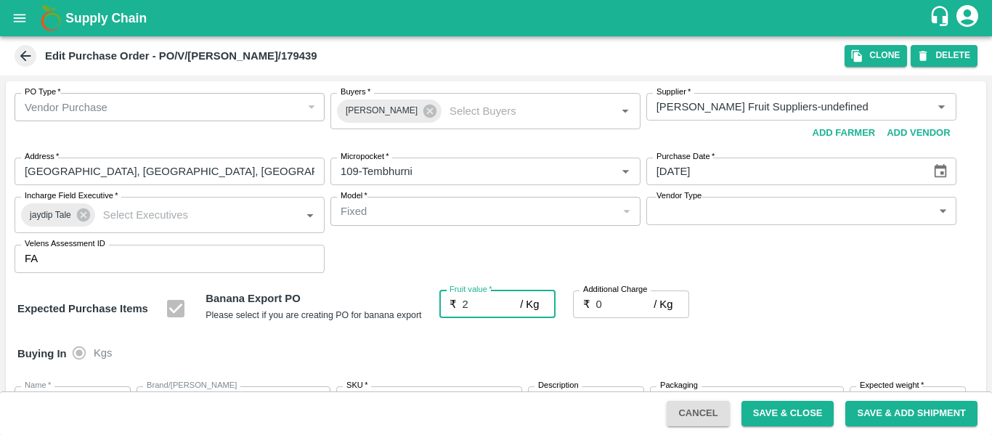
type input "21"
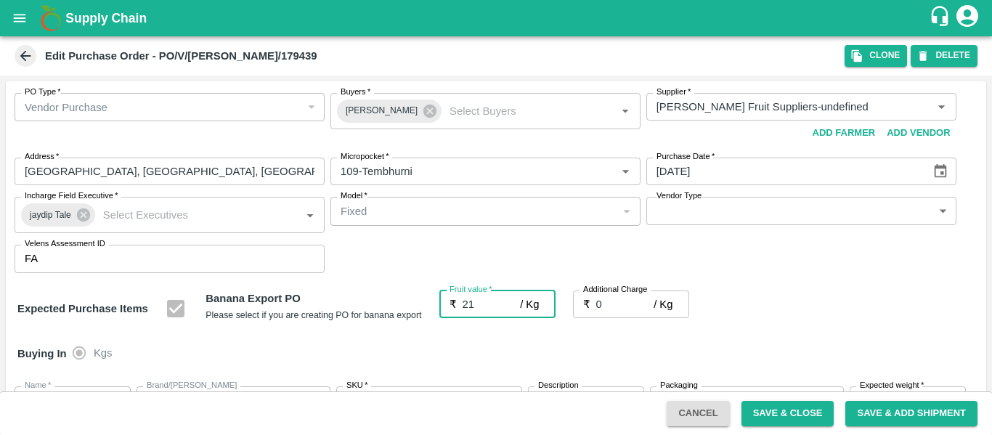
click at [615, 301] on input "0" at bounding box center [625, 304] width 58 height 28
type input "2"
type input "23"
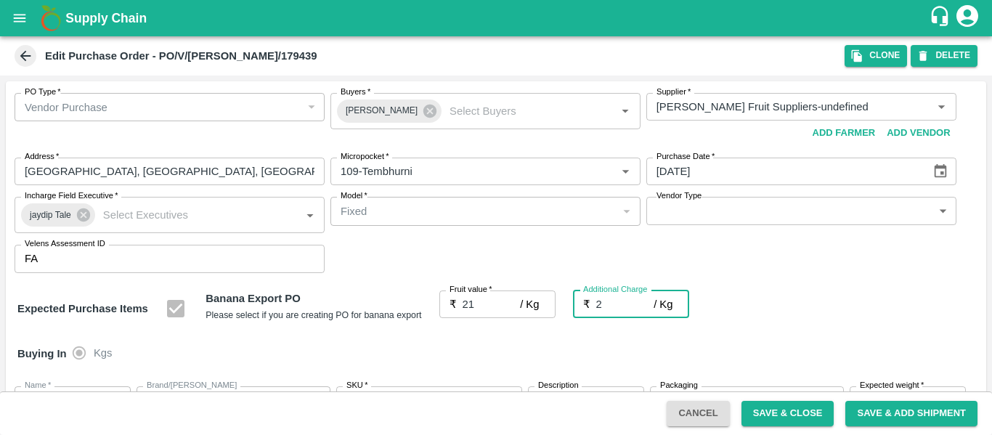
type input "23"
type input "2.7"
type input "23.7"
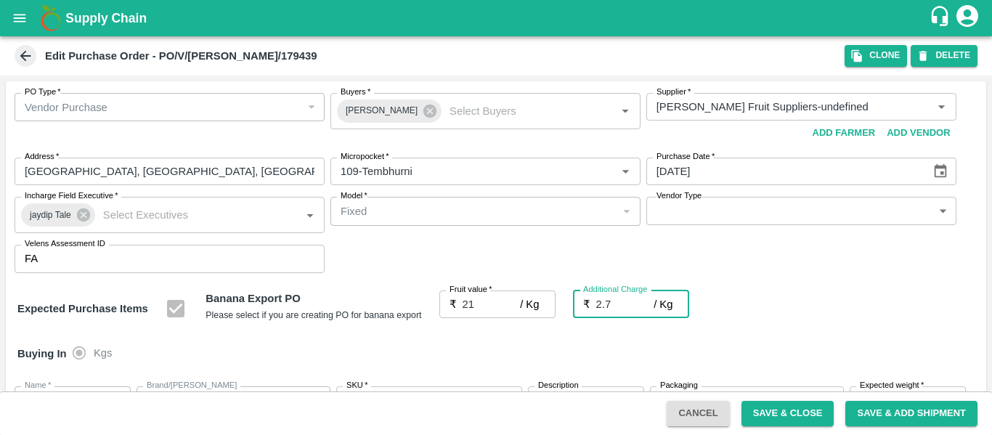
type input "23.7"
type input "2.75"
type input "23.75"
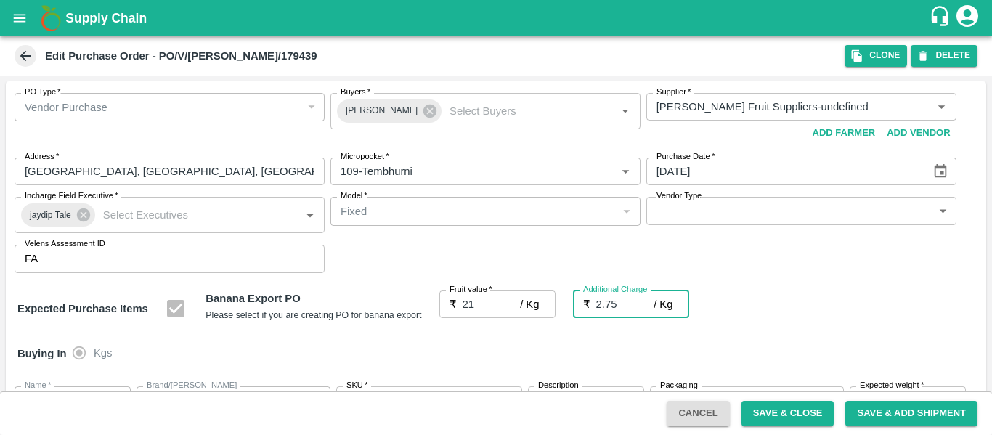
type input "23.75"
type input "2.75"
click at [751, 293] on div "Expected Purchase Items Banana Export PO Please select if you are creating PO f…" at bounding box center [495, 308] width 957 height 37
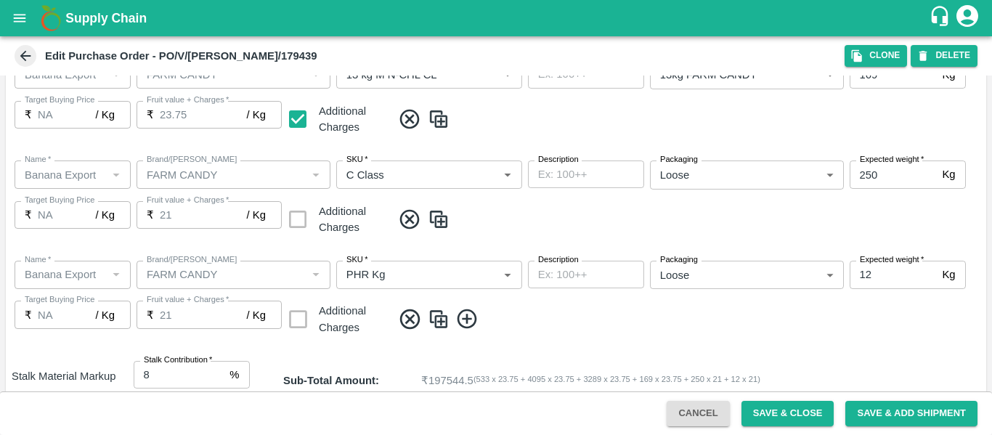
scroll to position [766, 0]
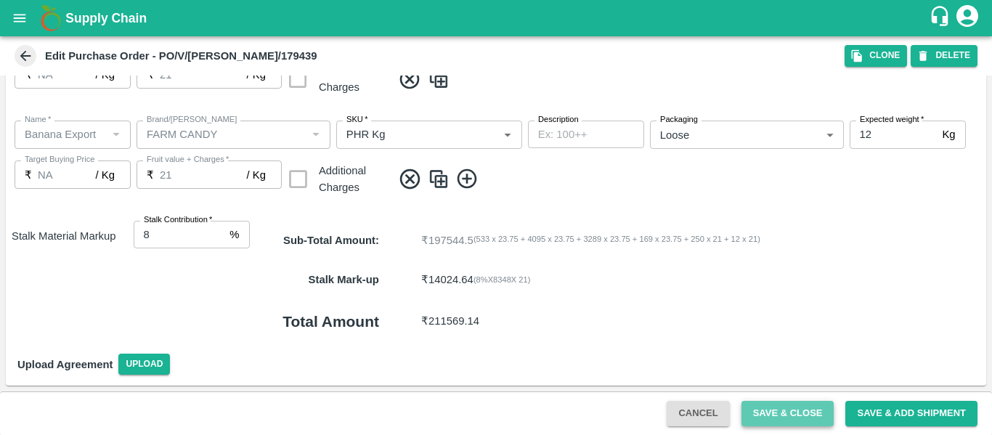
click at [777, 402] on button "Save & Close" at bounding box center [787, 413] width 93 height 25
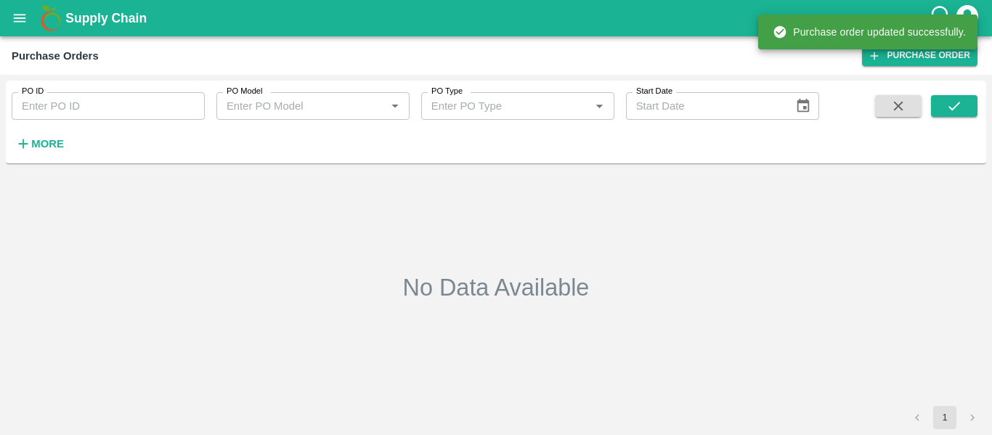
type input "179439"
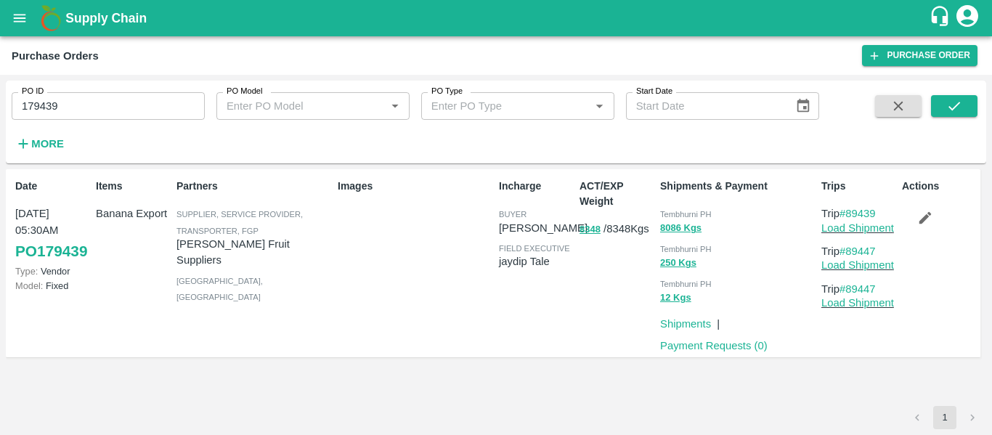
click at [841, 237] on div "Trips Trip #89439 Load Shipment Trip #89447 Load Shipment Trip #89447 Load Ship…" at bounding box center [855, 263] width 81 height 181
click at [841, 233] on link "Load Shipment" at bounding box center [857, 228] width 73 height 12
drag, startPoint x: 891, startPoint y: 208, endPoint x: 847, endPoint y: 211, distance: 43.7
click at [847, 211] on p "Trip #89439" at bounding box center [858, 213] width 75 height 16
copy link "89439"
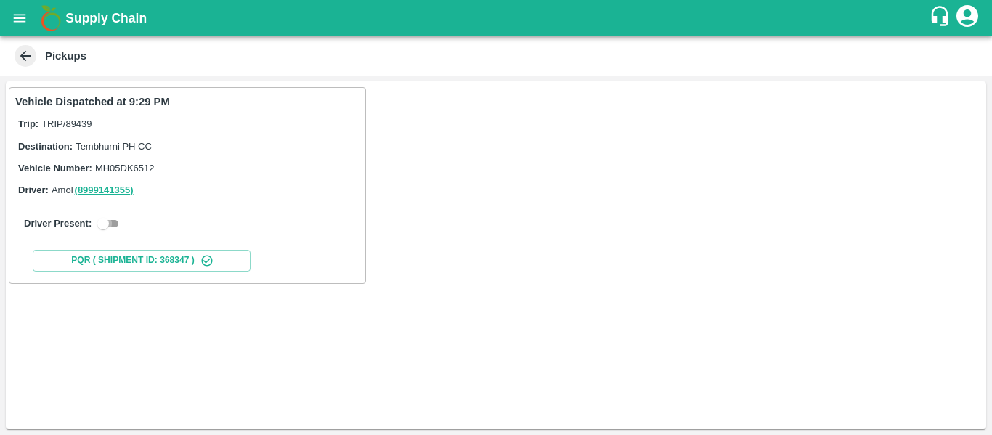
click at [109, 219] on input "checkbox" at bounding box center [103, 223] width 52 height 17
checkbox input "true"
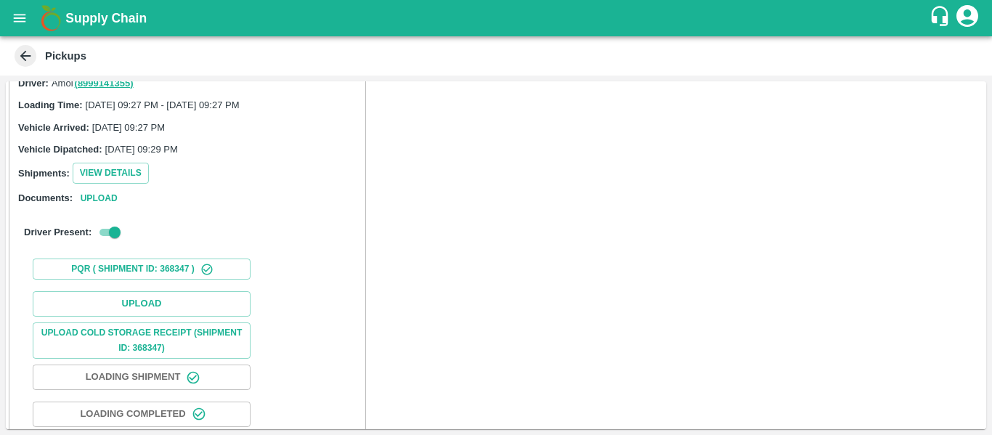
scroll to position [213, 0]
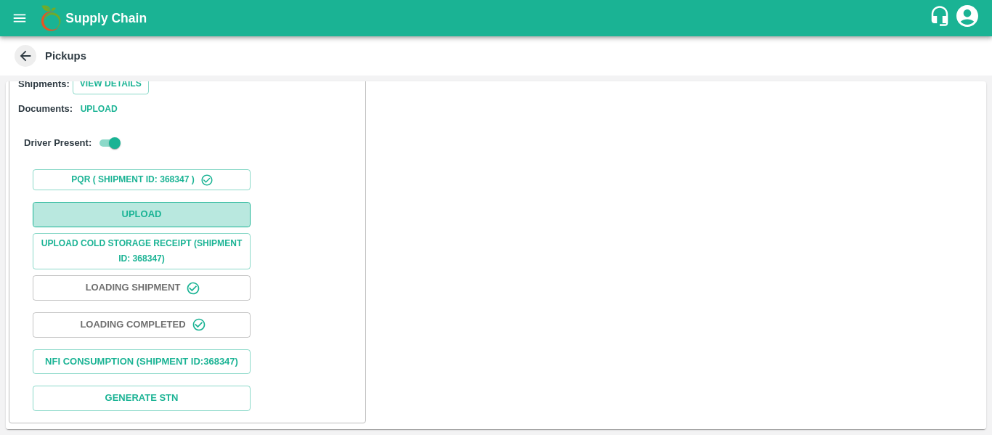
click at [138, 205] on button "Upload" at bounding box center [142, 214] width 218 height 25
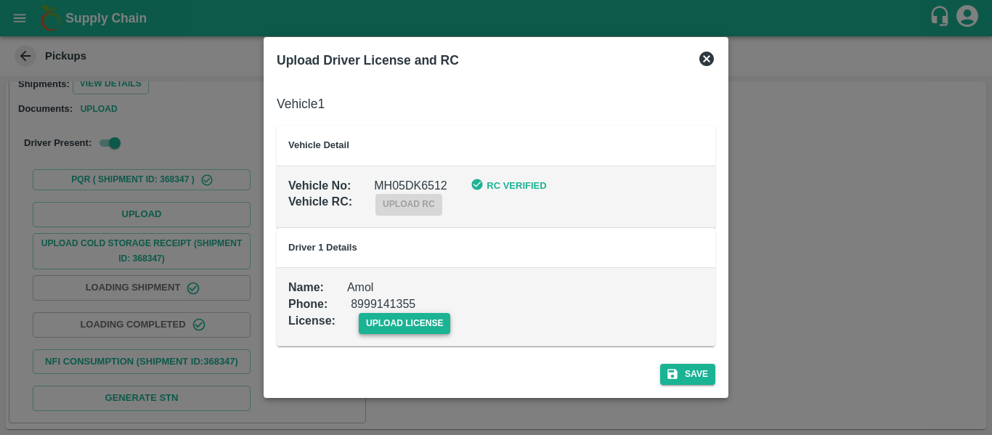
click at [384, 330] on span "upload license" at bounding box center [405, 323] width 92 height 21
click at [0, 0] on input "upload license" at bounding box center [0, 0] width 0 height 0
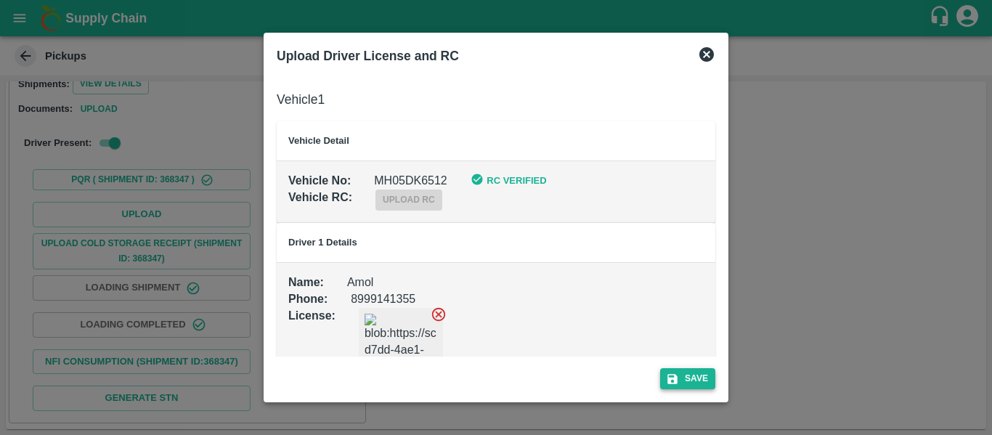
click at [700, 374] on button "Save" at bounding box center [687, 378] width 55 height 21
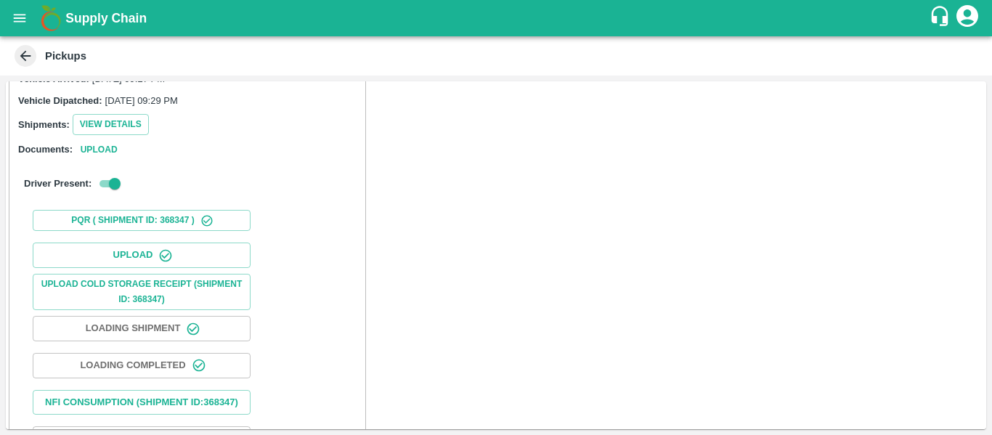
scroll to position [250, 0]
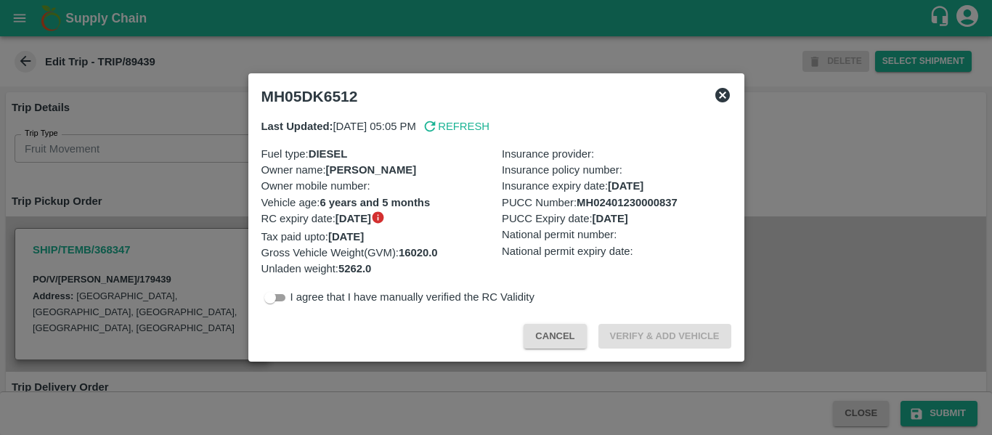
click at [214, 254] on div at bounding box center [496, 217] width 992 height 435
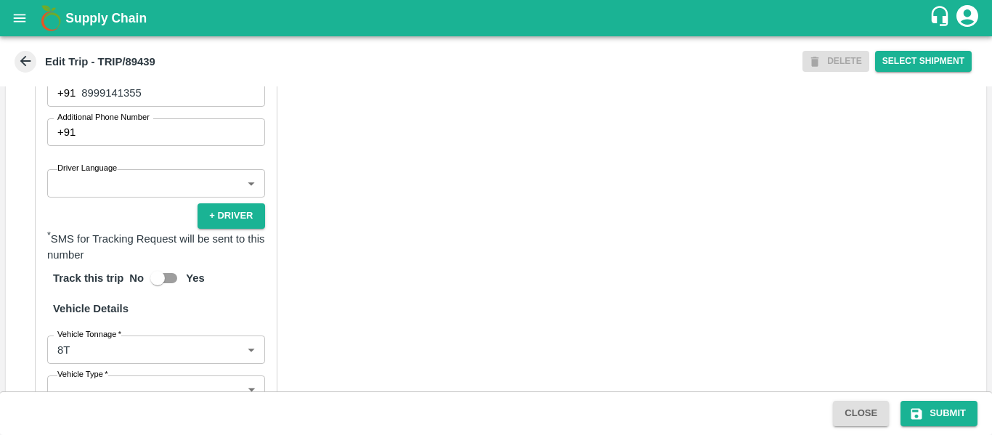
scroll to position [1016, 0]
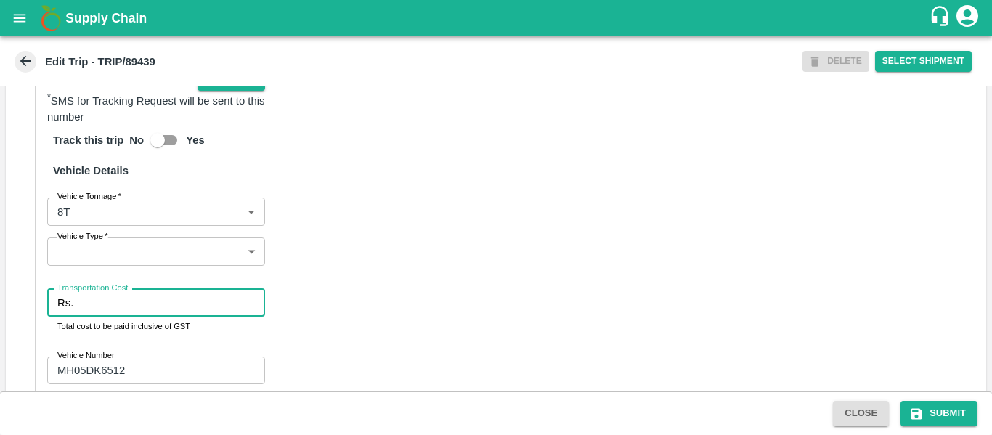
click at [143, 317] on input "Transportation Cost" at bounding box center [171, 303] width 185 height 28
type input "5000"
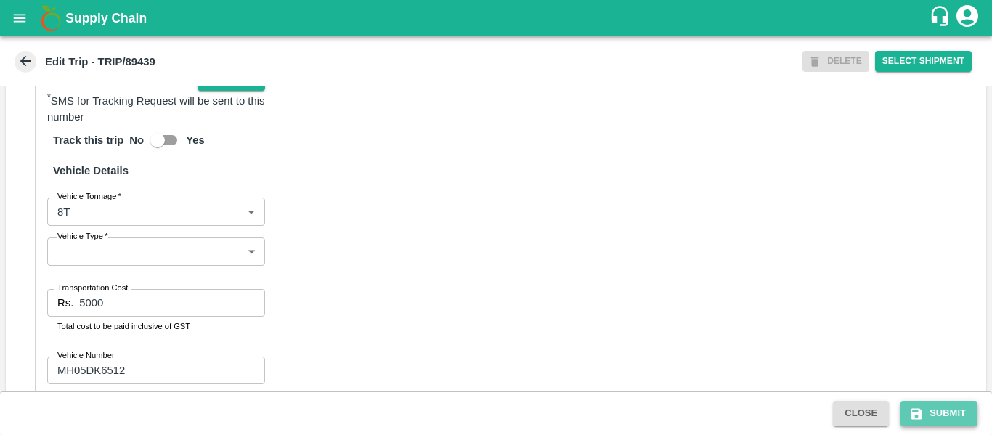
click at [952, 404] on button "Submit" at bounding box center [938, 413] width 77 height 25
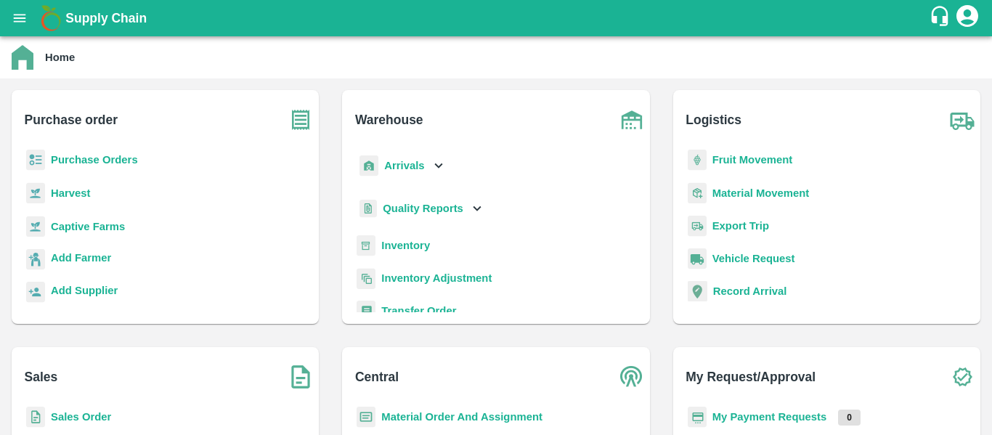
click at [104, 152] on p "Purchase Orders" at bounding box center [94, 160] width 87 height 16
click at [116, 159] on b "Purchase Orders" at bounding box center [94, 160] width 87 height 12
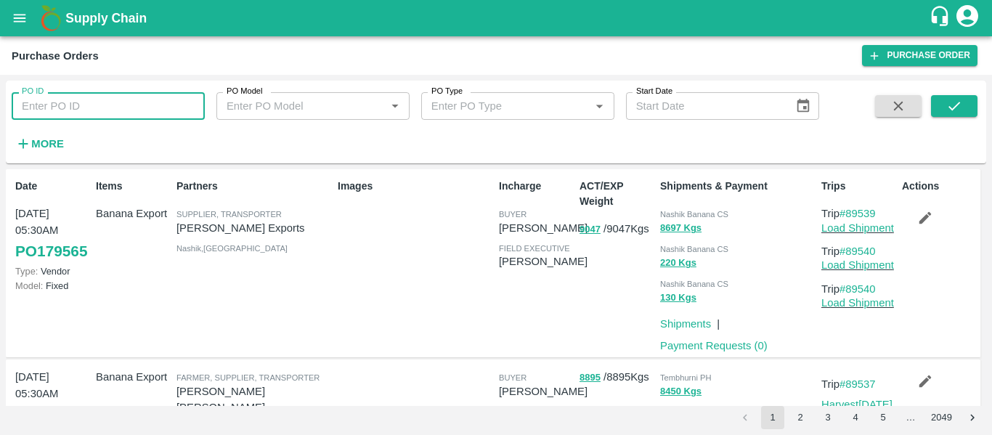
click at [107, 107] on input "PO ID" at bounding box center [108, 106] width 193 height 28
paste input "179464"
type input "179464"
click at [970, 105] on button "submit" at bounding box center [954, 106] width 46 height 22
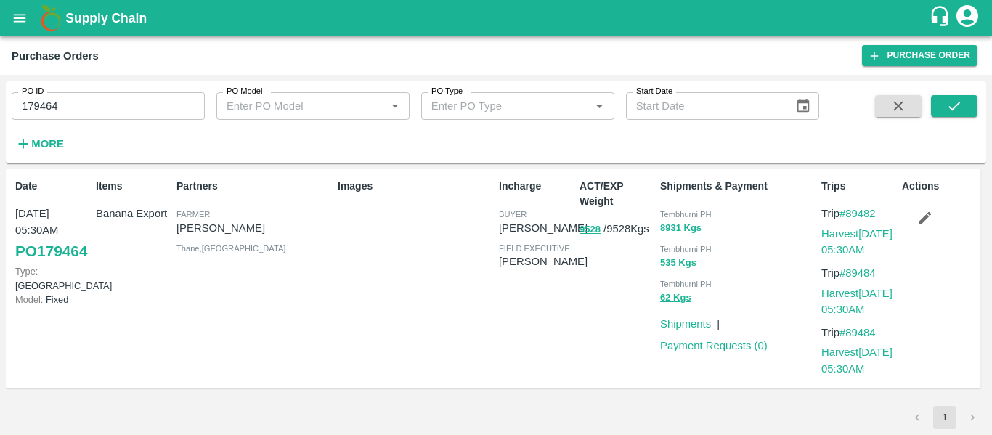
click at [924, 219] on icon "button" at bounding box center [925, 218] width 12 height 12
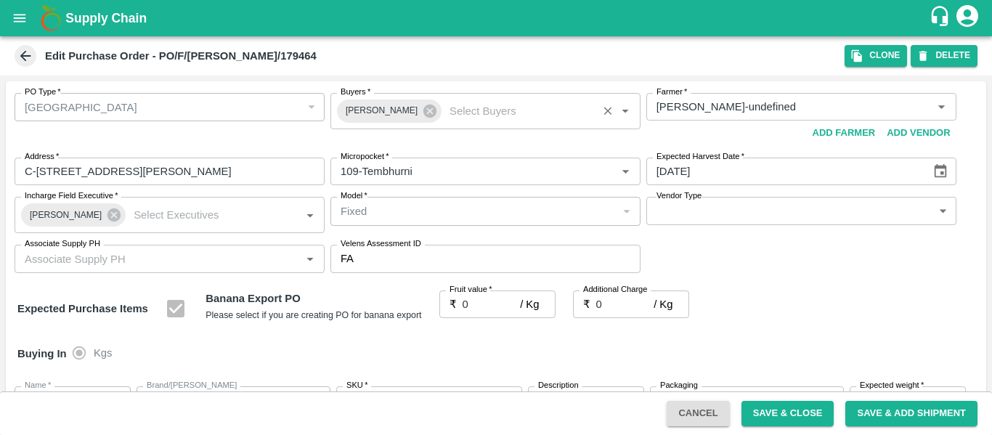
click at [423, 115] on icon at bounding box center [429, 111] width 13 height 13
click at [386, 113] on input "Buyers   *" at bounding box center [473, 106] width 277 height 19
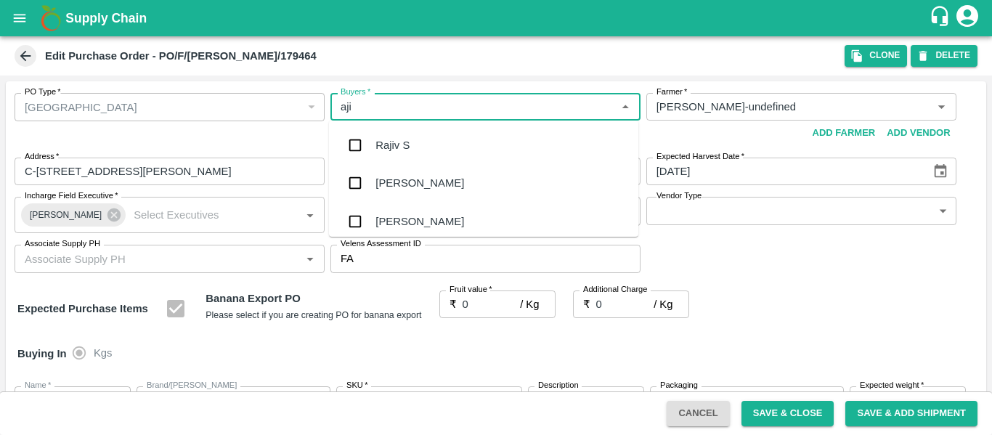
type input "ajit"
click at [389, 154] on div "Ajit Otari" at bounding box center [483, 145] width 309 height 38
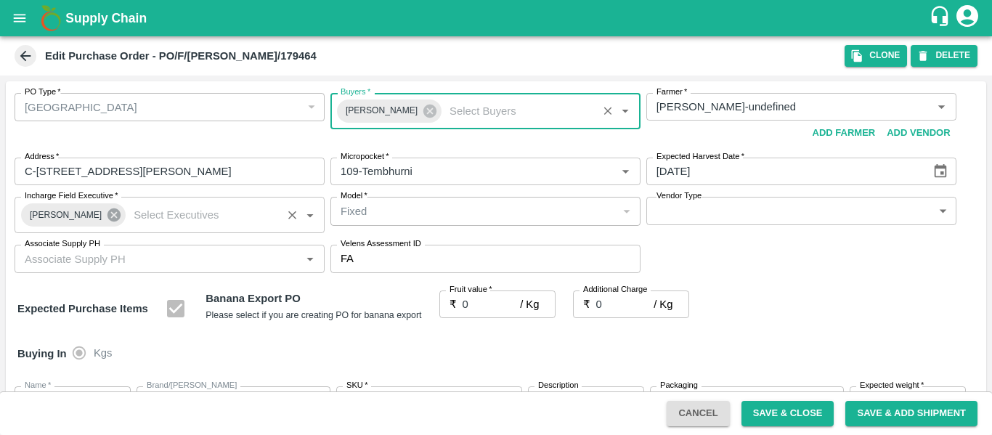
click at [109, 216] on icon at bounding box center [113, 214] width 13 height 13
click at [128, 215] on input "Incharge Field Executive   *" at bounding box center [203, 214] width 150 height 19
type input "jayd"
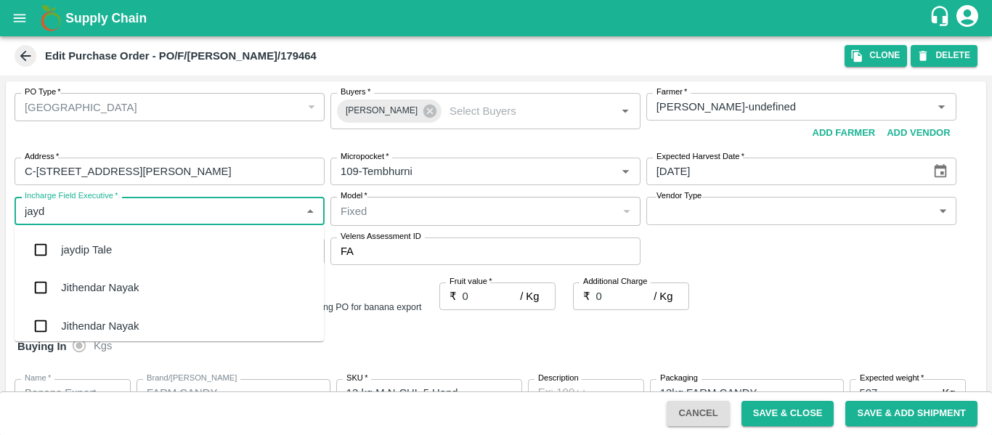
click at [93, 244] on div "jaydip Tale" at bounding box center [86, 250] width 51 height 16
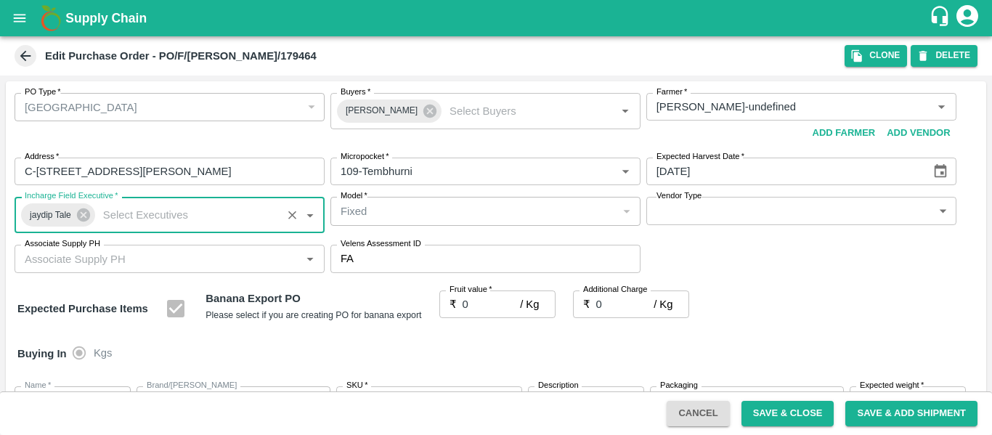
click at [470, 306] on input "0" at bounding box center [491, 304] width 58 height 28
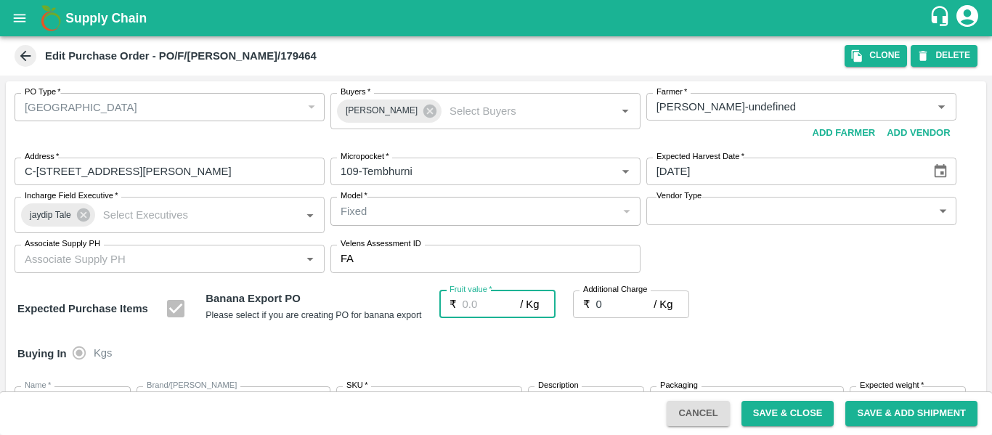
type input "2"
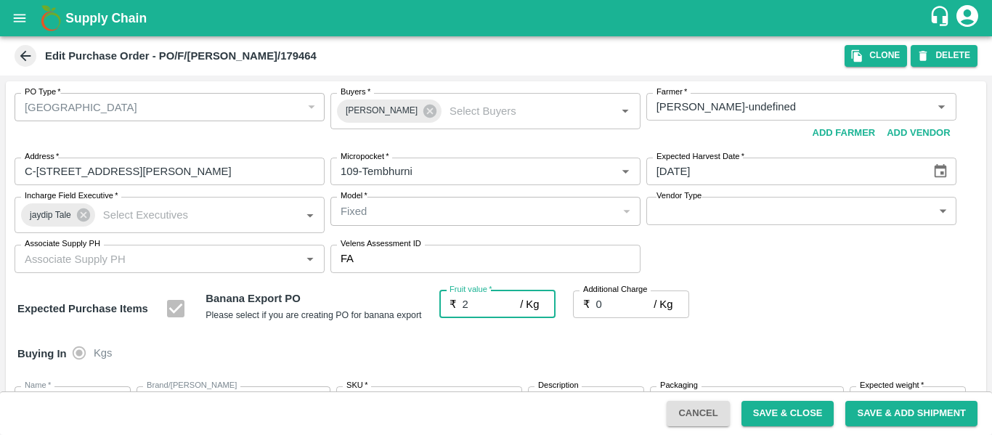
type input "2"
type input "22"
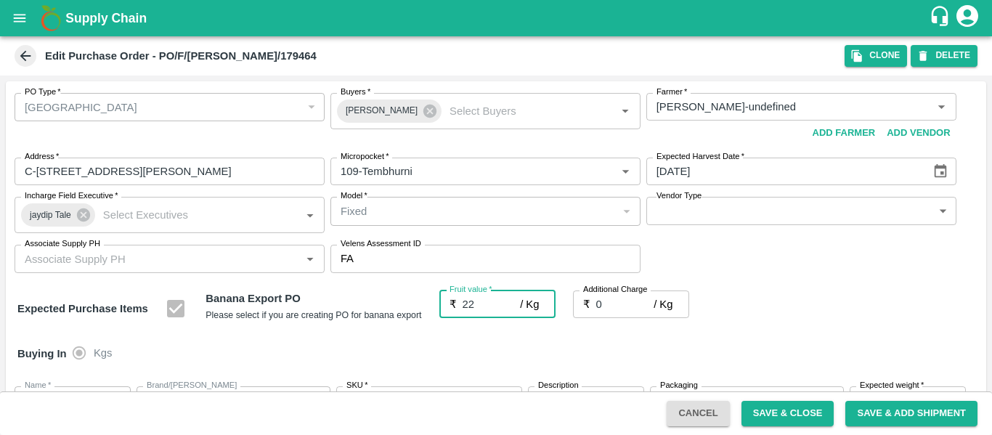
type input "22"
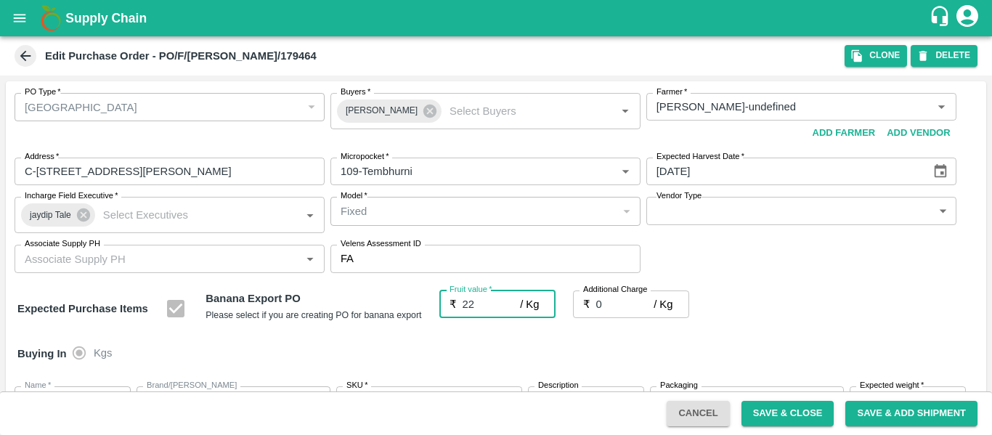
click at [619, 300] on input "0" at bounding box center [625, 304] width 58 height 28
type input "2"
type input "24"
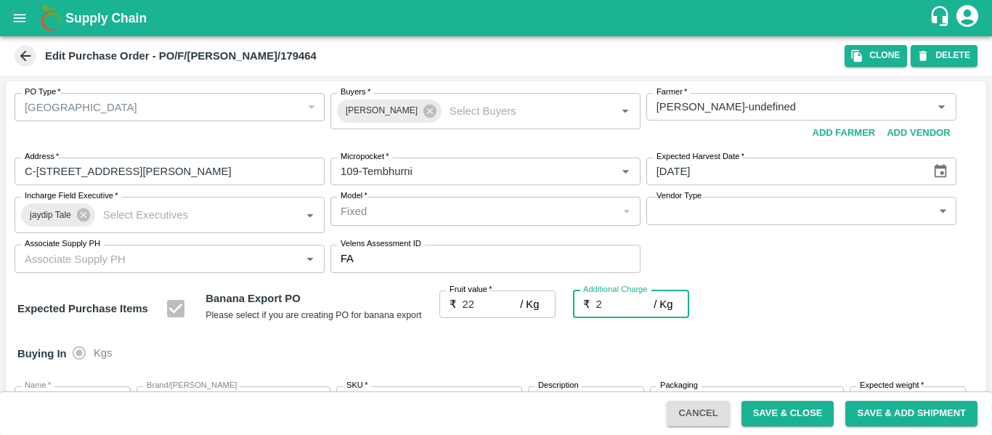
type input "24"
type input "20"
type input "42"
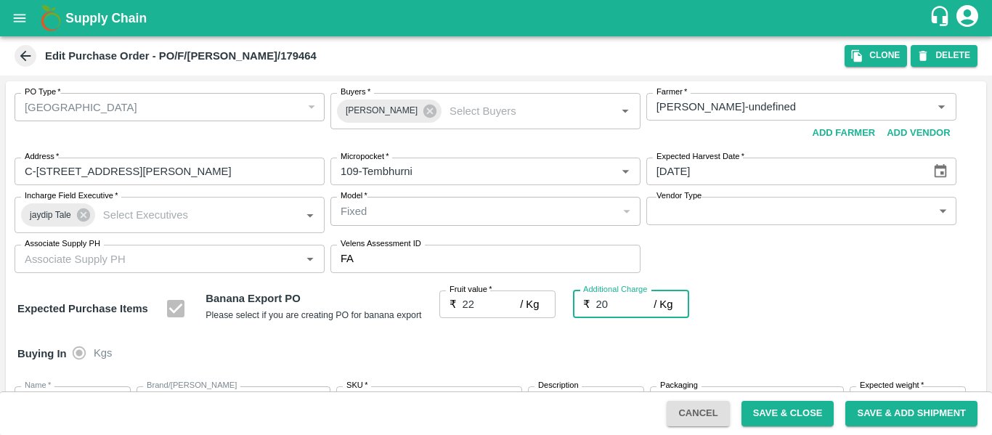
type input "42"
type input "2"
type input "24"
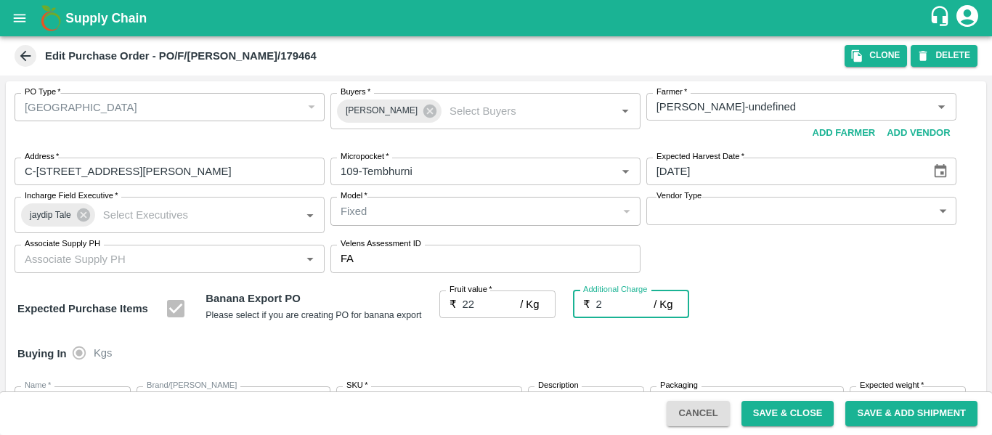
type input "24"
type input "22"
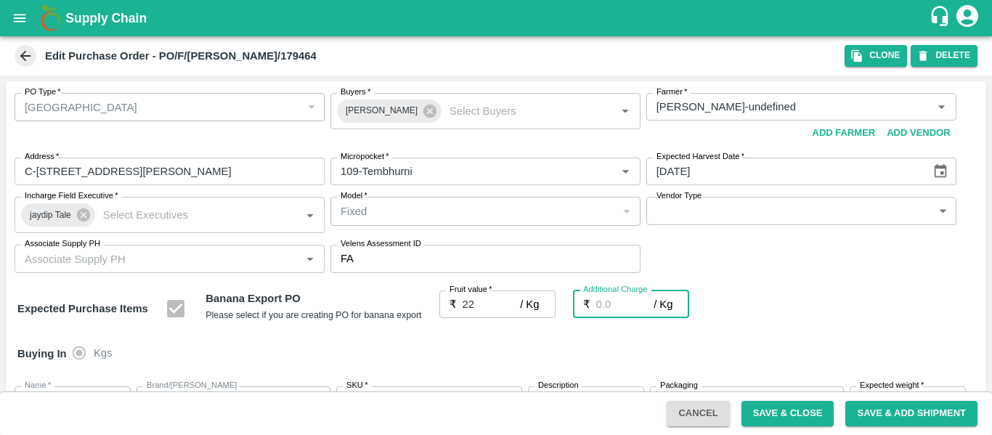
type input "0"
click at [786, 303] on div "Expected Purchase Items Banana Export PO Please select if you are creating PO f…" at bounding box center [495, 308] width 957 height 37
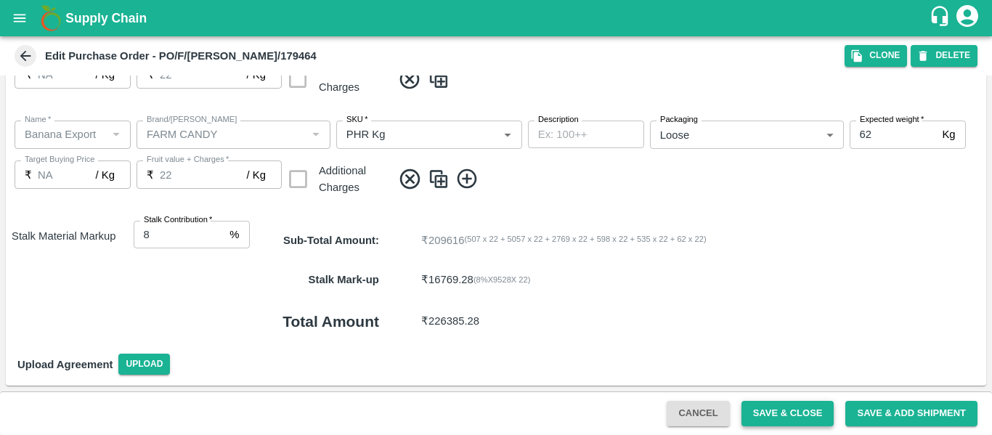
click at [825, 408] on button "Save & Close" at bounding box center [787, 413] width 93 height 25
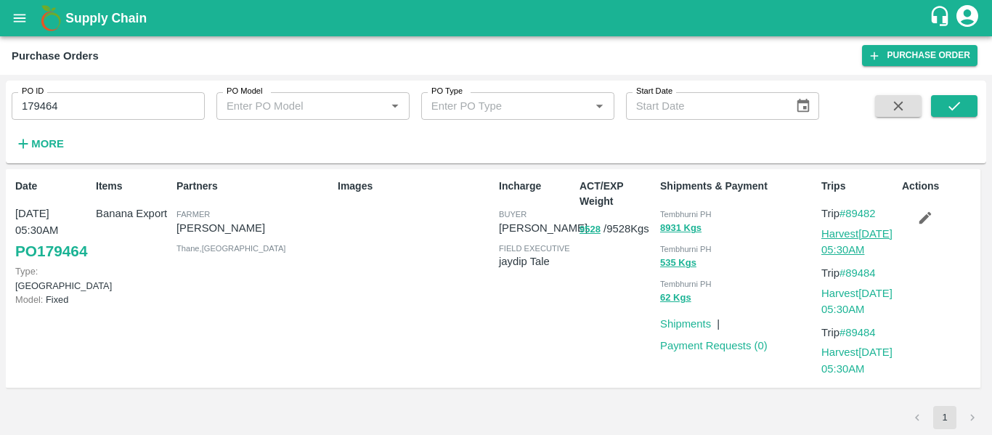
click at [857, 234] on link "Harvest 05 Oct, 05:30AM" at bounding box center [856, 242] width 71 height 28
drag, startPoint x: 885, startPoint y: 211, endPoint x: 850, endPoint y: 216, distance: 35.2
click at [850, 216] on p "Trip #89482" at bounding box center [858, 213] width 75 height 16
copy link "89482"
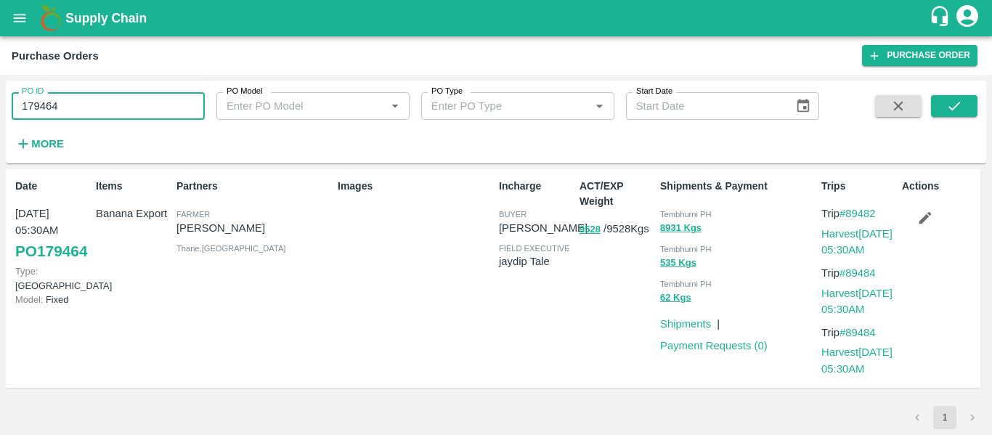
click at [68, 107] on input "179464" at bounding box center [108, 106] width 193 height 28
paste input "text"
type input "179479"
click at [948, 113] on icon "submit" at bounding box center [954, 106] width 16 height 16
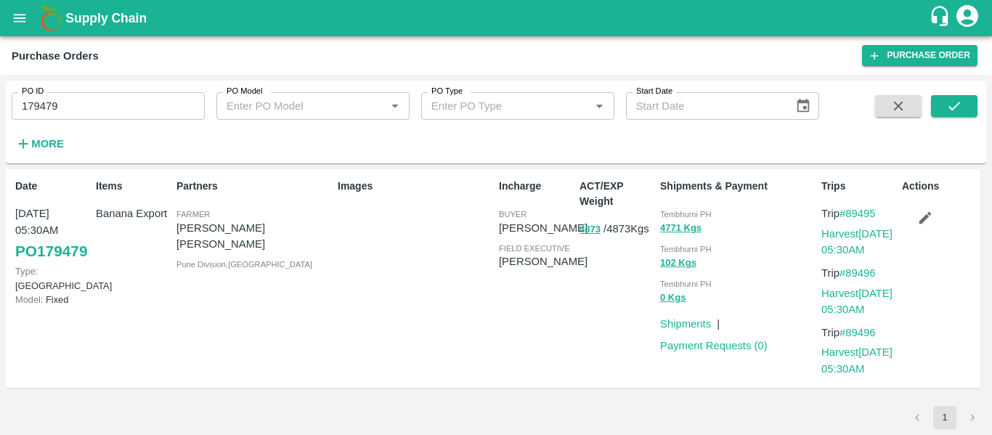
click at [910, 231] on div "Actions" at bounding box center [936, 278] width 81 height 211
click at [928, 216] on icon "button" at bounding box center [925, 218] width 16 height 16
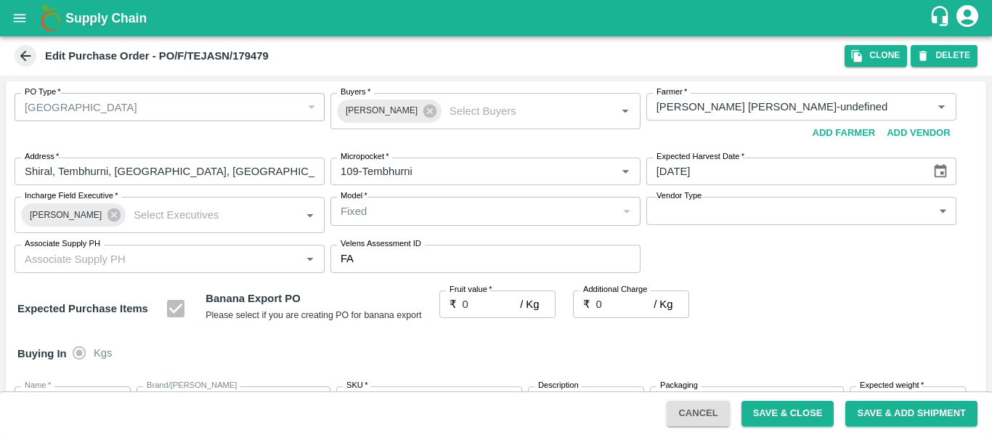
type input "Tejas Nagnath Lokare-undefined"
type input "109-Tembhurni"
type input "Banana Export"
type input "FARM CANDY"
type input "13 kg M N-CHL 4 Hand"
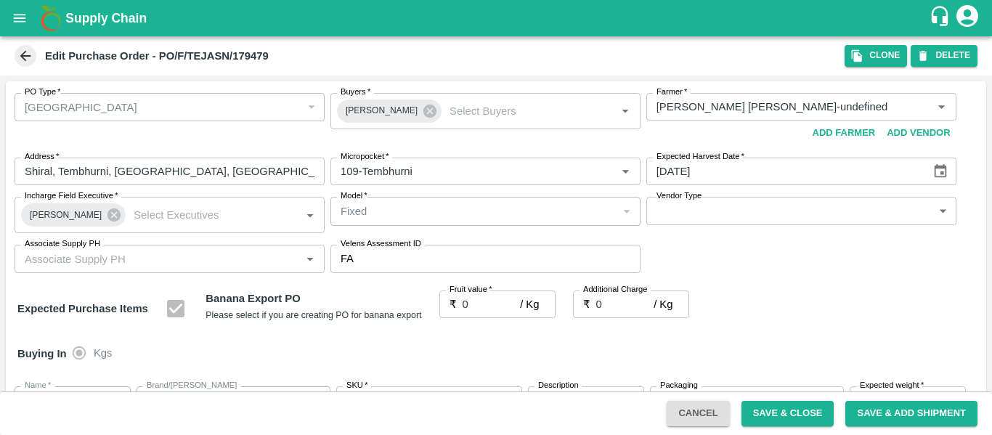
type input "NA"
type input "Banana Export"
type input "FARM CANDY"
type input "13 kg M N-CHL 5 Hand"
type input "NA"
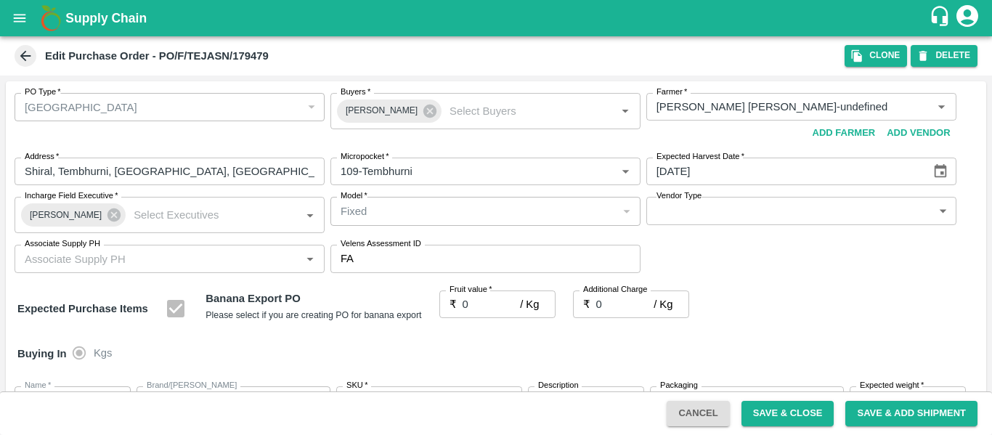
type input "Banana Export"
type input "FARM CANDY"
type input "13 kg M N-CHL 6 Hand"
type input "NA"
type input "Banana Export"
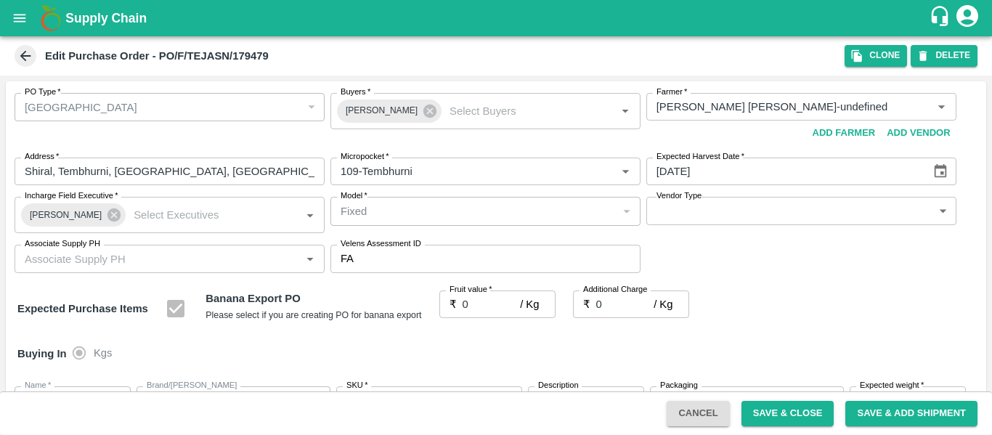
type input "FARM CANDY"
type input "13 kg M N-CHL 8 Hand"
type input "NA"
type input "Banana Export"
type input "FARM CANDY"
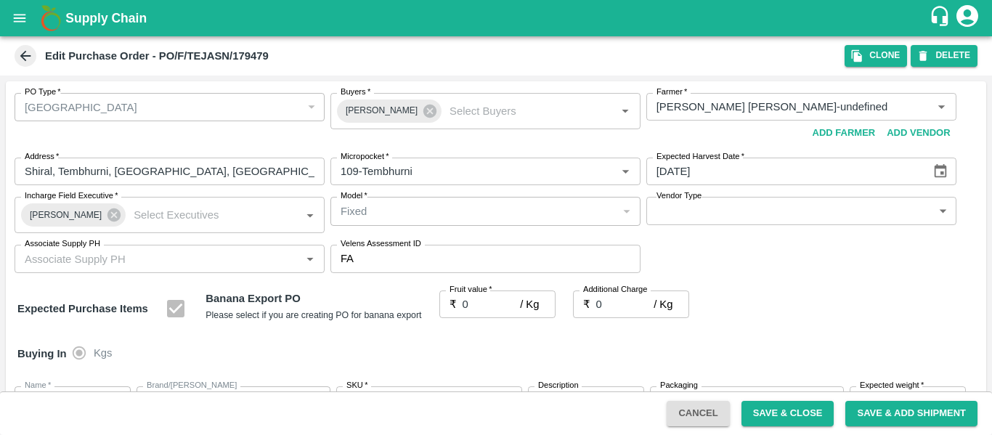
type input "13 kg M N-CHL CL"
type input "NA"
type input "Banana Export"
type input "FARM CANDY"
type input "C Class"
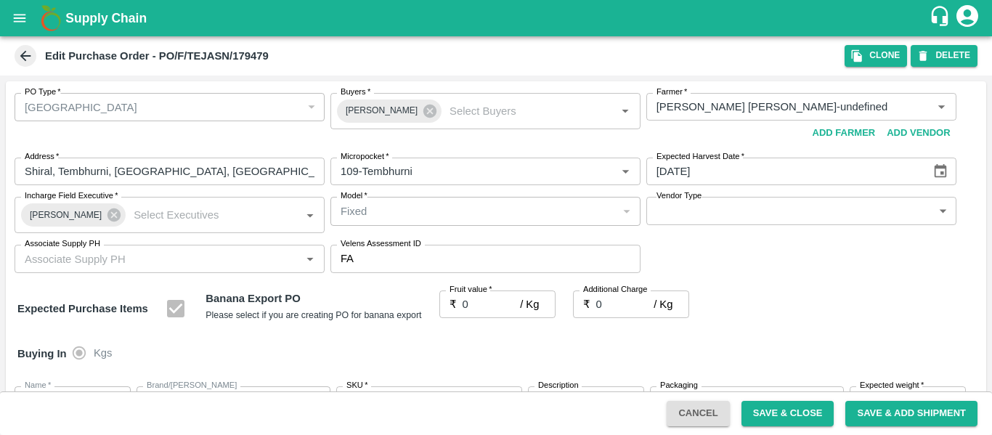
type input "NA"
type input "Banana Export"
type input "FARM CANDY"
type input "PHR Kg"
type input "NA"
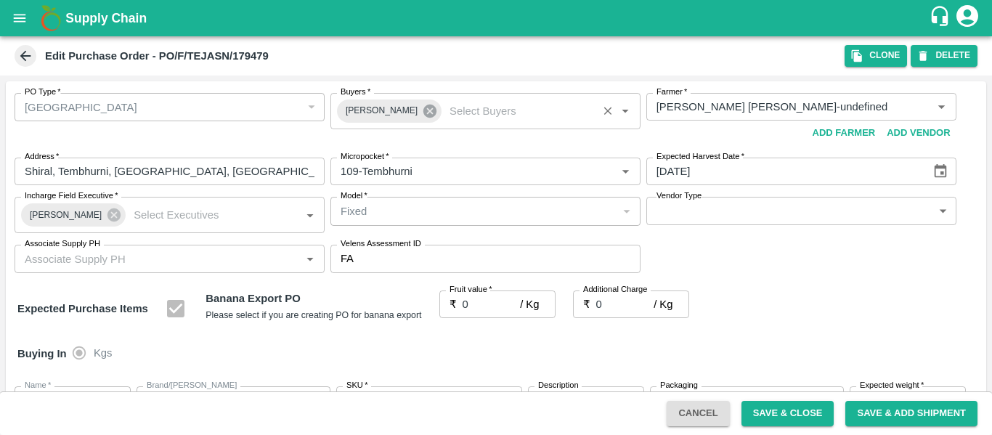
click at [423, 111] on icon at bounding box center [429, 111] width 13 height 13
click at [444, 102] on input "Buyers   *" at bounding box center [519, 111] width 150 height 19
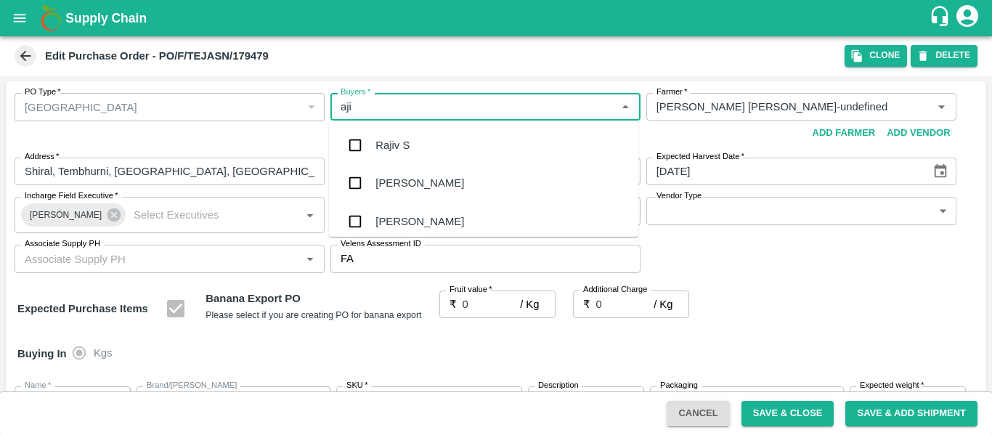
type input "ajit"
click at [372, 139] on div "Ajit Otari" at bounding box center [483, 145] width 309 height 38
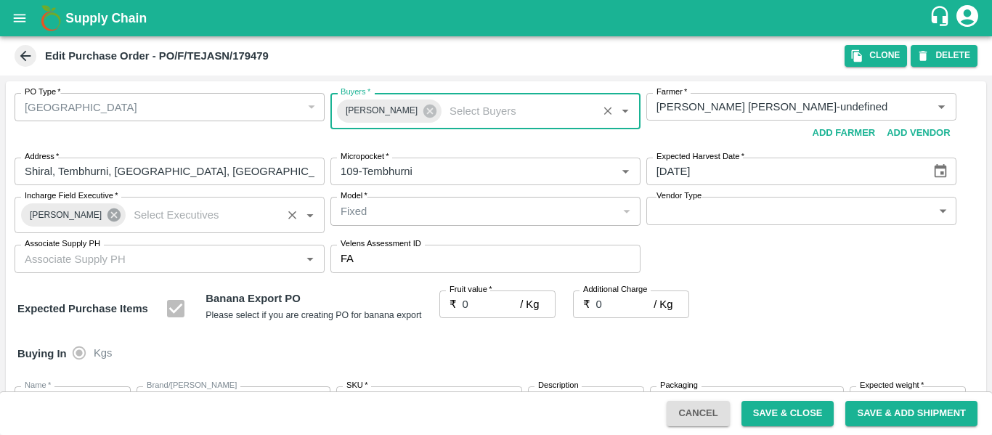
click at [107, 216] on icon at bounding box center [113, 214] width 13 height 13
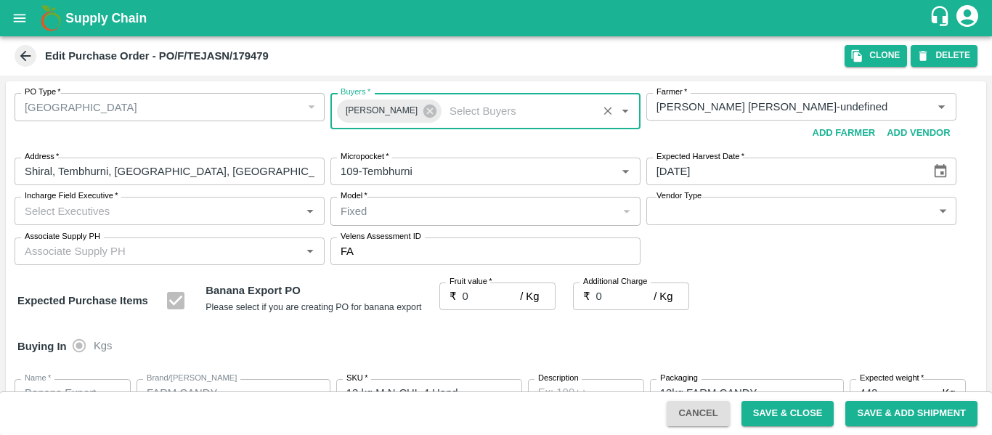
click at [86, 216] on input "Incharge Field Executive   *" at bounding box center [157, 210] width 277 height 19
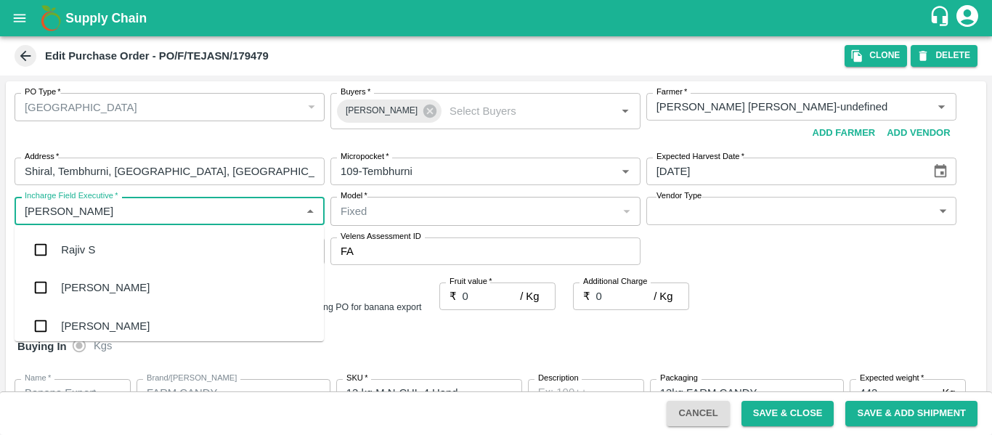
type input "jayd"
click at [91, 254] on div "jaydip Tale" at bounding box center [86, 250] width 51 height 16
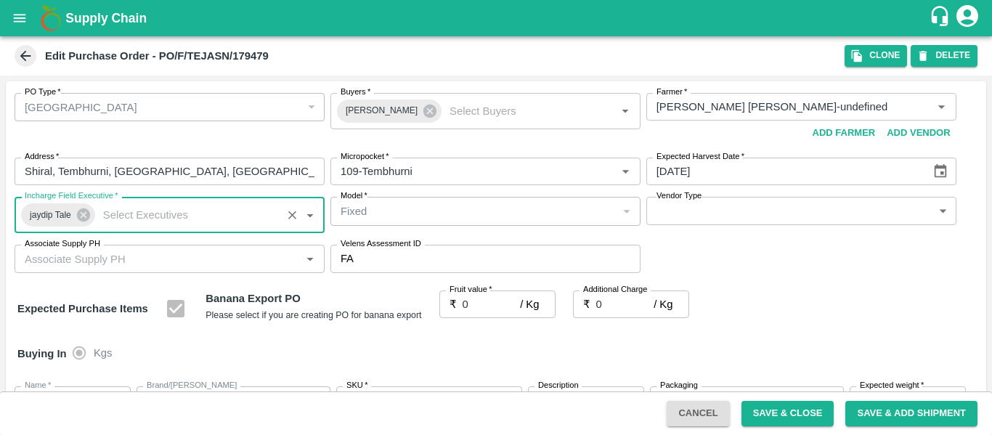
click at [477, 309] on input "0" at bounding box center [491, 304] width 58 height 28
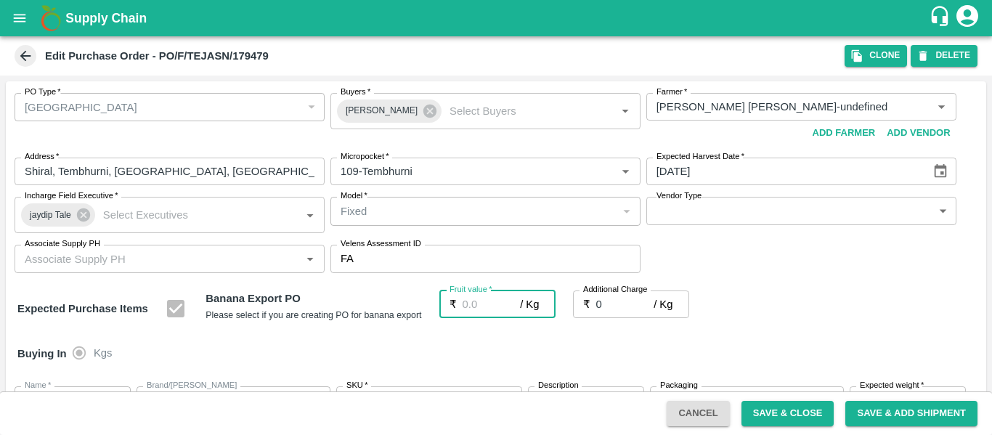
type input "2"
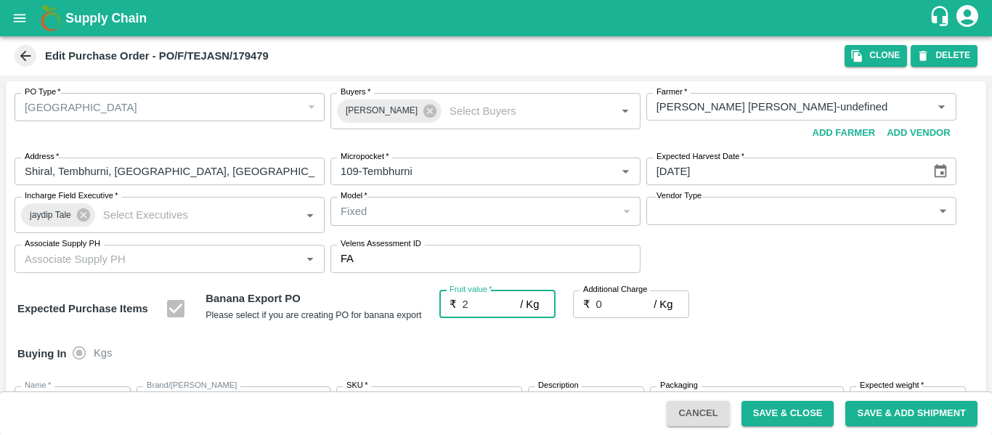
type input "2"
type input "21"
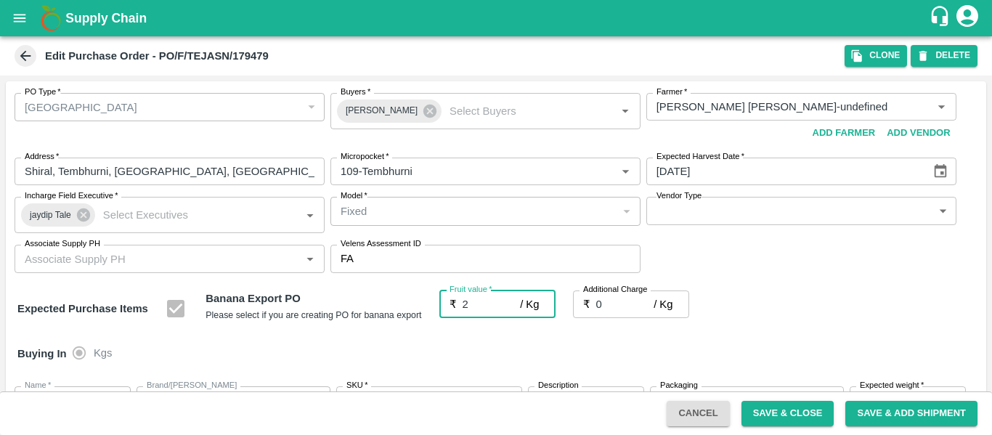
type input "21"
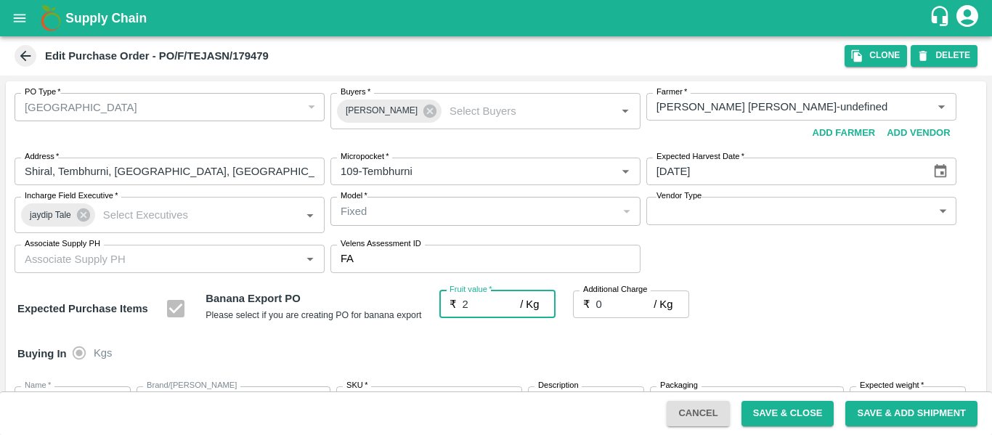
type input "21"
click at [870, 325] on div "Expected Purchase Items Banana Export PO Please select if you are creating PO f…" at bounding box center [495, 308] width 957 height 37
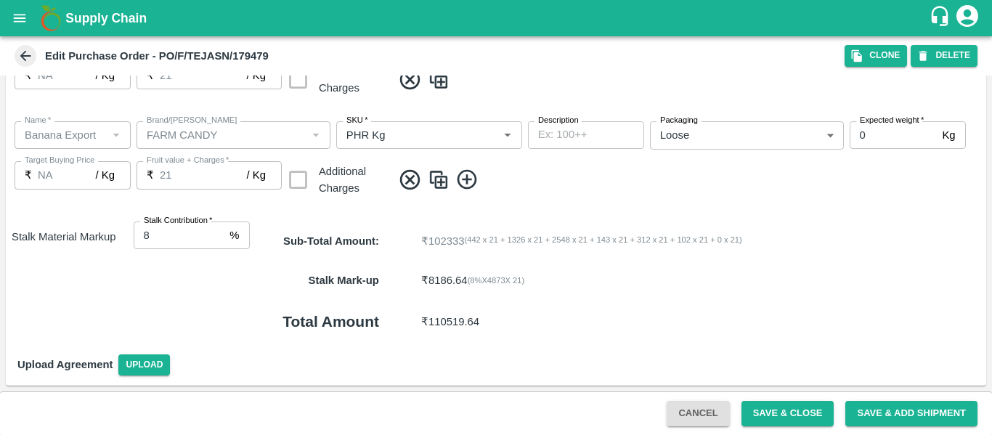
click at [786, 414] on button "Save & Close" at bounding box center [787, 413] width 93 height 25
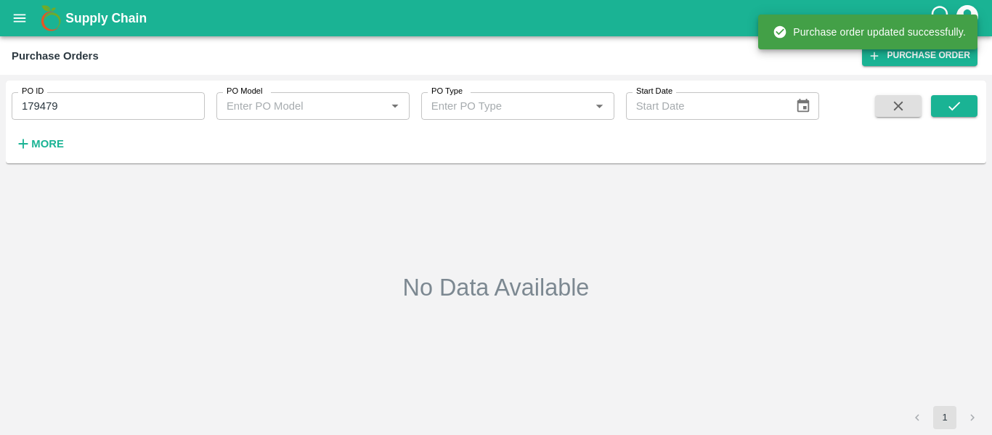
type input "179479"
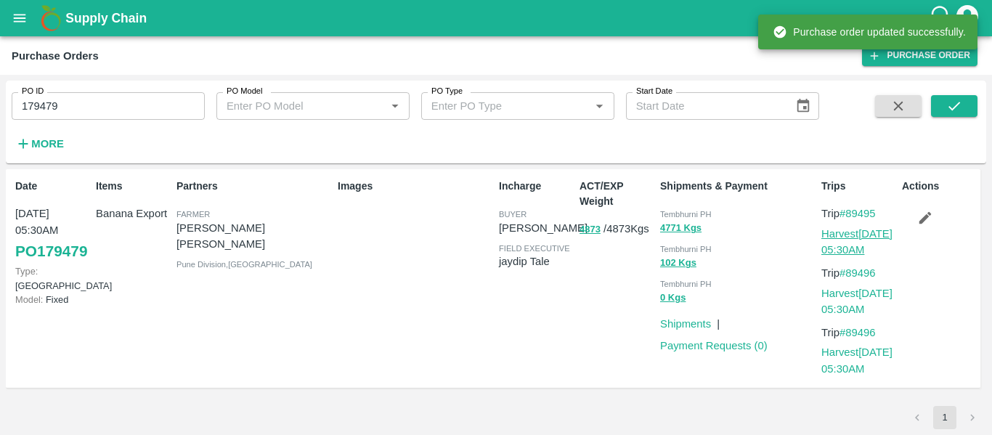
click at [849, 239] on link "Harvest 05 Oct, 05:30AM" at bounding box center [856, 242] width 71 height 28
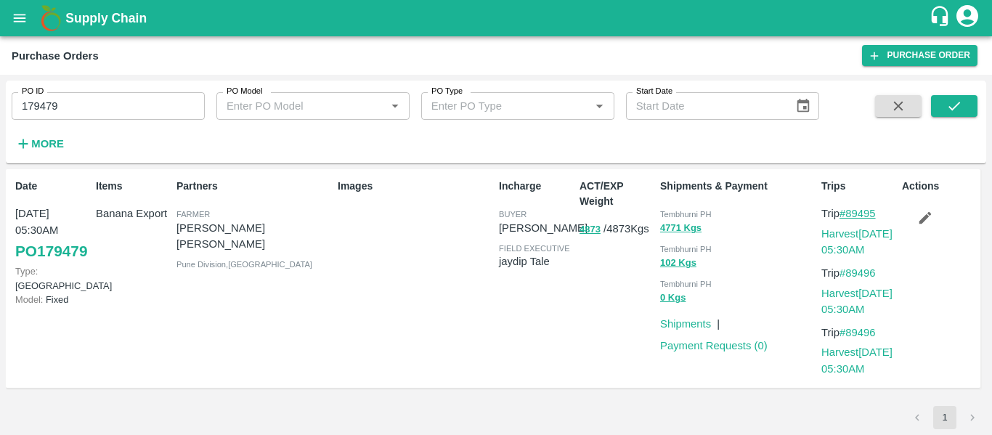
drag, startPoint x: 886, startPoint y: 216, endPoint x: 849, endPoint y: 217, distance: 37.0
click at [849, 217] on p "Trip #89495" at bounding box center [858, 213] width 75 height 16
copy link "89495"
drag, startPoint x: 889, startPoint y: 272, endPoint x: 850, endPoint y: 274, distance: 39.3
click at [850, 274] on p "Trip #89496" at bounding box center [858, 273] width 75 height 16
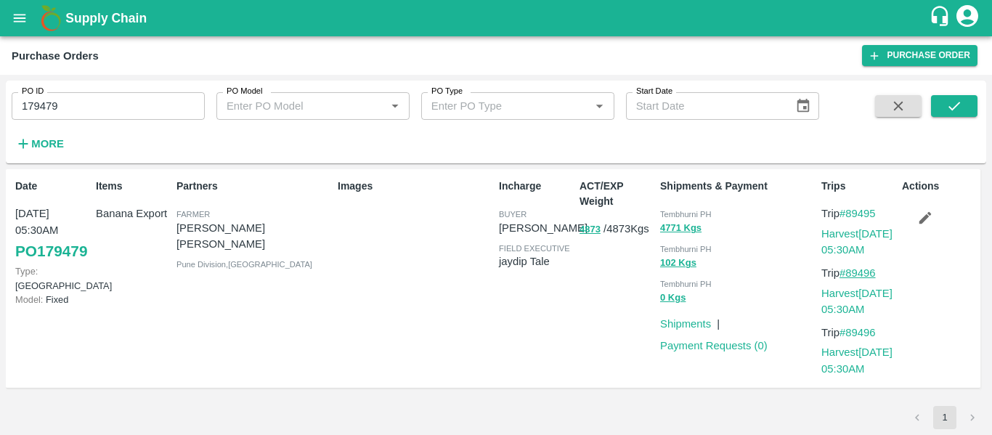
copy link "89496"
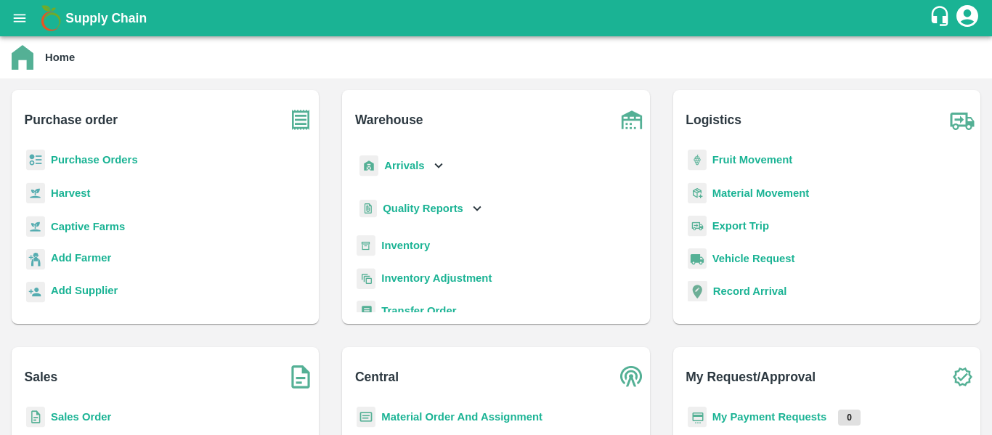
click at [703, 162] on img at bounding box center [697, 160] width 19 height 21
click at [750, 156] on b "Fruit Movement" at bounding box center [752, 160] width 81 height 12
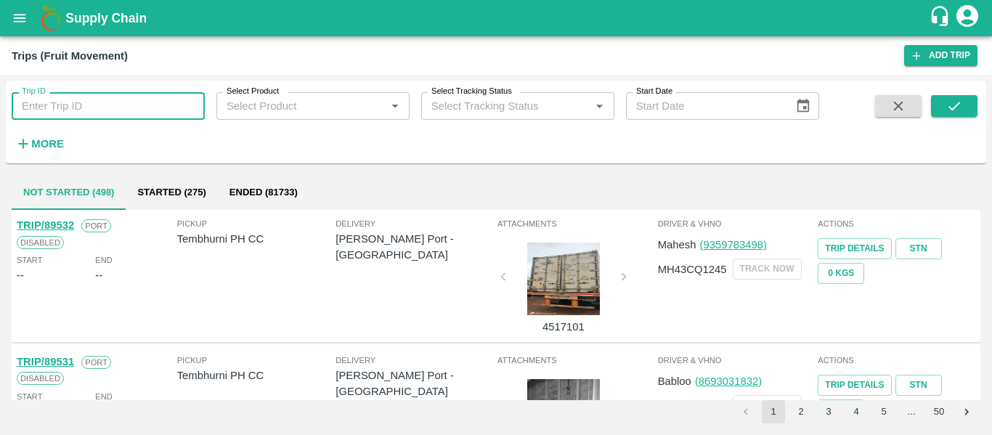
click at [81, 112] on input "Trip ID" at bounding box center [108, 106] width 193 height 28
paste input "89482"
type input "89482"
click at [938, 111] on button "submit" at bounding box center [954, 106] width 46 height 22
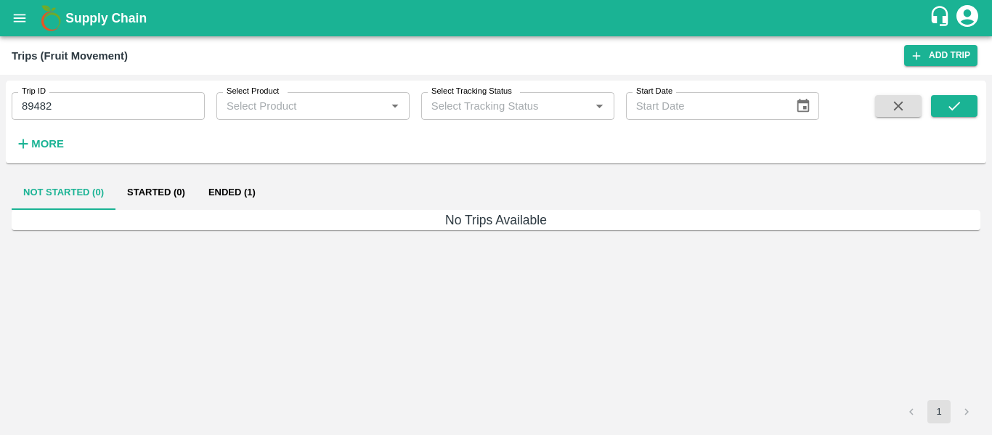
click at [197, 193] on button "Ended (1)" at bounding box center [232, 192] width 70 height 35
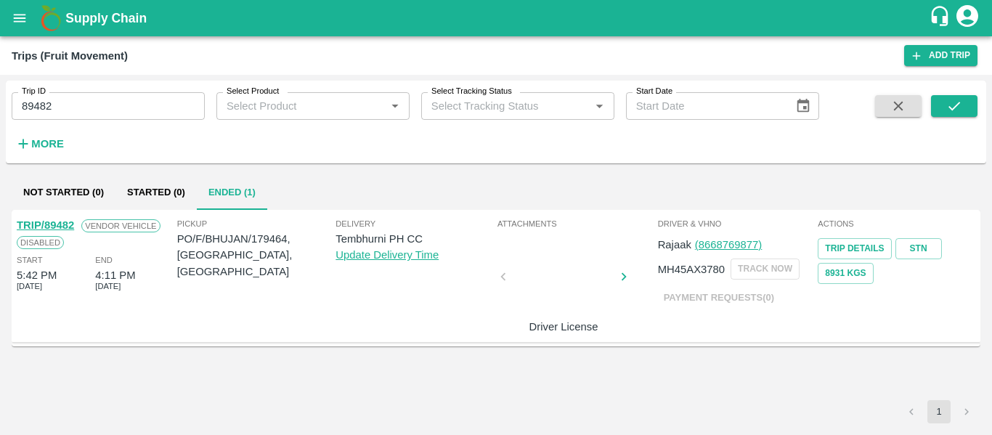
click at [54, 226] on link "TRIP/89482" at bounding box center [45, 225] width 57 height 12
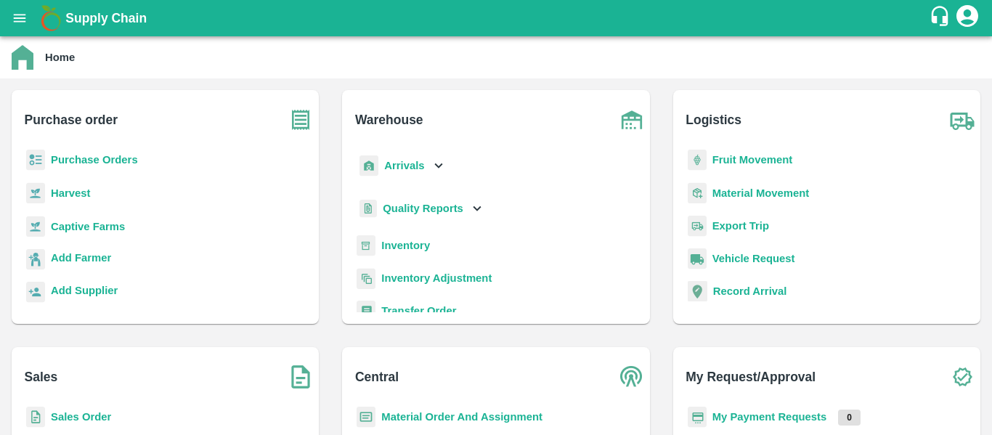
click at [408, 169] on b "Arrivals" at bounding box center [404, 166] width 40 height 12
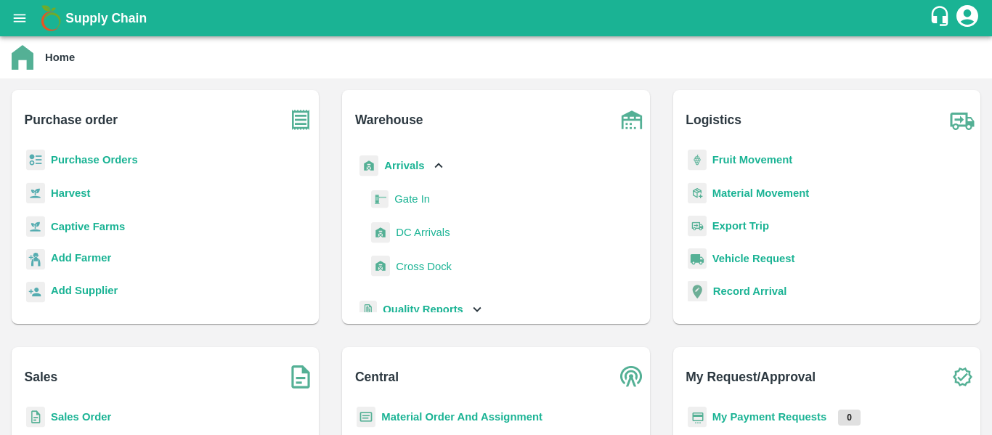
click at [416, 232] on span "DC Arrivals" at bounding box center [423, 232] width 54 height 16
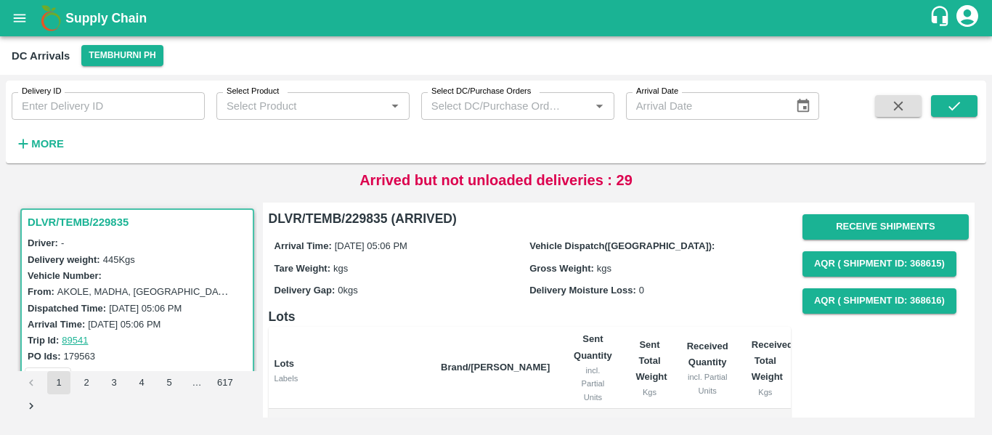
click at [90, 121] on div "Delivery ID Delivery ID Select Product Select Product   * Select DC/Purchase Or…" at bounding box center [409, 119] width 819 height 76
click at [35, 144] on strong "More" at bounding box center [47, 144] width 33 height 12
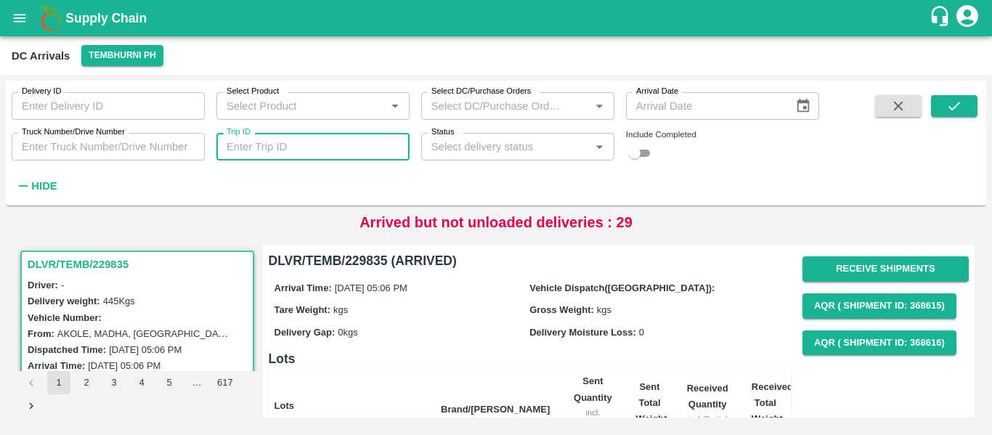
click at [344, 149] on input "Trip ID" at bounding box center [312, 147] width 193 height 28
paste input "89496"
type input "89496"
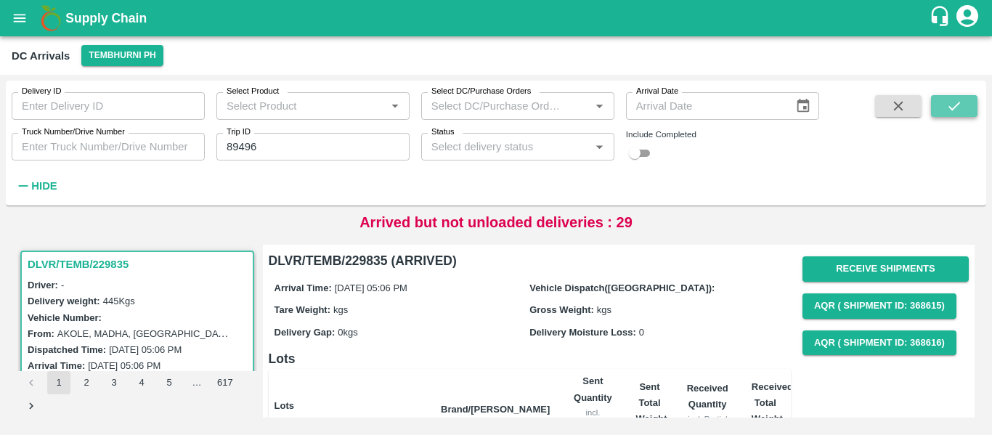
click at [931, 107] on button "submit" at bounding box center [954, 106] width 46 height 22
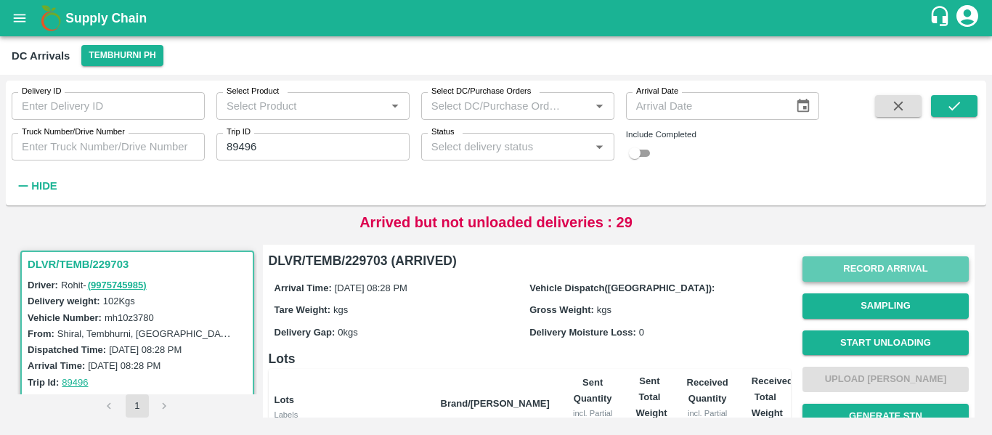
click at [837, 279] on button "Record Arrival" at bounding box center [885, 268] width 166 height 25
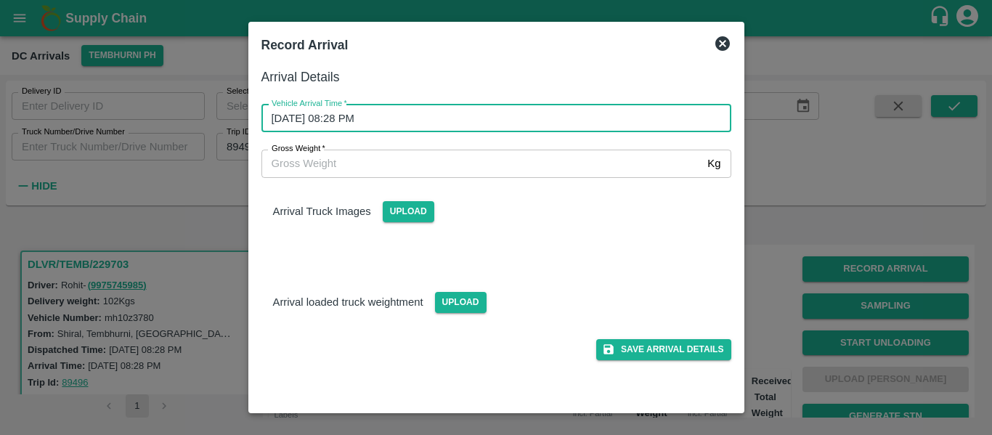
click at [442, 119] on input "[DATE] 08:28 PM" at bounding box center [491, 119] width 460 height 28
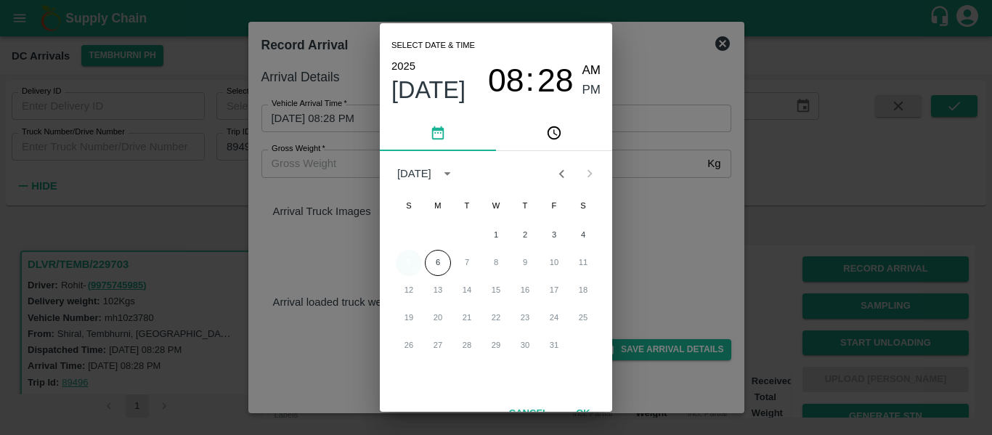
click at [404, 266] on button "5" at bounding box center [409, 263] width 26 height 26
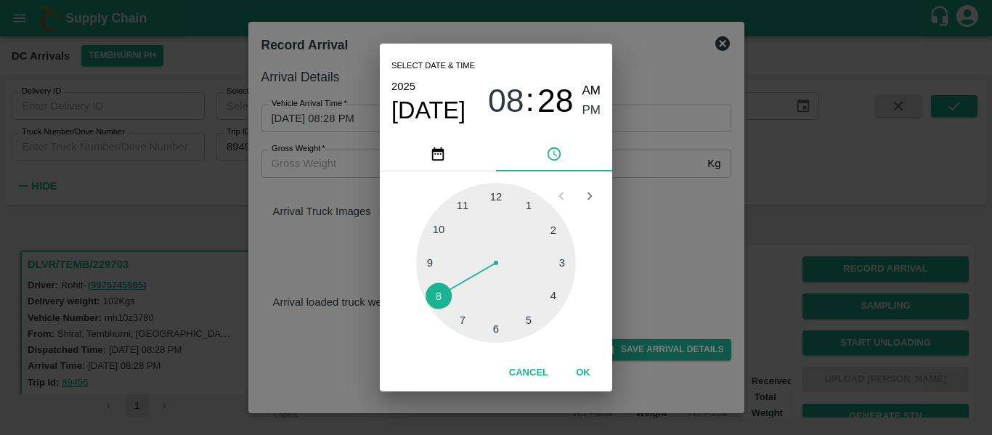
click at [565, 261] on div at bounding box center [496, 263] width 160 height 160
click at [499, 200] on div at bounding box center [496, 263] width 160 height 160
type input "[DATE] 03:01 PM"
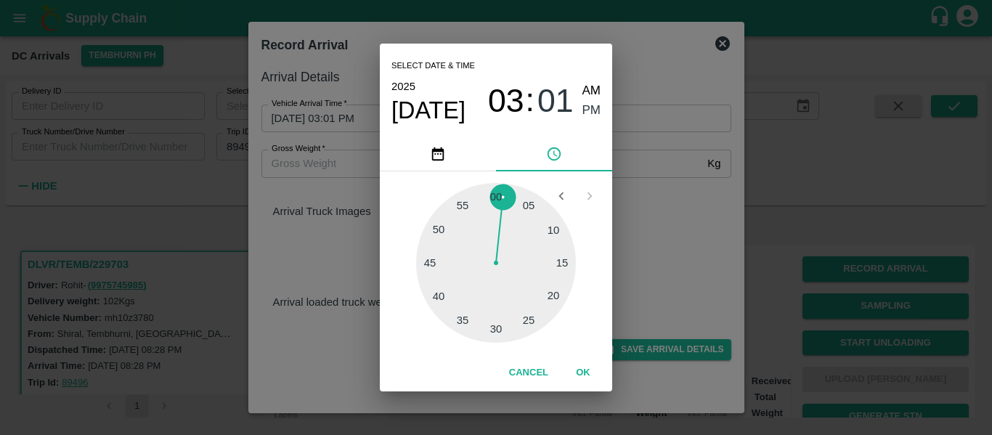
click at [581, 107] on div "03 : 01 AM PM" at bounding box center [544, 100] width 113 height 38
click at [591, 113] on span "PM" at bounding box center [591, 111] width 19 height 20
click at [587, 372] on button "OK" at bounding box center [583, 372] width 46 height 25
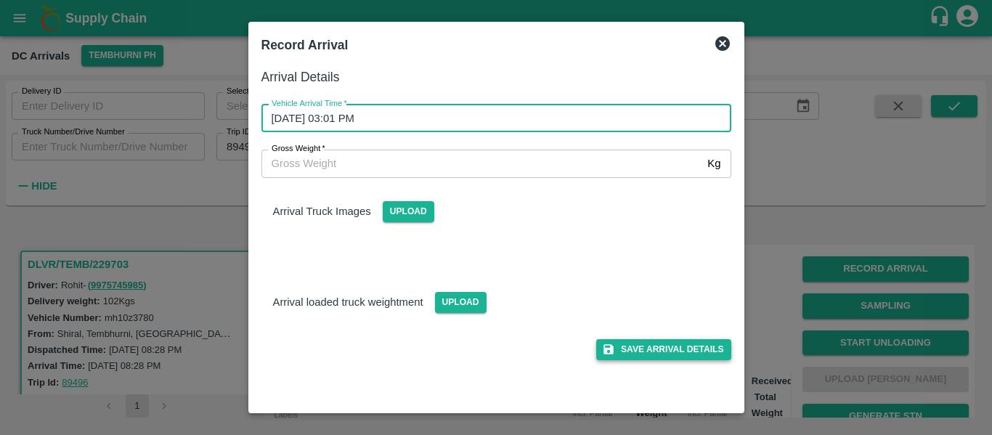
click at [695, 350] on button "Save Arrival Details" at bounding box center [663, 349] width 134 height 21
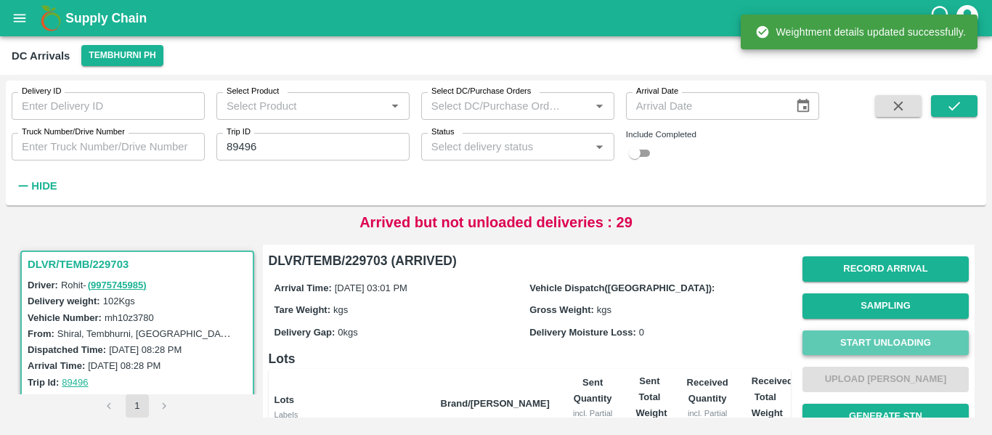
click at [859, 332] on button "Start Unloading" at bounding box center [885, 342] width 166 height 25
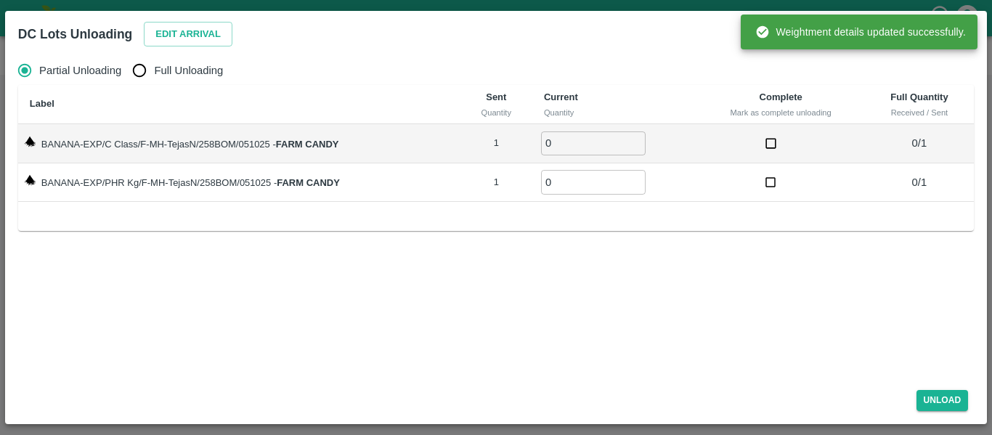
click at [143, 40] on div "Edit Arrival" at bounding box center [185, 31] width 94 height 31
click at [181, 32] on button "Edit Arrival" at bounding box center [188, 34] width 89 height 25
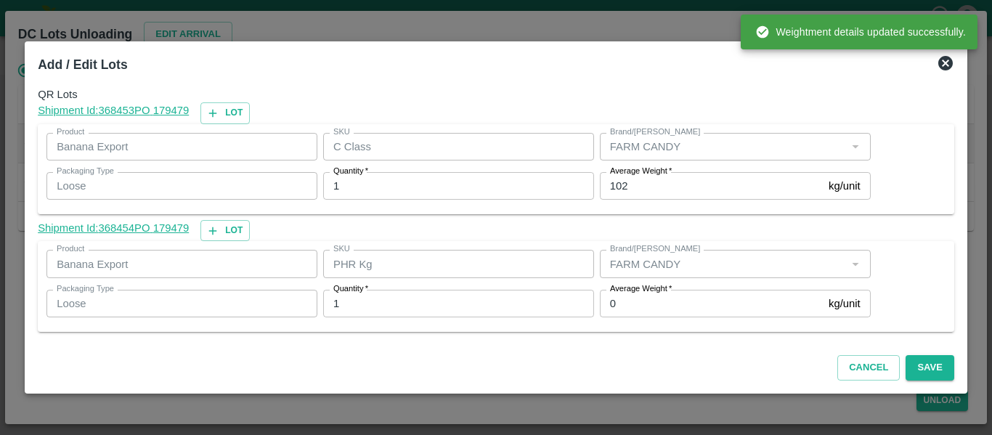
click at [624, 303] on input "0" at bounding box center [711, 304] width 223 height 28
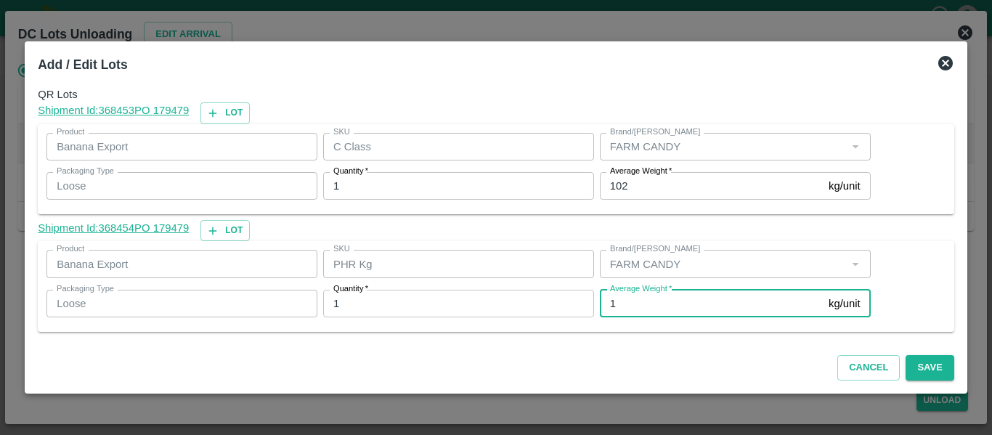
type input "1"
click at [633, 192] on input "102" at bounding box center [711, 186] width 223 height 28
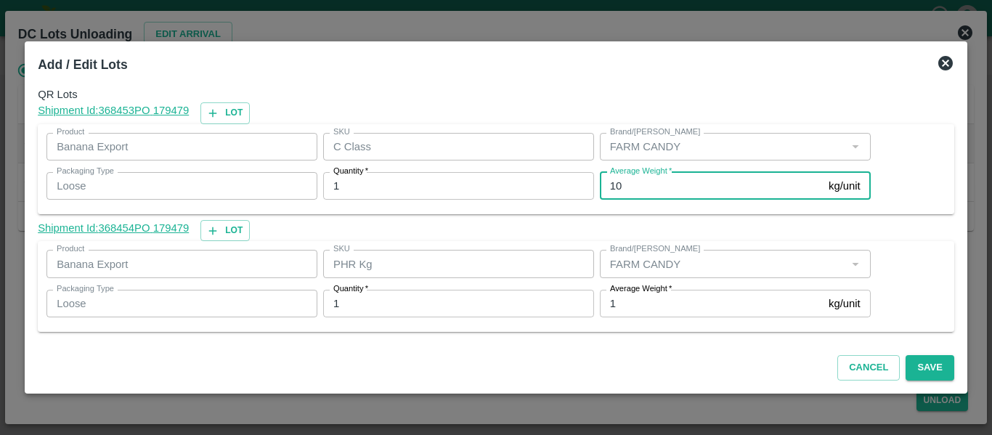
type input "1"
type input "83"
click at [923, 372] on button "Save" at bounding box center [929, 367] width 48 height 25
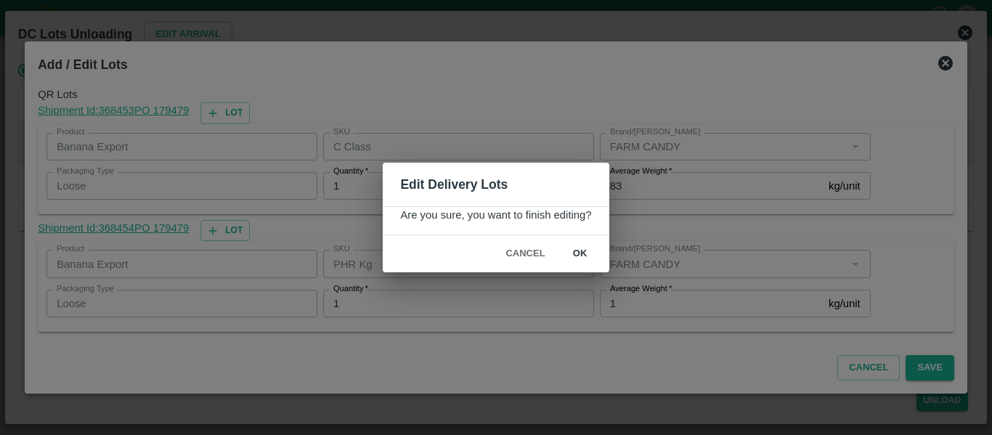
click at [579, 250] on button "ok" at bounding box center [580, 253] width 46 height 25
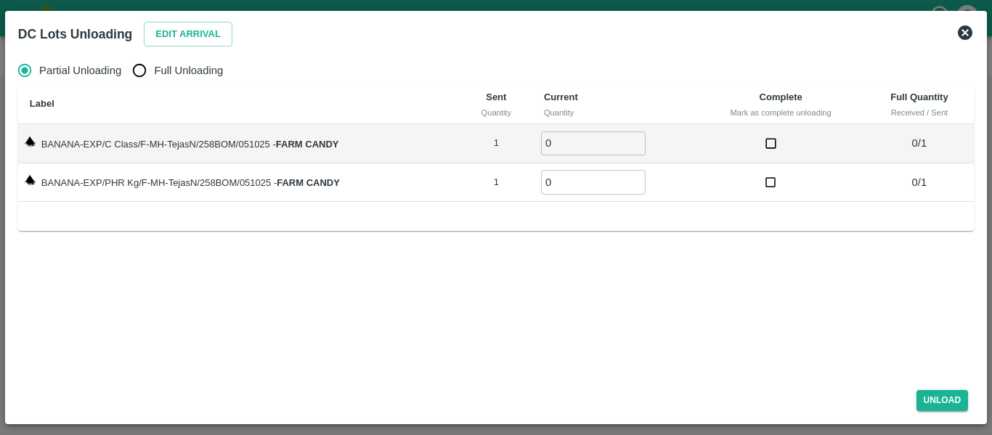
click at [174, 83] on label "Full Unloading" at bounding box center [174, 70] width 98 height 29
click at [154, 83] on input "Full Unloading" at bounding box center [139, 70] width 29 height 29
radio input "true"
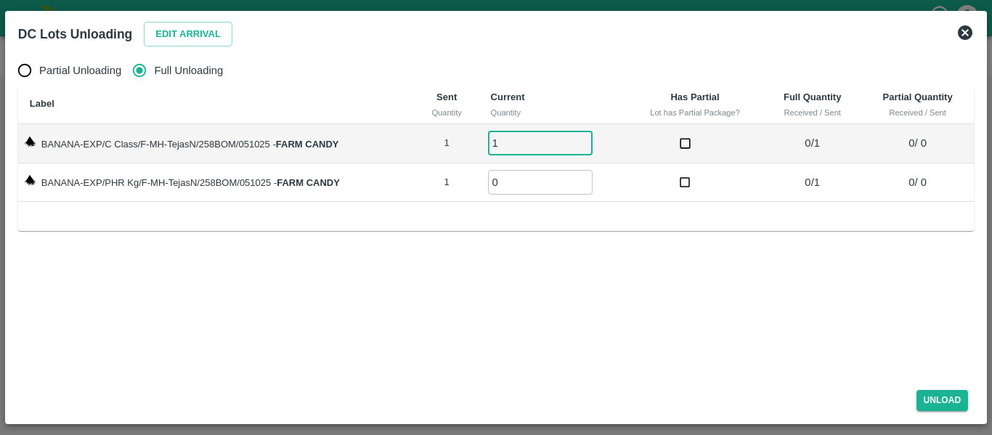
type input "1"
click at [586, 140] on input "1" at bounding box center [540, 143] width 105 height 24
type input "1"
click at [585, 178] on input "1" at bounding box center [540, 182] width 105 height 24
click at [934, 407] on button "Unload" at bounding box center [942, 400] width 52 height 21
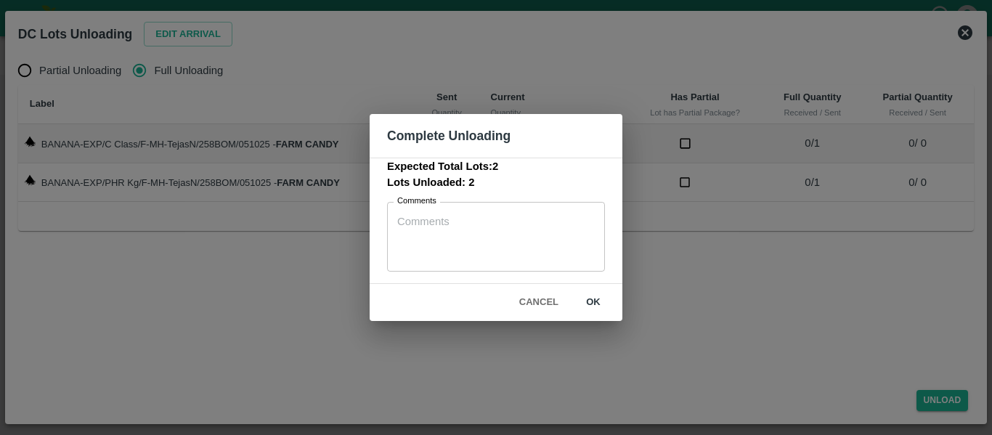
click at [600, 309] on button "ok" at bounding box center [593, 302] width 46 height 25
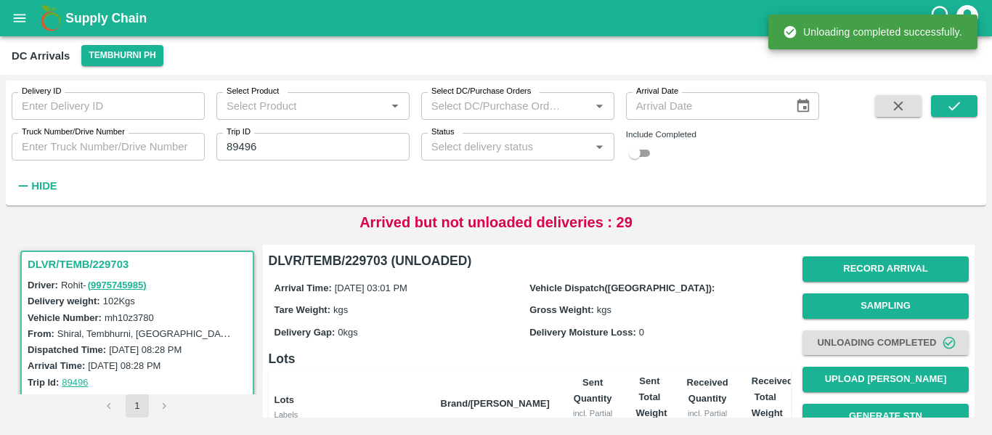
scroll to position [173, 0]
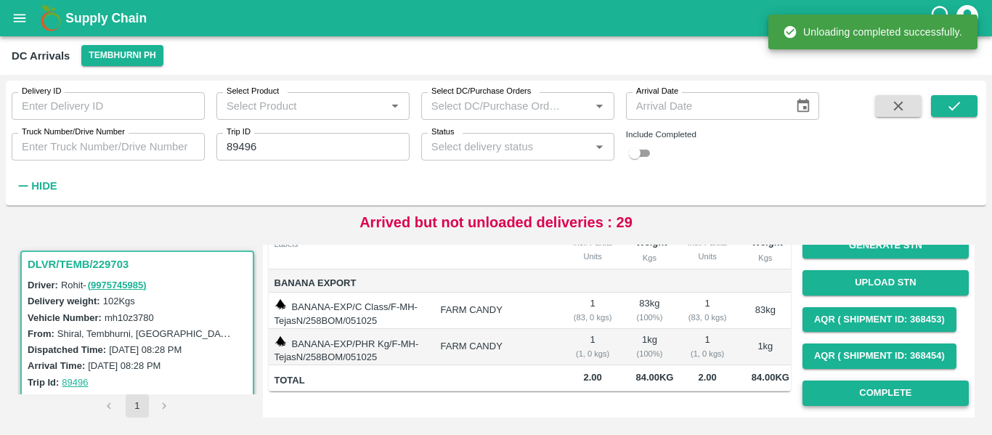
click at [907, 399] on button "Complete" at bounding box center [885, 392] width 166 height 25
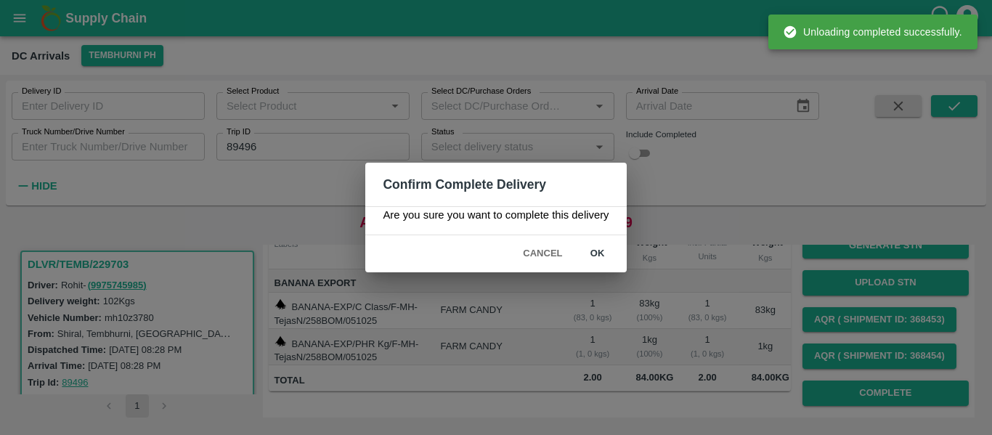
click at [593, 252] on button "ok" at bounding box center [597, 253] width 46 height 25
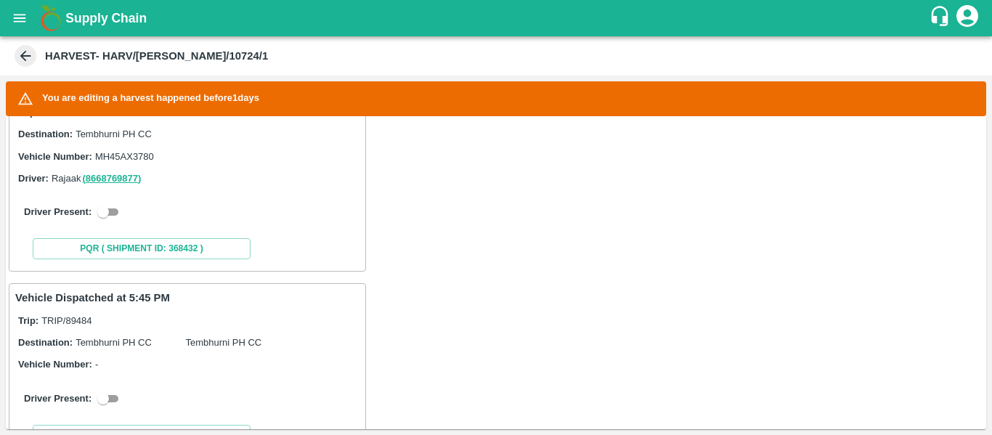
scroll to position [287, 0]
click at [94, 211] on input "checkbox" at bounding box center [103, 210] width 52 height 17
checkbox input "true"
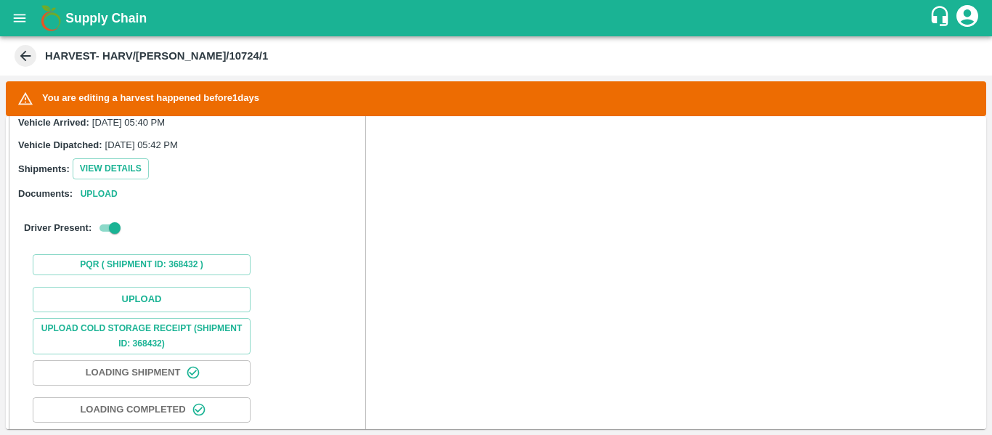
scroll to position [385, 0]
click at [126, 298] on button "Upload" at bounding box center [142, 298] width 218 height 25
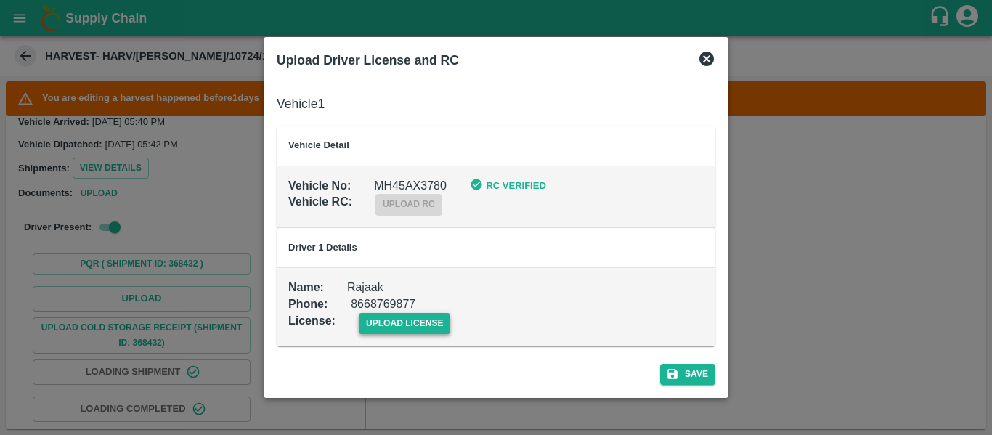
click at [401, 332] on span "upload license" at bounding box center [405, 323] width 92 height 21
click at [0, 0] on input "upload license" at bounding box center [0, 0] width 0 height 0
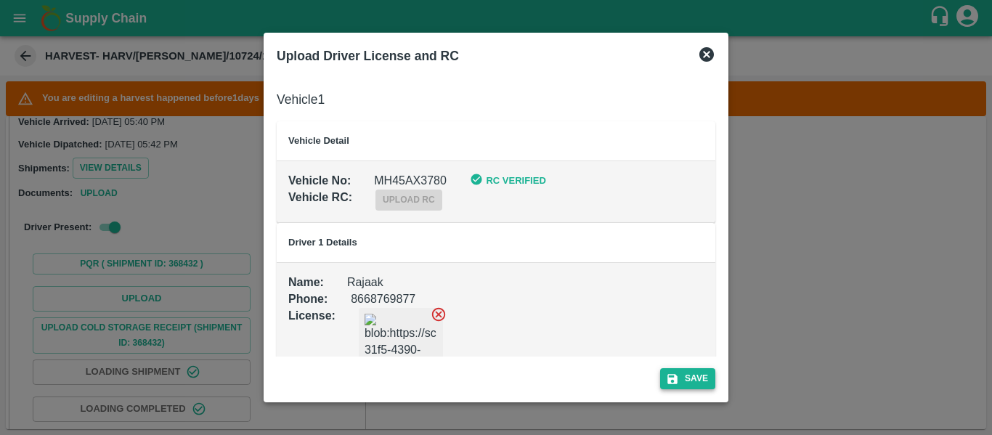
click at [683, 378] on button "Save" at bounding box center [687, 378] width 55 height 21
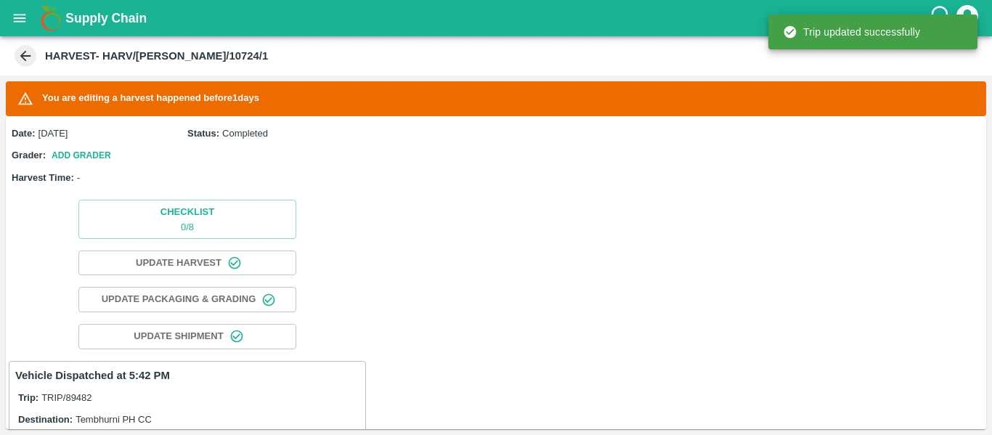
scroll to position [373, 0]
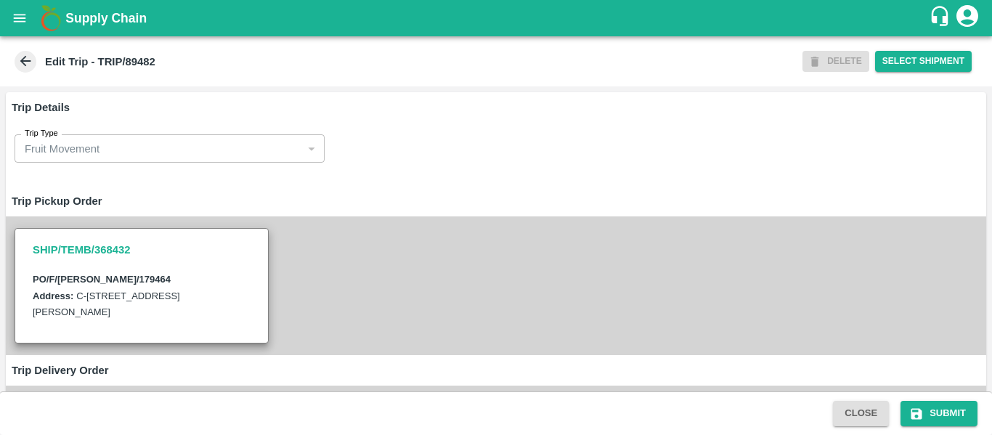
scroll to position [865, 0]
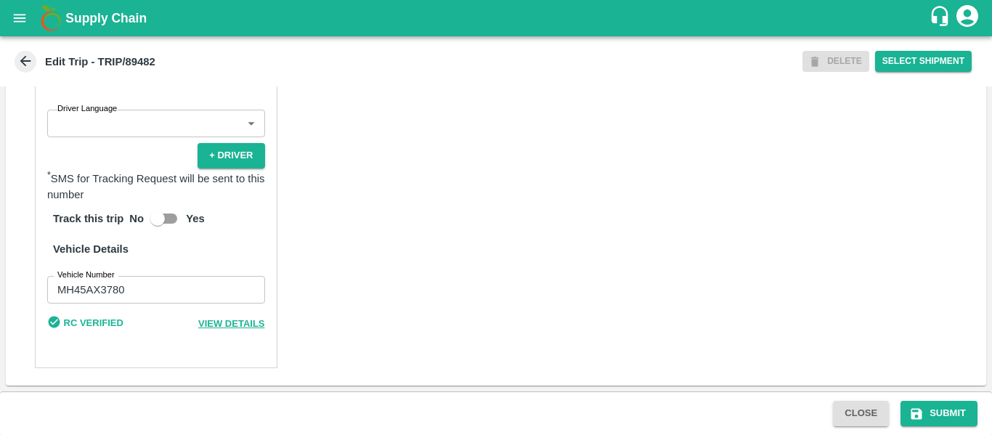
click at [97, 115] on label "Driver Language" at bounding box center [87, 109] width 60 height 12
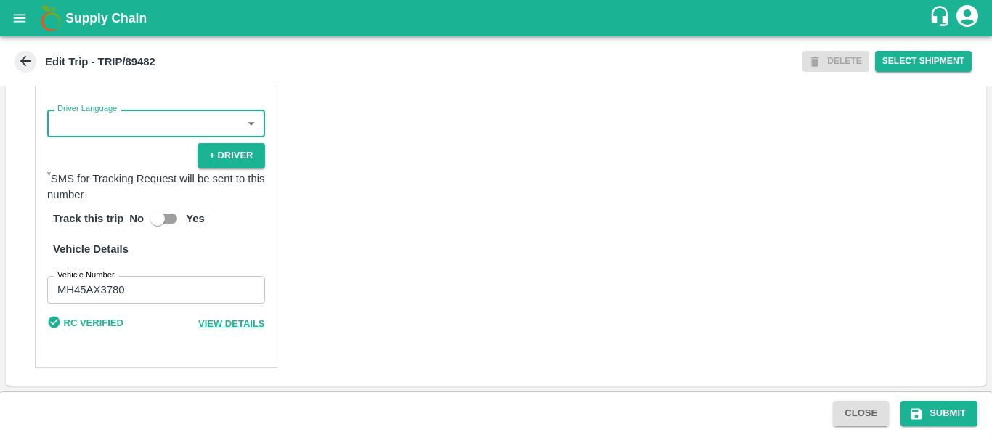
click at [356, 221] on div "Driver 1 Details Driver Name   * [PERSON_NAME] Driver Name Driver Phone   * [PH…" at bounding box center [496, 147] width 980 height 478
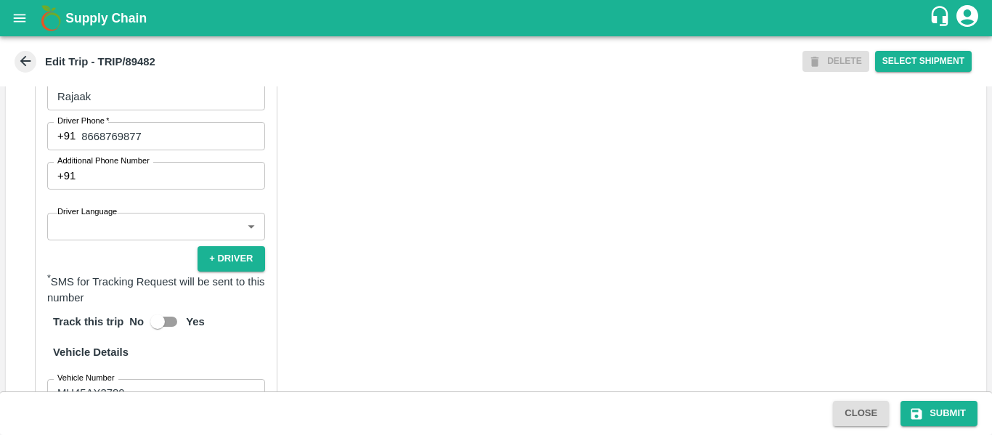
scroll to position [729, 0]
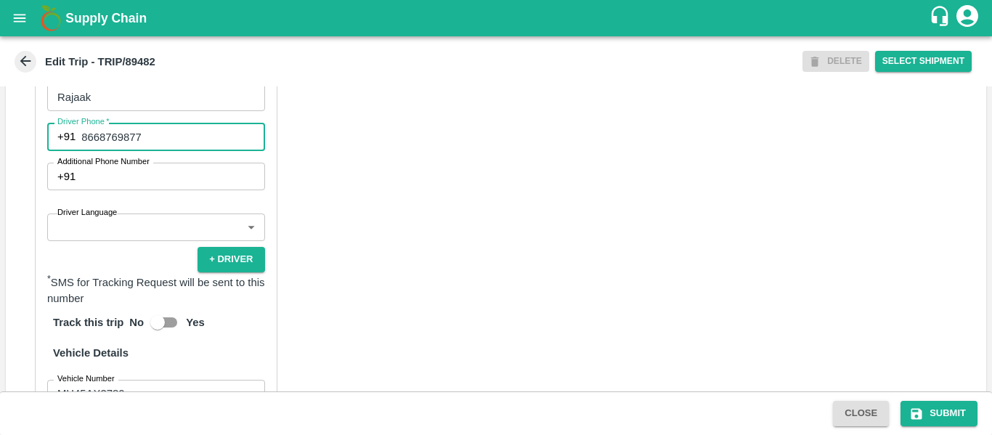
drag, startPoint x: 160, startPoint y: 170, endPoint x: 74, endPoint y: 168, distance: 85.7
click at [74, 150] on div "[PHONE_NUMBER] Driver Phone" at bounding box center [156, 137] width 218 height 28
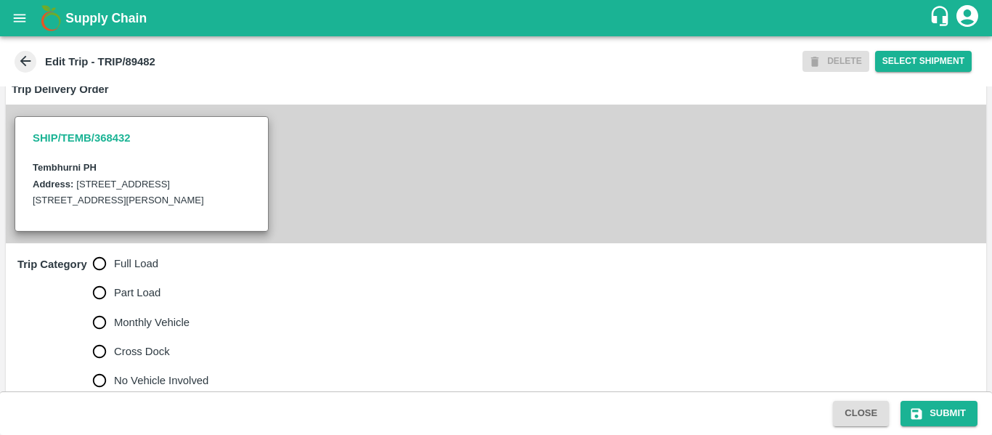
scroll to position [282, 0]
drag, startPoint x: 115, startPoint y: 300, endPoint x: 142, endPoint y: 301, distance: 27.6
click at [115, 271] on span "Full Load" at bounding box center [136, 263] width 44 height 16
click at [114, 277] on input "Full Load" at bounding box center [99, 262] width 29 height 29
radio input "true"
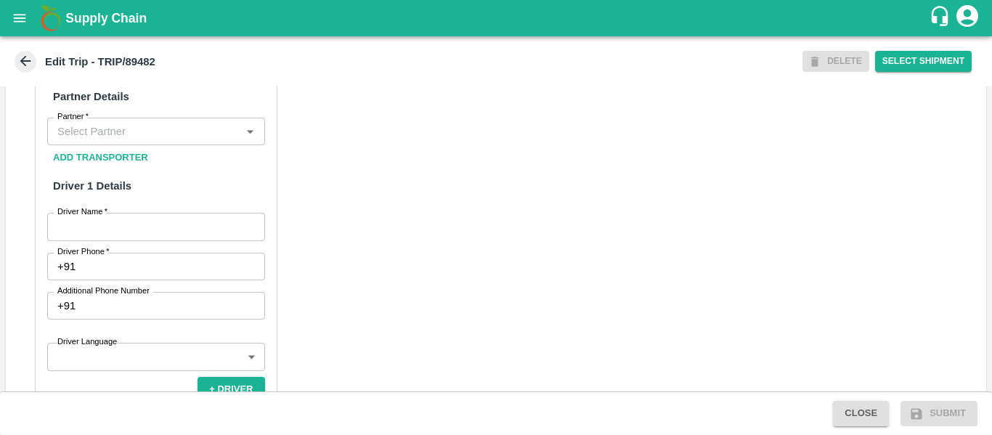
scroll to position [691, 0]
click at [108, 139] on input "Partner   *" at bounding box center [144, 129] width 185 height 19
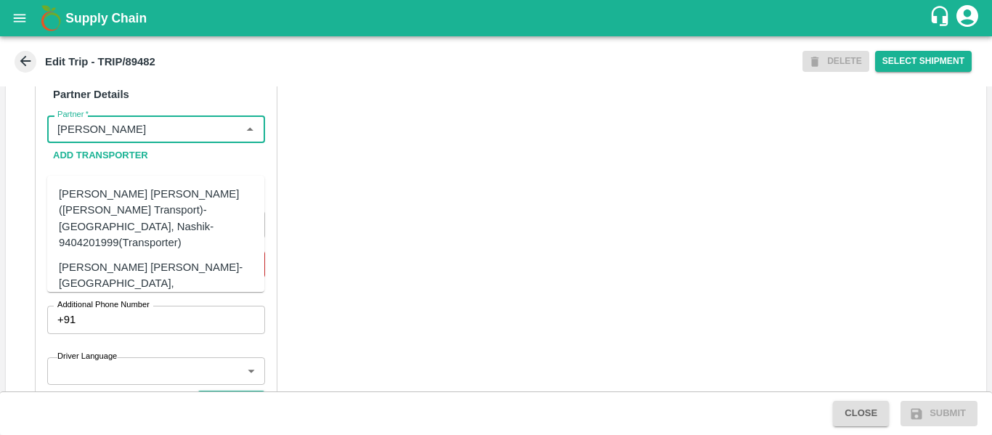
click at [135, 259] on div "[PERSON_NAME] [PERSON_NAME]-[GEOGRAPHIC_DATA], [GEOGRAPHIC_DATA]-9730316755(Tra…" at bounding box center [178, 283] width 238 height 49
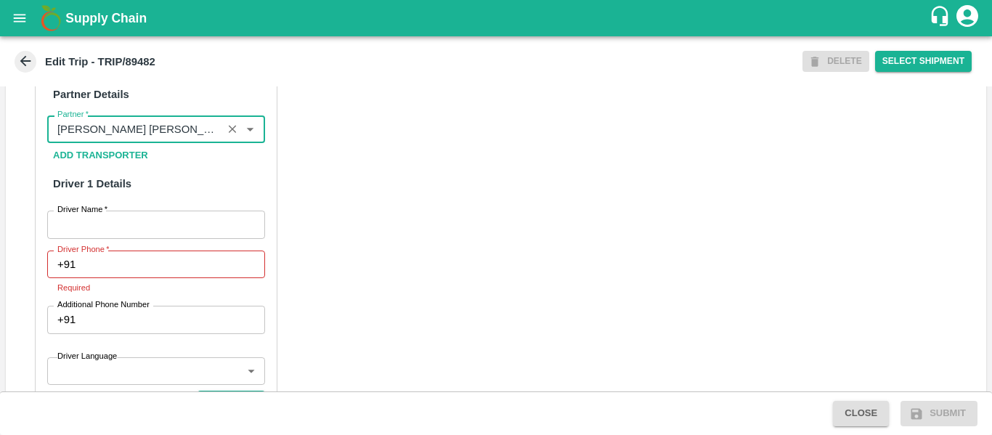
type input "[PERSON_NAME] [PERSON_NAME]-[GEOGRAPHIC_DATA], [GEOGRAPHIC_DATA]-9730316755(Tra…"
click at [139, 238] on input "Driver Name   *" at bounding box center [156, 225] width 218 height 28
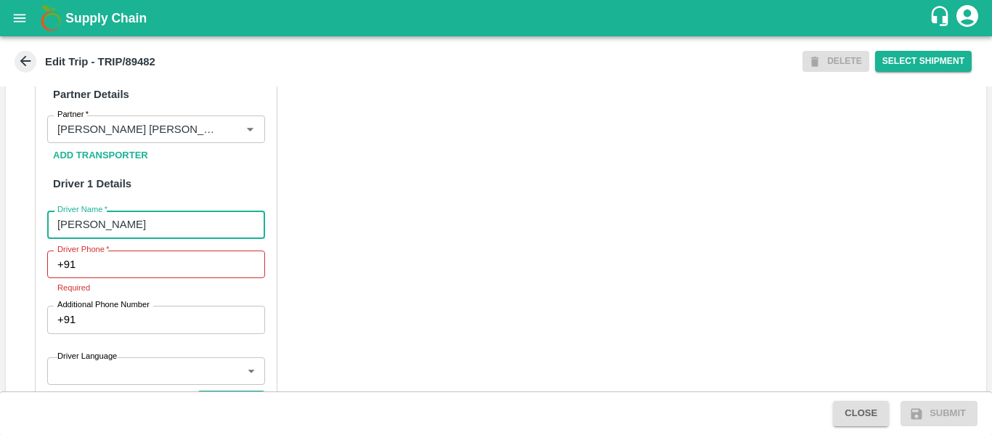
type input "[PERSON_NAME]"
click at [144, 278] on input "Driver Phone   *" at bounding box center [172, 264] width 183 height 28
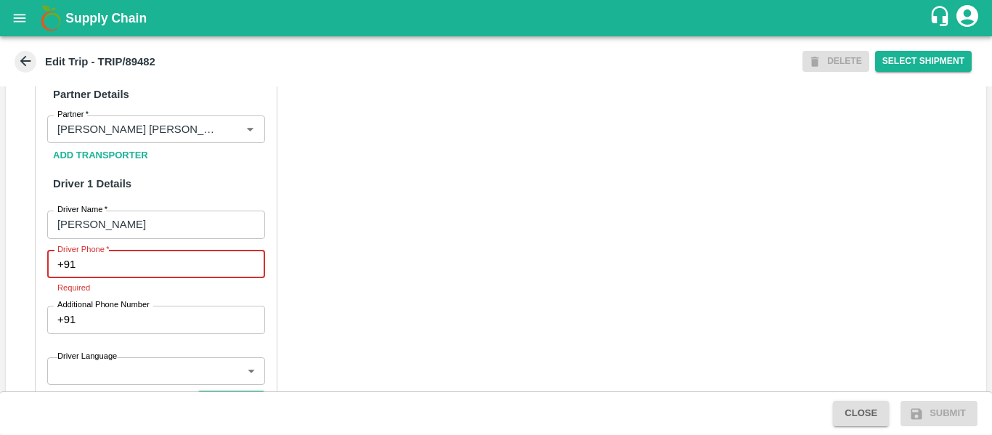
paste input "8668769877"
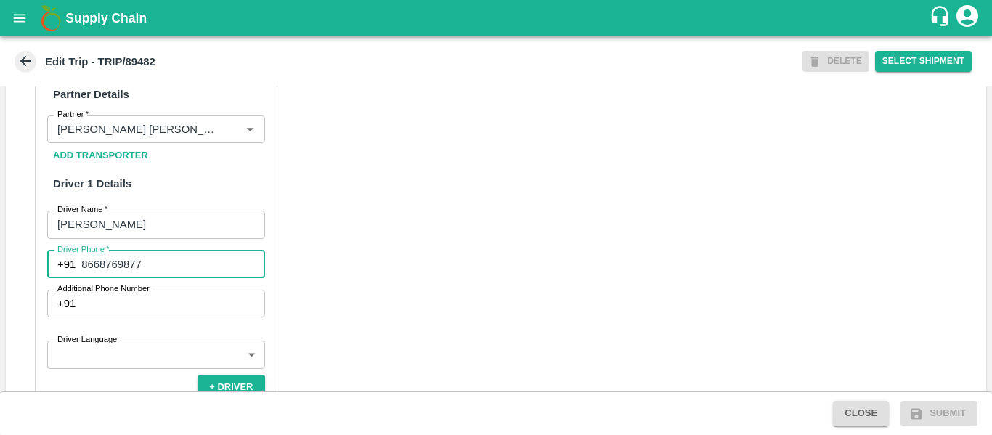
scroll to position [1022, 0]
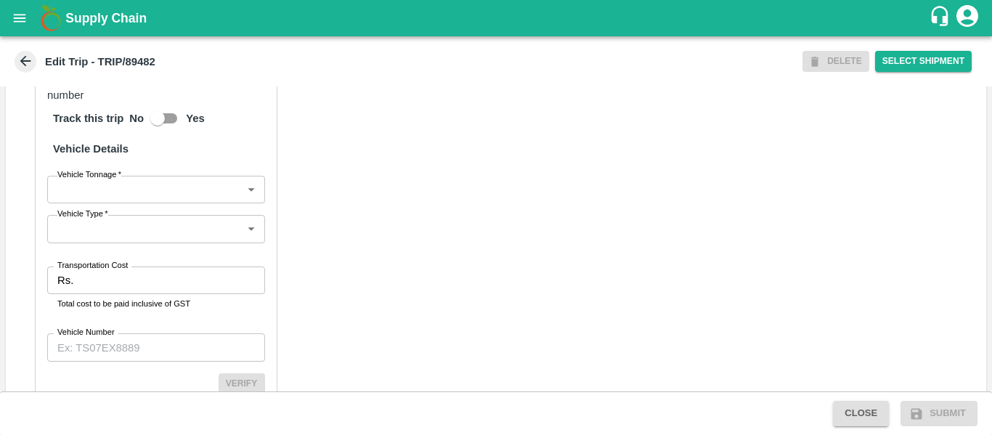
type input "8668769877"
click at [117, 294] on input "Transportation Cost" at bounding box center [171, 280] width 185 height 28
type input "4856"
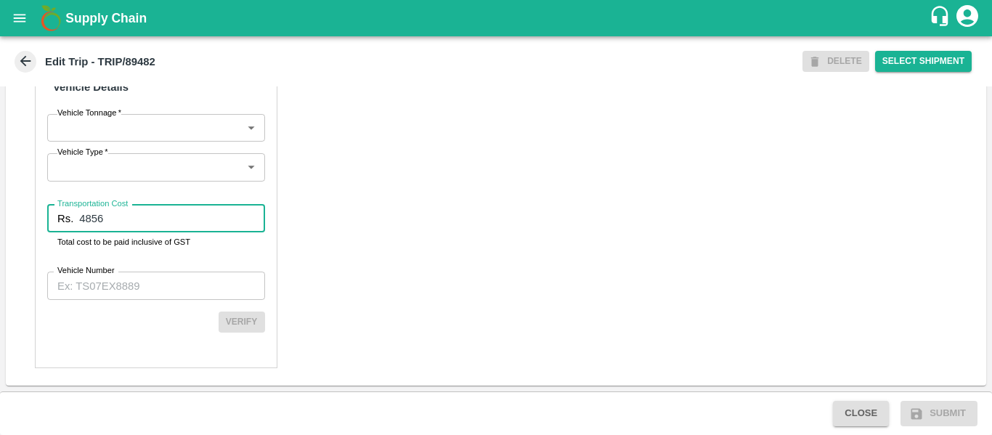
click at [139, 287] on input "Vehicle Number" at bounding box center [156, 286] width 218 height 28
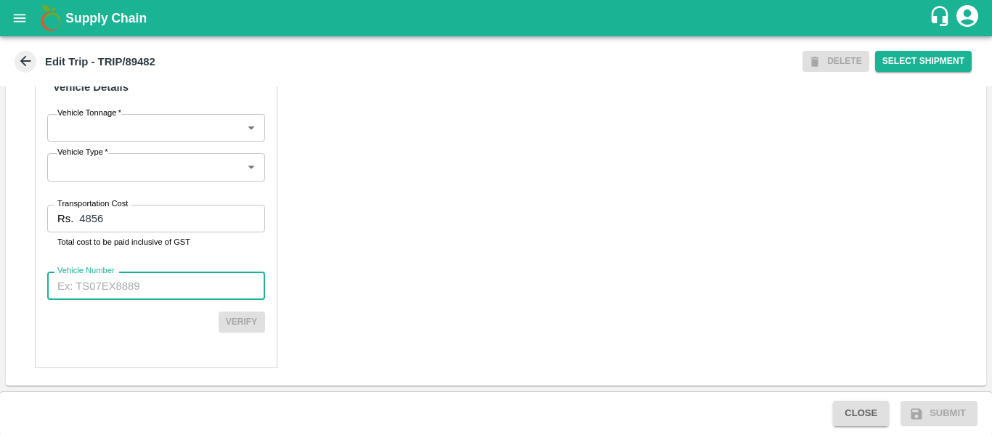
paste input "MH45AX3780"
type input "MH45AX3780"
click at [236, 323] on button "Verify" at bounding box center [242, 321] width 46 height 21
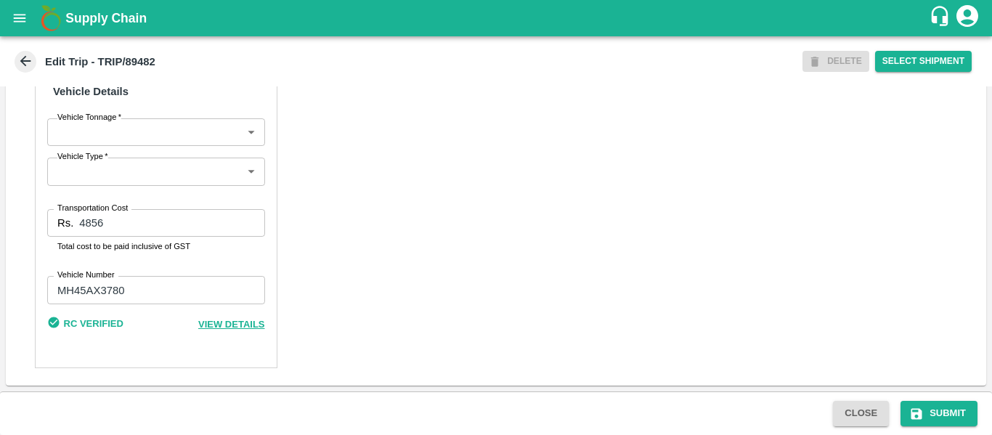
scroll to position [1112, 0]
click at [949, 401] on button "Submit" at bounding box center [938, 413] width 77 height 25
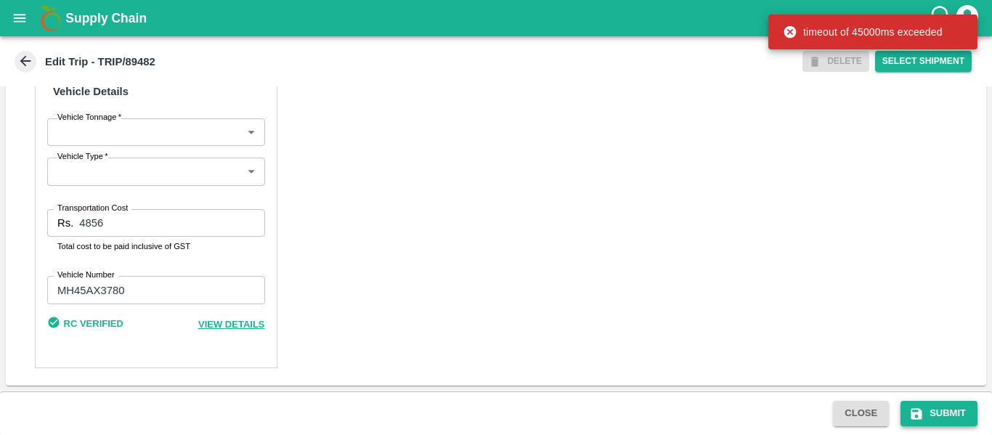
click at [945, 415] on button "Submit" at bounding box center [938, 413] width 77 height 25
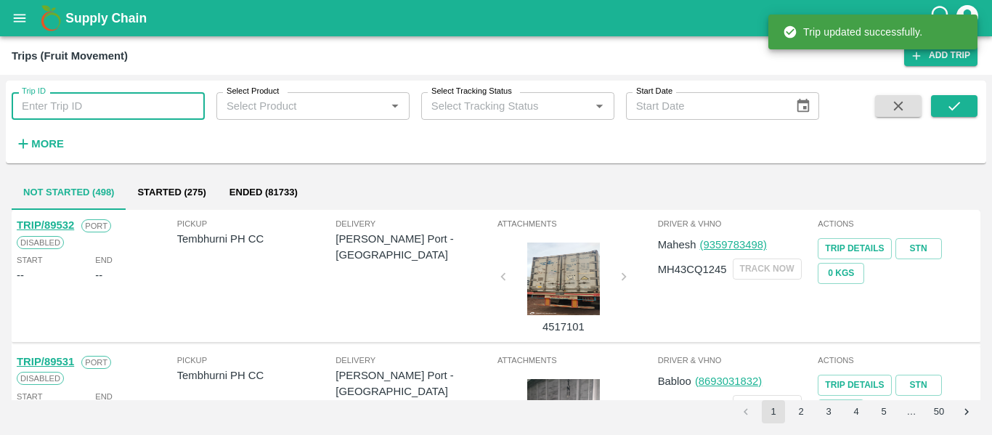
click at [107, 109] on input "Trip ID" at bounding box center [108, 106] width 193 height 28
paste input "89495"
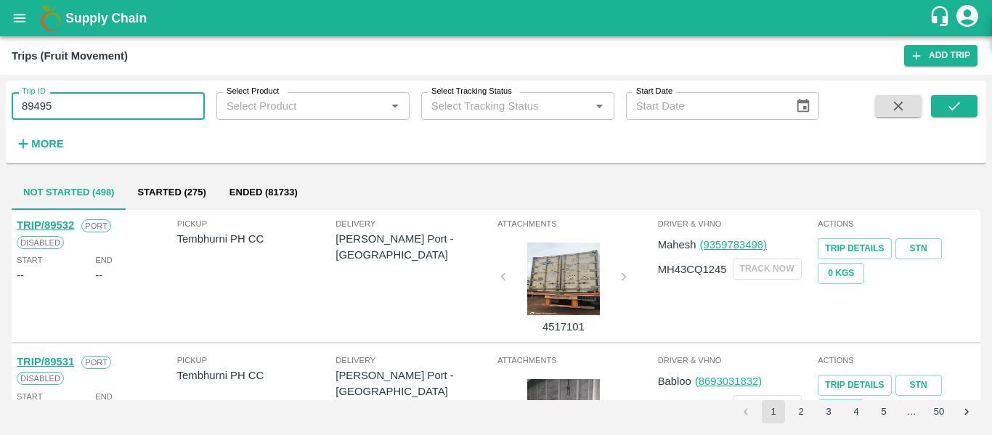
type input "89495"
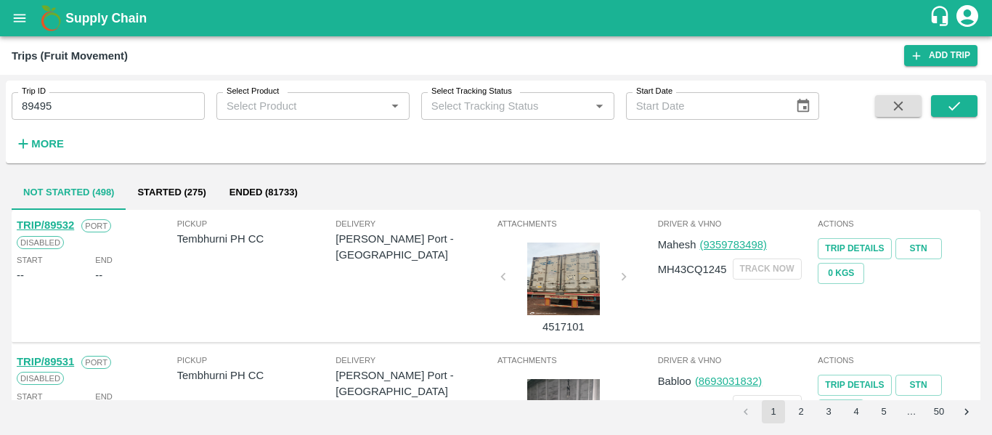
click at [943, 119] on span at bounding box center [954, 125] width 46 height 60
click at [943, 114] on button "submit" at bounding box center [954, 106] width 46 height 22
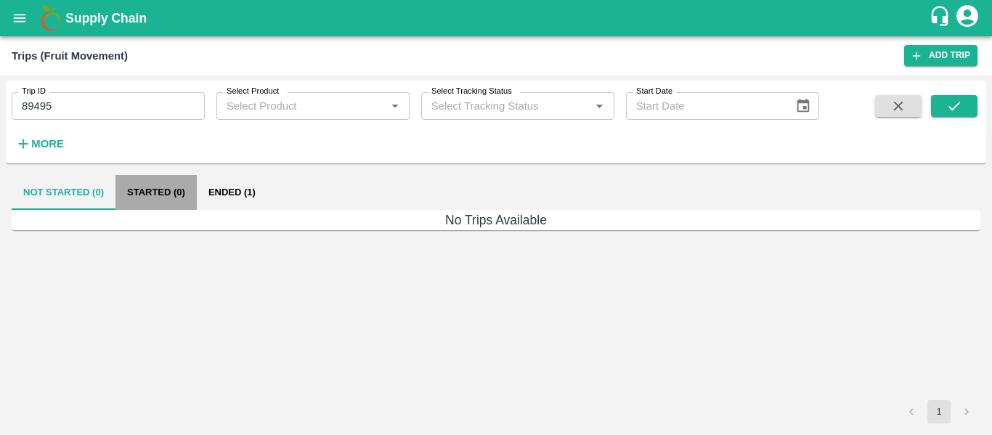
click at [195, 184] on button "Started (0)" at bounding box center [155, 192] width 81 height 35
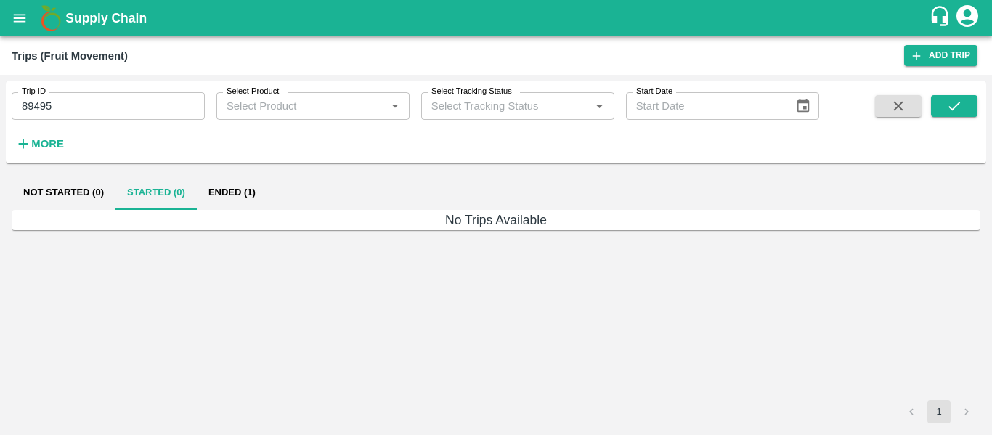
click at [216, 171] on div "Not Started (0) Started (0) Ended (1) No Trips Available 1" at bounding box center [496, 299] width 980 height 260
click at [221, 187] on button "Ended (1)" at bounding box center [232, 192] width 70 height 35
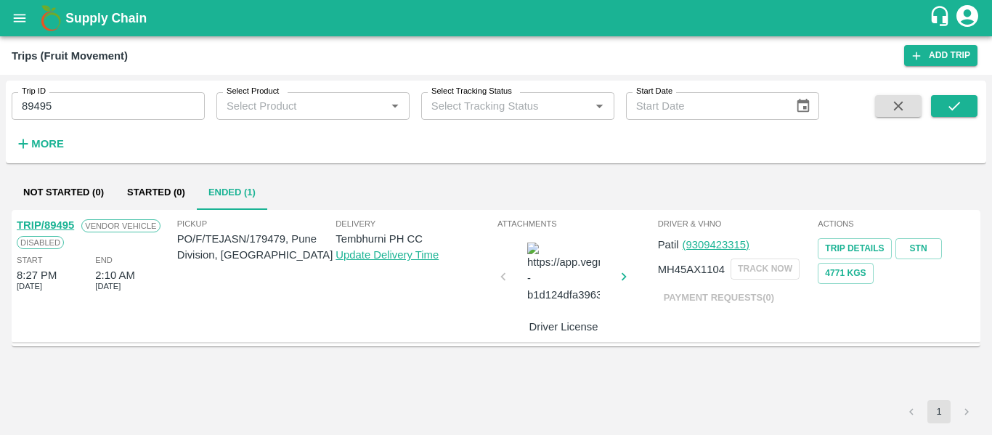
click at [46, 221] on link "TRIP/89495" at bounding box center [45, 225] width 57 height 12
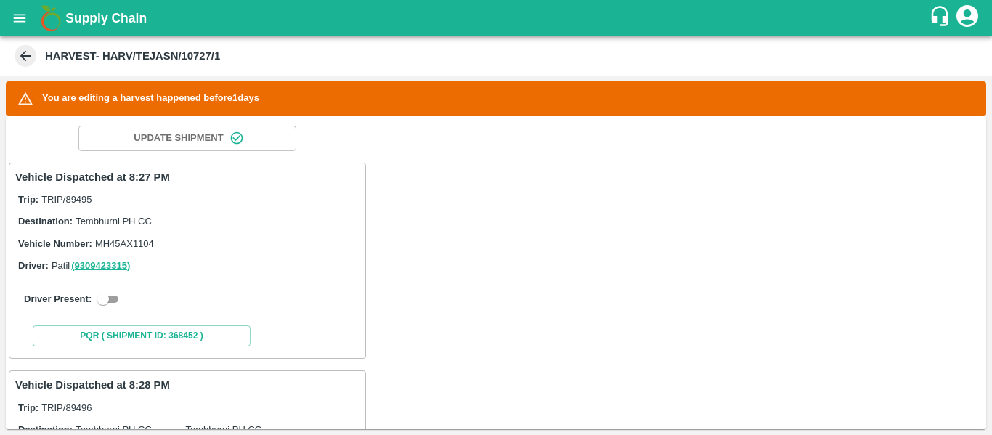
scroll to position [199, 0]
click at [113, 288] on div "Driver Present:" at bounding box center [187, 298] width 344 height 41
click at [104, 294] on input "checkbox" at bounding box center [103, 298] width 52 height 17
checkbox input "true"
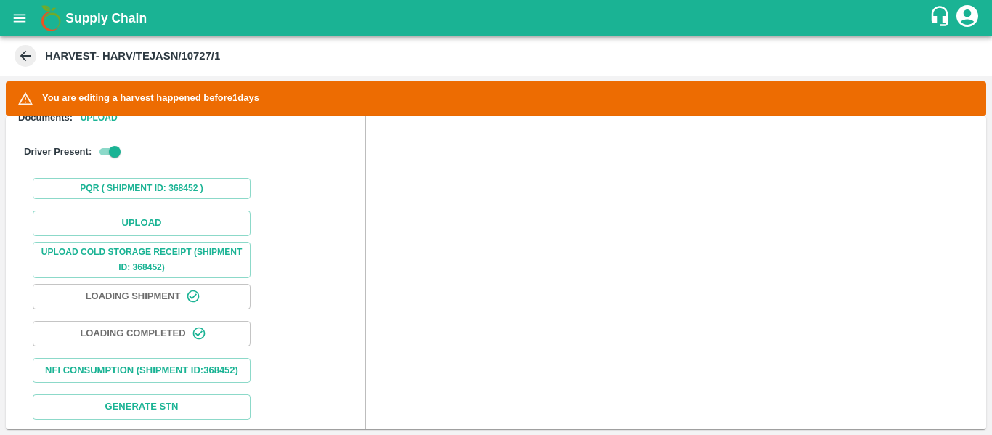
scroll to position [460, 0]
click at [100, 222] on button "Upload" at bounding box center [142, 223] width 218 height 25
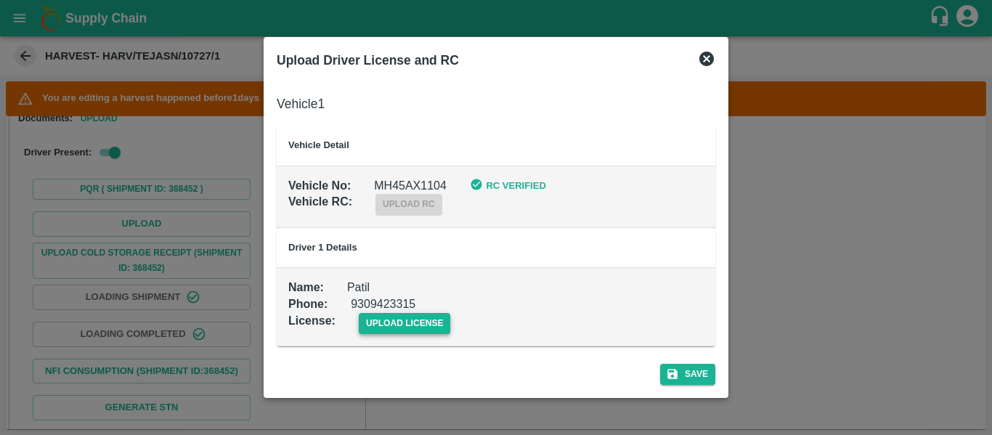
click at [393, 325] on span "upload license" at bounding box center [405, 323] width 92 height 21
click at [0, 0] on input "upload license" at bounding box center [0, 0] width 0 height 0
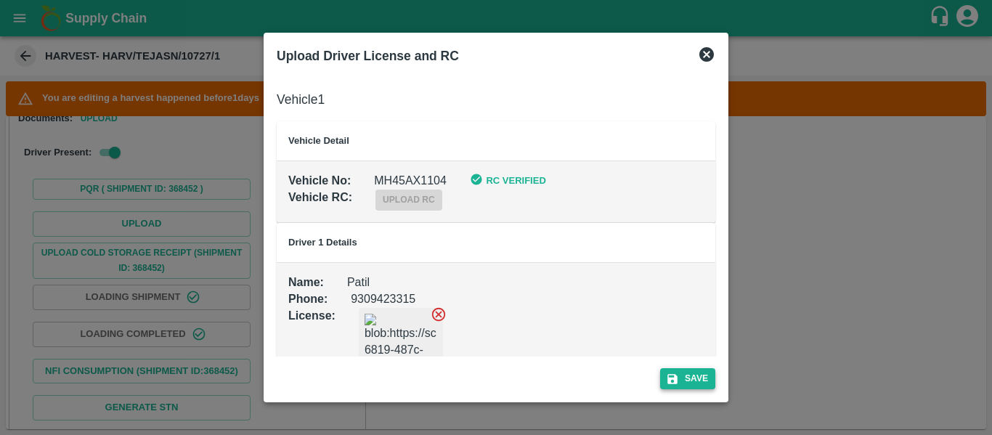
click at [675, 386] on button "Save" at bounding box center [687, 378] width 55 height 21
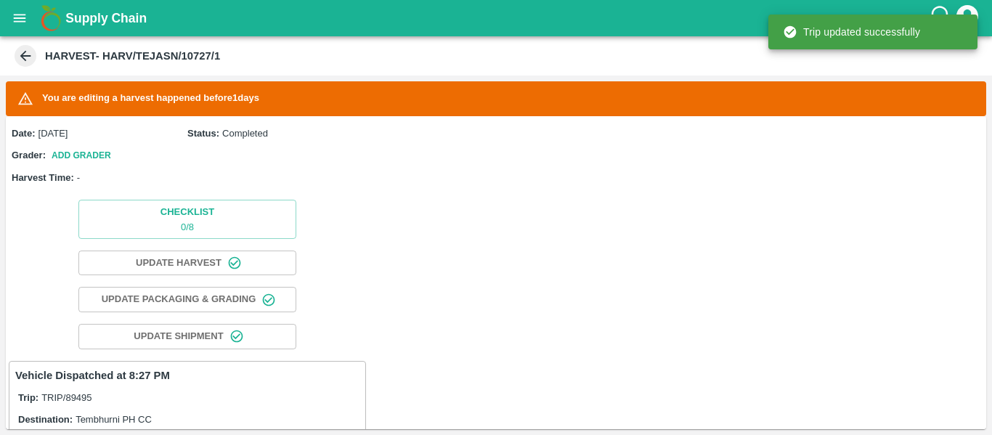
scroll to position [373, 0]
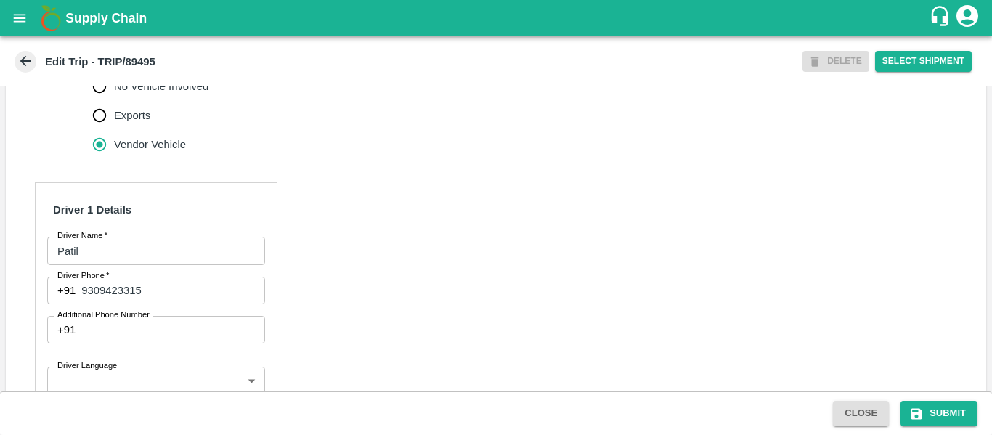
scroll to position [592, 0]
drag, startPoint x: 179, startPoint y: 306, endPoint x: 81, endPoint y: 303, distance: 97.3
click at [81, 303] on input "9309423315" at bounding box center [172, 290] width 183 height 28
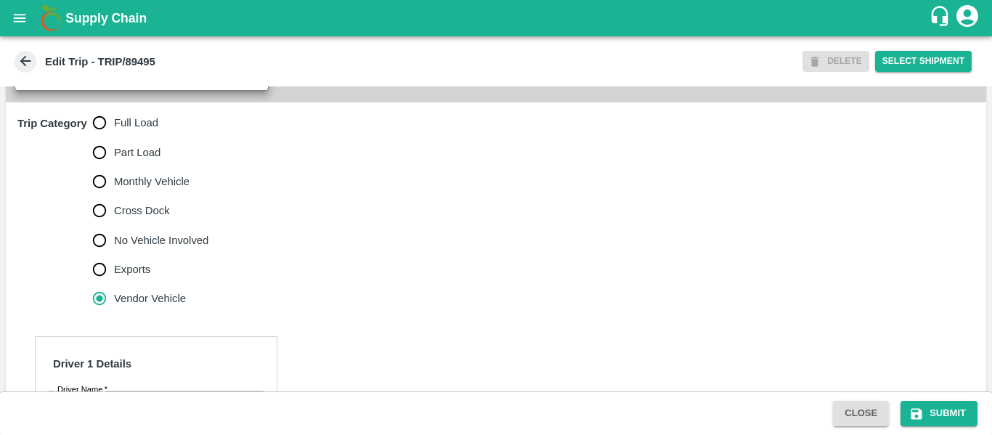
click at [113, 137] on input "Full Load" at bounding box center [99, 122] width 29 height 29
radio input "true"
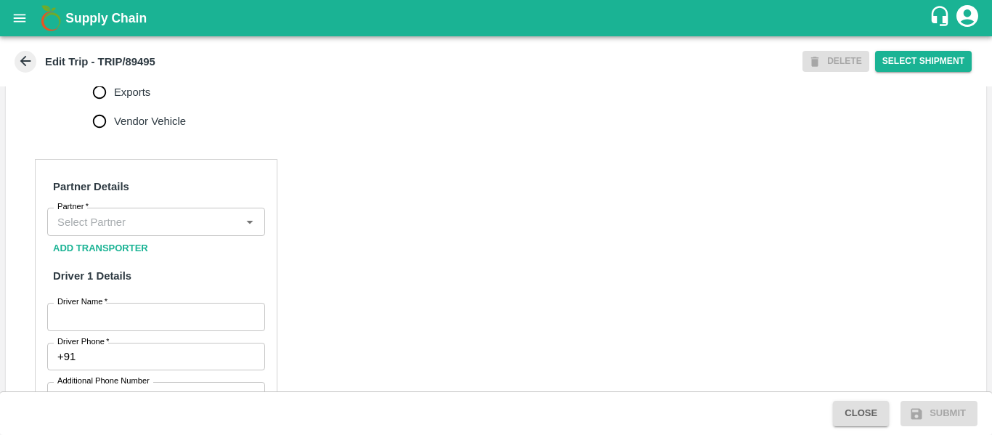
scroll to position [615, 0]
click at [141, 231] on input "Partner   *" at bounding box center [144, 221] width 185 height 19
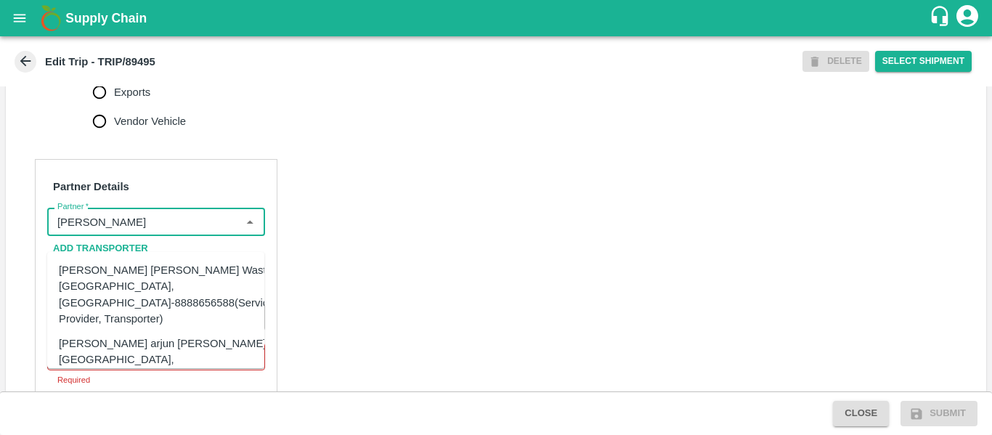
click at [139, 287] on div "[PERSON_NAME] [PERSON_NAME] Wasti, [GEOGRAPHIC_DATA], [GEOGRAPHIC_DATA]-8888656…" at bounding box center [166, 294] width 215 height 65
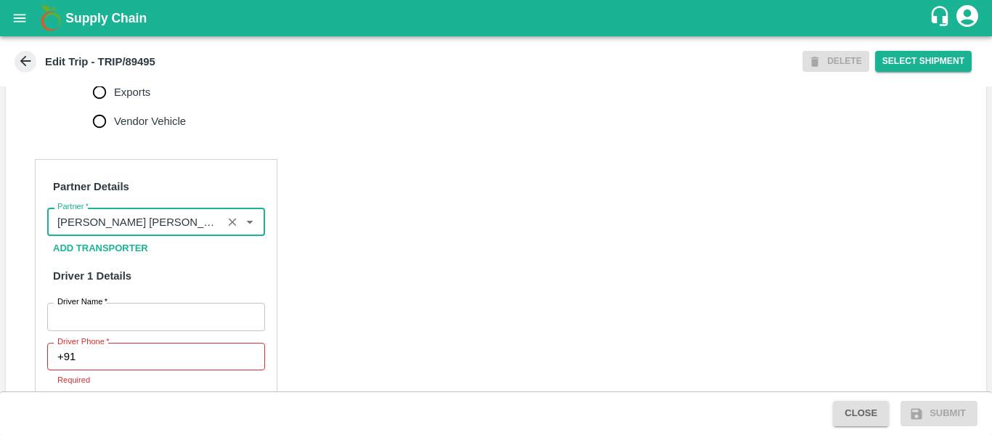
scroll to position [747, 0]
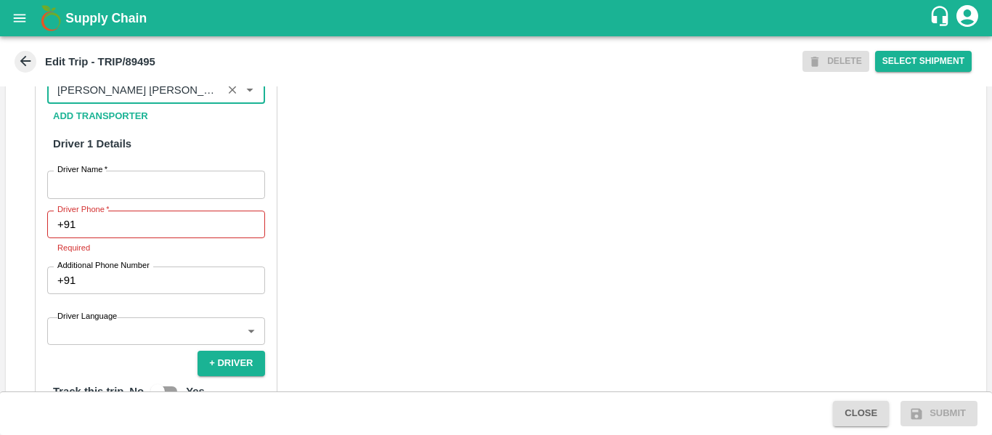
type input "[PERSON_NAME] [PERSON_NAME] Wasti, [GEOGRAPHIC_DATA], [GEOGRAPHIC_DATA]-8888656…"
click at [131, 198] on input "Driver Name   *" at bounding box center [156, 185] width 218 height 28
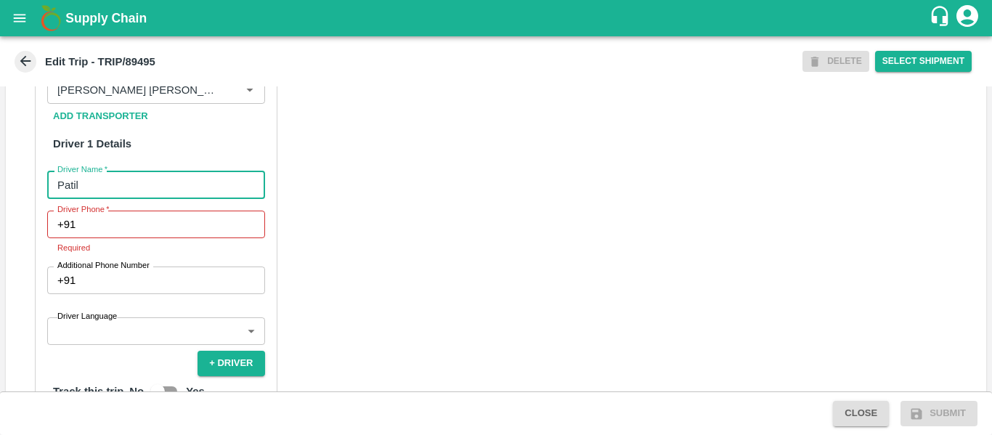
type input "Patil"
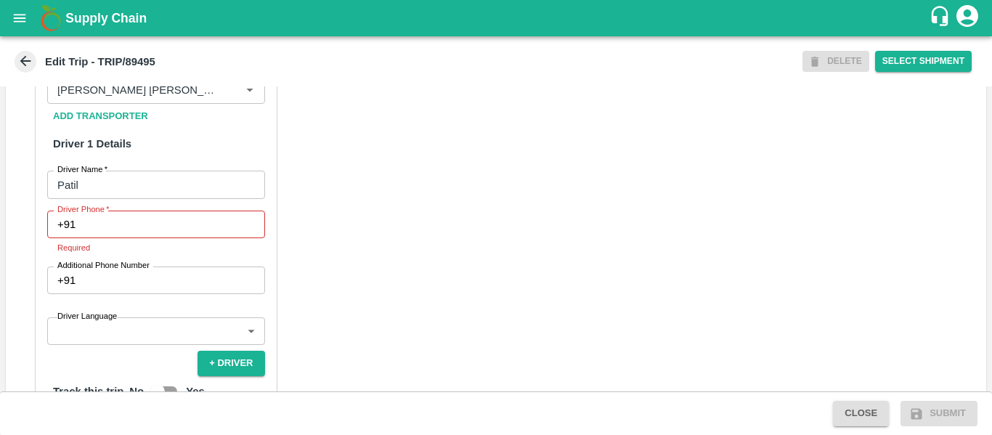
click at [132, 255] on div "Driver Phone   * +91 Driver Phone Required" at bounding box center [156, 233] width 218 height 44
click at [121, 238] on input "Driver Phone   *" at bounding box center [172, 225] width 183 height 28
paste input "9309423315"
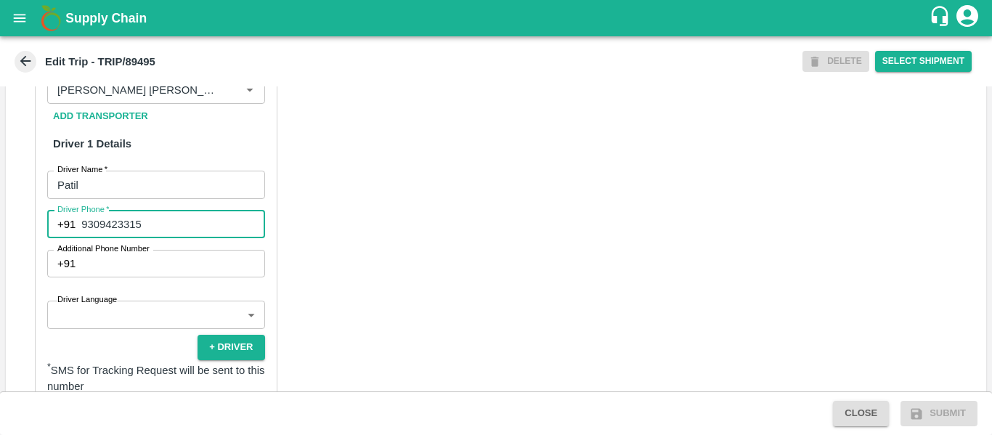
type input "9309423315"
click at [386, 282] on div "Partner Details Partner   * Partner Add Transporter Driver 1 Details Driver Nam…" at bounding box center [496, 373] width 980 height 729
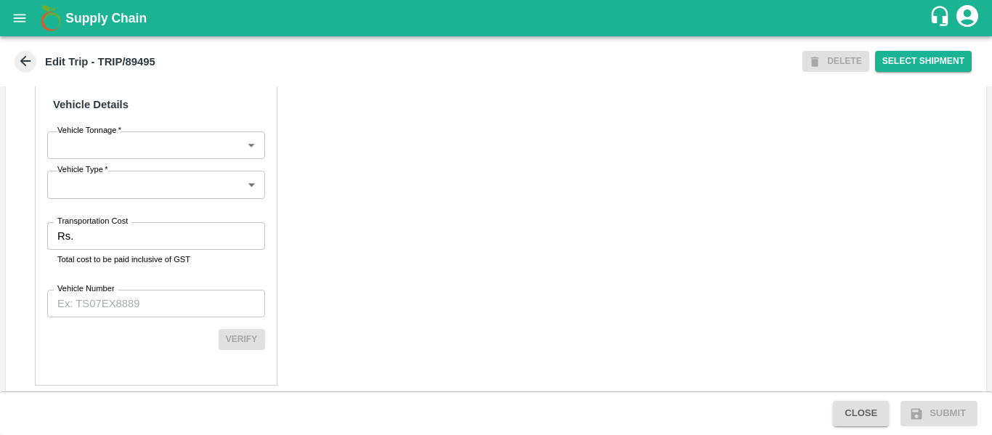
scroll to position [1082, 0]
click at [142, 250] on input "Transportation Cost" at bounding box center [171, 237] width 185 height 28
type input "5852"
click at [126, 318] on input "Vehicle Number" at bounding box center [156, 304] width 218 height 28
paste input "MH45AX1104"
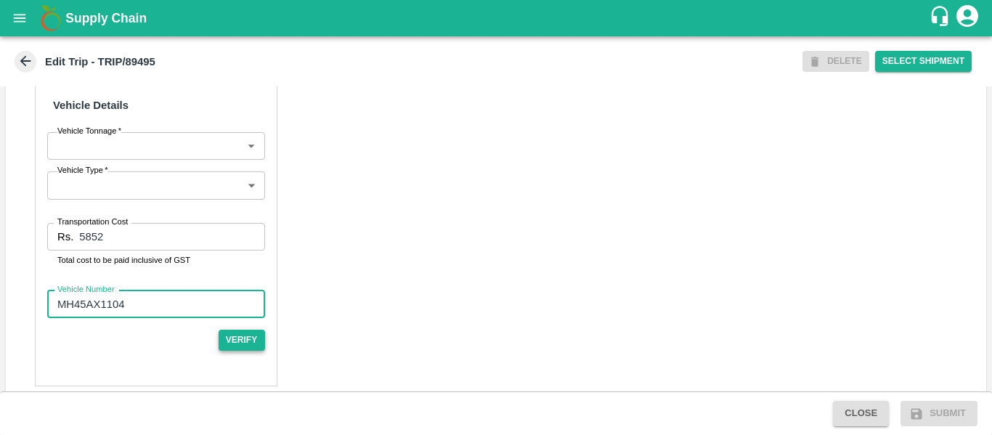
type input "MH45AX1104"
click at [222, 351] on button "Verify" at bounding box center [242, 340] width 46 height 21
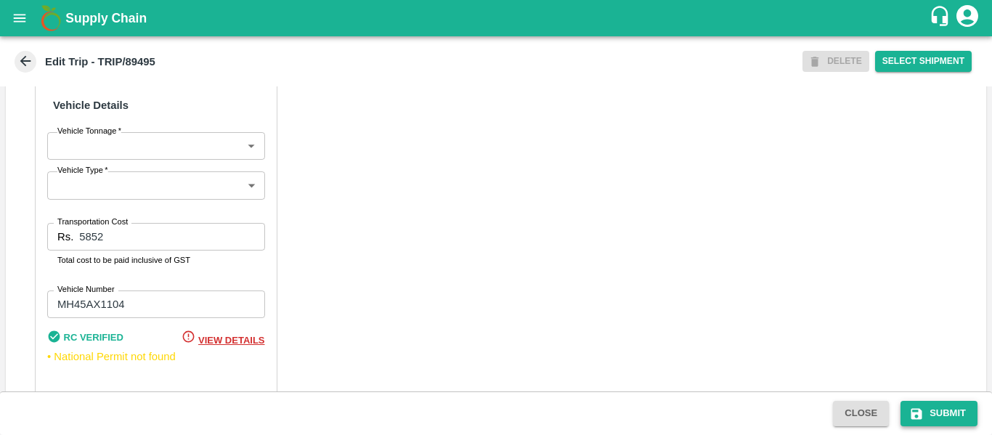
click at [923, 412] on icon "submit" at bounding box center [916, 414] width 15 height 15
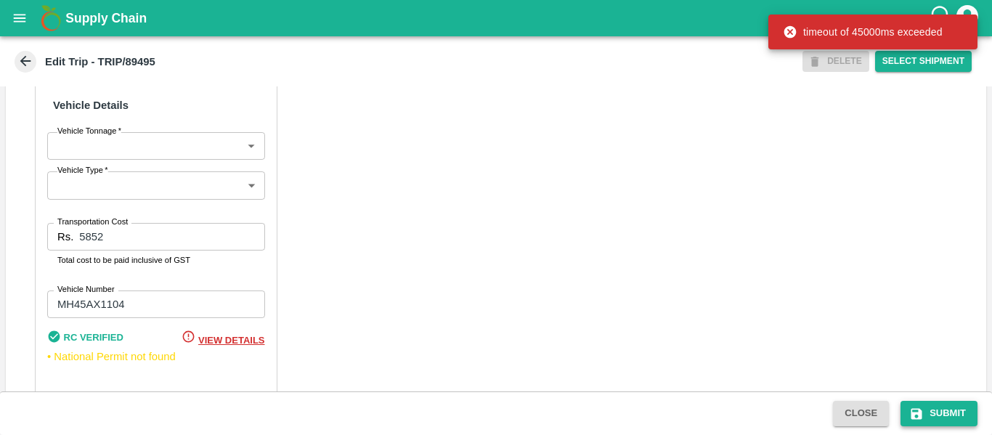
click at [927, 414] on button "Submit" at bounding box center [938, 413] width 77 height 25
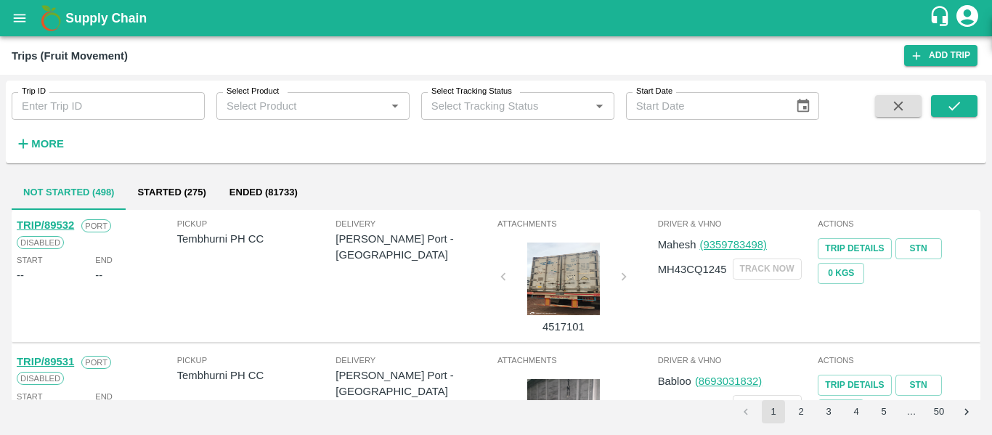
click at [89, 107] on input "Trip ID" at bounding box center [108, 106] width 193 height 28
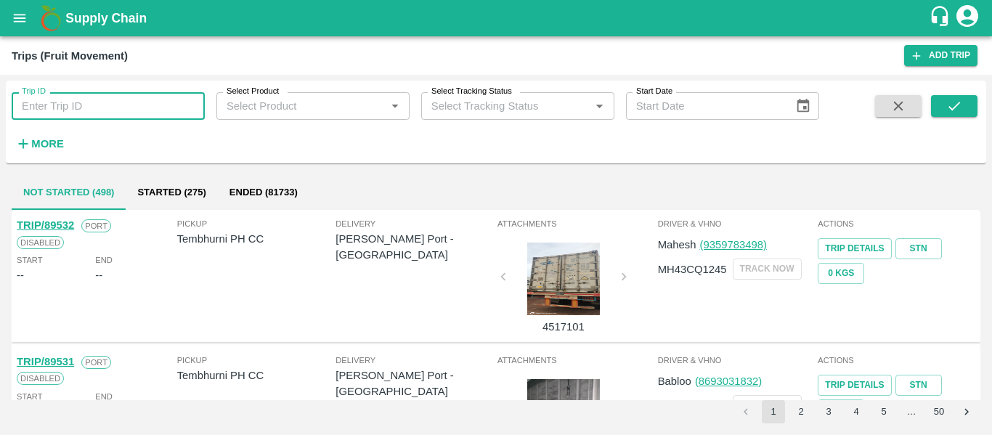
paste input "89496"
type input "89496"
click at [962, 107] on icon "submit" at bounding box center [954, 106] width 16 height 16
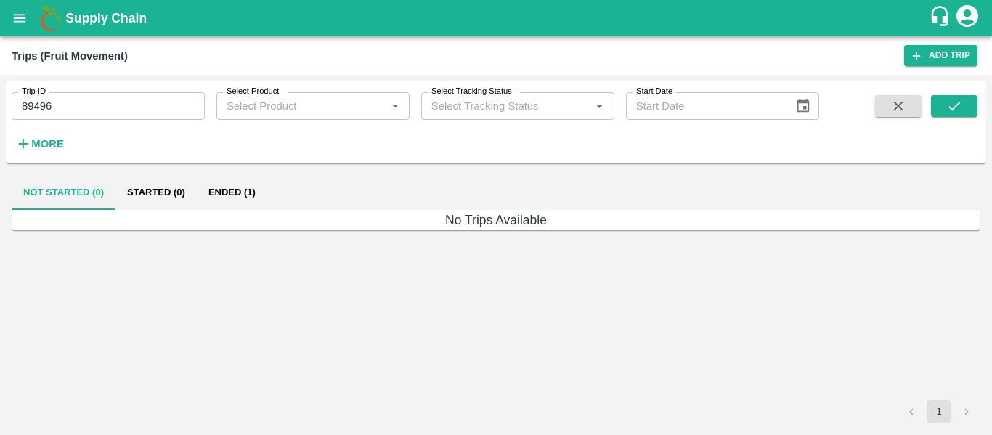
click at [195, 198] on button "Started (0)" at bounding box center [155, 192] width 81 height 35
click at [238, 198] on button "Ended (1)" at bounding box center [232, 192] width 70 height 35
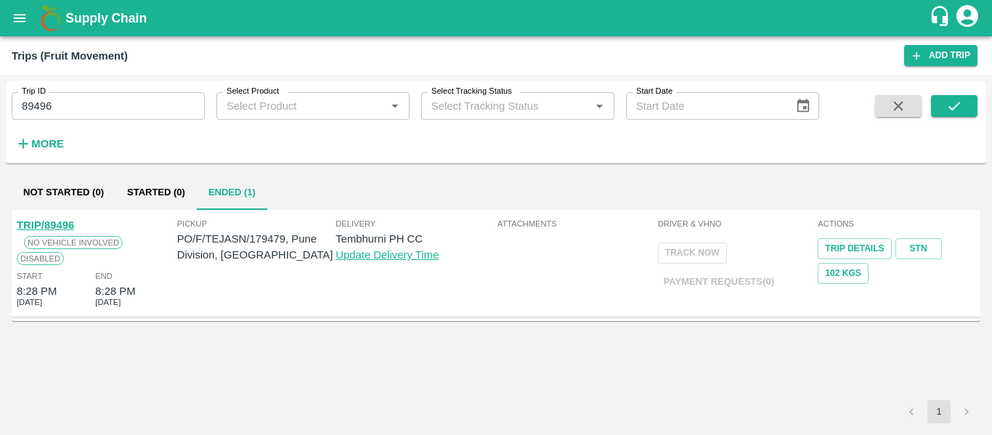
click at [63, 225] on link "TRIP/89496" at bounding box center [45, 225] width 57 height 12
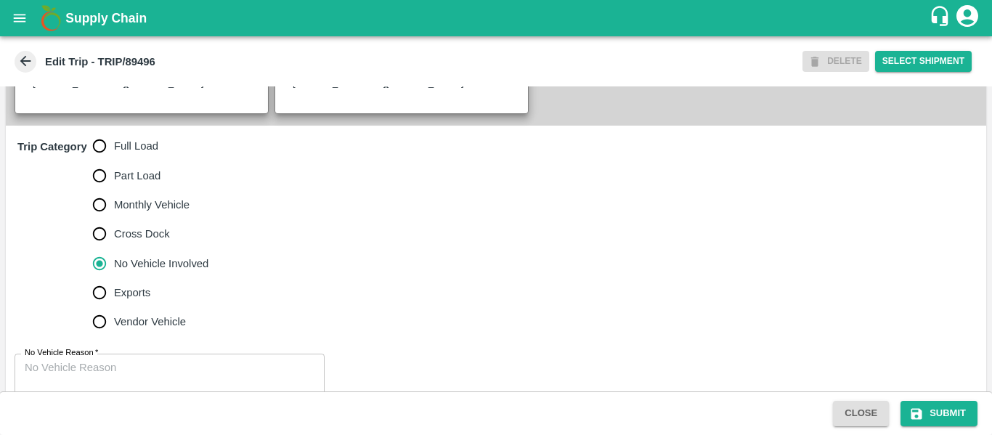
scroll to position [419, 0]
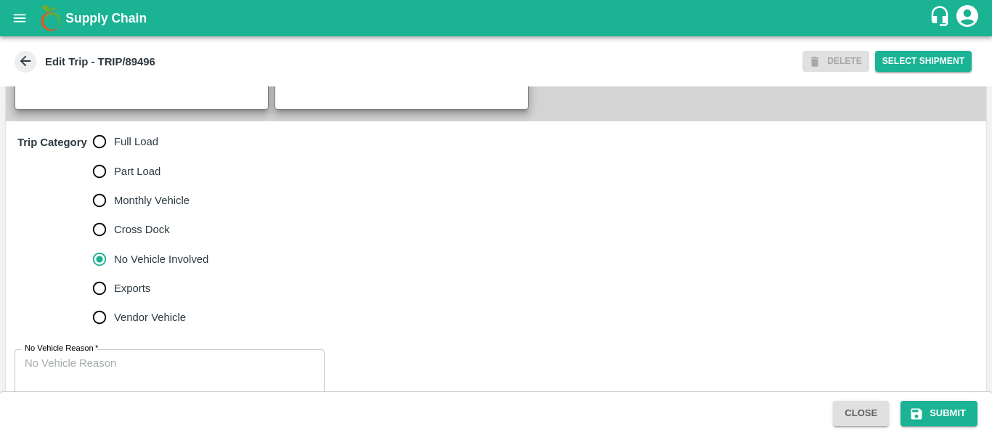
click at [109, 156] on input "Full Load" at bounding box center [99, 141] width 29 height 29
radio input "true"
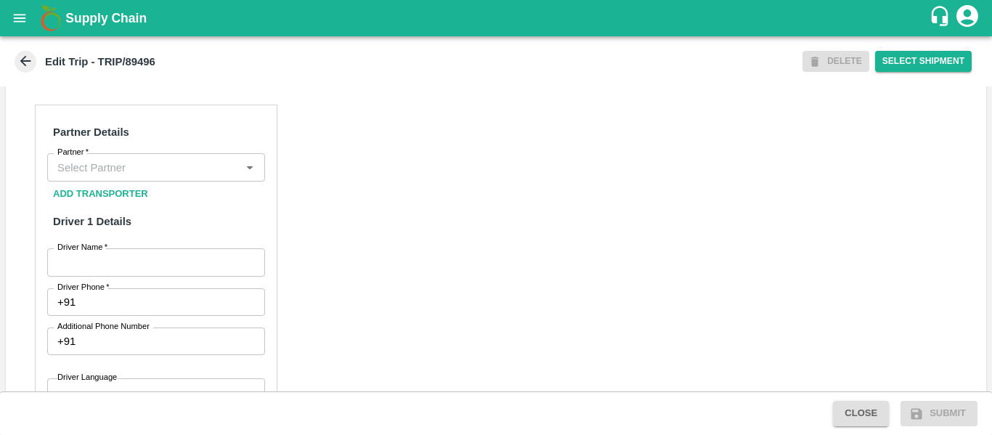
scroll to position [688, 0]
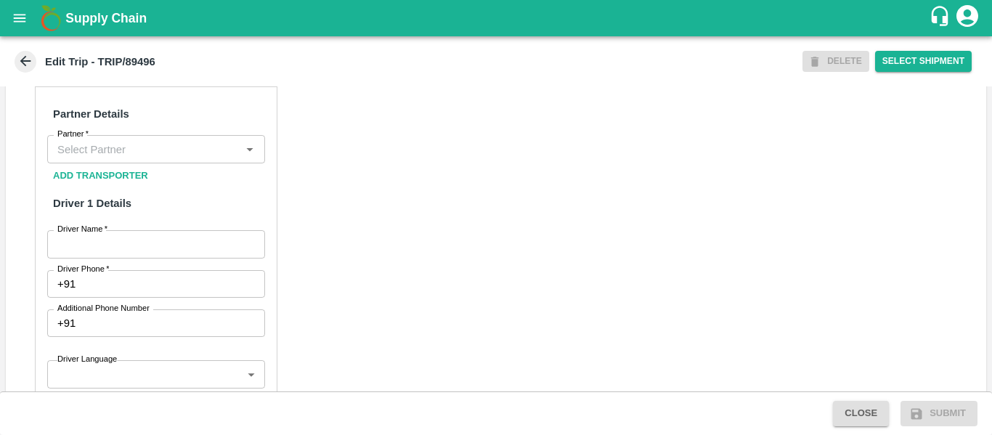
click at [120, 158] on input "Partner   *" at bounding box center [144, 148] width 185 height 19
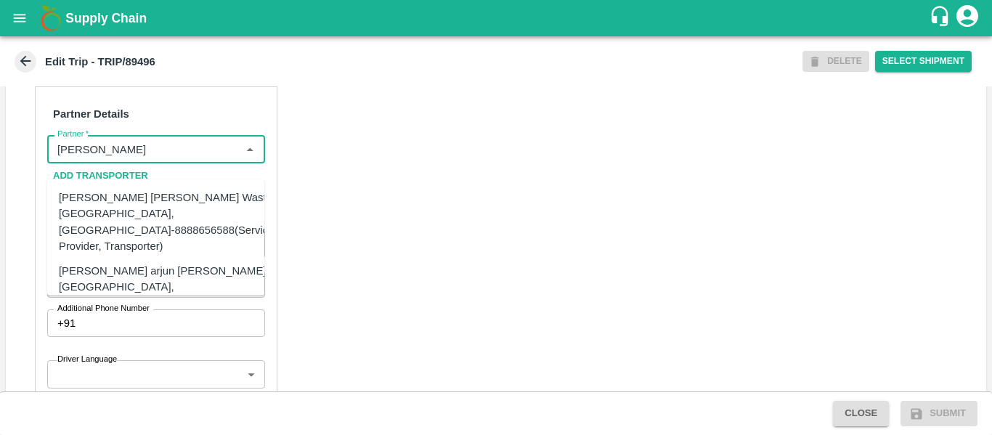
click at [146, 210] on div "[PERSON_NAME] [PERSON_NAME] Wasti, [GEOGRAPHIC_DATA], [GEOGRAPHIC_DATA]-8888656…" at bounding box center [166, 221] width 215 height 65
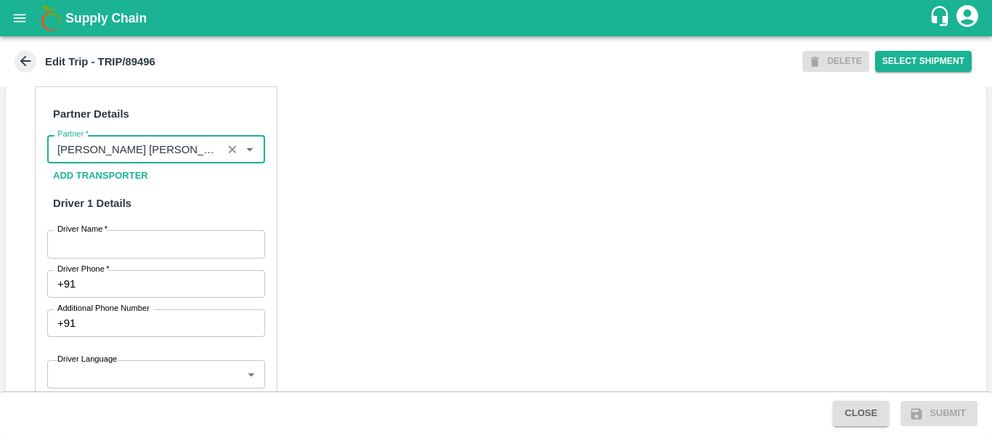
type input "[PERSON_NAME] [PERSON_NAME] Wasti, [GEOGRAPHIC_DATA], [GEOGRAPHIC_DATA]-8888656…"
click at [97, 256] on input "Driver Name   *" at bounding box center [156, 244] width 218 height 28
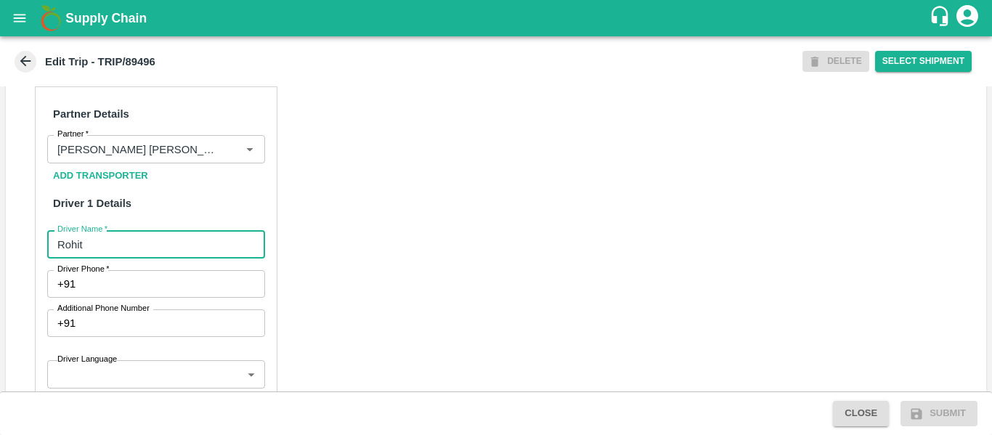
type input "Rohit"
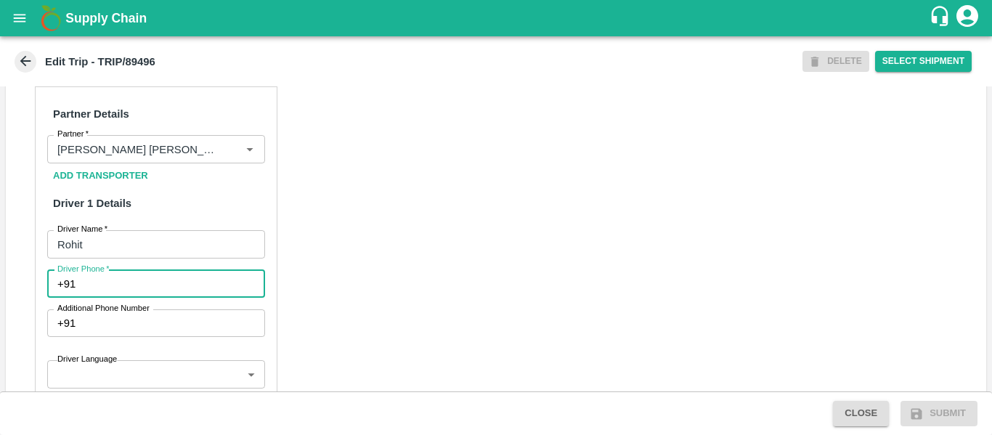
click at [99, 298] on input "Driver Phone   *" at bounding box center [172, 284] width 183 height 28
type input "9975745985"
click at [396, 295] on div "Partner Details Partner   * Partner Add Transporter Driver 1 Details Driver Nam…" at bounding box center [496, 433] width 980 height 729
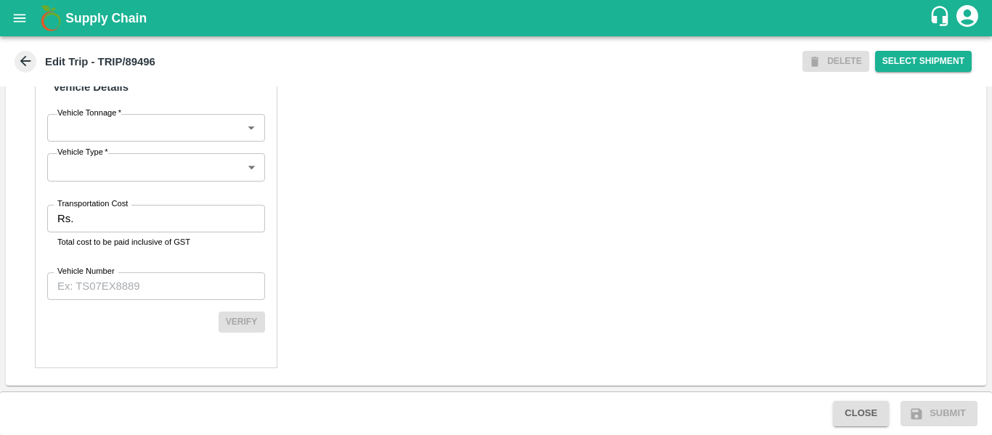
click at [81, 226] on input "Transportation Cost" at bounding box center [171, 219] width 185 height 28
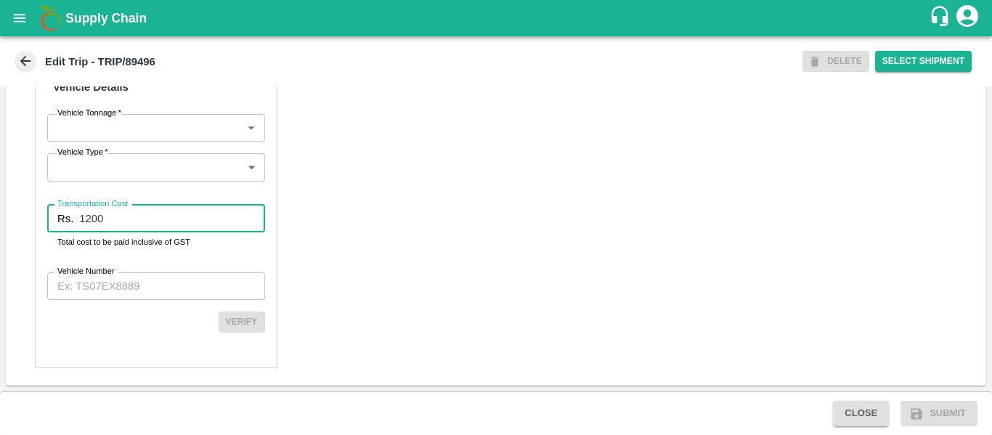
type input "1200"
click at [94, 270] on label "Vehicle Number" at bounding box center [85, 272] width 57 height 12
click at [94, 272] on input "Vehicle Number" at bounding box center [156, 286] width 218 height 28
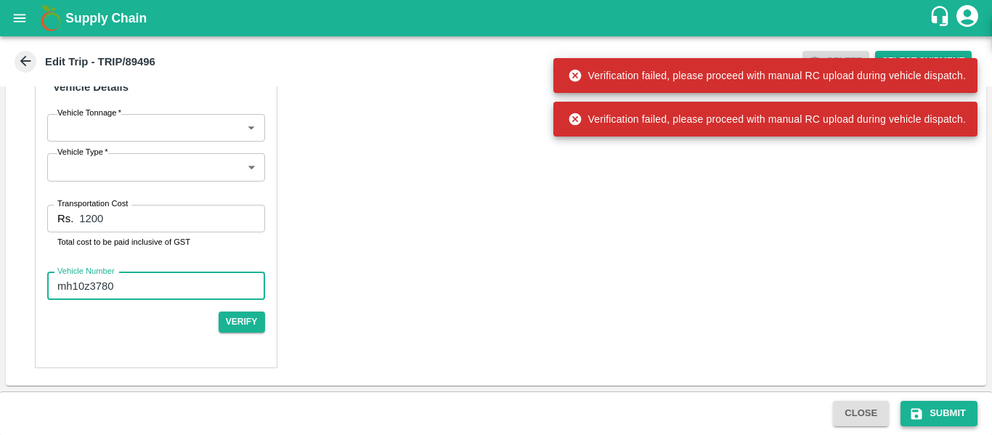
type input "mh10z3780"
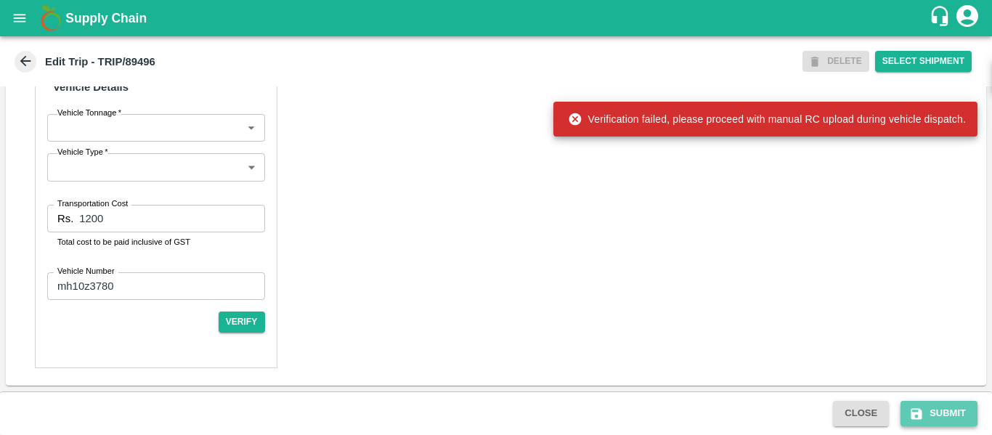
click at [931, 409] on button "Submit" at bounding box center [938, 413] width 77 height 25
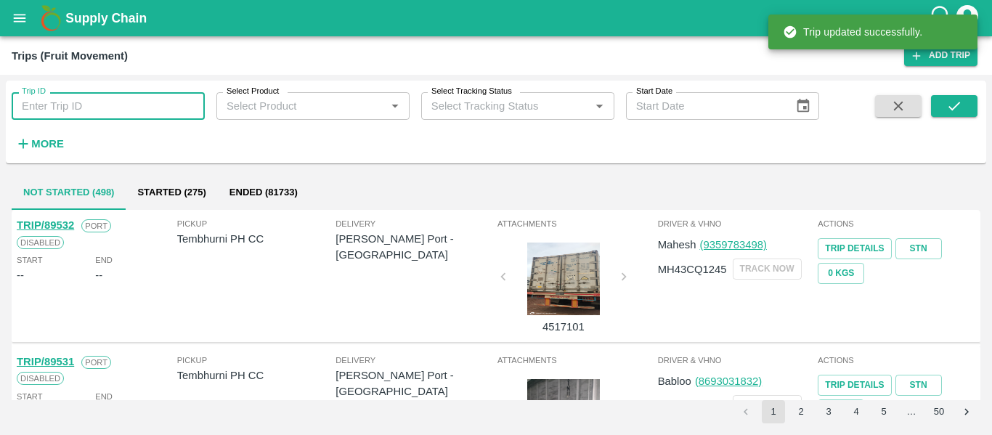
click at [133, 105] on input "Trip ID" at bounding box center [108, 106] width 193 height 28
paste input "89496"
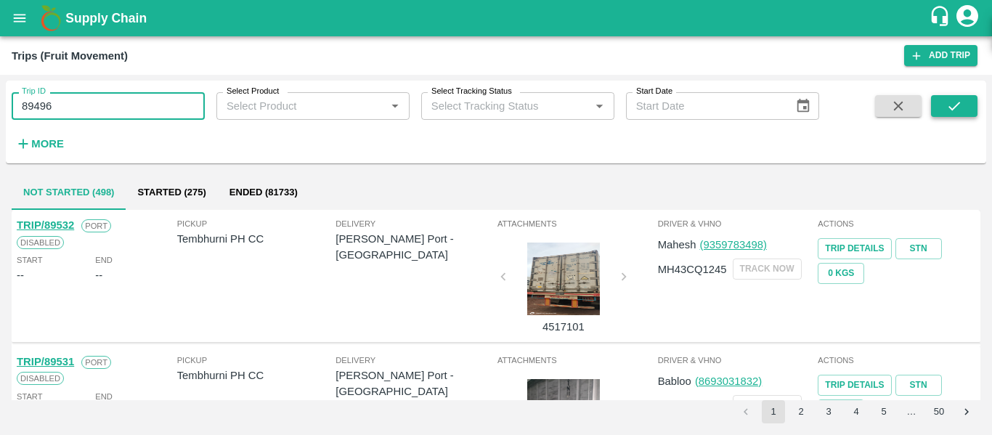
type input "89496"
click at [950, 110] on icon "submit" at bounding box center [954, 106] width 16 height 16
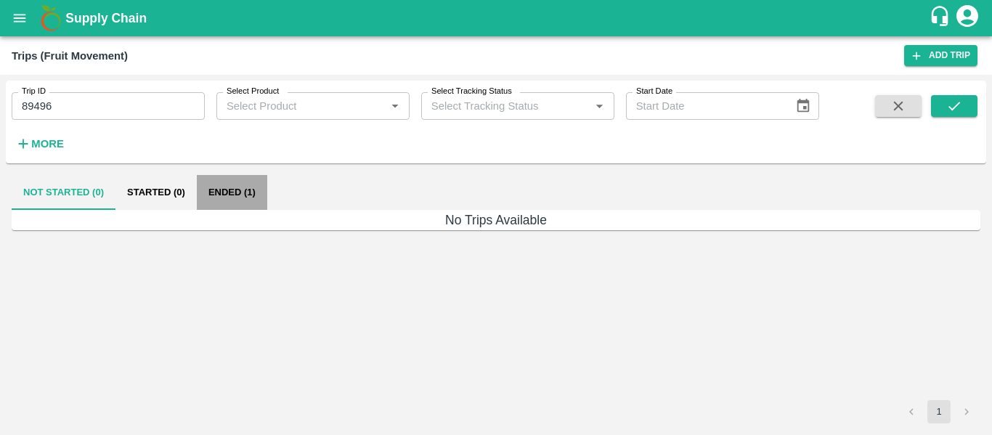
click at [253, 187] on button "Ended (1)" at bounding box center [232, 192] width 70 height 35
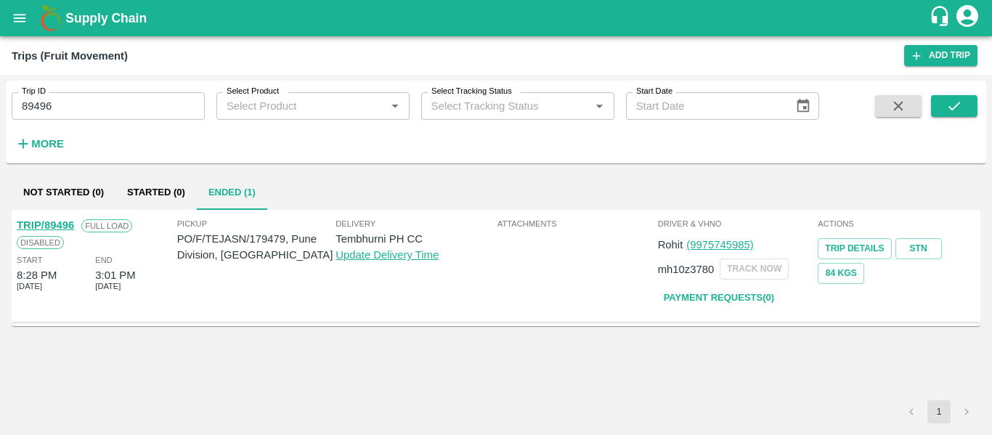
click at [38, 223] on link "TRIP/89496" at bounding box center [45, 225] width 57 height 12
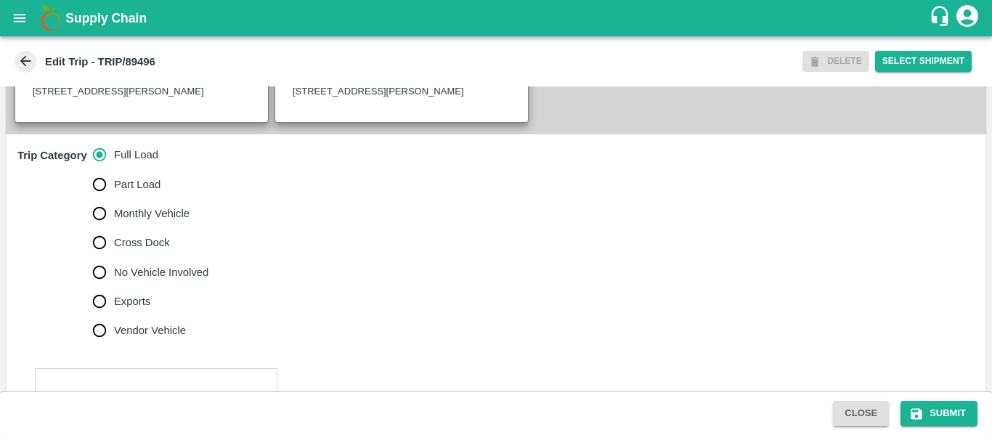
scroll to position [415, 0]
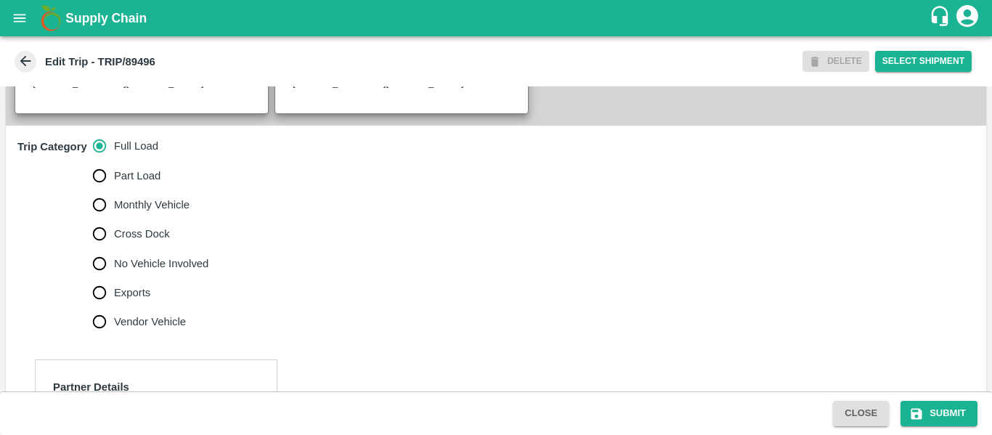
click at [149, 278] on label "No Vehicle Involved" at bounding box center [147, 263] width 124 height 29
click at [114, 278] on input "No Vehicle Involved" at bounding box center [99, 263] width 29 height 29
radio input "true"
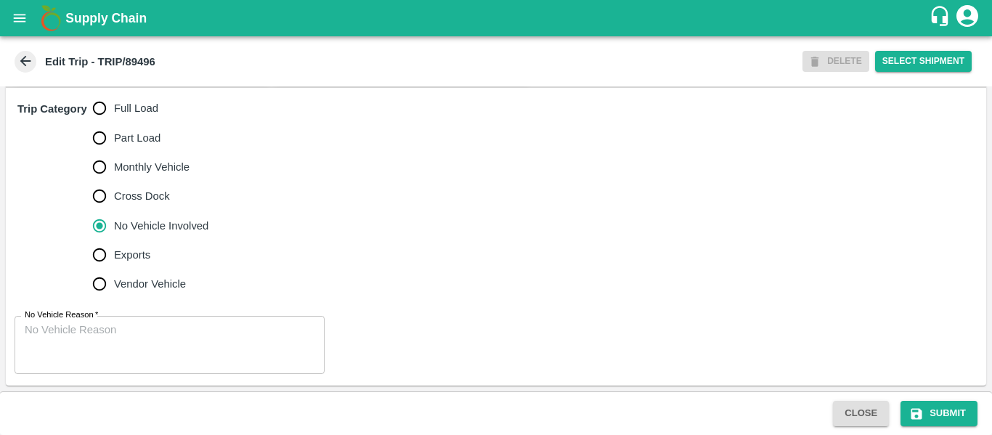
click at [121, 333] on textarea "No Vehicle Reason   *" at bounding box center [170, 345] width 290 height 46
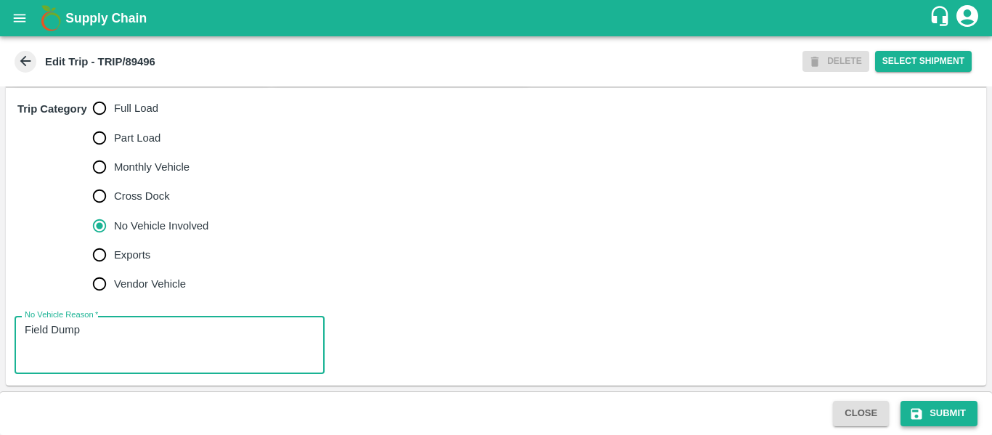
type textarea "Field Dump"
click at [941, 417] on button "Submit" at bounding box center [938, 413] width 77 height 25
